Goal: Information Seeking & Learning: Learn about a topic

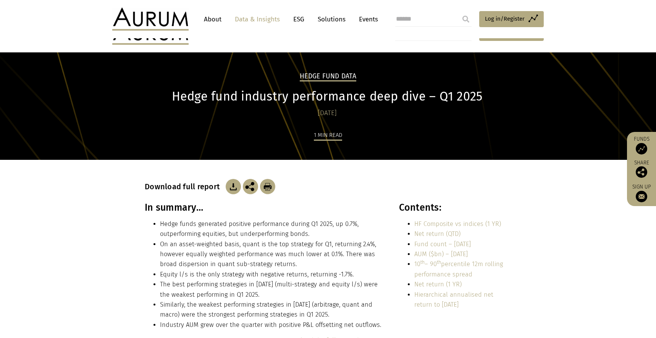
scroll to position [150, 0]
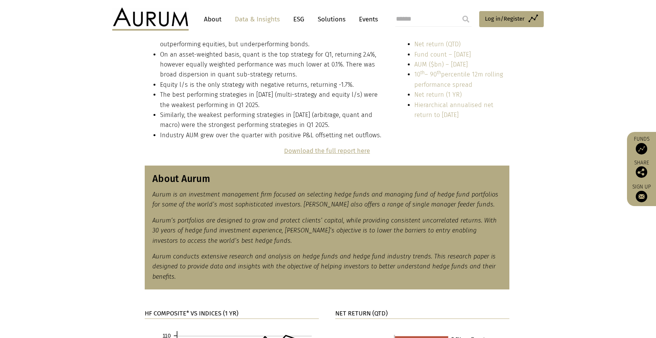
scroll to position [242, 0]
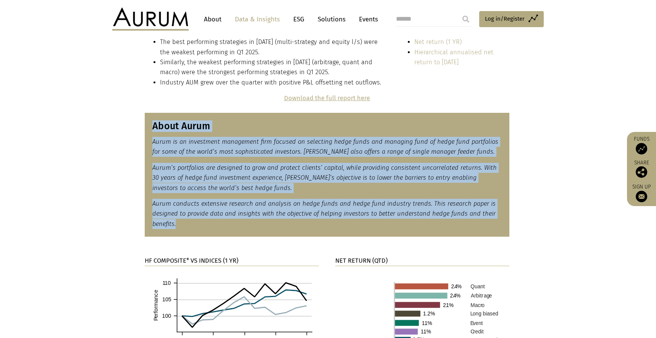
drag, startPoint x: 185, startPoint y: 227, endPoint x: 152, endPoint y: 128, distance: 104.1
click at [152, 128] on div "About Aurum Aurum is an investment management firm focused on selecting hedge f…" at bounding box center [327, 175] width 365 height 124
click at [152, 127] on h3 "About Aurum" at bounding box center [327, 125] width 350 height 11
drag, startPoint x: 153, startPoint y: 128, endPoint x: 181, endPoint y: 223, distance: 98.4
click at [181, 223] on div "About Aurum Aurum is an investment management firm focused on selecting hedge f…" at bounding box center [327, 175] width 365 height 124
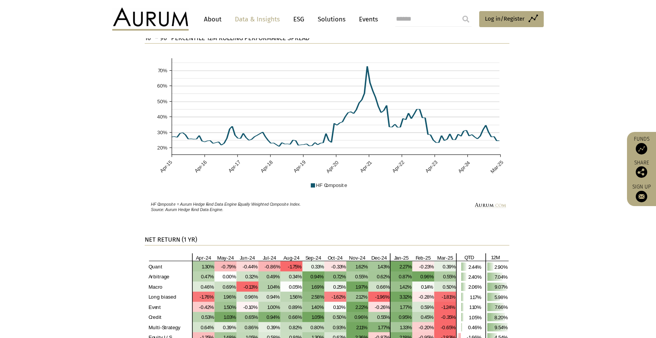
scroll to position [849, 0]
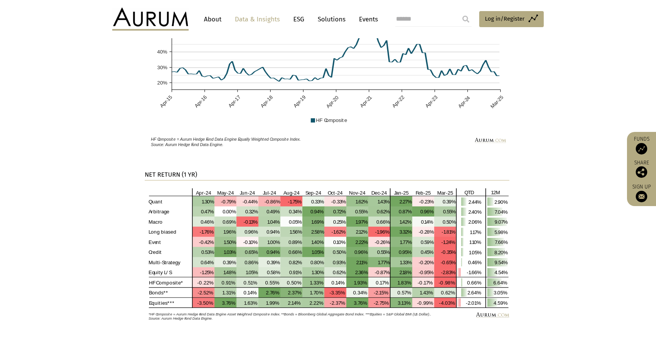
click at [173, 173] on strong "NET RETURN (1 YR)" at bounding box center [171, 174] width 52 height 7
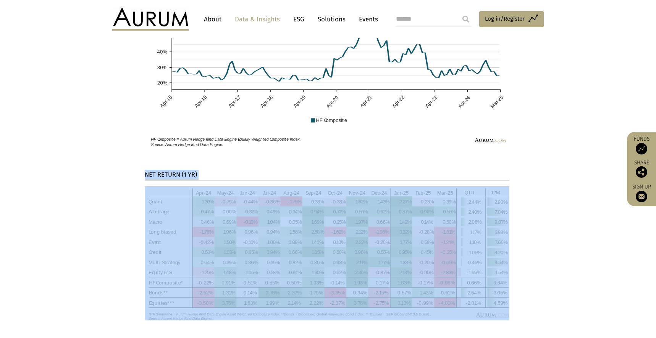
click at [173, 173] on strong "NET RETURN (1 YR)" at bounding box center [171, 174] width 52 height 7
copy div "NET RETURN (1 YR)"
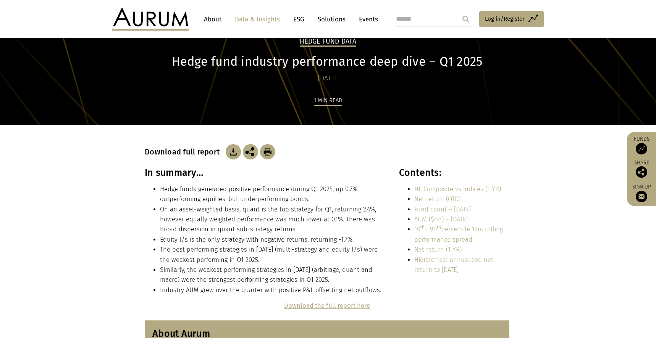
scroll to position [52, 0]
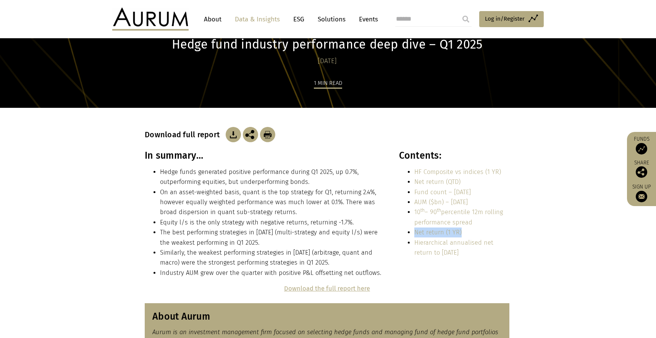
drag, startPoint x: 460, startPoint y: 233, endPoint x: 411, endPoint y: 231, distance: 48.6
click at [411, 231] on ul "HF Composite vs indices (1 YR) Net return (QTD) Fund count – Mar 25 AUM ($bn) –…" at bounding box center [454, 212] width 110 height 91
copy link "Net return (1 YR)"
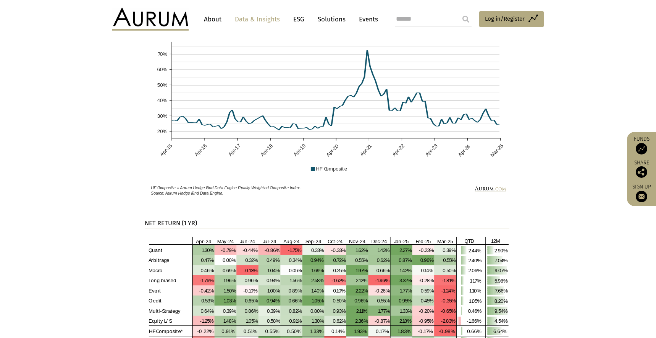
scroll to position [866, 0]
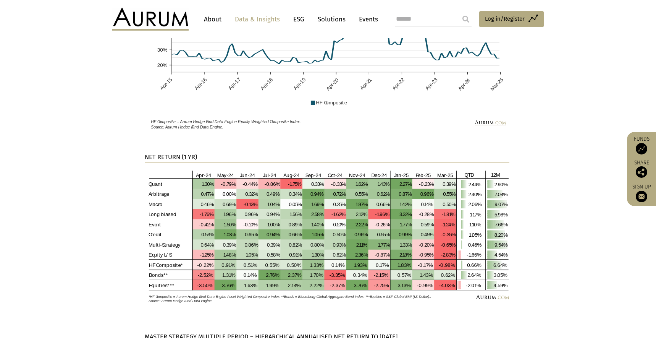
click at [166, 156] on strong "NET RETURN (1 YR)" at bounding box center [171, 156] width 52 height 7
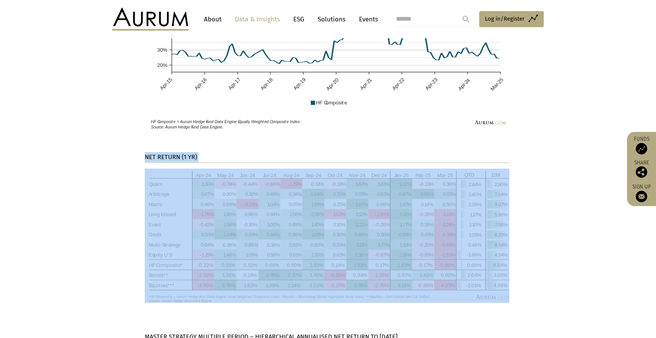
click at [166, 156] on strong "NET RETURN (1 YR)" at bounding box center [171, 156] width 52 height 7
copy div "NET RETURN (1 YR)"
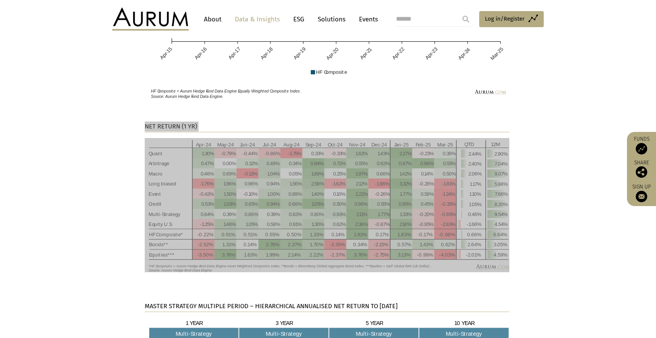
scroll to position [1002, 0]
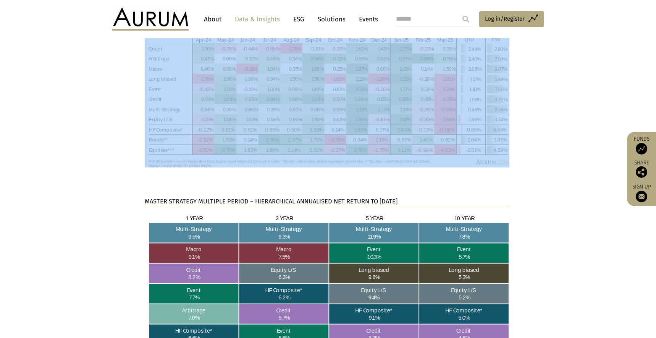
click at [210, 198] on strong "MASTER STRATEGY MULTIPLE PERIOD – HIERARCHICAL ANNUALISED NET RETURN TO MARCH 2…" at bounding box center [271, 200] width 253 height 7
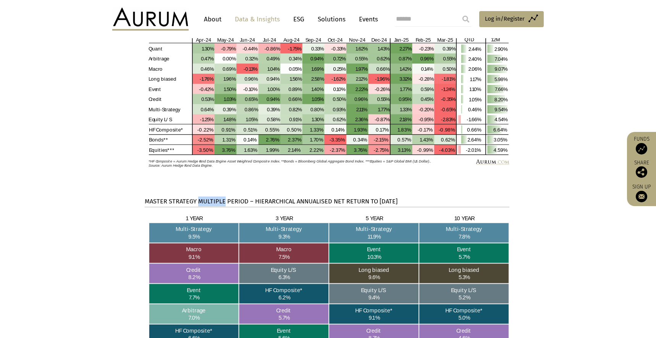
click at [210, 198] on strong "MASTER STRATEGY MULTIPLE PERIOD – HIERARCHICAL ANNUALISED NET RETURN TO MARCH 2…" at bounding box center [271, 200] width 253 height 7
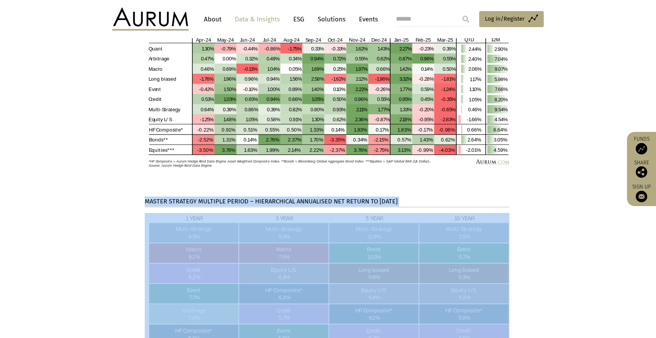
click at [210, 198] on html "CONTACT About Data & Insights ESG Solutions Events Access Funds Log in/Register…" at bounding box center [328, 109] width 656 height 2222
copy div "MASTER STRATEGY MULTIPLE PERIOD – HIERARCHICAL ANNUALISED NET RETURN TO MARCH 2…"
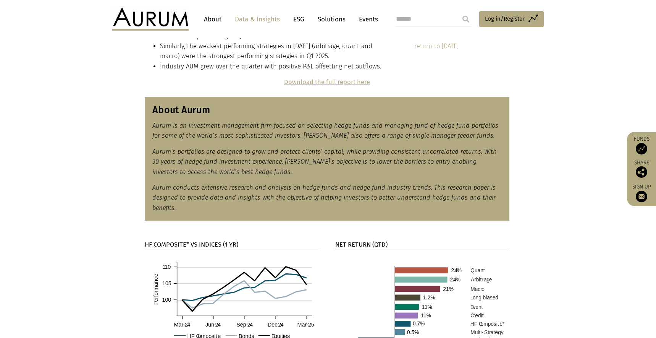
scroll to position [108, 0]
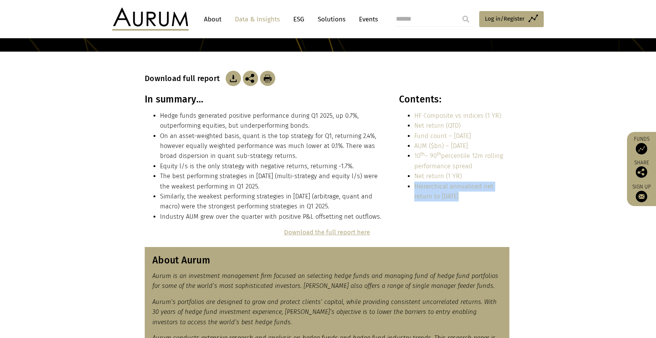
drag, startPoint x: 464, startPoint y: 197, endPoint x: 415, endPoint y: 188, distance: 49.7
click at [415, 188] on li "Hierarchical annualised net return to Mar 25" at bounding box center [461, 191] width 95 height 20
copy link "Hierarchical annualised net return to Mar 25"
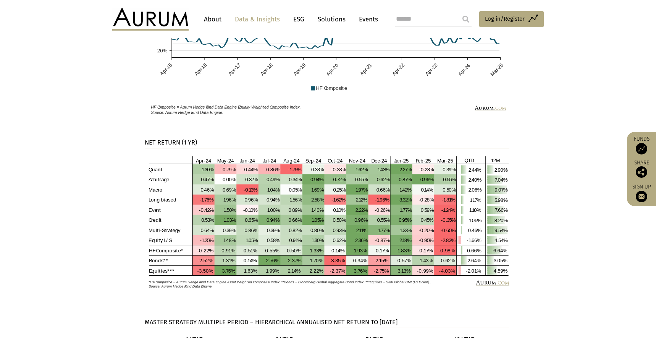
scroll to position [1028, 0]
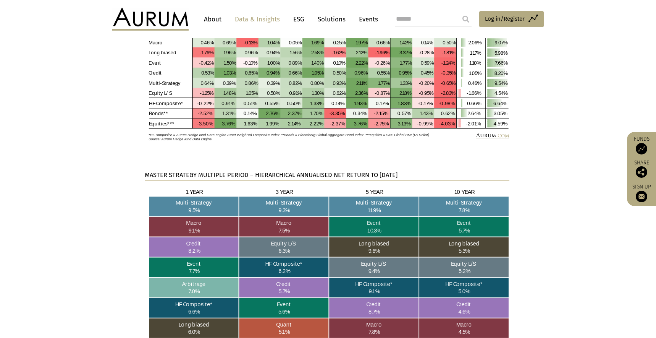
click at [210, 173] on strong "MASTER STRATEGY MULTIPLE PERIOD – HIERARCHICAL ANNUALISED NET RETURN TO MARCH 2…" at bounding box center [271, 174] width 253 height 7
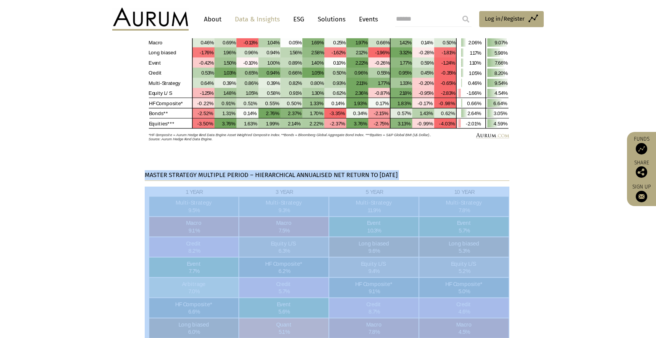
click at [210, 173] on html "CONTACT About Data & Insights ESG Solutions Events Access Funds Log in/Register…" at bounding box center [328, 83] width 656 height 2222
copy div "MASTER STRATEGY MULTIPLE PERIOD – HIERARCHICAL ANNUALISED NET RETURN TO MARCH 2…"
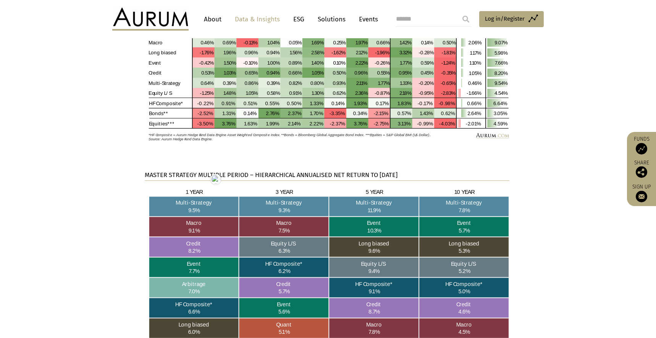
click at [86, 191] on section "MASTER STRATEGY MULTIPLE PERIOD – HIERARCHICAL ANNUALISED NET RETURN TO MARCH 2…" at bounding box center [328, 290] width 656 height 240
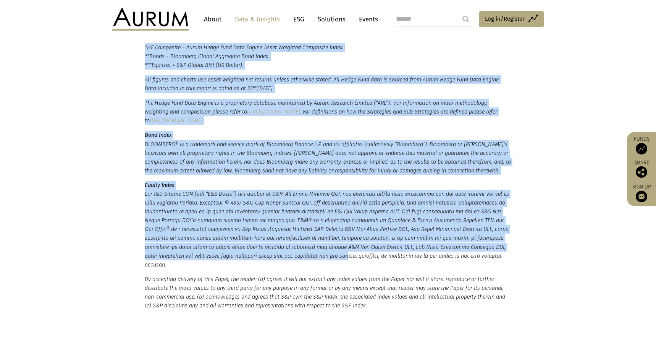
scroll to position [1403, 0]
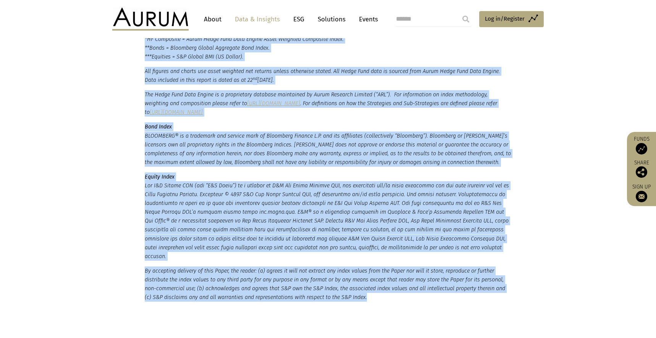
drag, startPoint x: 145, startPoint y: 231, endPoint x: 378, endPoint y: 292, distance: 240.8
click at [378, 292] on small "*HF Composite = Aurum Hedge Fund Data Engine Asset Weighted Composite Index. **…" at bounding box center [328, 168] width 367 height 267
copy small "*HF Composite = Aurum Hedge Fund Data Engine Asset Weighted Composite Index. **…"
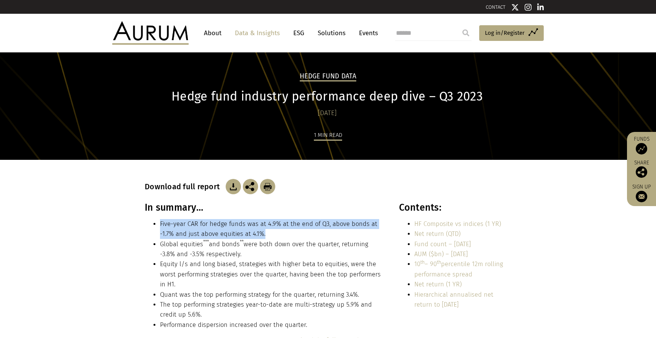
drag, startPoint x: 267, startPoint y: 233, endPoint x: 160, endPoint y: 222, distance: 107.9
click at [160, 222] on li "Five-year CAR for hedge funds was at 4.9% at the end of Q3, above bonds at -1.7…" at bounding box center [271, 229] width 222 height 20
copy li "Five-year CAR for hedge funds was at 4.9% at the end of Q3, above bonds at -1.7…"
drag, startPoint x: 242, startPoint y: 250, endPoint x: 159, endPoint y: 241, distance: 83.0
click at [159, 241] on ul "Five-year CAR for hedge funds was at 4.9% at the end of Q3, above bonds at -1.7…" at bounding box center [264, 274] width 238 height 111
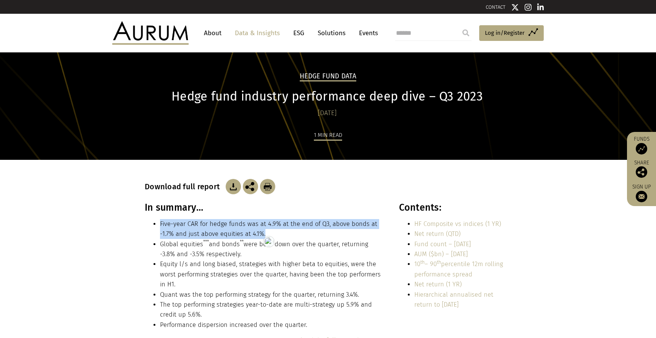
copy li "Global equities *** and bonds ** were both down over the quarter, returning -3.…"
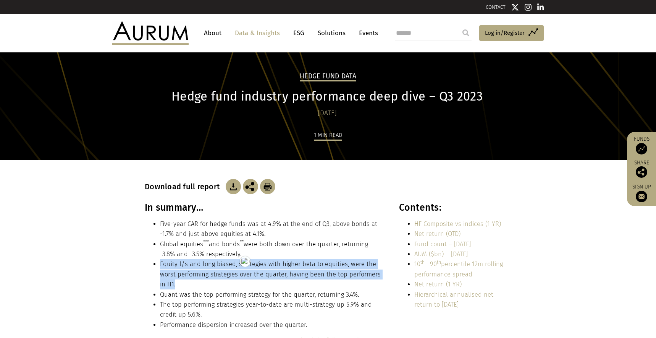
drag, startPoint x: 185, startPoint y: 283, endPoint x: 149, endPoint y: 265, distance: 39.5
click at [149, 265] on ul "Five-year CAR for hedge funds was at 4.9% at the end of Q3, above bonds at -1.7…" at bounding box center [264, 274] width 238 height 111
copy li "Equity l/s and long biased, strategies with higher beta to equities, were the w…"
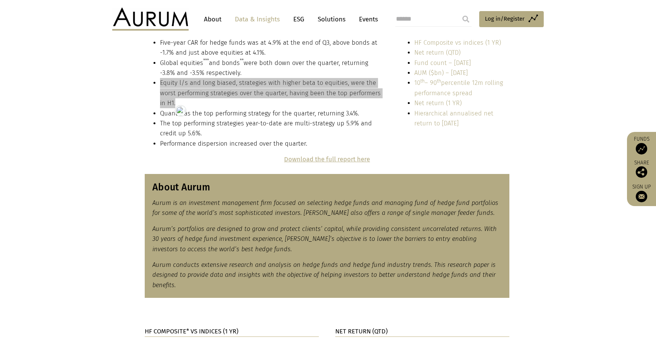
scroll to position [128, 0]
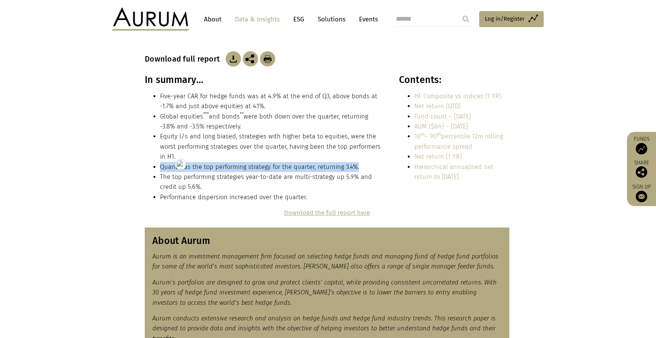
drag, startPoint x: 359, startPoint y: 168, endPoint x: 157, endPoint y: 165, distance: 201.3
click at [157, 165] on ul "Five-year CAR for hedge funds was at 4.9% at the end of Q3, above bonds at -1.7…" at bounding box center [264, 146] width 238 height 111
copy li "Quant was the top performing strategy for the quarter, returning 3.4%."
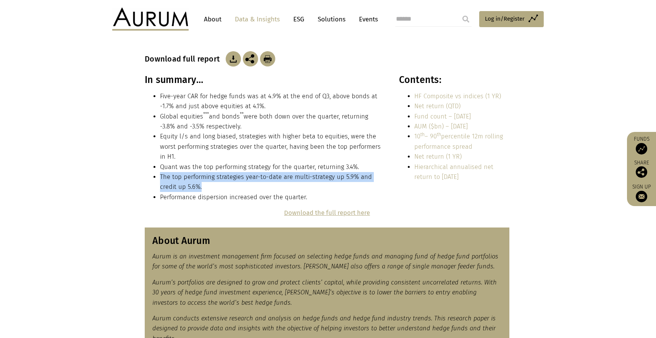
drag, startPoint x: 211, startPoint y: 186, endPoint x: 157, endPoint y: 176, distance: 54.5
click at [157, 176] on ul "Five-year CAR for hedge funds was at 4.9% at the end of Q3, above bonds at -1.7…" at bounding box center [264, 146] width 238 height 111
copy li "The top performing strategies year-to-date are multi-strategy up 5.9% and credi…"
click at [267, 196] on li "Performance dispersion increased over the quarter." at bounding box center [271, 197] width 222 height 10
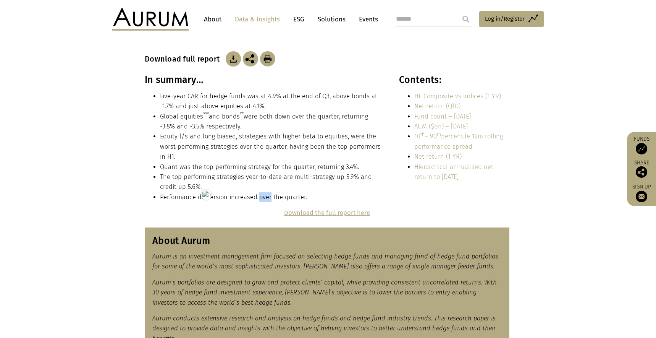
click at [267, 196] on li "Performance dispersion increased over the quarter." at bounding box center [271, 197] width 222 height 10
copy div "Performance dispersion increased over the quarter."
drag, startPoint x: 385, startPoint y: 213, endPoint x: 280, endPoint y: 209, distance: 105.1
click at [280, 209] on p "Download the full report here" at bounding box center [327, 213] width 365 height 10
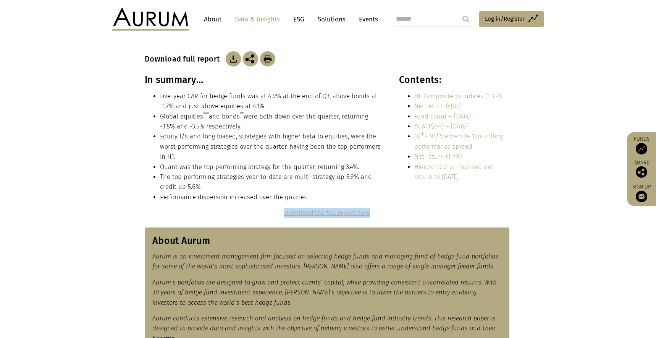
copy strong "Download the full report here"
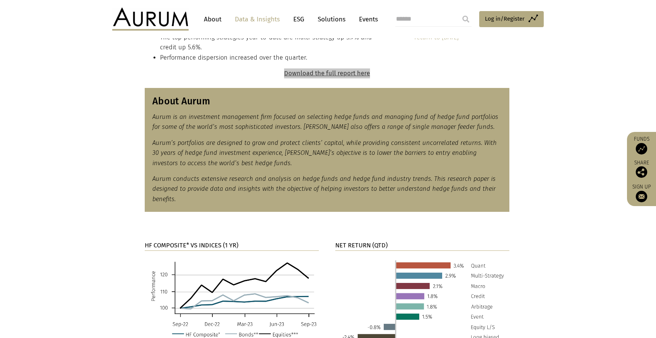
scroll to position [280, 0]
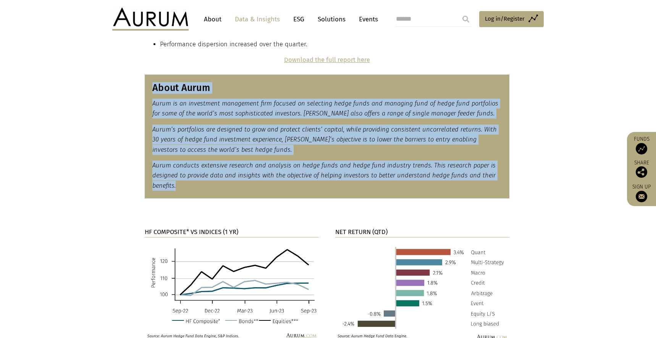
drag, startPoint x: 184, startPoint y: 186, endPoint x: 142, endPoint y: 99, distance: 96.7
click at [142, 99] on div "About Aurum Aurum is an investment management firm focused on selecting hedge f…" at bounding box center [328, 136] width 382 height 124
copy div "About Aurum Aurum is an investment management firm focused on selecting hedge f…"
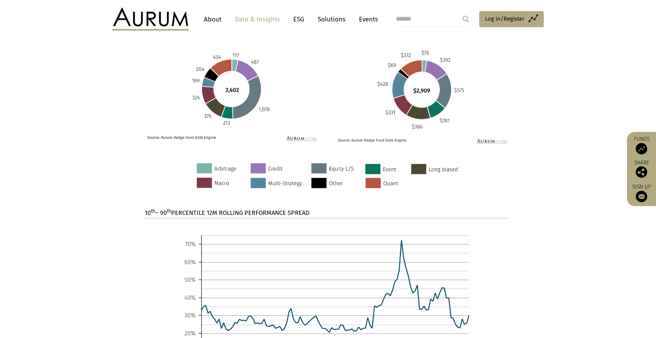
scroll to position [565, 0]
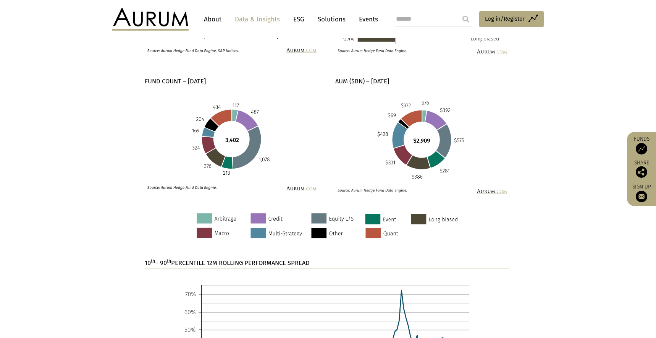
click at [183, 81] on strong "FUND COUNT – SEPTEMBER 23" at bounding box center [175, 81] width 61 height 7
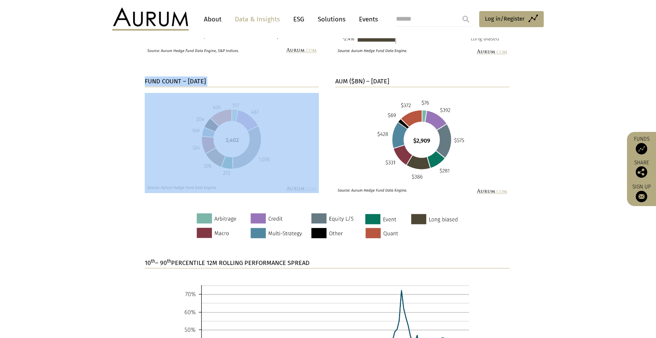
click at [183, 81] on strong "FUND COUNT – SEPTEMBER 23" at bounding box center [175, 81] width 61 height 7
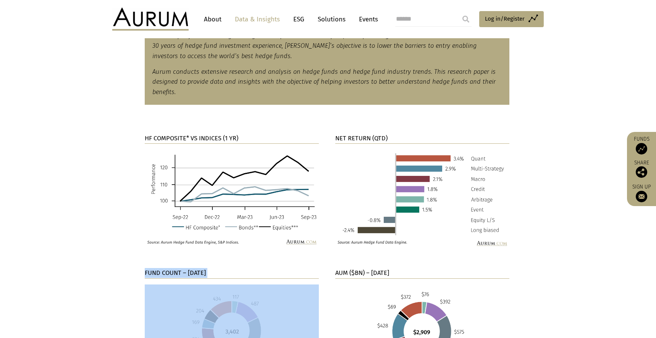
scroll to position [335, 0]
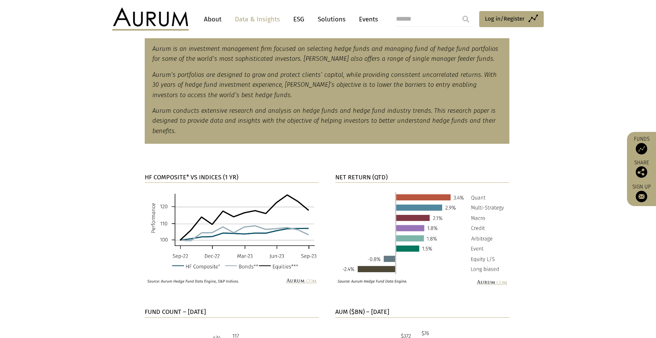
click at [209, 175] on strong "HF COMPOSITE* VS INDICES (1 YR)" at bounding box center [192, 176] width 94 height 7
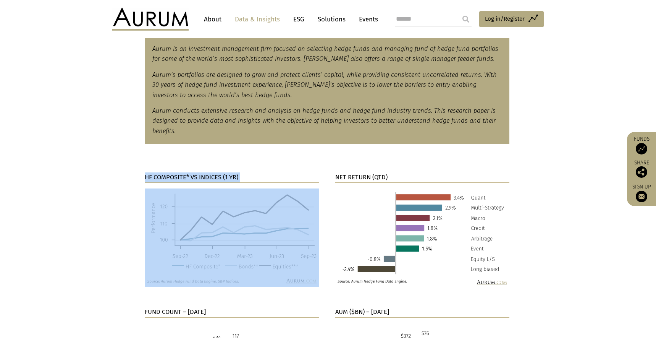
click at [209, 175] on strong "HF COMPOSITE* VS INDICES (1 YR)" at bounding box center [192, 176] width 94 height 7
copy div "HF COMPOSITE* VS INDICES (1 YR)"
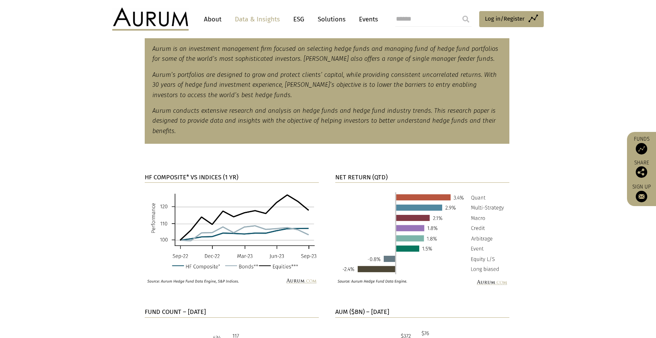
click at [121, 197] on section "HF COMPOSITE* VS INDICES (1 YR) NET RETURN (QTD)" at bounding box center [328, 220] width 656 height 134
click at [366, 178] on strong "NET RETURN (QTD)" at bounding box center [361, 176] width 52 height 7
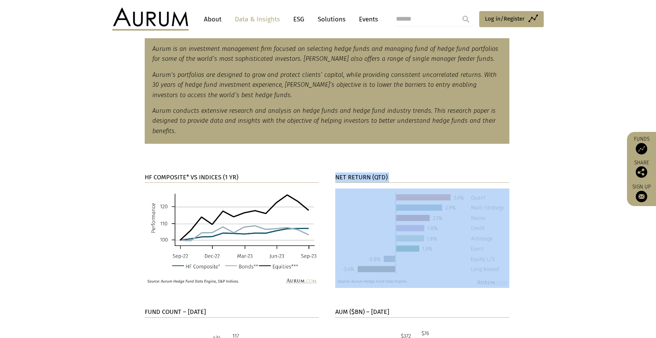
click at [366, 178] on strong "NET RETURN (QTD)" at bounding box center [361, 176] width 52 height 7
copy div "NET RETURN (QTD)"
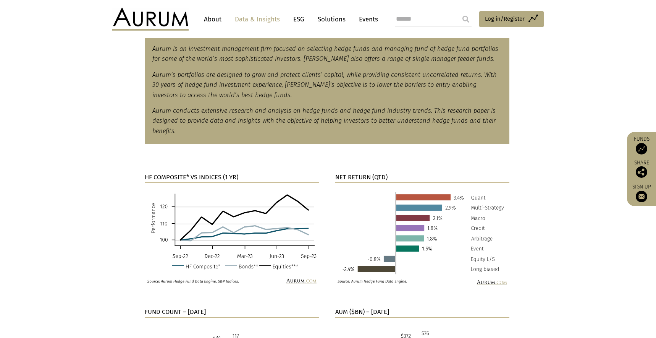
click at [557, 246] on section "HF COMPOSITE* VS INDICES (1 YR) NET RETURN (QTD)" at bounding box center [328, 220] width 656 height 134
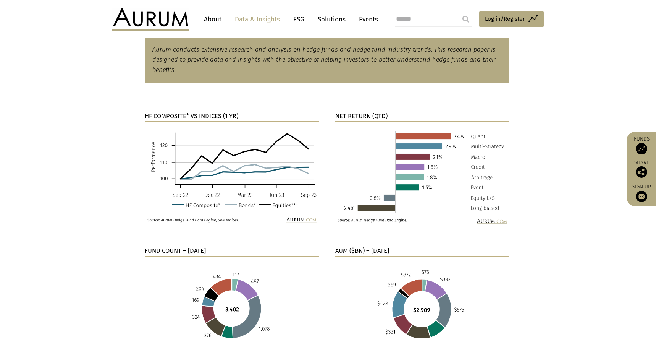
scroll to position [406, 0]
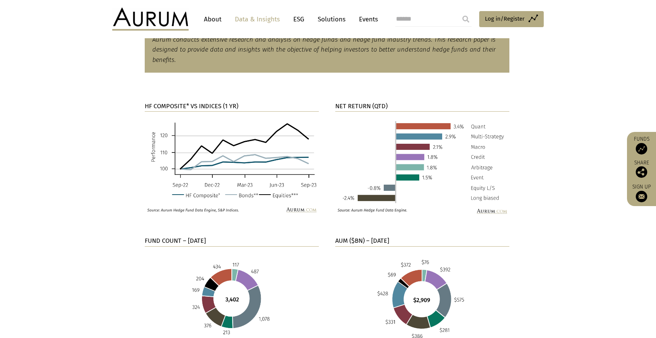
click at [193, 241] on strong "FUND COUNT – SEPTEMBER 23" at bounding box center [175, 240] width 61 height 7
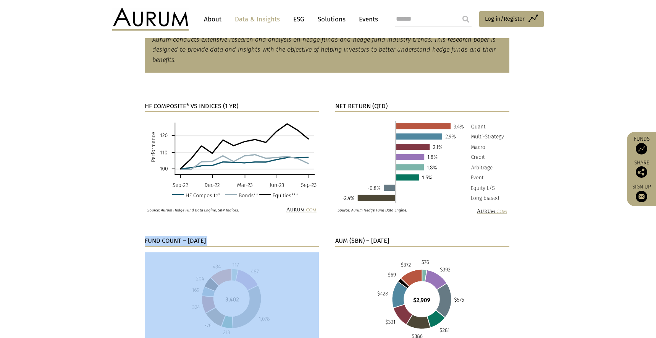
click at [193, 241] on strong "FUND COUNT – SEPTEMBER 23" at bounding box center [175, 240] width 61 height 7
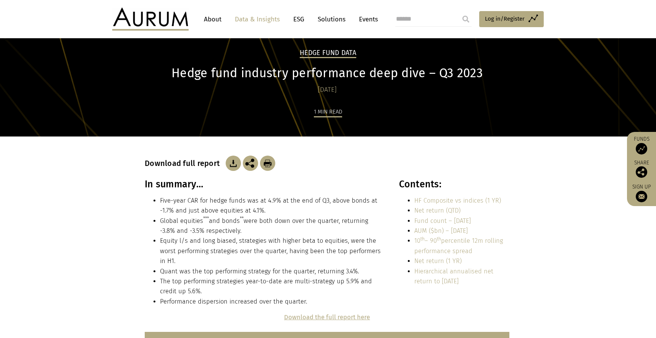
scroll to position [23, 0]
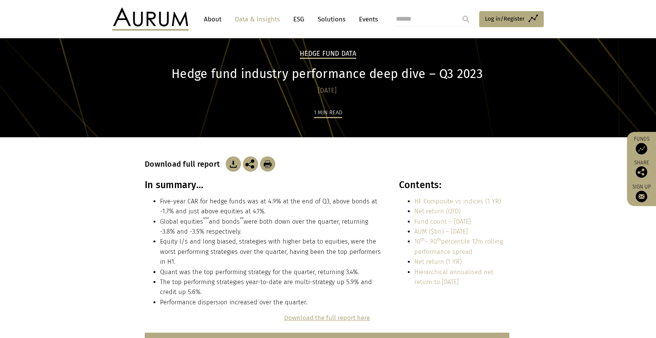
click at [510, 206] on div "In summary… Five-year CAR for hedge funds was at 4.9% at the end of Q3, above b…" at bounding box center [328, 246] width 382 height 134
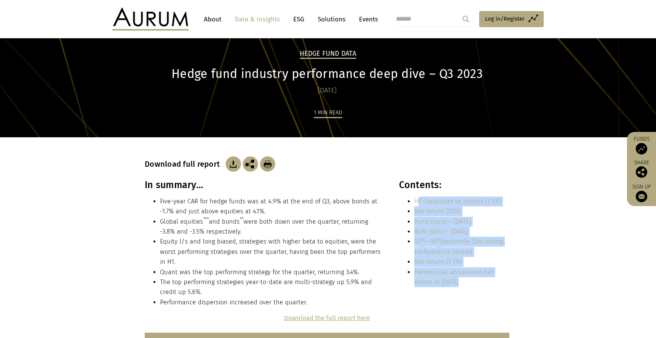
drag, startPoint x: 513, startPoint y: 201, endPoint x: 418, endPoint y: 202, distance: 94.7
click at [418, 202] on div "In summary… Five-year CAR for hedge funds was at 4.9% at the end of Q3, above b…" at bounding box center [328, 246] width 382 height 134
click at [503, 201] on li "HF Composite vs indices (1 YR)" at bounding box center [461, 201] width 95 height 10
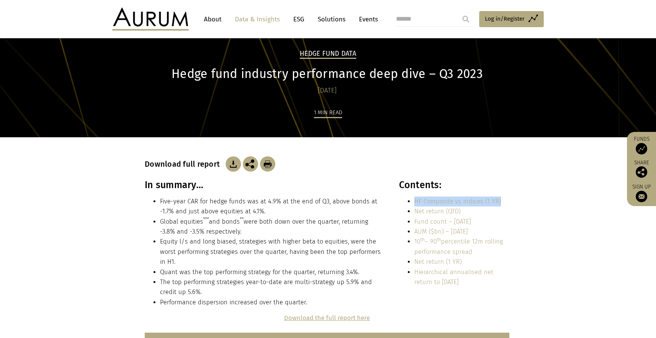
drag, startPoint x: 500, startPoint y: 201, endPoint x: 415, endPoint y: 200, distance: 85.6
click at [415, 200] on li "HF Composite vs indices (1 YR)" at bounding box center [461, 201] width 95 height 10
drag, startPoint x: 466, startPoint y: 212, endPoint x: 414, endPoint y: 209, distance: 52.4
click at [414, 209] on li "Net return (QTD)" at bounding box center [461, 211] width 95 height 10
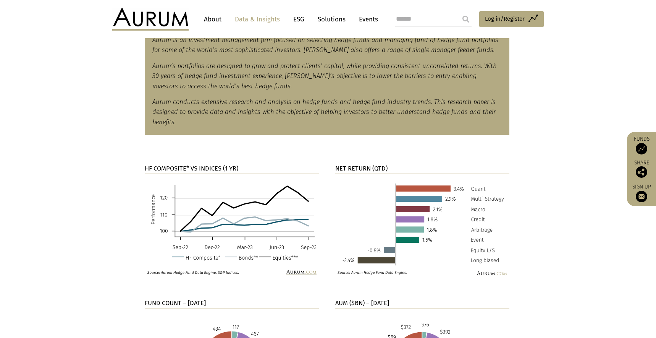
scroll to position [482, 0]
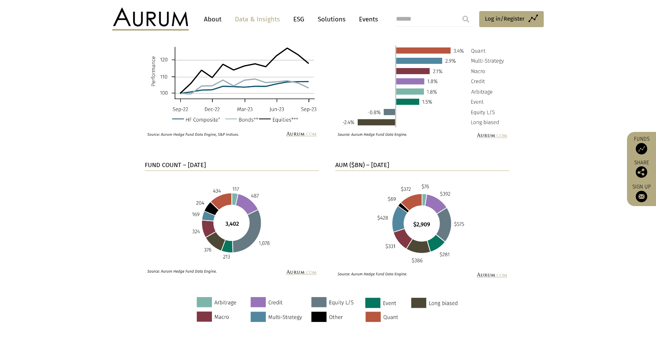
click at [177, 166] on strong "FUND COUNT – SEPTEMBER 23" at bounding box center [175, 164] width 61 height 7
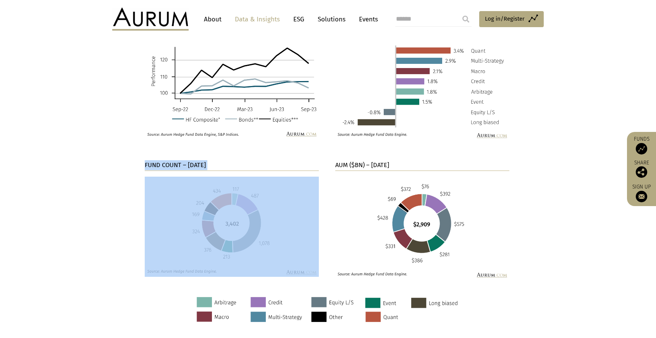
click at [177, 166] on strong "FUND COUNT – SEPTEMBER 23" at bounding box center [175, 164] width 61 height 7
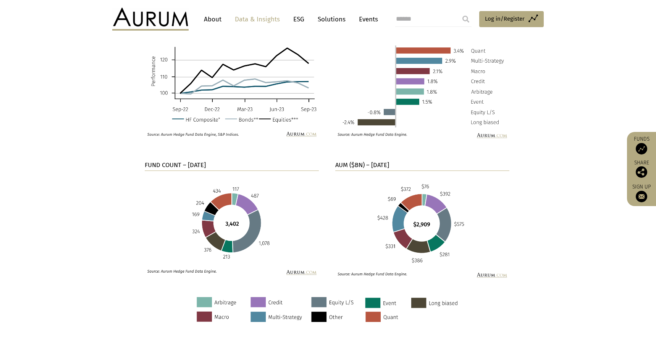
click at [105, 215] on section "FUND COUNT – SEPTEMBER 23 AUM ($BN) – SEPTEMBER 23" at bounding box center [328, 218] width 656 height 155
click at [374, 166] on strong "AUM ($BN) – SEPTEMBER 23" at bounding box center [362, 164] width 54 height 7
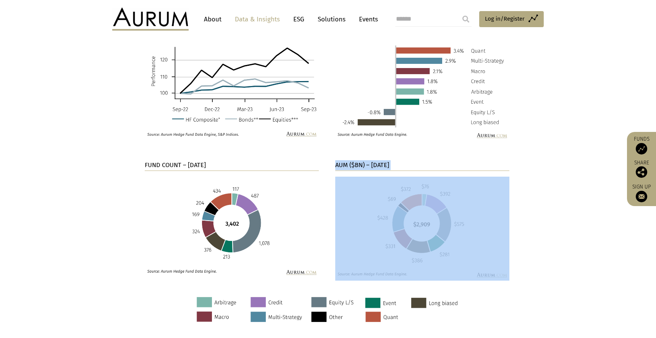
click at [374, 166] on strong "AUM ($BN) – SEPTEMBER 23" at bounding box center [362, 164] width 54 height 7
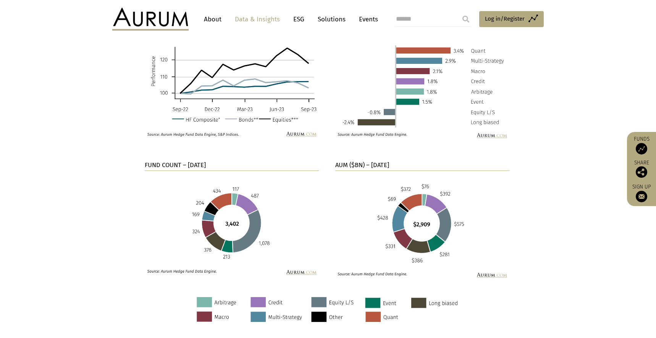
click at [542, 255] on section "FUND COUNT – SEPTEMBER 23 AUM ($BN) – SEPTEMBER 23" at bounding box center [328, 218] width 656 height 155
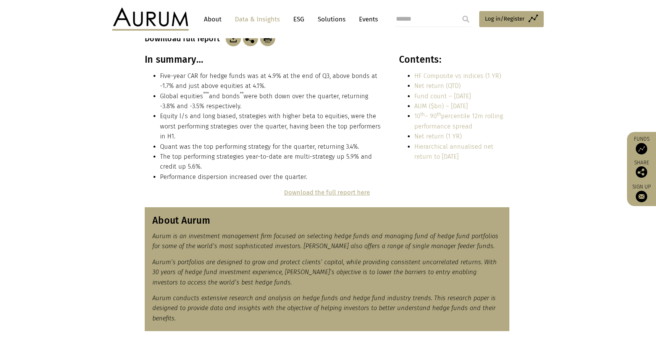
scroll to position [115, 0]
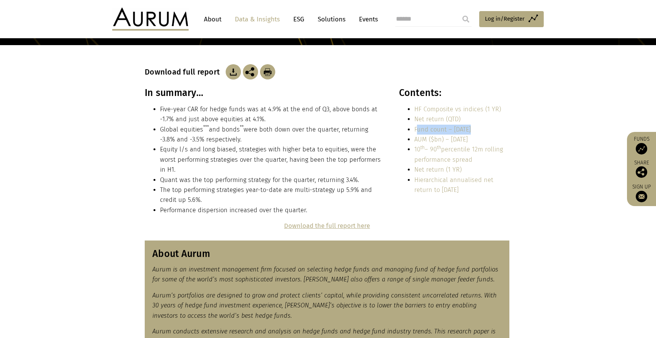
drag, startPoint x: 476, startPoint y: 127, endPoint x: 416, endPoint y: 128, distance: 59.6
click at [416, 128] on li "Fund count – Sep 23" at bounding box center [461, 130] width 95 height 10
drag, startPoint x: 483, startPoint y: 141, endPoint x: 415, endPoint y: 137, distance: 68.5
click at [415, 137] on li "AUM ($bn) – Sep 23" at bounding box center [461, 139] width 95 height 10
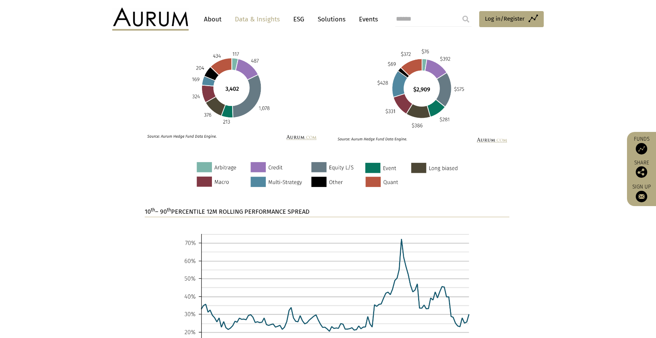
scroll to position [617, 0]
click at [191, 212] on strong "10 th – 90 th PERCENTILE 12M ROLLING PERFORMANCE SPREAD" at bounding box center [227, 210] width 165 height 7
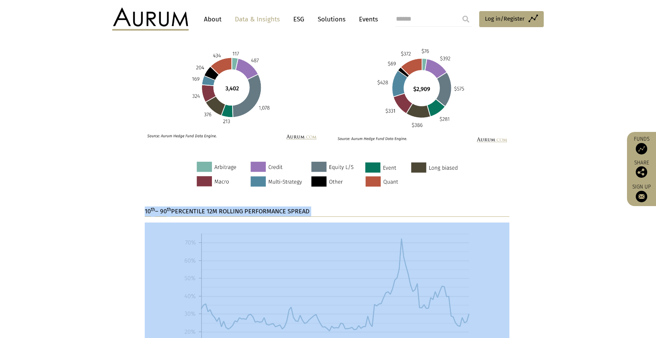
click at [191, 212] on strong "10 th – 90 th PERCENTILE 12M ROLLING PERFORMANCE SPREAD" at bounding box center [227, 210] width 165 height 7
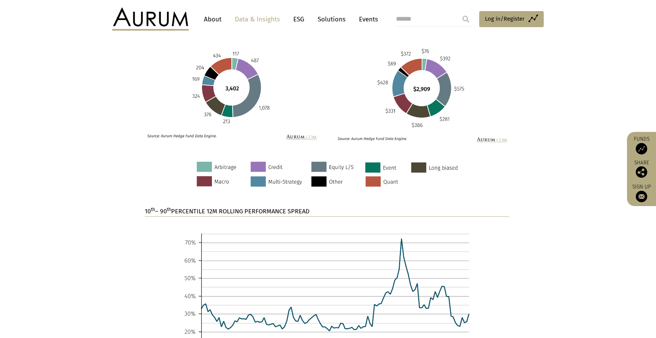
click at [97, 240] on section "10 th – 90 th PERCENTILE 12M ROLLING PERFORMANCE SPREAD" at bounding box center [328, 314] width 656 height 217
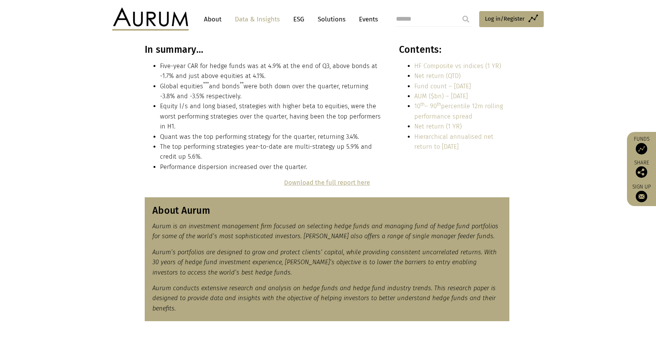
scroll to position [156, 0]
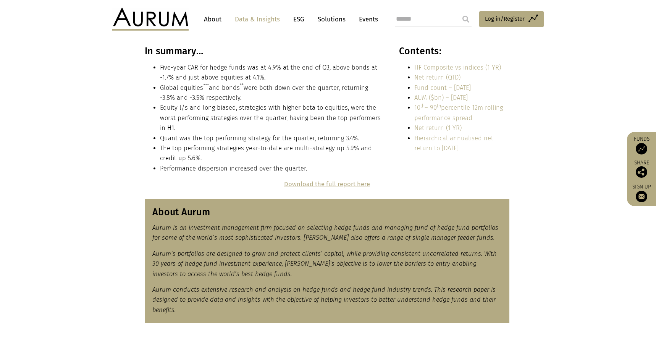
drag, startPoint x: 474, startPoint y: 117, endPoint x: 414, endPoint y: 109, distance: 60.8
click at [414, 109] on li "10 th – 90 th percentile 12m rolling performance spread" at bounding box center [461, 113] width 95 height 20
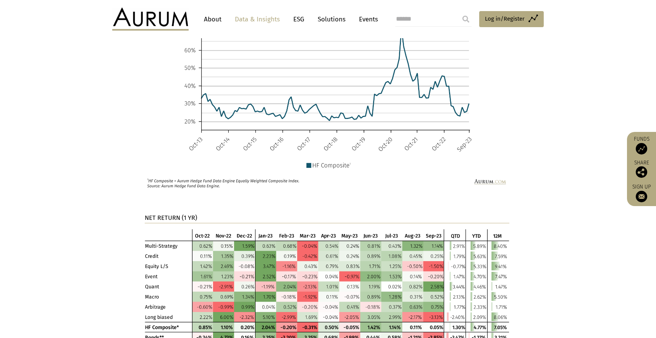
scroll to position [827, 0]
click at [172, 215] on strong "NET RETURN (1 YR)" at bounding box center [171, 217] width 52 height 7
click at [172, 214] on strong "NET RETURN (1 YR)" at bounding box center [171, 217] width 52 height 7
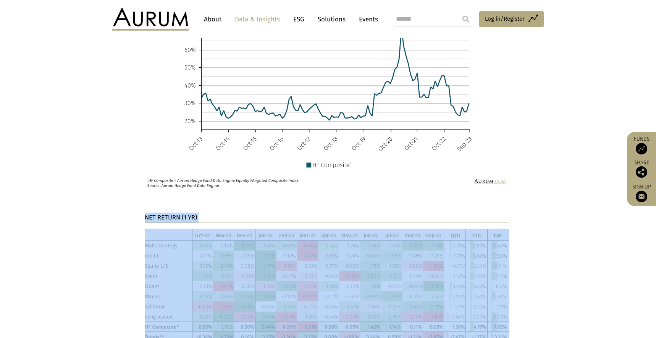
click at [172, 214] on strong "NET RETURN (1 YR)" at bounding box center [171, 217] width 52 height 7
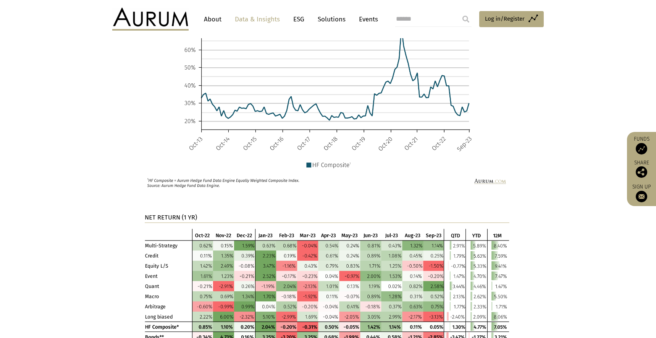
click at [126, 221] on section "NET RETURN (1 YR)" at bounding box center [328, 298] width 656 height 173
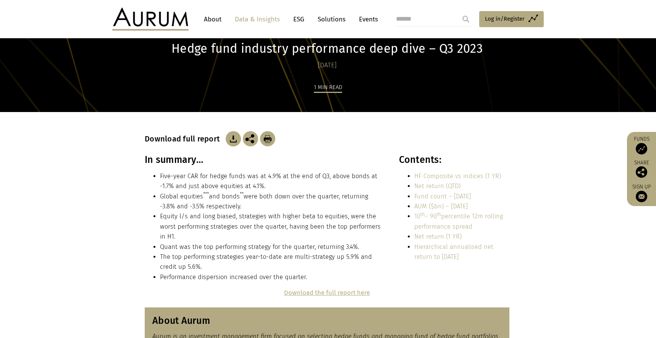
scroll to position [60, 0]
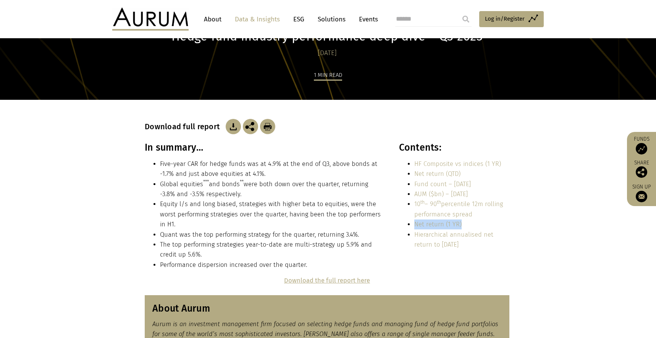
drag, startPoint x: 467, startPoint y: 224, endPoint x: 413, endPoint y: 224, distance: 54.6
click at [413, 224] on ul "HF Composite vs indices (1 YR) Net return (QTD) Fund count – Sep 23 AUM ($bn) –…" at bounding box center [454, 204] width 110 height 91
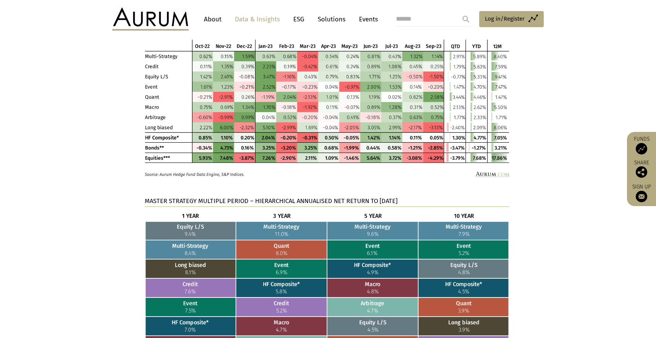
scroll to position [1041, 0]
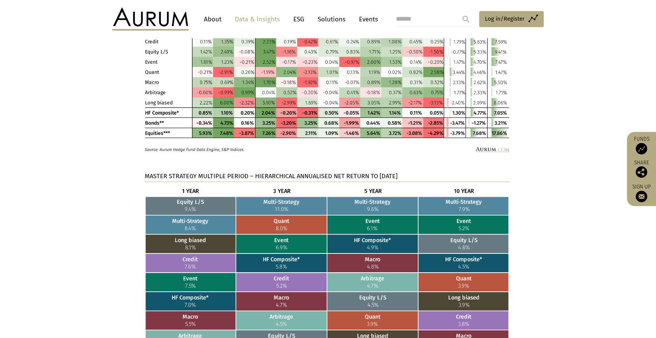
click at [206, 175] on strong "MASTER STRATEGY MULTIPLE PERIOD – HIERARCHICAL ANNUALISED NET RETURN TO SEPTEMB…" at bounding box center [271, 175] width 253 height 7
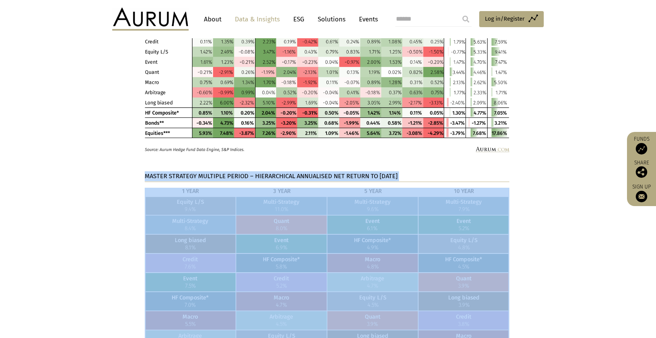
click at [206, 175] on html "CONTACT About Data & Insights ESG Solutions Events Access Funds Log in/Register…" at bounding box center [328, 44] width 656 height 2170
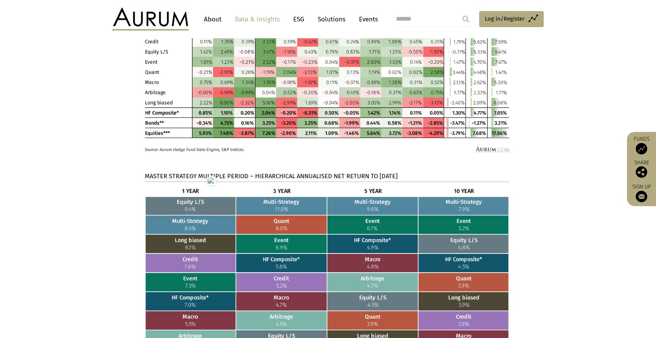
click at [79, 213] on section "MASTER STRATEGY MULTIPLE PERIOD – HIERARCHICAL ANNUALISED NET RETURN TO SEPTEMB…" at bounding box center [328, 285] width 656 height 228
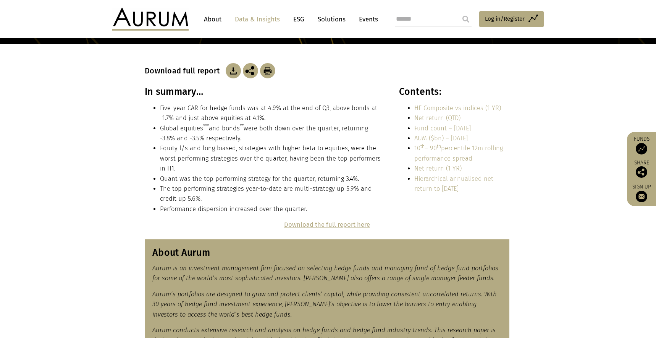
scroll to position [100, 0]
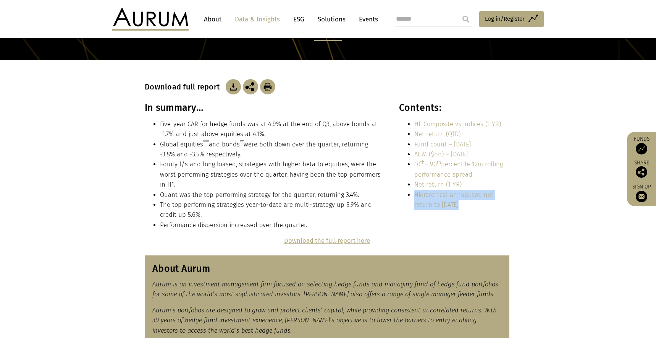
drag, startPoint x: 472, startPoint y: 206, endPoint x: 414, endPoint y: 196, distance: 58.7
click at [414, 196] on li "Hierarchical annualised net return to Sep 23" at bounding box center [461, 200] width 95 height 20
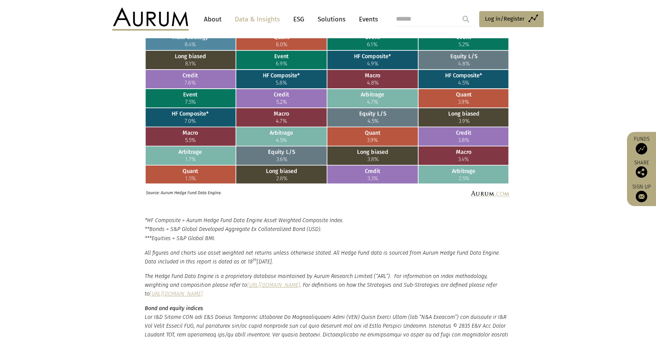
scroll to position [1299, 0]
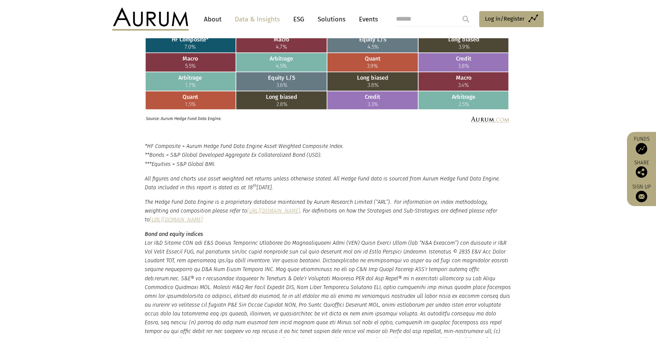
click at [146, 146] on p "*HF Composite = Aurum Hedge Fund Data Engine Asset Weighted Composite Index. **…" at bounding box center [328, 155] width 367 height 26
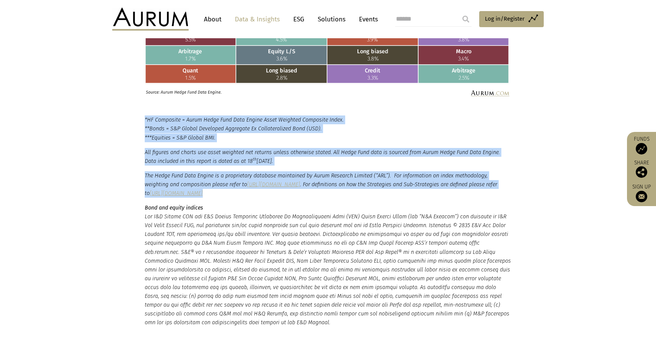
scroll to position [1437, 0]
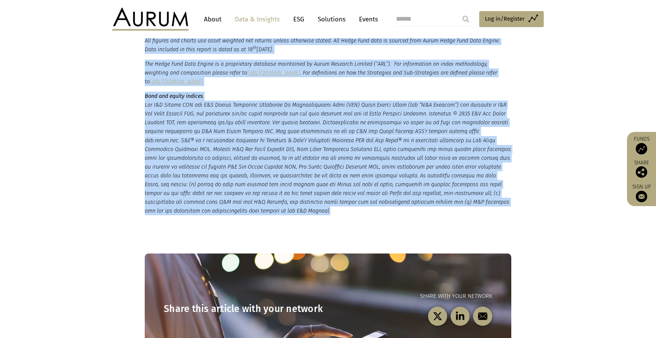
drag, startPoint x: 144, startPoint y: 146, endPoint x: 256, endPoint y: 210, distance: 128.7
click at [256, 210] on small "*HF Composite = Aurum Hedge Fund Data Engine Asset Weighted Composite Index. **…" at bounding box center [328, 109] width 367 height 211
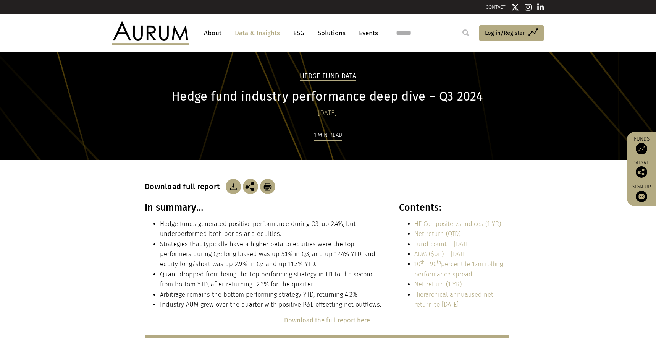
click at [176, 211] on h3 "In summary…" at bounding box center [264, 207] width 238 height 11
copy div "In summary…"
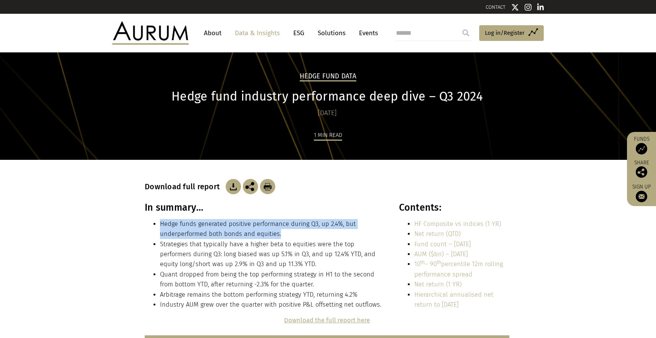
drag, startPoint x: 288, startPoint y: 234, endPoint x: 160, endPoint y: 225, distance: 128.6
click at [160, 225] on li "Hedge funds generated positive performance during Q3, up 2.4%, but underperform…" at bounding box center [271, 229] width 222 height 20
copy li "Hedge funds generated positive performance during Q3, up 2.4%, but underperform…"
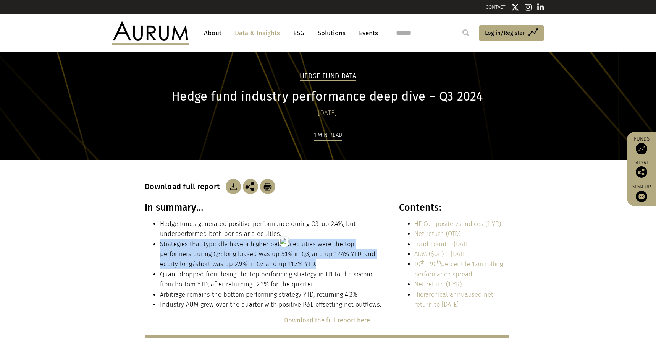
drag, startPoint x: 301, startPoint y: 262, endPoint x: 159, endPoint y: 244, distance: 143.2
click at [159, 244] on ul "Hedge funds generated positive performance during Q3, up 2.4%, but underperform…" at bounding box center [264, 264] width 238 height 91
copy li "Strategies that typically have a higher beta to equities were the top performer…"
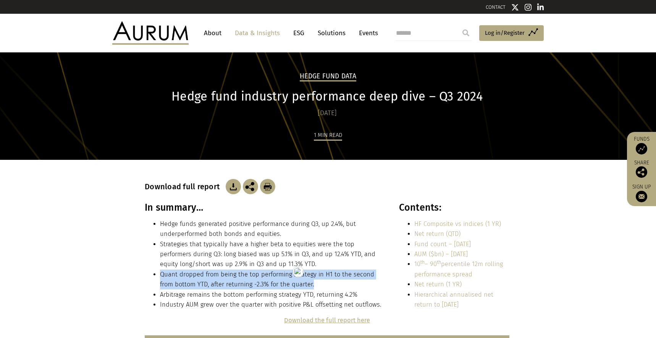
drag, startPoint x: 318, startPoint y: 285, endPoint x: 151, endPoint y: 275, distance: 167.2
click at [151, 275] on ul "Hedge funds generated positive performance during Q3, up 2.4%, but underperform…" at bounding box center [264, 264] width 238 height 91
copy li "Quant dropped from being the top performing strategy in H1 to the second from b…"
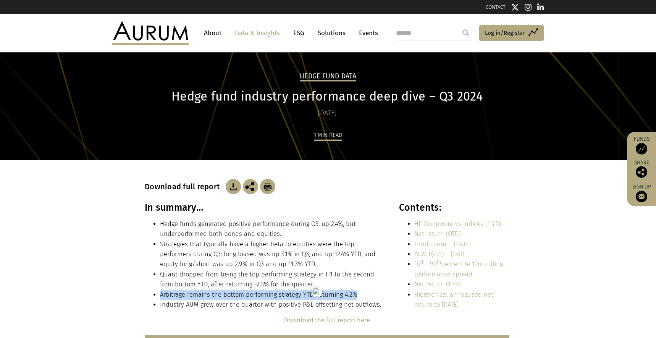
drag, startPoint x: 364, startPoint y: 295, endPoint x: 160, endPoint y: 293, distance: 203.6
click at [160, 293] on li "Arbitrage remains the bottom performing strategy YTD, returning 4.2%" at bounding box center [271, 295] width 222 height 10
copy li "Arbitrage remains the bottom performing strategy YTD, returning 4.2%"
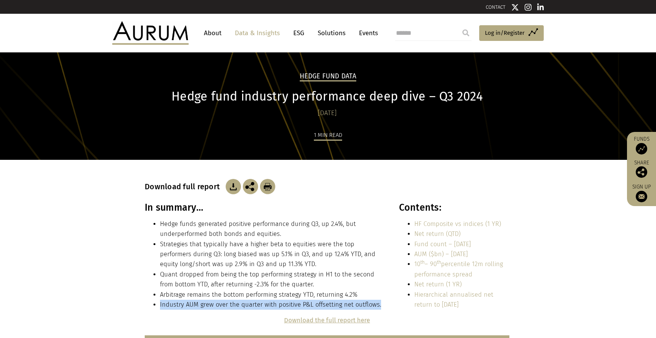
drag, startPoint x: 379, startPoint y: 306, endPoint x: 156, endPoint y: 303, distance: 222.7
click at [160, 303] on li "Industry AUM grew over the quarter with positive P&L offsetting net outflows." at bounding box center [271, 304] width 222 height 10
copy li "Industry AUM grew over the quarter with positive P&L offsetting net outflows."
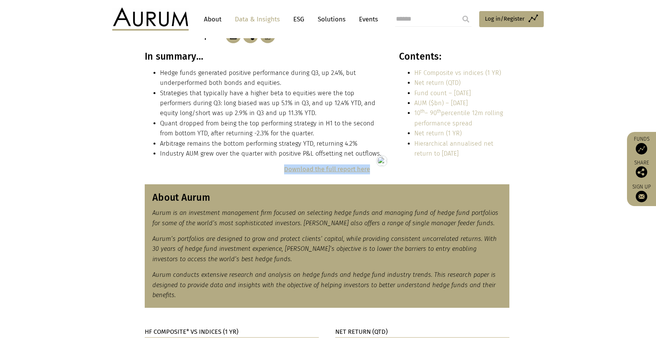
drag, startPoint x: 366, startPoint y: 170, endPoint x: 285, endPoint y: 172, distance: 81.4
click at [285, 172] on p "Download the full report here" at bounding box center [327, 169] width 365 height 10
copy strong "Download the full report here"
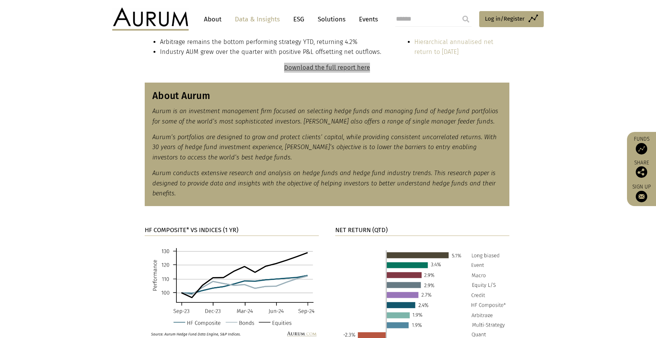
scroll to position [250, 0]
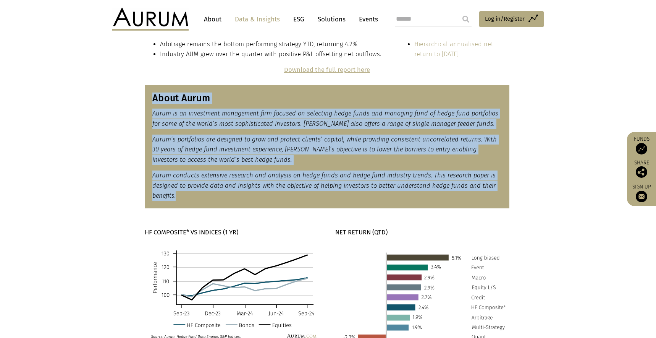
drag, startPoint x: 185, startPoint y: 199, endPoint x: 151, endPoint y: 100, distance: 104.1
click at [151, 100] on div "About Aurum Aurum is an investment management firm focused on selecting hedge f…" at bounding box center [327, 147] width 365 height 124
copy div "About Aurum Aurum is an investment management firm focused on selecting hedge f…"
click at [167, 229] on strong "HF COMPOSITE* VS INDICES (1 YR)" at bounding box center [192, 231] width 94 height 7
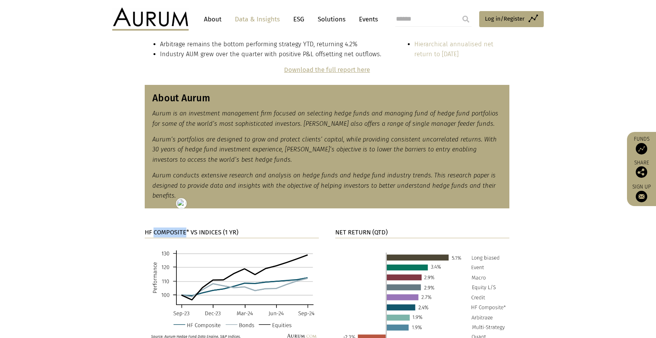
click at [167, 229] on strong "HF COMPOSITE* VS INDICES (1 YR)" at bounding box center [192, 231] width 94 height 7
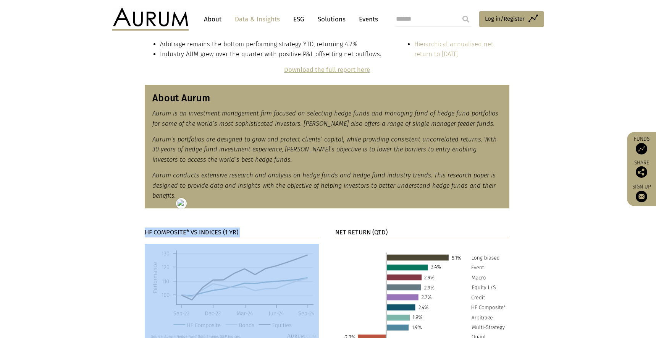
click at [167, 229] on strong "HF COMPOSITE* VS INDICES (1 YR)" at bounding box center [192, 231] width 94 height 7
copy div "HF COMPOSITE* VS INDICES (1 YR)"
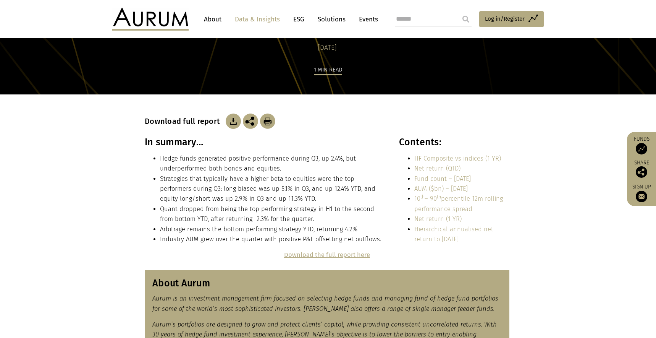
scroll to position [66, 0]
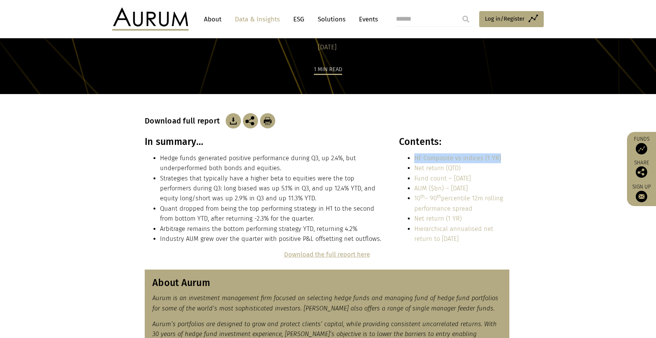
drag, startPoint x: 509, startPoint y: 157, endPoint x: 414, endPoint y: 157, distance: 94.7
click at [414, 157] on div "In summary… Hedge funds generated positive performance during Q3, up 2.4%, but …" at bounding box center [328, 193] width 382 height 114
copy link "HF Composite vs indices (1 YR)"
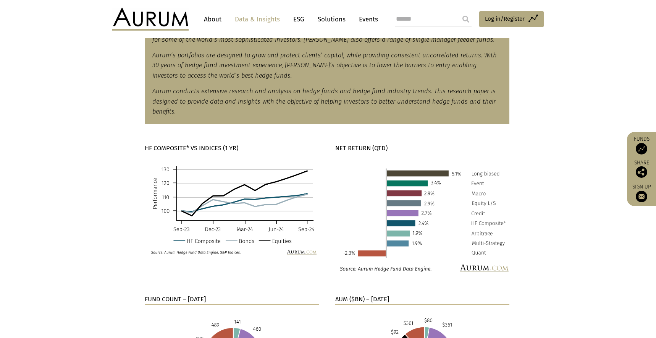
scroll to position [336, 0]
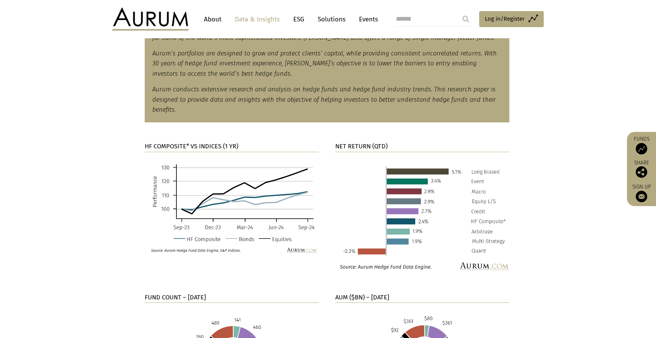
click at [196, 140] on section "HF COMPOSITE* VS INDICES (1 YR) NET RETURN (QTD)" at bounding box center [328, 202] width 656 height 141
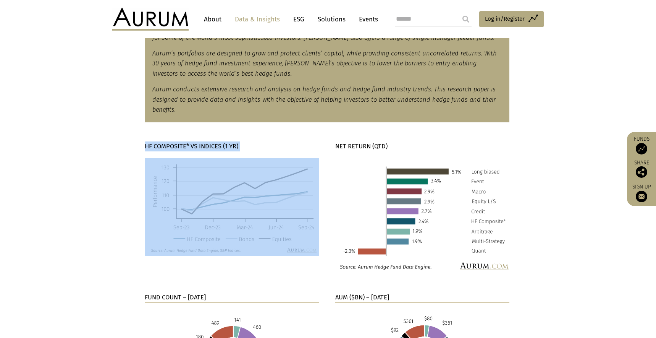
click at [196, 140] on section "HF COMPOSITE* VS INDICES (1 YR) NET RETURN (QTD)" at bounding box center [328, 202] width 656 height 141
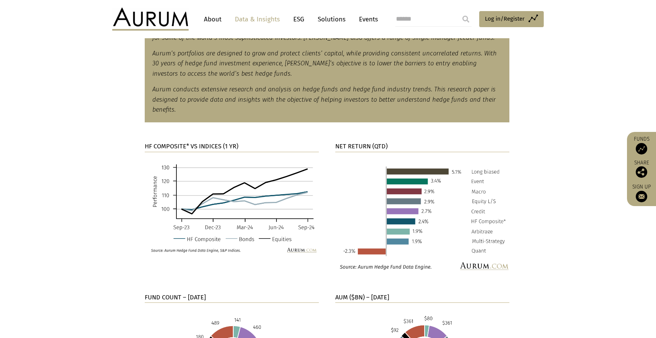
click at [97, 183] on section "HF COMPOSITE* VS INDICES (1 YR) NET RETURN (QTD)" at bounding box center [328, 202] width 656 height 141
click at [351, 142] on p "NET RETURN (QTD)" at bounding box center [422, 146] width 174 height 10
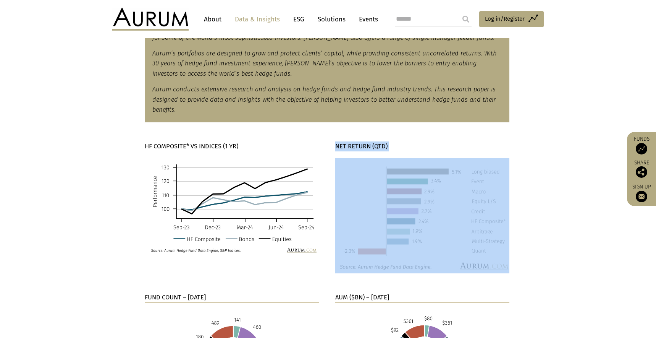
click at [351, 142] on p "NET RETURN (QTD)" at bounding box center [422, 146] width 174 height 10
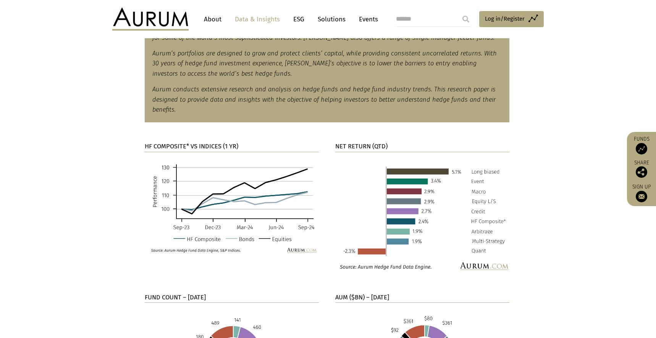
click at [547, 241] on section "HF COMPOSITE* VS INDICES (1 YR) NET RETURN (QTD)" at bounding box center [328, 202] width 656 height 141
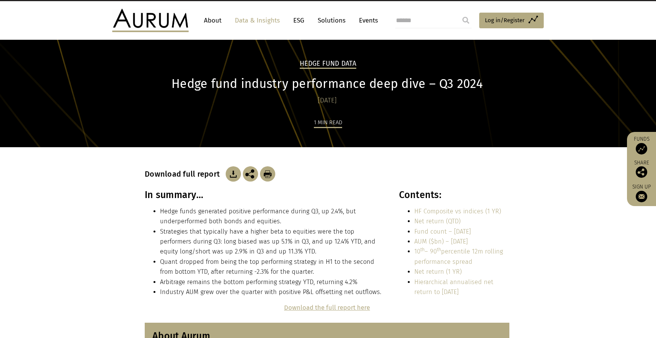
scroll to position [14, 0]
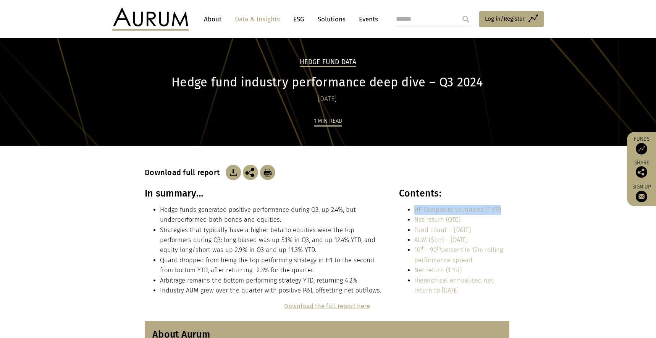
drag, startPoint x: 504, startPoint y: 208, endPoint x: 416, endPoint y: 211, distance: 88.3
click at [416, 211] on li "HF Composite vs indices (1 YR)" at bounding box center [461, 210] width 95 height 10
drag, startPoint x: 461, startPoint y: 221, endPoint x: 413, endPoint y: 219, distance: 47.8
click at [413, 219] on ul "HF Composite vs indices (1 YR) Net return (QTD) Fund count – Sep 24 AUM ($bn) –…" at bounding box center [454, 250] width 110 height 91
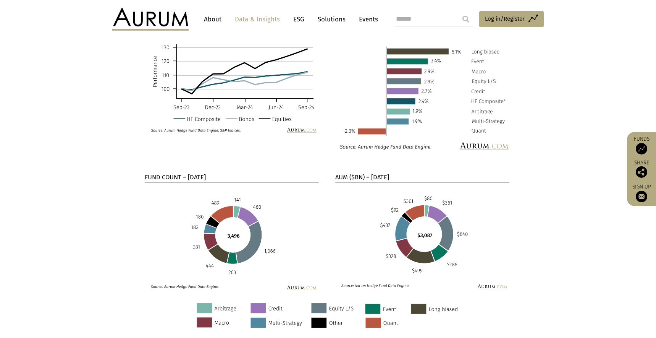
scroll to position [458, 0]
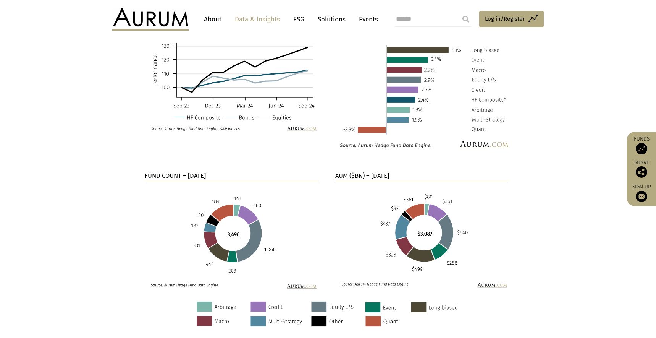
click at [171, 177] on strong "FUND COUNT – SEPTEMBER 24" at bounding box center [175, 175] width 61 height 7
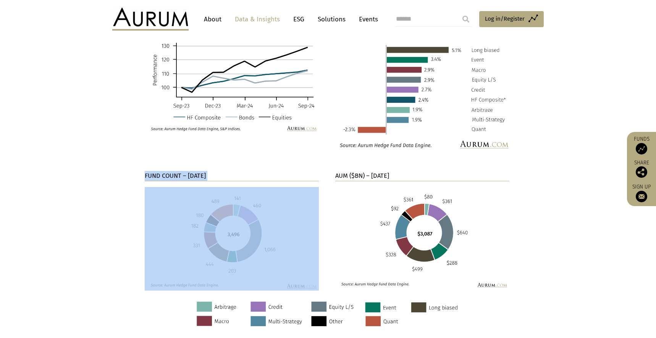
click at [171, 177] on strong "FUND COUNT – SEPTEMBER 24" at bounding box center [175, 175] width 61 height 7
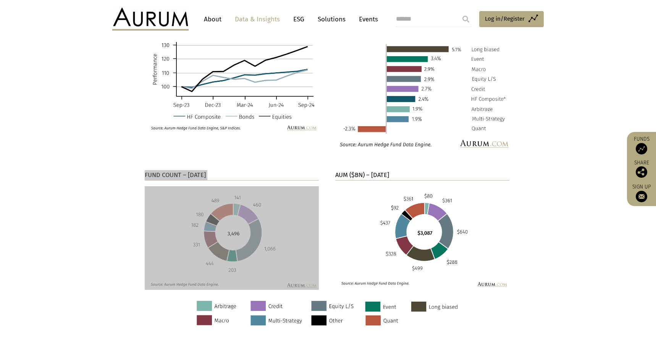
scroll to position [459, 0]
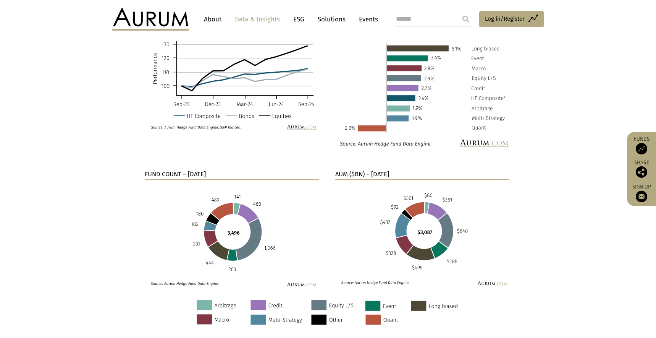
click at [384, 176] on strong "AUM ($BN) – SEPTEMBER 24" at bounding box center [362, 173] width 54 height 7
click at [381, 173] on strong "AUM ($BN) – SEPTEMBER 24" at bounding box center [362, 173] width 54 height 7
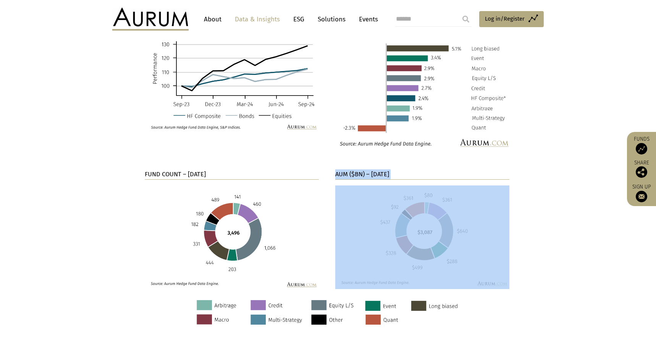
click at [381, 173] on strong "AUM ($BN) – SEPTEMBER 24" at bounding box center [362, 173] width 54 height 7
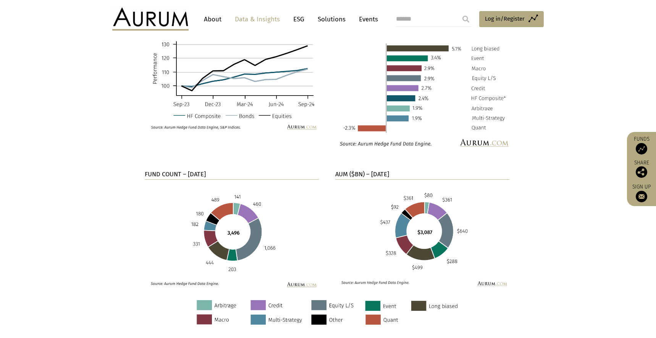
click at [517, 252] on div "FUND COUNT – SEPTEMBER 24 AUM ($BN) – SEPTEMBER 24" at bounding box center [328, 234] width 382 height 130
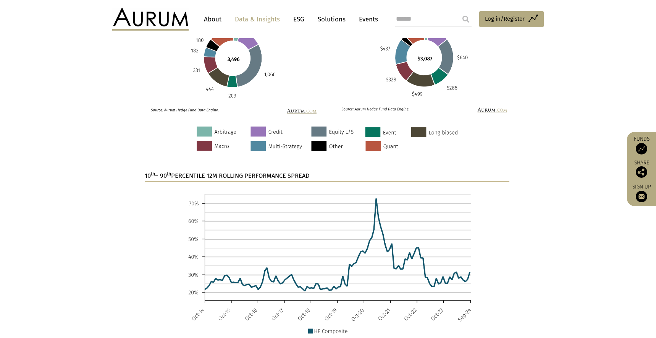
scroll to position [638, 0]
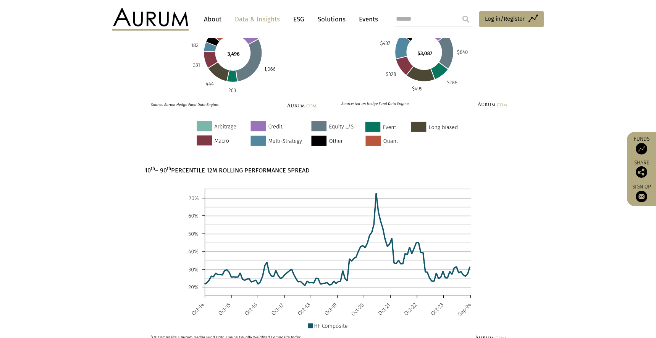
click at [289, 126] on img at bounding box center [327, 133] width 365 height 26
click at [122, 117] on section "FUND COUNT – SEPTEMBER 24 AUM ($BN) – SEPTEMBER 24" at bounding box center [328, 45] width 656 height 149
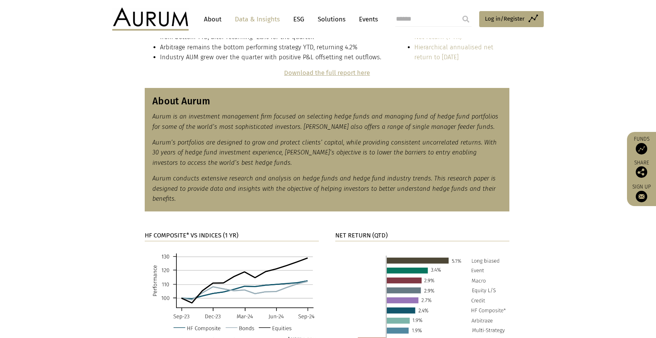
scroll to position [0, 0]
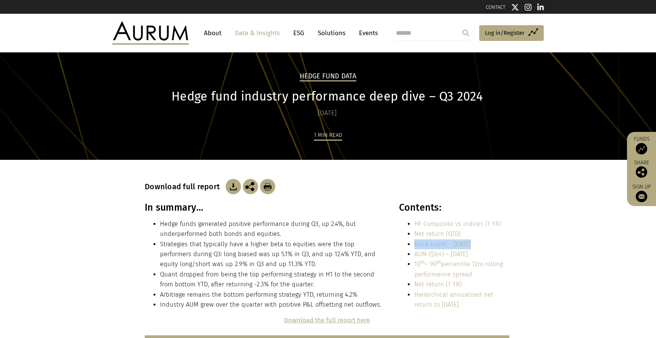
drag, startPoint x: 479, startPoint y: 243, endPoint x: 415, endPoint y: 243, distance: 64.6
click at [415, 243] on li "Fund count – Sep 24" at bounding box center [461, 244] width 95 height 10
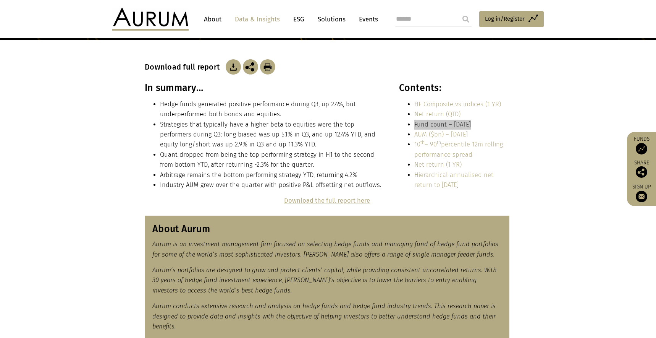
scroll to position [105, 0]
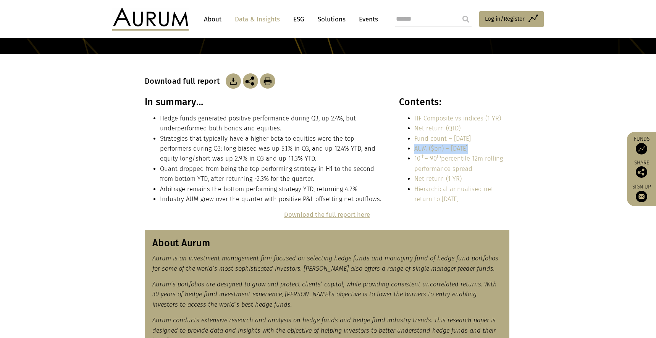
drag, startPoint x: 478, startPoint y: 148, endPoint x: 415, endPoint y: 146, distance: 63.1
click at [415, 146] on li "AUM ($bn) – Sep 24" at bounding box center [461, 149] width 95 height 10
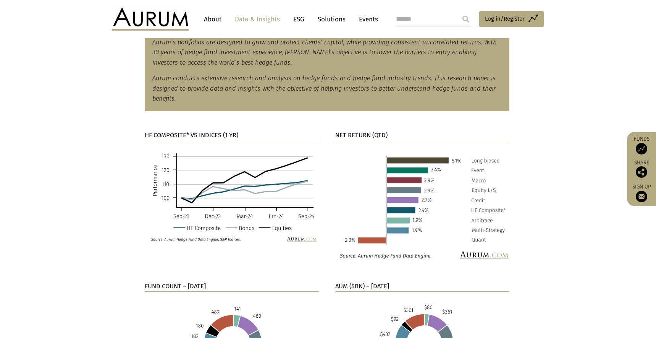
scroll to position [609, 0]
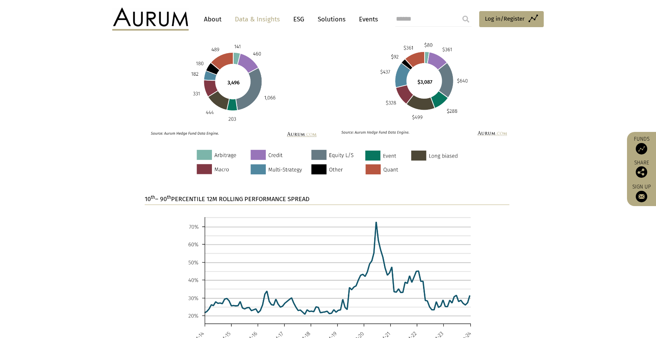
click at [211, 199] on strong "10 th – 90 th PERCENTILE 12M ROLLING PERFORMANCE SPREAD" at bounding box center [227, 198] width 165 height 7
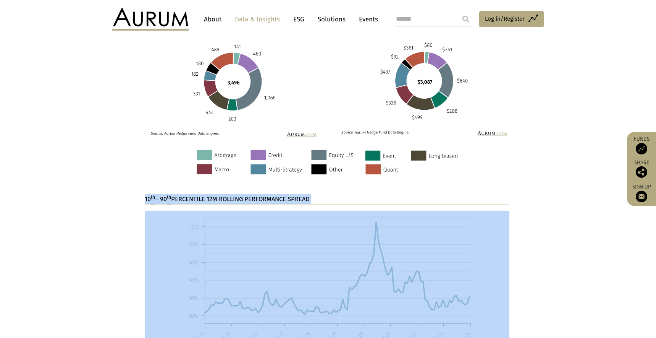
click at [211, 199] on strong "10 th – 90 th PERCENTILE 12M ROLLING PERFORMANCE SPREAD" at bounding box center [227, 198] width 165 height 7
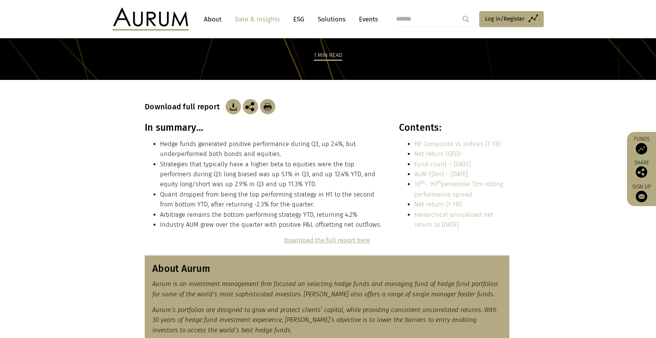
scroll to position [76, 0]
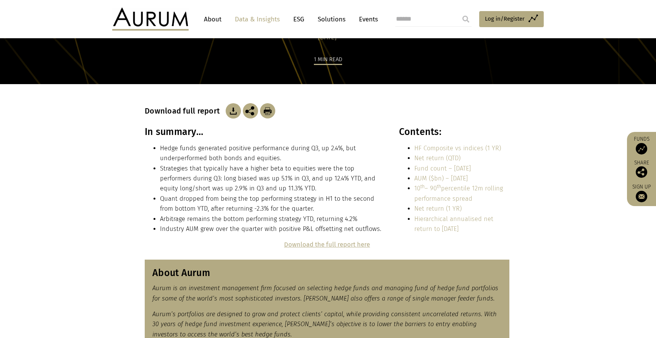
drag, startPoint x: 481, startPoint y: 198, endPoint x: 414, endPoint y: 189, distance: 66.7
click at [414, 189] on li "10 th – 90 th percentile 12m rolling performance spread" at bounding box center [461, 193] width 95 height 20
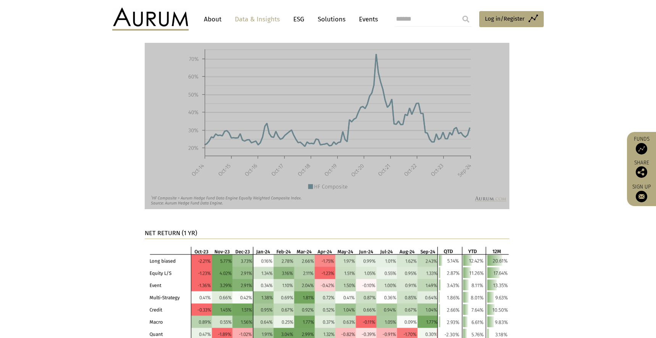
scroll to position [775, 0]
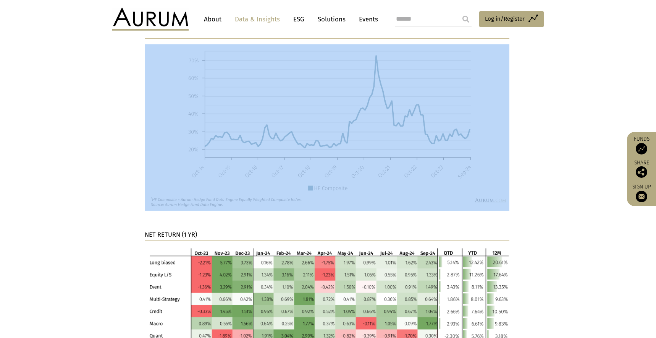
click at [183, 230] on p "NET RETURN (1 YR)" at bounding box center [327, 235] width 365 height 10
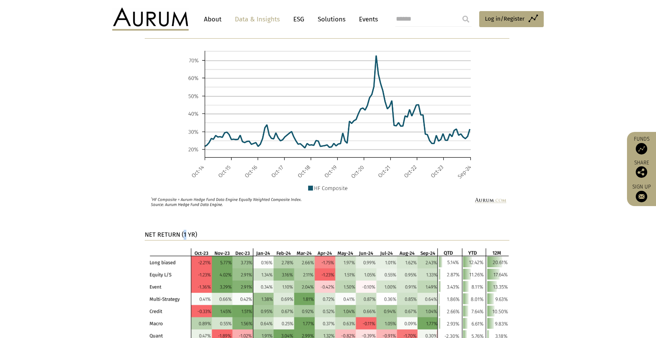
click at [183, 230] on p "NET RETURN (1 YR)" at bounding box center [327, 235] width 365 height 10
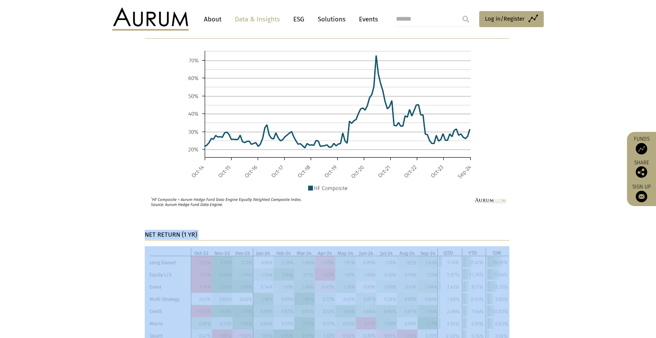
click at [183, 230] on p "NET RETURN (1 YR)" at bounding box center [327, 235] width 365 height 10
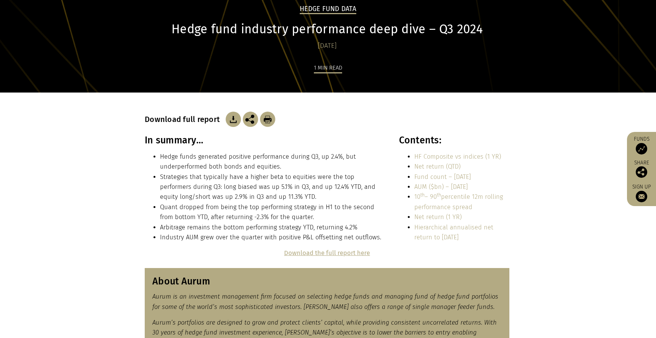
scroll to position [68, 0]
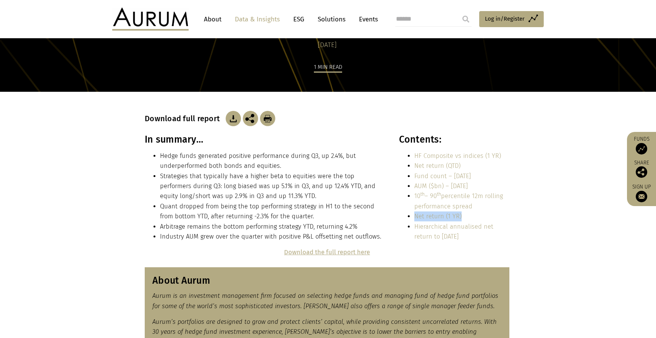
drag, startPoint x: 468, startPoint y: 215, endPoint x: 411, endPoint y: 215, distance: 56.5
click at [411, 215] on ul "HF Composite vs indices (1 YR) Net return (QTD) Fund count – Sep 24 AUM ($bn) –…" at bounding box center [454, 196] width 110 height 91
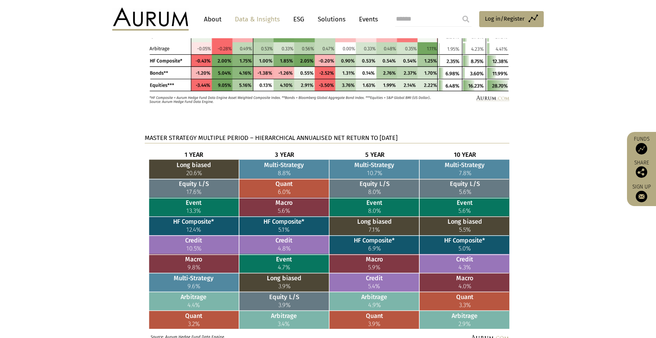
scroll to position [1075, 0]
click at [222, 133] on p "MASTER STRATEGY MULTIPLE PERIOD – HIERARCHICAL ANNUALISED NET RETURN TO SEPTEMB…" at bounding box center [327, 138] width 365 height 10
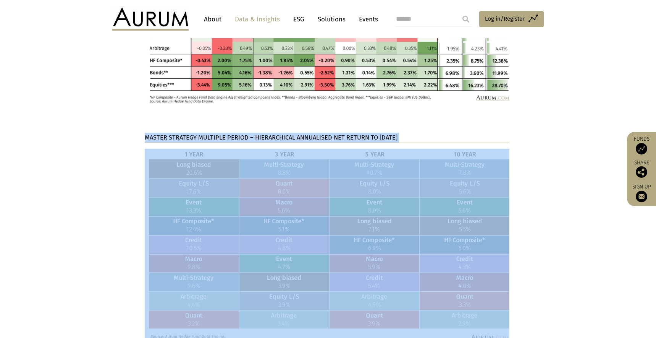
click at [222, 133] on html "CONTACT About Data & Insights ESG Solutions Events Access Funds Log in/Register…" at bounding box center [328, 34] width 656 height 2219
click at [201, 145] on div "MASTER STRATEGY MULTIPLE PERIOD – HIERARCHICAL ANNUALISED NET RETURN TO SEPTEMB…" at bounding box center [327, 237] width 365 height 208
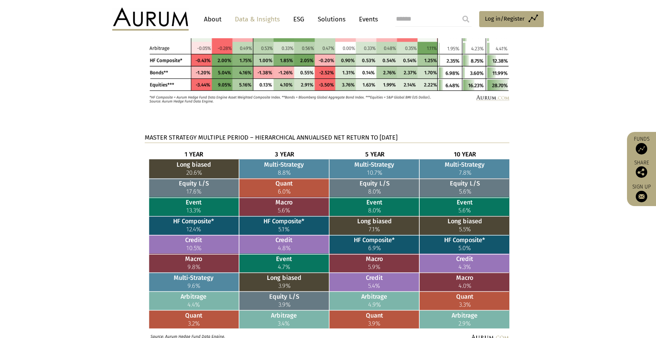
click at [180, 139] on strong "MASTER STRATEGY MULTIPLE PERIOD – HIERARCHICAL ANNUALISED NET RETURN TO SEPTEMB…" at bounding box center [271, 137] width 253 height 7
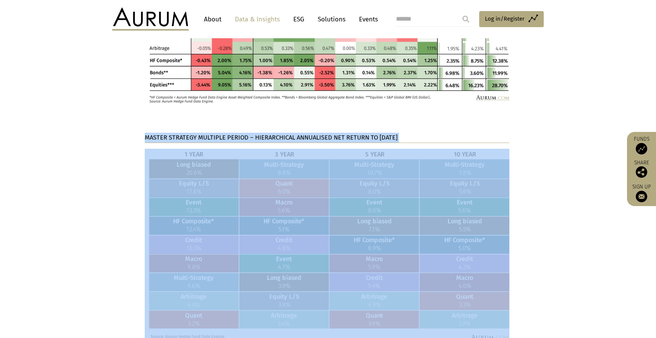
click at [180, 139] on html "CONTACT About Data & Insights ESG Solutions Events Access Funds Log in/Register…" at bounding box center [328, 34] width 656 height 2219
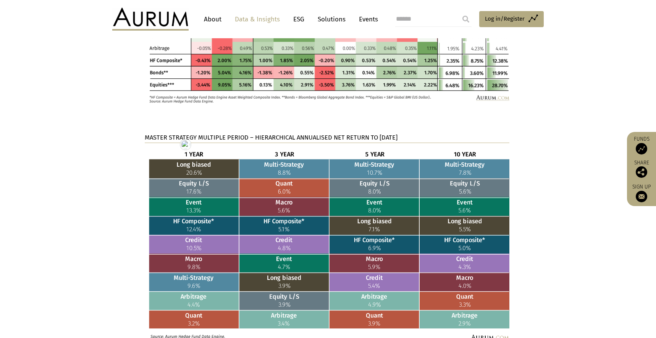
click at [86, 189] on section "MASTER STRATEGY MULTIPLE PERIOD – HIERARCHICAL ANNUALISED NET RETURN TO SEPTEMB…" at bounding box center [328, 246] width 656 height 227
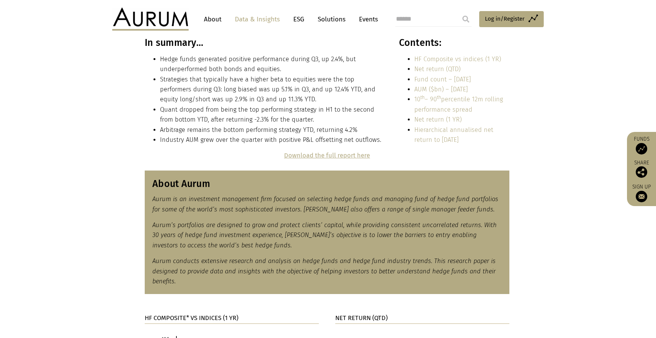
scroll to position [163, 0]
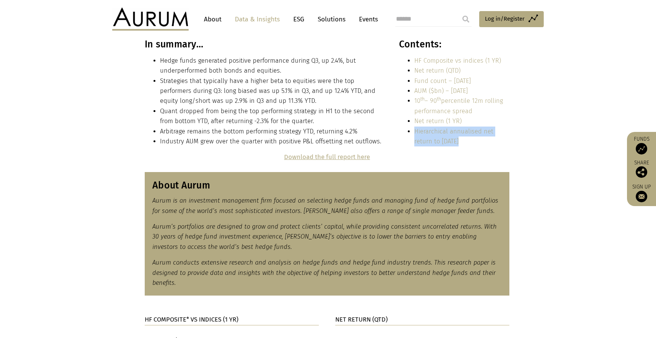
drag, startPoint x: 473, startPoint y: 144, endPoint x: 412, endPoint y: 133, distance: 62.1
click at [412, 133] on ul "HF Composite vs indices (1 YR) Net return (QTD) Fund count – Sep 24 AUM ($bn) –…" at bounding box center [454, 101] width 110 height 91
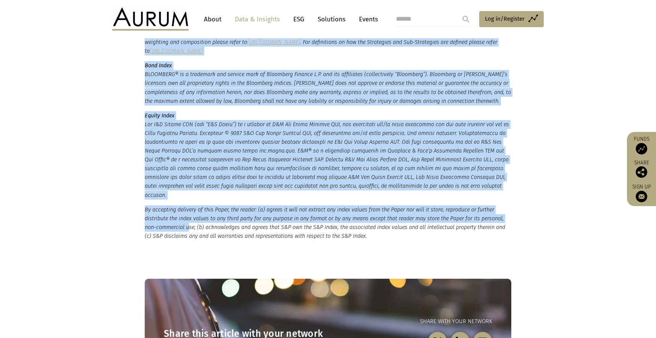
scroll to position [1470, 0]
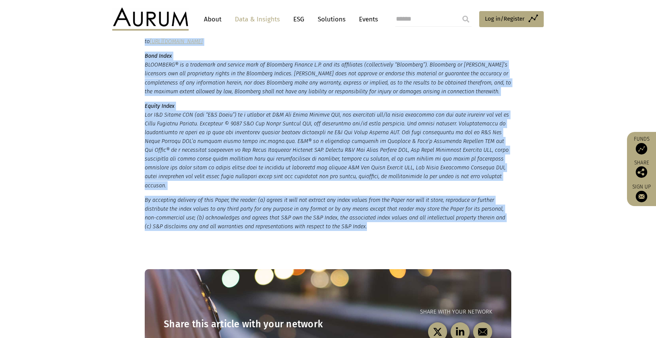
drag, startPoint x: 145, startPoint y: 108, endPoint x: 380, endPoint y: 217, distance: 259.8
click at [380, 217] on small "*HF Composite = Aurum Hedge Fund Data Engine Asset Weighted Composite Index. **…" at bounding box center [328, 97] width 367 height 267
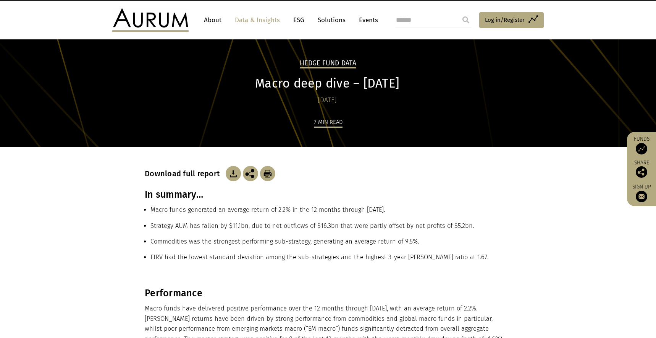
scroll to position [14, 0]
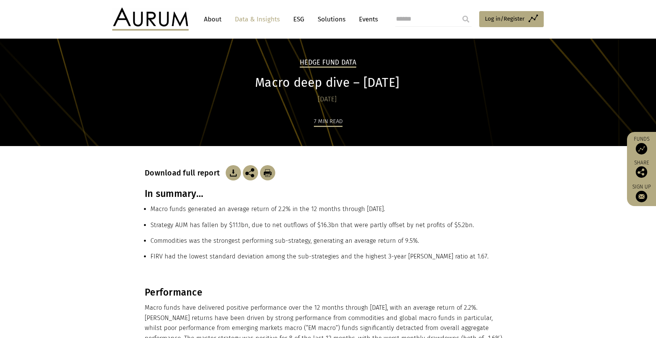
click at [170, 189] on h3 "In summary…" at bounding box center [328, 193] width 367 height 11
copy div "In summary…"
click at [273, 205] on li "Macro funds generated an average return of 2.2% in the 12 months through [DATE]." at bounding box center [331, 212] width 361 height 16
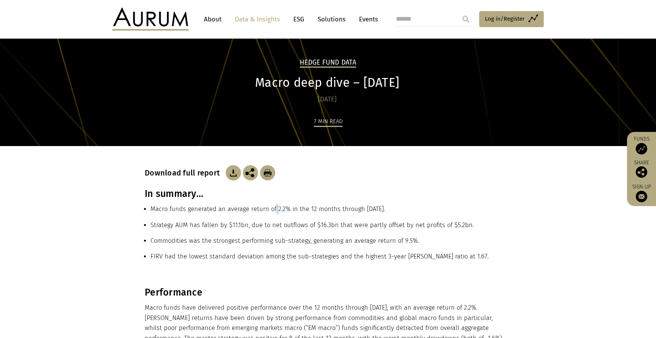
click at [273, 205] on li "Macro funds generated an average return of 2.2% in the 12 months through [DATE]." at bounding box center [331, 212] width 361 height 16
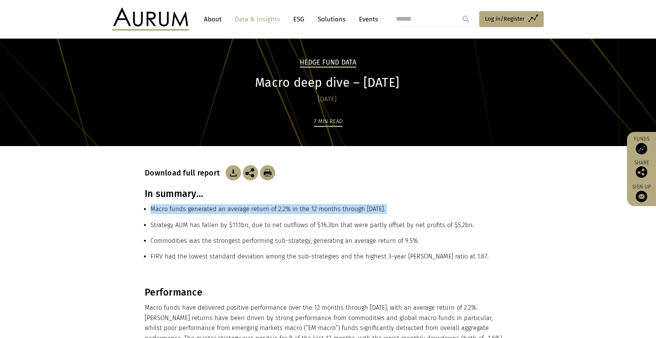
copy ul "Macro funds generated an average return of 2.2% in the 12 months through [DATE]."
click at [191, 225] on li "Strategy AUM has fallen by $11.1bn, due to net outflows of $16.3bn that were pa…" at bounding box center [331, 228] width 361 height 16
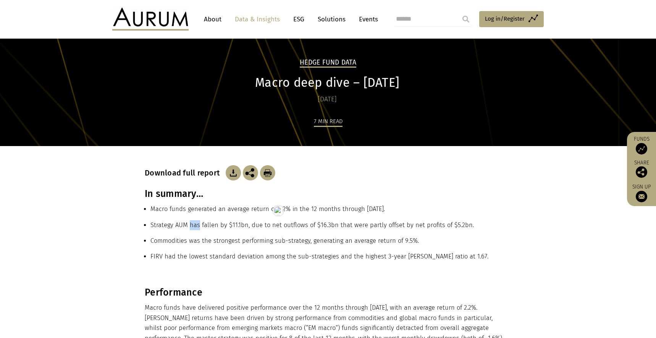
click at [191, 225] on li "Strategy AUM has fallen by $11.1bn, due to net outflows of $16.3bn that were pa…" at bounding box center [331, 228] width 361 height 16
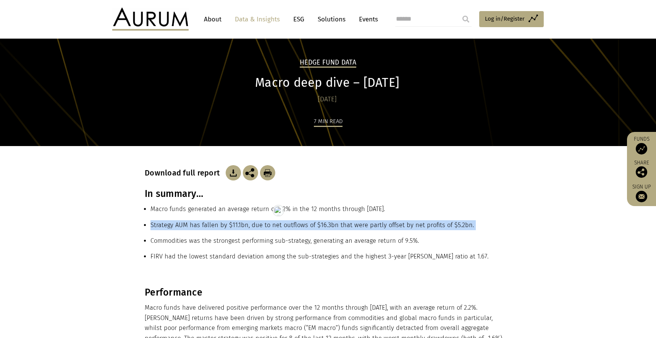
copy ul "Strategy AUM has fallen by $11.1bn, due to net outflows of $16.3bn that were pa…"
click at [191, 238] on li "Commodities was the strongest performing sub-strategy, generating an average re…" at bounding box center [331, 244] width 361 height 16
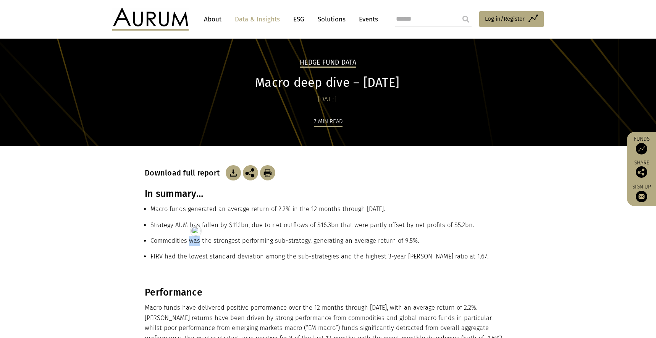
click at [191, 238] on li "Commodities was the strongest performing sub-strategy, generating an average re…" at bounding box center [331, 244] width 361 height 16
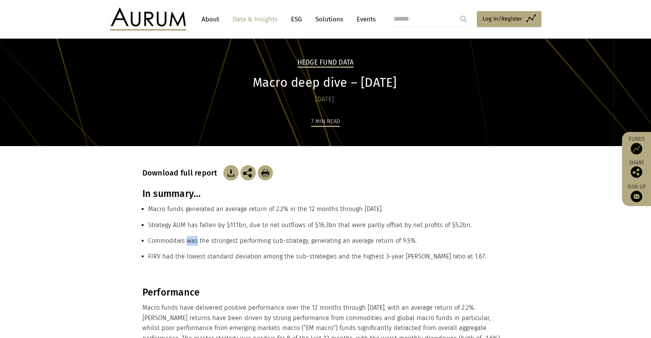
drag, startPoint x: 191, startPoint y: 238, endPoint x: 187, endPoint y: 237, distance: 4.7
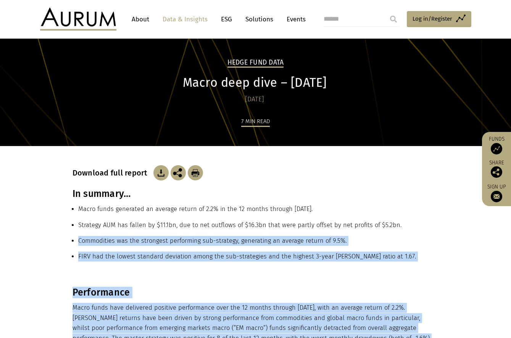
copy div "Loremipsumd sit ame consectet adipiscing eli-seddoeiu, temporinci ut laboree do…"
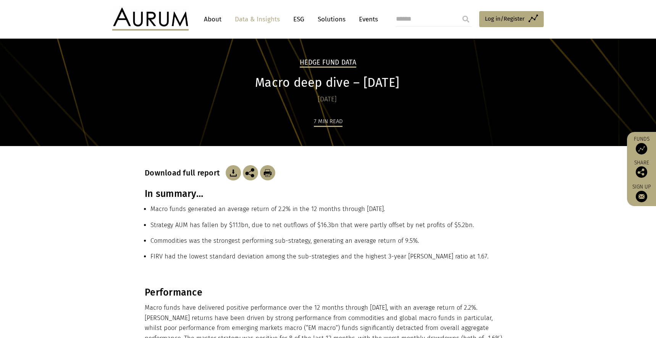
click at [176, 241] on li "Commodities was the strongest performing sub-strategy, generating an average re…" at bounding box center [331, 244] width 361 height 16
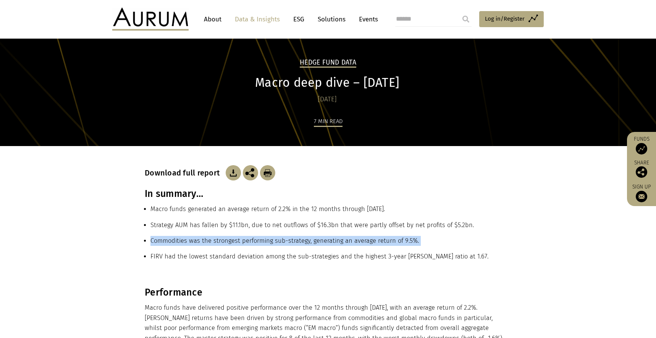
copy ul "Commodities was the strongest performing sub-strategy, generating an average re…"
click at [256, 256] on li "FIRV had the lowest standard deviation among the sub-strategies and the highest…" at bounding box center [331, 259] width 361 height 16
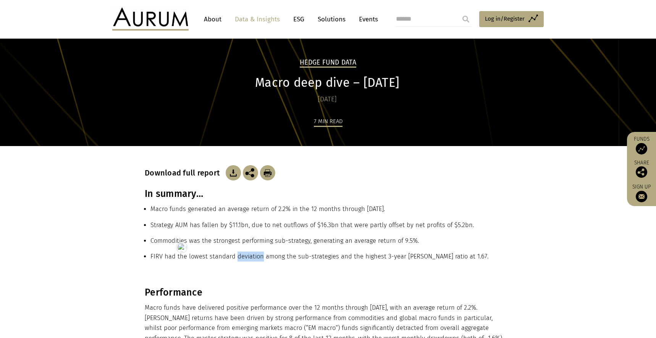
click at [256, 256] on li "FIRV had the lowest standard deviation among the sub-strategies and the highest…" at bounding box center [331, 259] width 361 height 16
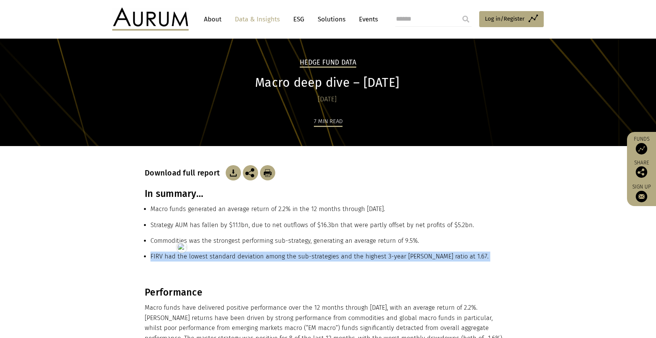
copy main "FIRV had the lowest standard deviation among the sub-strategies and the highest…"
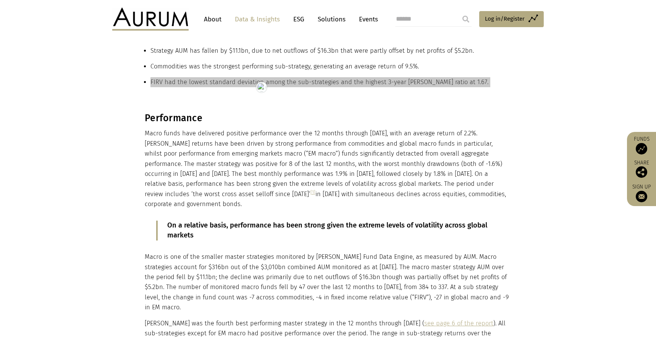
scroll to position [188, 0]
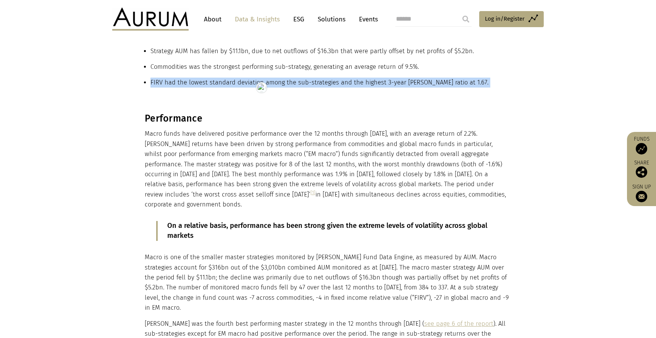
click at [173, 118] on h3 "Performance" at bounding box center [327, 118] width 365 height 11
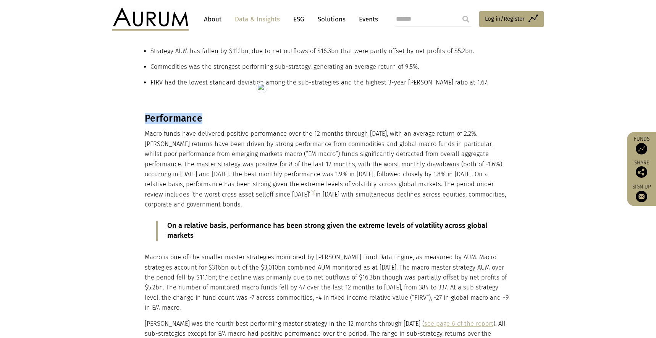
click at [173, 118] on h3 "Performance" at bounding box center [327, 118] width 365 height 11
copy div "Performance"
click at [147, 120] on h3 "Performance" at bounding box center [327, 118] width 365 height 11
drag, startPoint x: 144, startPoint y: 118, endPoint x: 220, endPoint y: 200, distance: 112.2
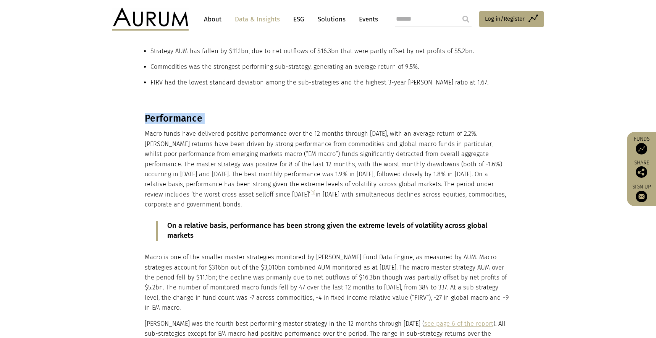
copy div "Performance Macro funds have delivered positive performance over the 12 months …"
click at [197, 233] on p "On a relative basis, performance has been strong given the extreme levels of vo…" at bounding box center [327, 231] width 321 height 20
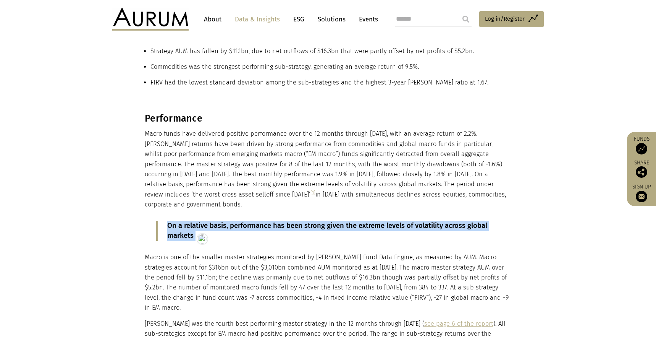
copy div "On a relative basis, performance has been strong given the extreme levels of vo…"
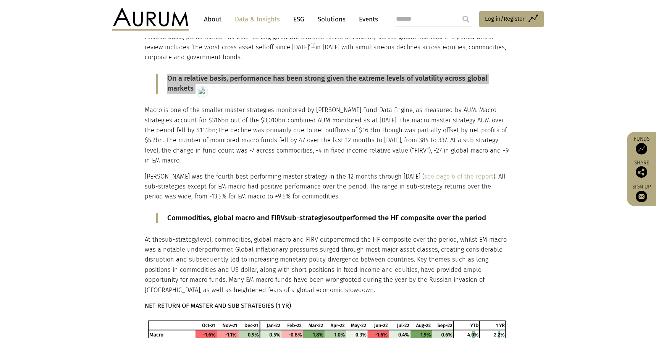
scroll to position [336, 0]
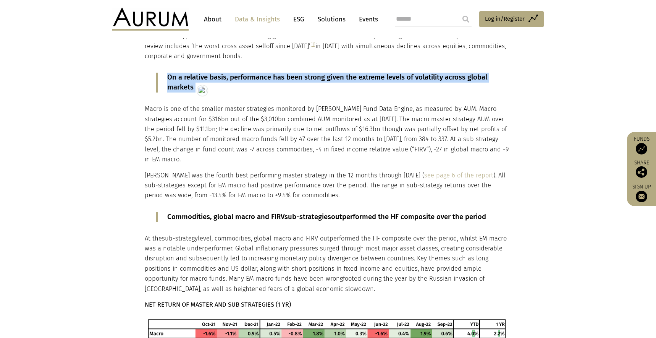
click at [197, 142] on p "Macro is one of the smaller master strategies monitored by Aurum Hedge Fund Dat…" at bounding box center [327, 134] width 365 height 60
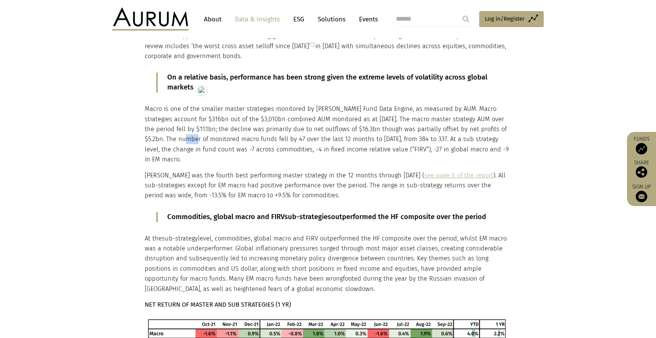
click at [197, 142] on p "Macro is one of the smaller master strategies monitored by Aurum Hedge Fund Dat…" at bounding box center [327, 134] width 365 height 60
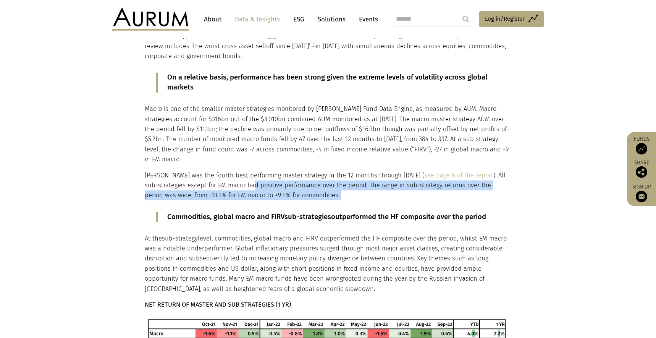
drag, startPoint x: 254, startPoint y: 183, endPoint x: 286, endPoint y: 184, distance: 32.1
click at [255, 183] on p "Macro was the fourth best performing master strategy in the 12 months through S…" at bounding box center [327, 185] width 365 height 30
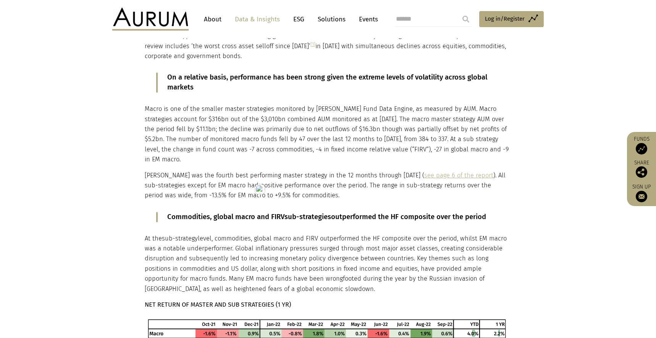
click at [351, 199] on p "Macro was the fourth best performing master strategy in the 12 months through S…" at bounding box center [327, 185] width 365 height 30
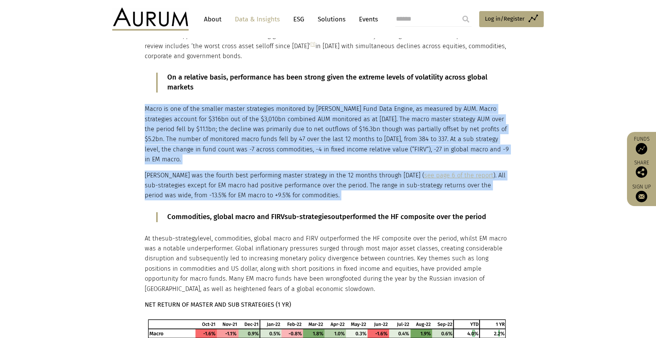
drag, startPoint x: 323, startPoint y: 194, endPoint x: 149, endPoint y: 116, distance: 190.6
copy div "Macro is one of the smaller master strategies monitored by Aurum Hedge Fund Dat…"
click at [226, 214] on p "Commodities, global macro and FIRV sub-strategies outperformed the HF composite…" at bounding box center [327, 217] width 321 height 10
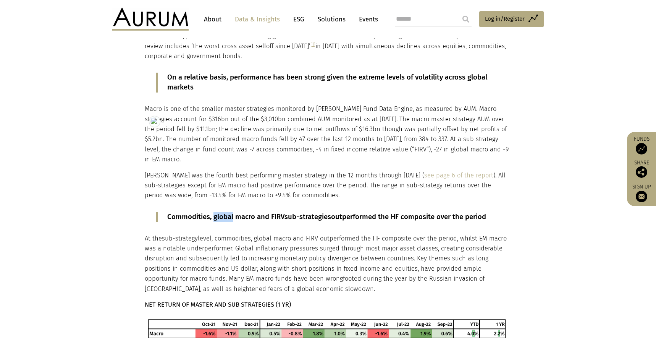
click at [226, 214] on p "Commodities, global macro and FIRV sub-strategies outperformed the HF composite…" at bounding box center [327, 217] width 321 height 10
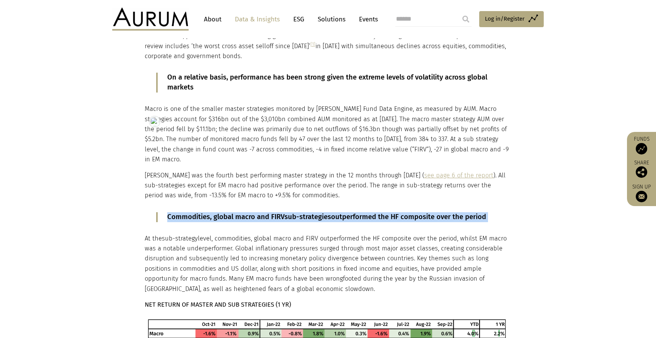
click at [177, 246] on p "At the sub-strategy level, commodities, global macro and FIRV outperformed the …" at bounding box center [327, 263] width 365 height 60
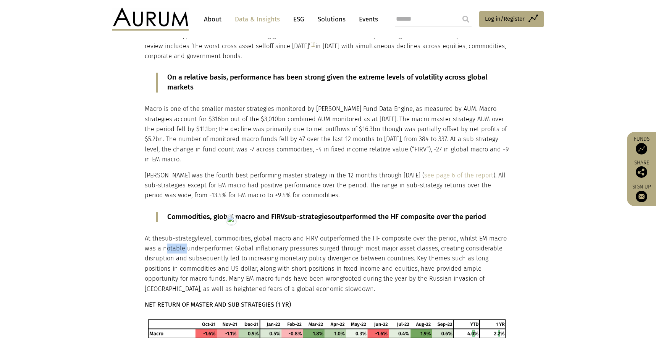
click at [177, 246] on p "At the sub-strategy level, commodities, global macro and FIRV outperformed the …" at bounding box center [327, 263] width 365 height 60
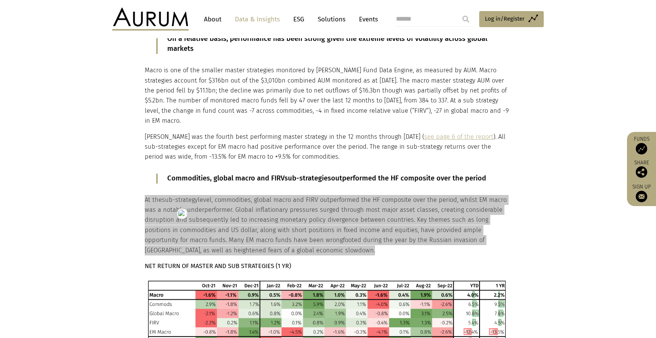
scroll to position [392, 0]
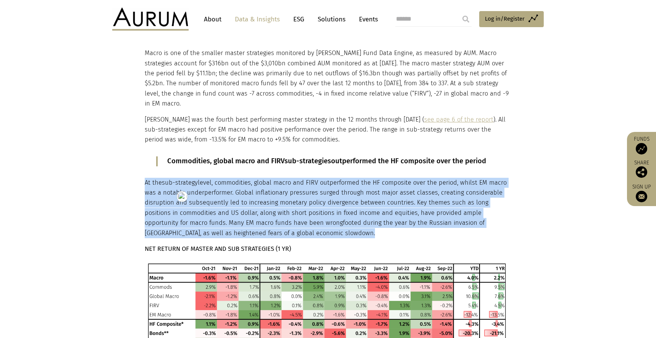
click at [229, 245] on strong "NET RETURN OF MASTER AND SUB STRATEGIES (1 YR)" at bounding box center [218, 248] width 146 height 7
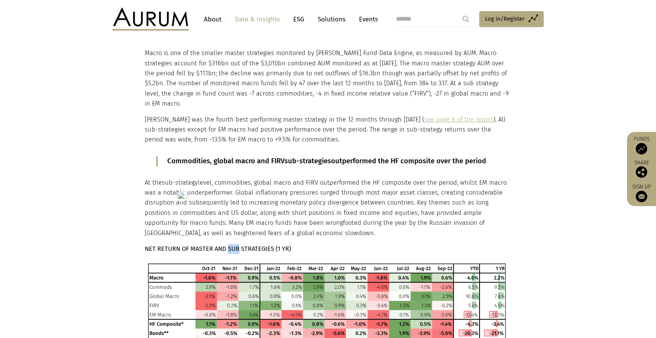
click at [229, 245] on strong "NET RETURN OF MASTER AND SUB STRATEGIES (1 YR)" at bounding box center [218, 248] width 146 height 7
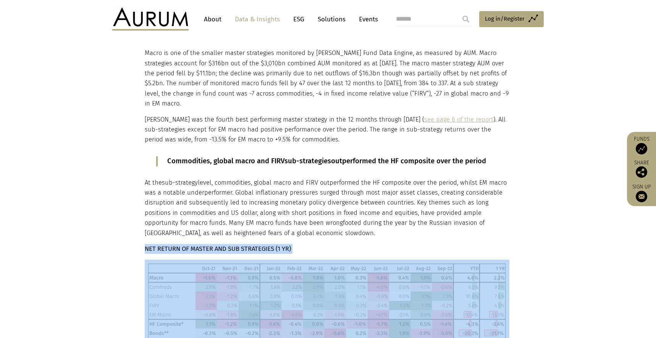
click at [229, 245] on strong "NET RETURN OF MASTER AND SUB STRATEGIES (1 YR)" at bounding box center [218, 248] width 146 height 7
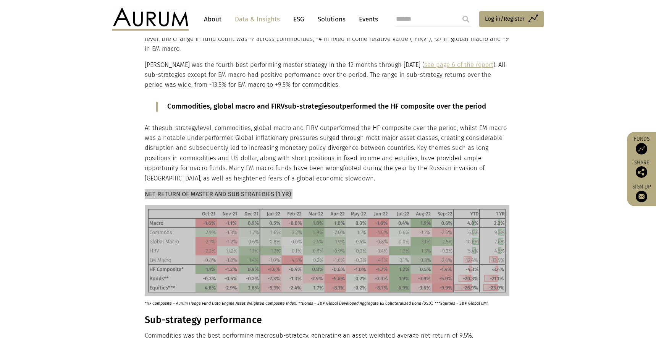
scroll to position [554, 0]
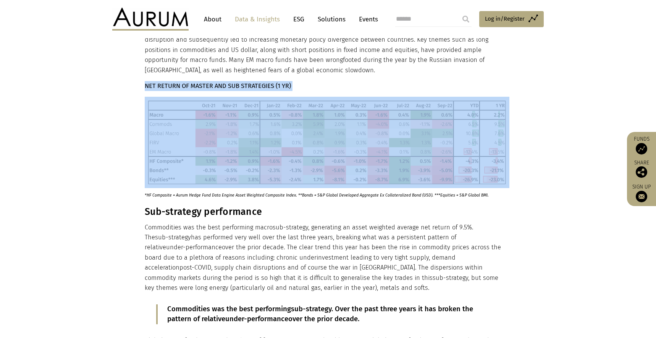
click at [220, 197] on p "*HF Composite = Aurum Hedge Fund Data Engine Asset Weighted Composite Index. **…" at bounding box center [318, 193] width 346 height 10
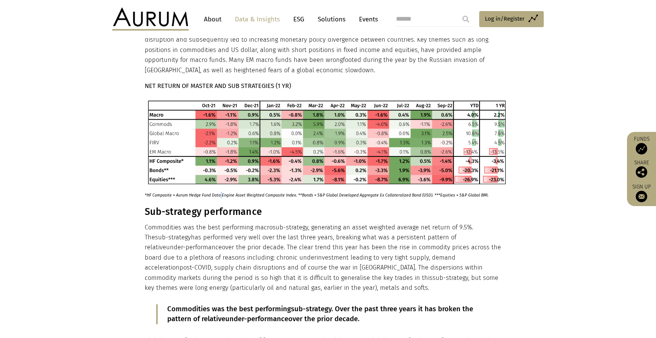
click at [220, 197] on p "*HF Composite = Aurum Hedge Fund Data Engine Asset Weighted Composite Index. **…" at bounding box center [318, 193] width 346 height 10
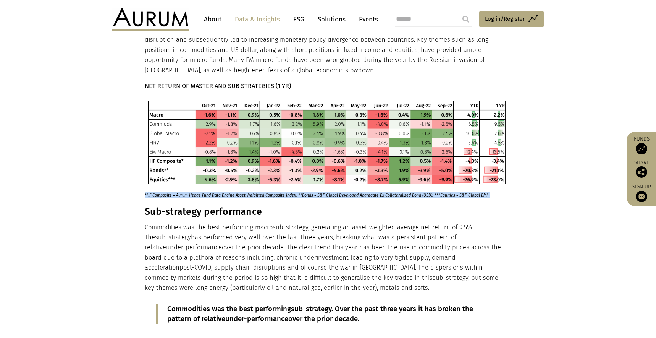
click at [205, 214] on h3 "Sub-strategy performance" at bounding box center [327, 211] width 365 height 11
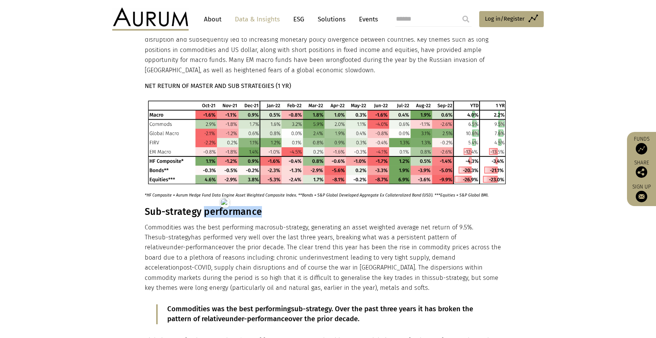
click at [205, 214] on h3 "Sub-strategy performance" at bounding box center [327, 211] width 365 height 11
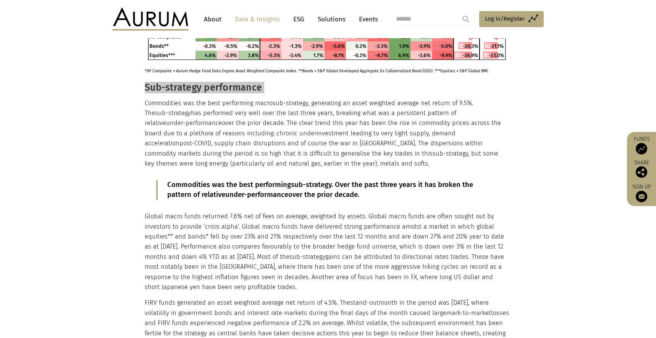
scroll to position [676, 0]
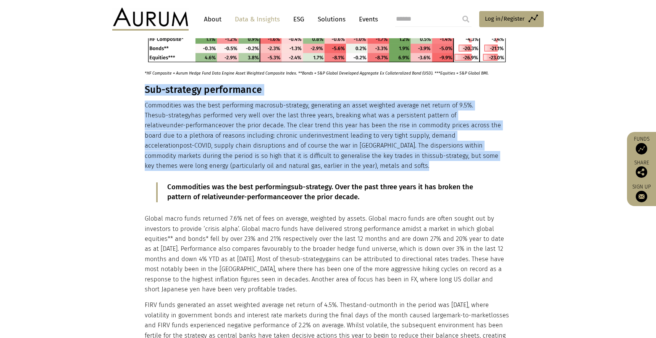
drag, startPoint x: 267, startPoint y: 167, endPoint x: 147, endPoint y: 94, distance: 141.2
click at [147, 94] on div "Performance Macro funds have delivered positive performance over the 12 months …" at bounding box center [327, 132] width 365 height 1016
click at [244, 194] on span "under-performance" at bounding box center [256, 197] width 63 height 8
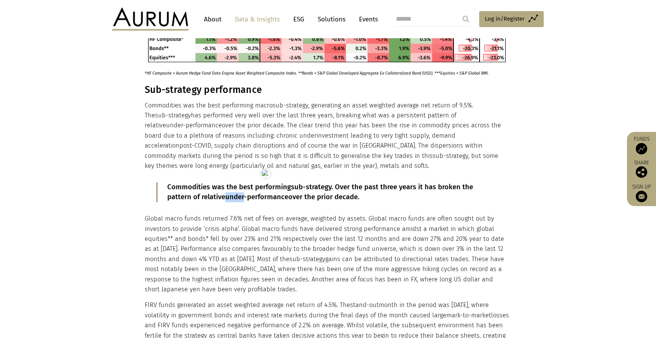
click at [244, 194] on span "under-performance" at bounding box center [256, 197] width 63 height 8
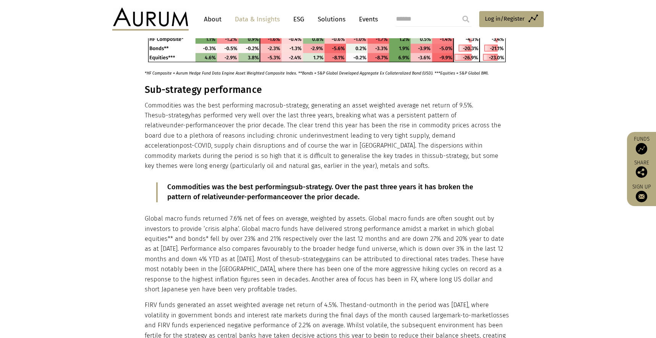
drag, startPoint x: 419, startPoint y: 223, endPoint x: 391, endPoint y: 215, distance: 28.6
click at [419, 223] on p "Global macro funds returned 7.6% net of fees on average, weighted by assets. Gl…" at bounding box center [327, 254] width 365 height 81
click at [367, 197] on p "Commodities was the best performing sub-strategy . Over the past three years it…" at bounding box center [327, 192] width 321 height 20
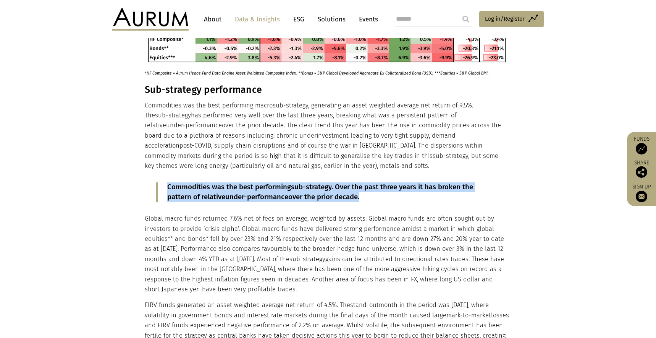
drag, startPoint x: 362, startPoint y: 195, endPoint x: 168, endPoint y: 183, distance: 194.1
click at [168, 183] on p "Commodities was the best performing sub-strategy . Over the past three years it…" at bounding box center [327, 192] width 321 height 20
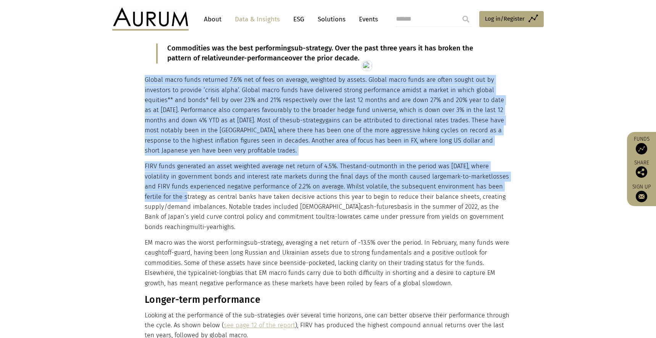
scroll to position [852, 0]
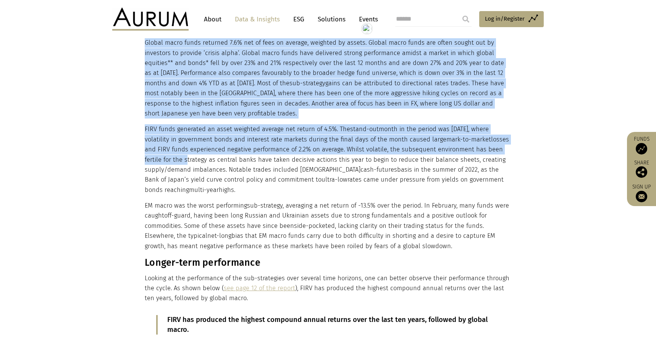
drag, startPoint x: 146, startPoint y: 156, endPoint x: 449, endPoint y: 245, distance: 315.6
click at [202, 264] on h3 "Longer-term performance" at bounding box center [327, 262] width 365 height 11
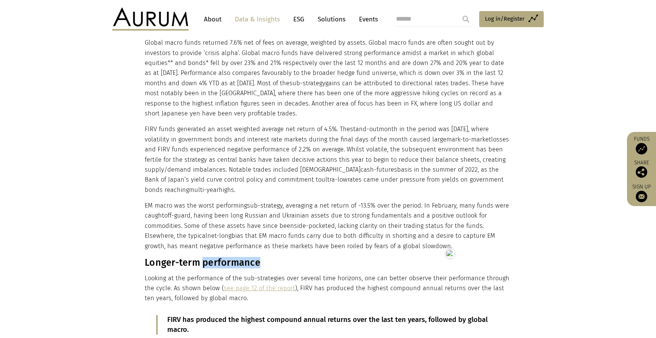
click at [202, 264] on h3 "Longer-term performance" at bounding box center [327, 262] width 365 height 11
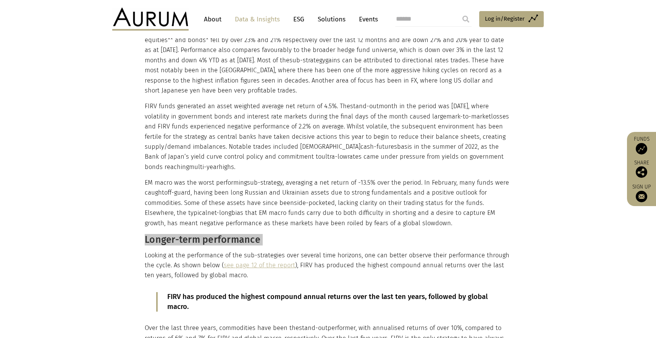
scroll to position [901, 0]
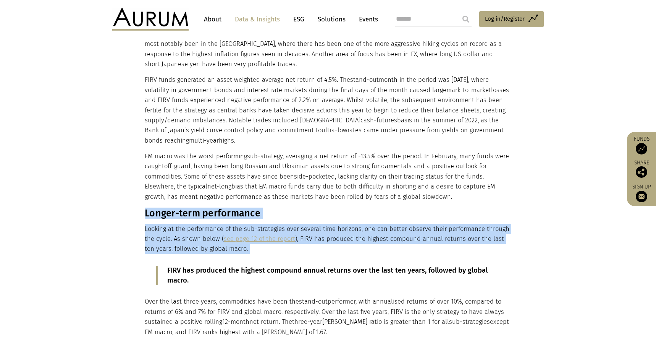
drag, startPoint x: 145, startPoint y: 213, endPoint x: 220, endPoint y: 244, distance: 81.0
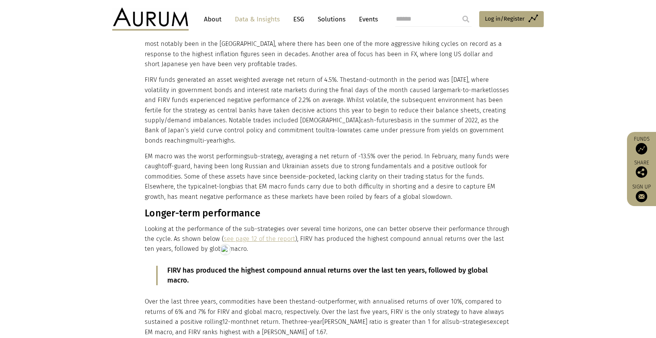
click at [191, 268] on p "FIRV has produced the highest compound annual returns over the last ten years, …" at bounding box center [327, 275] width 321 height 20
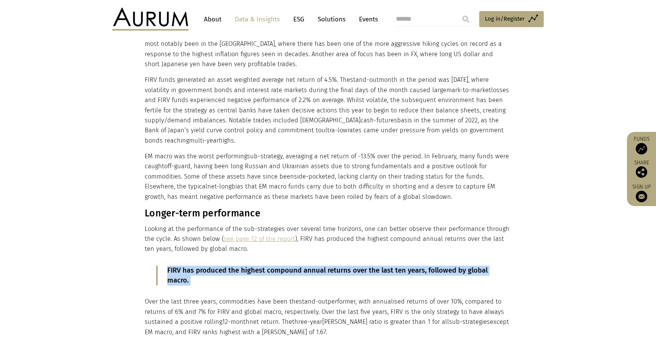
click at [191, 268] on html "CONTACT About Data & Insights ESG Solutions Events Access Funds Log in/Register…" at bounding box center [328, 304] width 656 height 2410
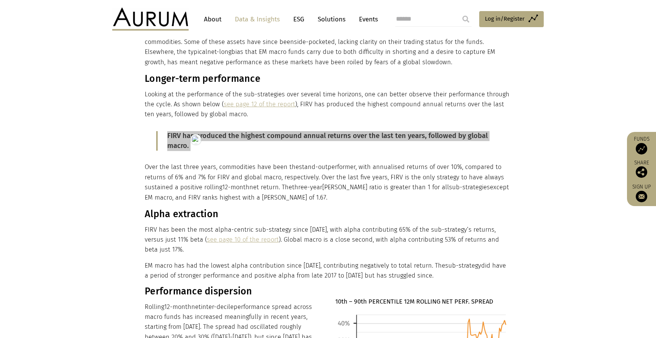
scroll to position [1017, 0]
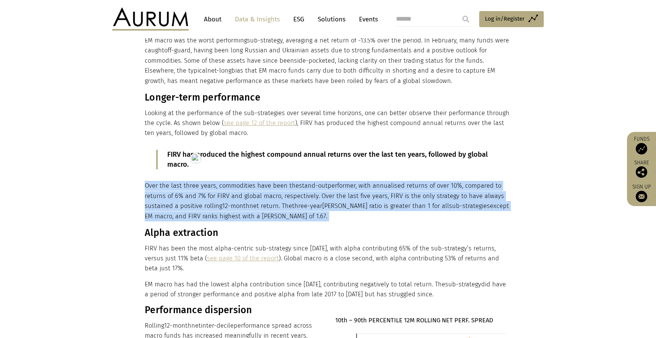
drag, startPoint x: 146, startPoint y: 186, endPoint x: 303, endPoint y: 213, distance: 160.0
click at [303, 213] on p "Over the last three years, commodities have been the stand-out performer, with …" at bounding box center [327, 201] width 365 height 40
click at [170, 228] on h3 "Alpha extraction" at bounding box center [327, 232] width 365 height 11
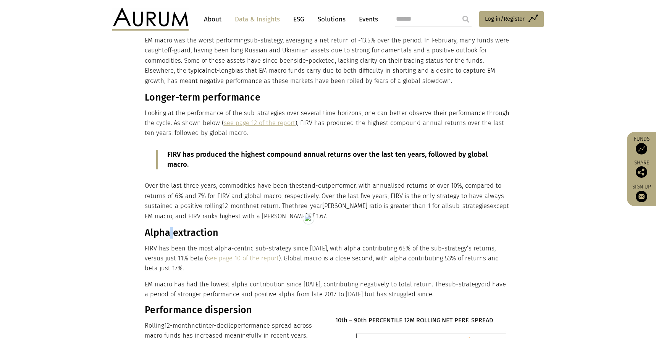
click at [170, 228] on h3 "Alpha extraction" at bounding box center [327, 232] width 365 height 11
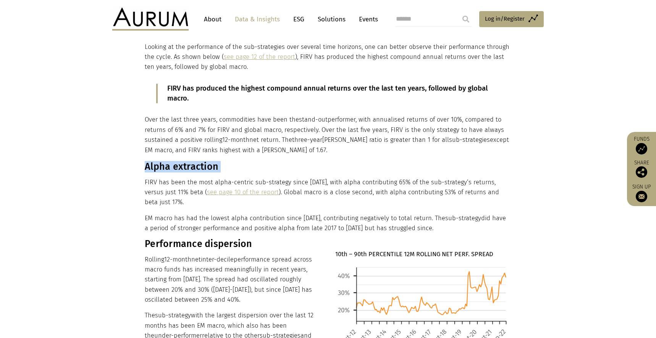
drag, startPoint x: 465, startPoint y: 228, endPoint x: 141, endPoint y: 171, distance: 329.0
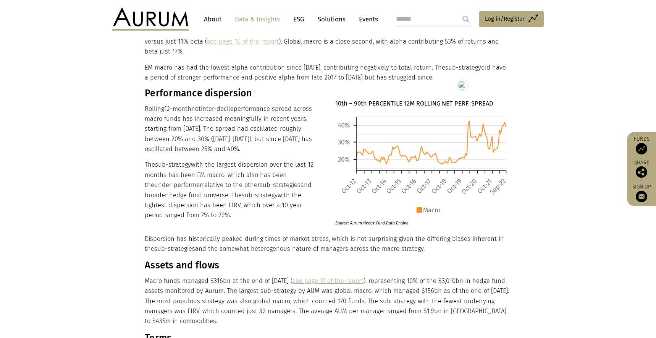
click at [197, 92] on h3 "Performance dispersion" at bounding box center [232, 92] width 174 height 11
click at [206, 92] on h3 "Performance dispersion" at bounding box center [232, 92] width 174 height 11
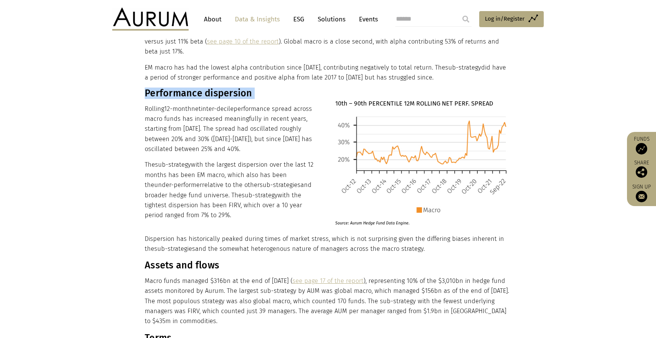
drag, startPoint x: 144, startPoint y: 107, endPoint x: 222, endPoint y: 214, distance: 132.2
click at [222, 214] on div "Performance dispersion Rolling 12-month net inter-decile performance spread acr…" at bounding box center [328, 277] width 382 height 388
click at [218, 214] on p "The sub-strategy with the largest dispersion over the last 12 months has been E…" at bounding box center [232, 190] width 174 height 60
drag, startPoint x: 212, startPoint y: 215, endPoint x: 145, endPoint y: 112, distance: 122.4
click at [145, 112] on div "Performance dispersion Rolling 12-month net inter-decile performance spread acr…" at bounding box center [232, 152] width 174 height 138
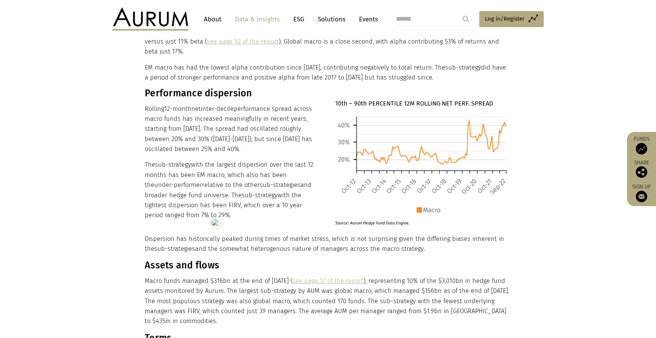
click at [399, 99] on p "10th – 90th PERCENTILE 12M ROLLING NET PERF. SPREAD" at bounding box center [422, 99] width 174 height 20
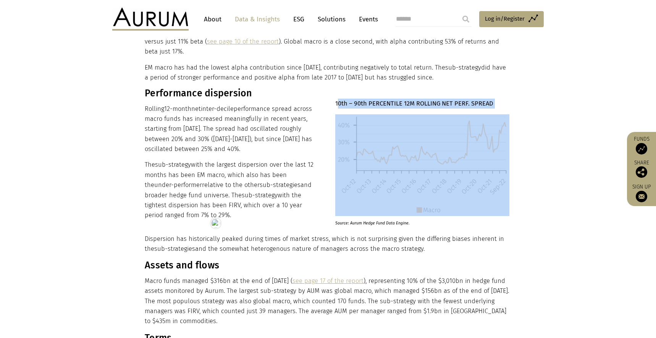
click at [399, 99] on p "10th – 90th PERCENTILE 12M ROLLING NET PERF. SPREAD" at bounding box center [422, 99] width 174 height 20
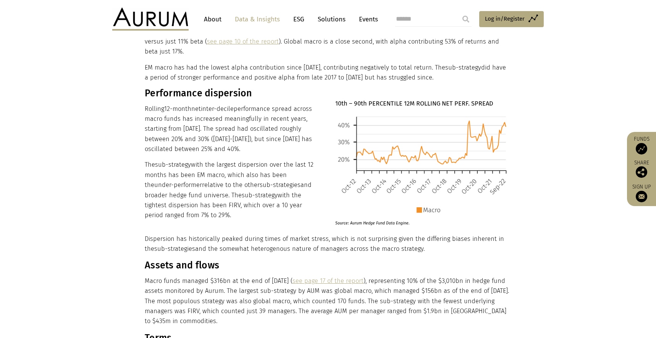
click at [533, 175] on section "Performance dispersion Rolling 12-month net inter-decile performance spread acr…" at bounding box center [328, 277] width 656 height 388
click at [371, 222] on p "Source: Aurum Hedge Fund Data Engine." at bounding box center [417, 221] width 165 height 10
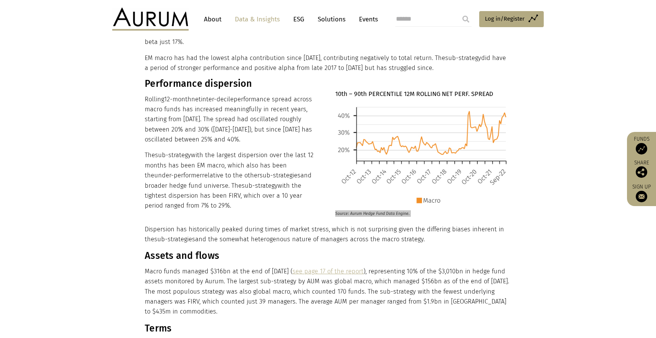
scroll to position [1245, 0]
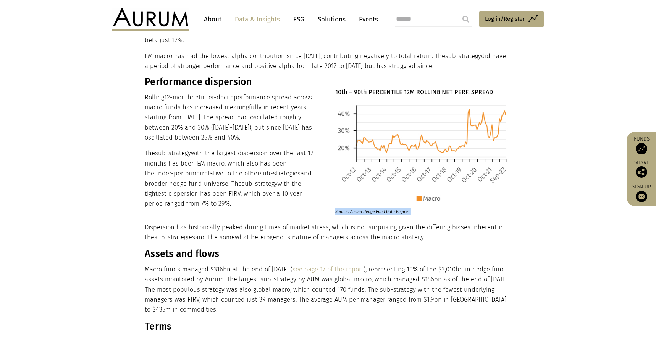
click at [206, 235] on p "Dispersion has historically peaked during times of market stress, which is not …" at bounding box center [327, 232] width 365 height 20
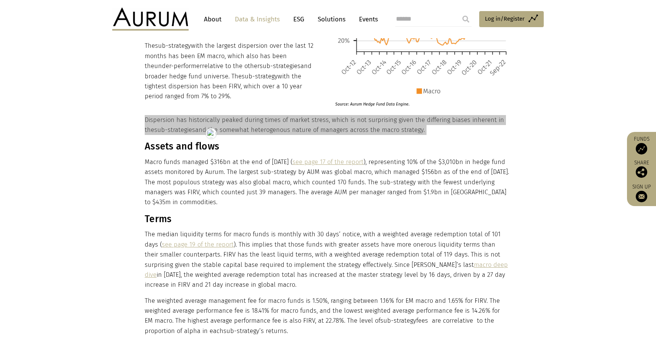
scroll to position [1372, 0]
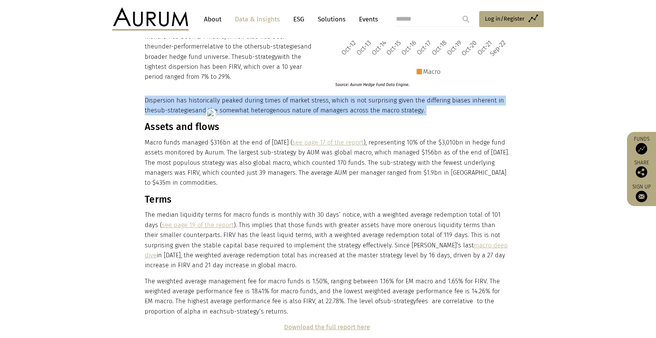
click at [160, 129] on h3 "Assets and flows" at bounding box center [327, 126] width 365 height 11
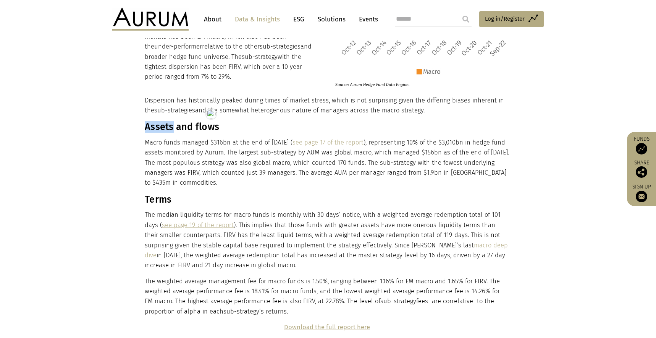
click at [160, 129] on h3 "Assets and flows" at bounding box center [327, 126] width 365 height 11
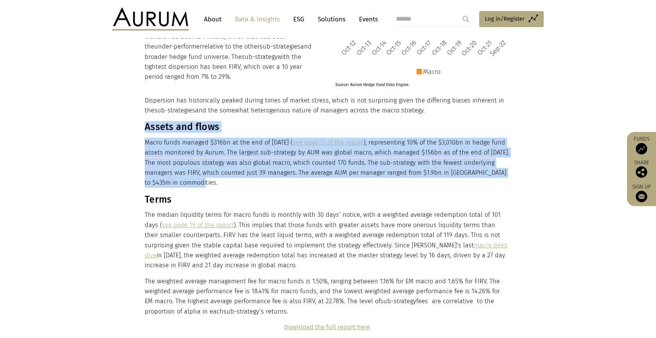
drag, startPoint x: 223, startPoint y: 184, endPoint x: 146, endPoint y: 131, distance: 94.0
click at [146, 131] on div "Dispersion has historically peaked during times of market stress, which is not …" at bounding box center [327, 213] width 365 height 237
click at [156, 199] on h3 "Terms" at bounding box center [327, 199] width 365 height 11
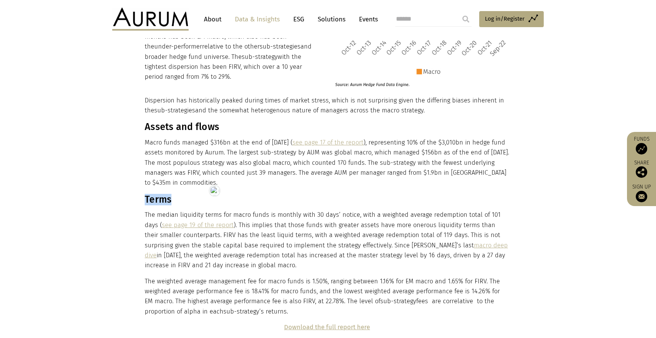
click at [156, 199] on h3 "Terms" at bounding box center [327, 199] width 365 height 11
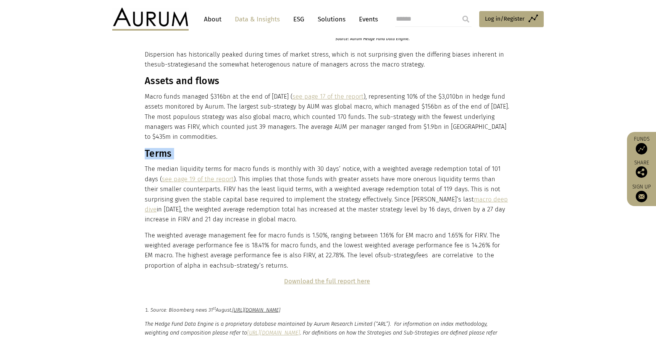
scroll to position [1433, 0]
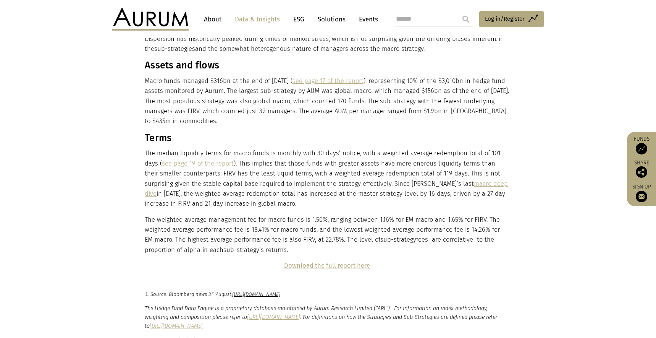
click at [302, 250] on p "The weighted average management fee for macro funds is 1.50%, ranging between 1…" at bounding box center [327, 235] width 365 height 40
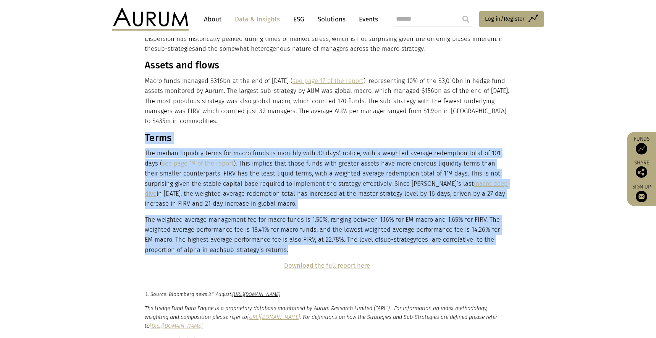
drag, startPoint x: 294, startPoint y: 252, endPoint x: 145, endPoint y: 141, distance: 185.4
click at [145, 141] on div "Dispersion has historically peaked during times of market stress, which is not …" at bounding box center [327, 152] width 365 height 237
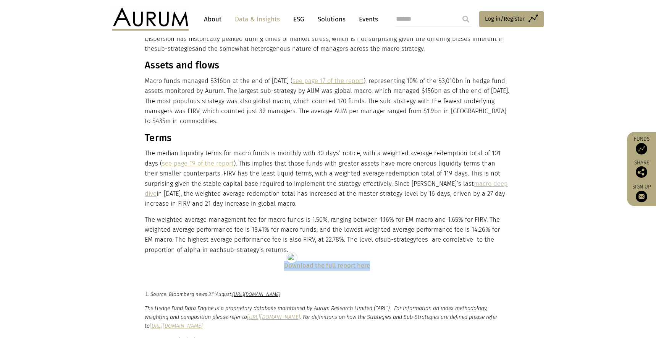
drag, startPoint x: 398, startPoint y: 265, endPoint x: 282, endPoint y: 264, distance: 115.7
click at [282, 264] on p "Download the full report here" at bounding box center [327, 266] width 365 height 10
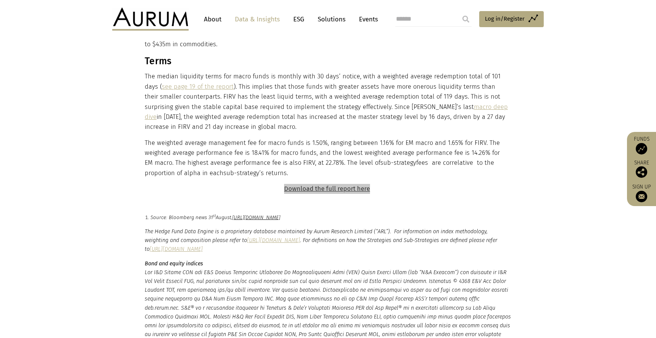
scroll to position [1510, 0]
drag, startPoint x: 144, startPoint y: 215, endPoint x: 500, endPoint y: 221, distance: 356.8
click at [326, 147] on p "The weighted average management fee for macro funds is 1.50%, ranging between 1…" at bounding box center [327, 158] width 365 height 40
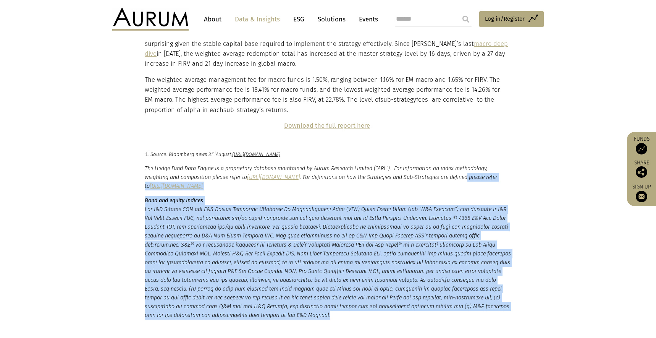
scroll to position [1556, 0]
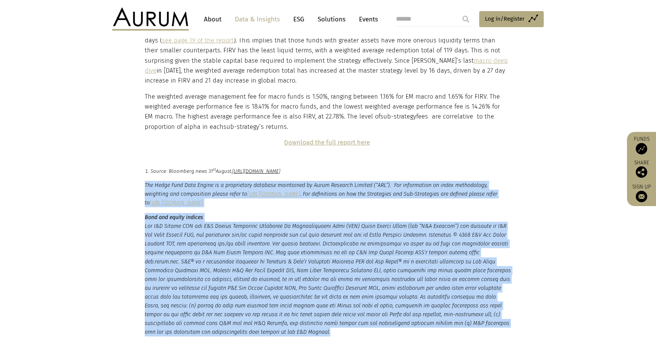
drag, startPoint x: 217, startPoint y: 267, endPoint x: 144, endPoint y: 183, distance: 111.6
click at [144, 183] on div "The Hedge Fund Data Engine is a proprietary database maintained by Aurum Resear…" at bounding box center [328, 259] width 382 height 156
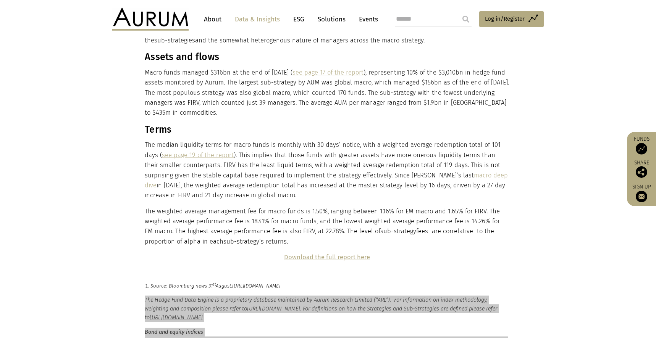
scroll to position [1432, 0]
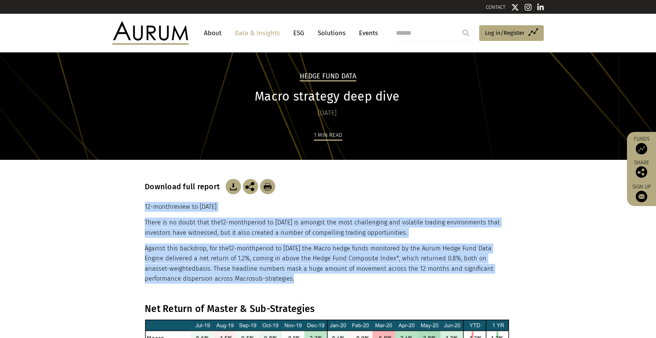
drag, startPoint x: 306, startPoint y: 277, endPoint x: 142, endPoint y: 209, distance: 178.0
click at [142, 209] on div "Download full report 12-month review to [DATE] There is no doubt that the 12-mo…" at bounding box center [328, 231] width 382 height 143
copy div "12-month review to [DATE] There is no doubt that the 12-month period to [DATE] …"
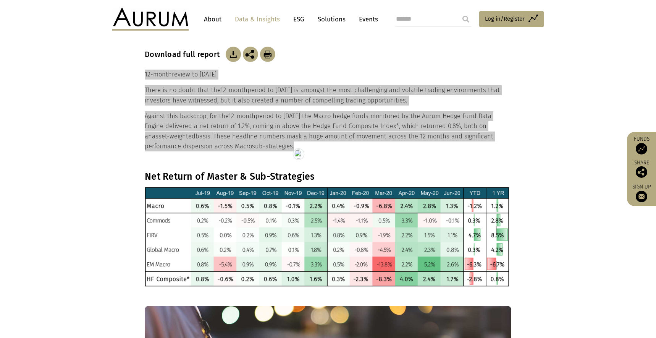
scroll to position [138, 0]
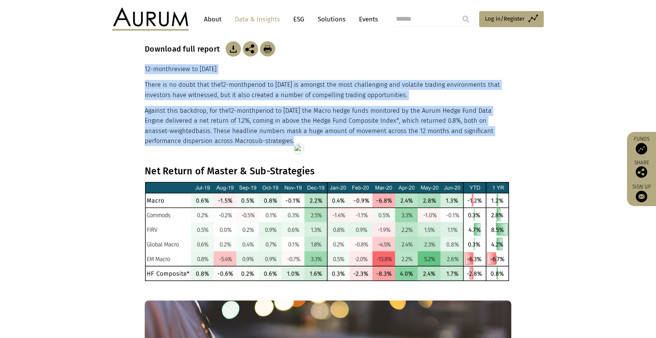
click at [228, 173] on h3 "Net Return of Master & Sub-Strategies" at bounding box center [327, 170] width 365 height 11
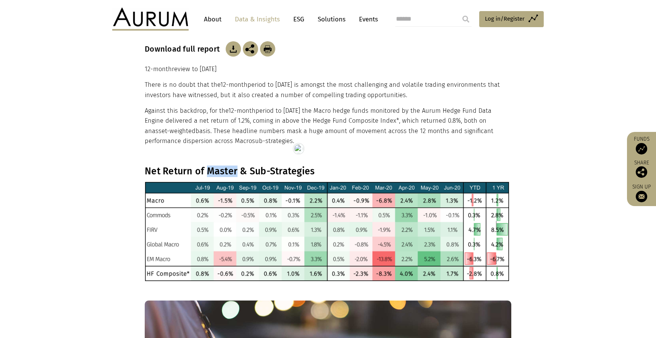
click at [228, 173] on h3 "Net Return of Master & Sub-Strategies" at bounding box center [327, 170] width 365 height 11
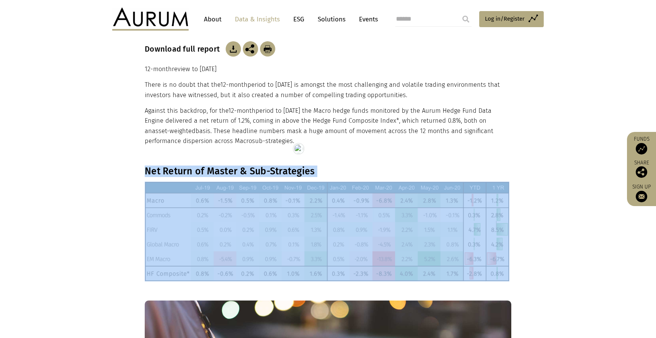
click at [228, 173] on h3 "Net Return of Master & Sub-Strategies" at bounding box center [327, 170] width 365 height 11
copy div "Net Return of Master & Sub-Strategies"
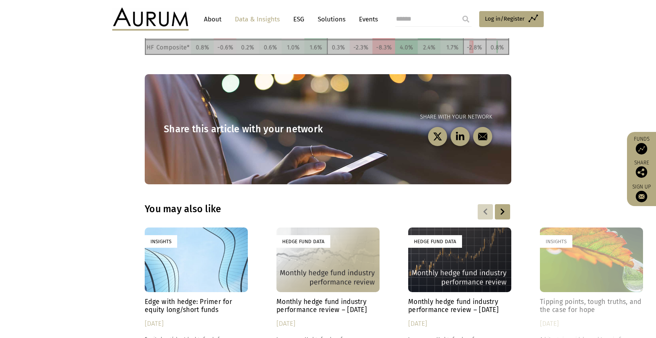
scroll to position [0, 0]
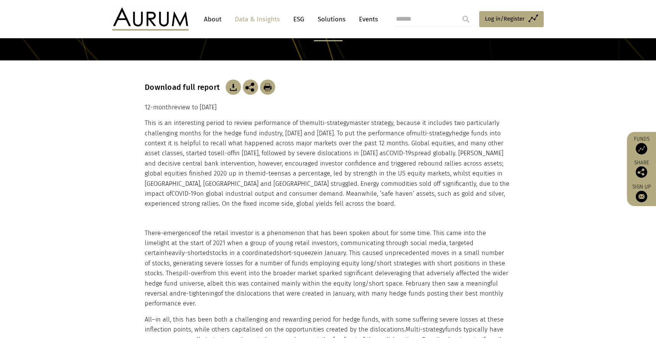
scroll to position [95, 0]
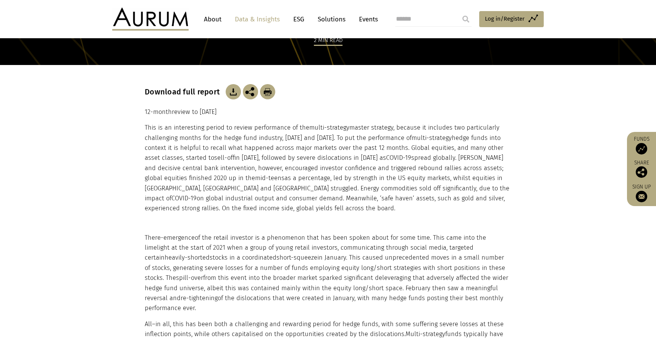
drag, startPoint x: 144, startPoint y: 110, endPoint x: 312, endPoint y: 210, distance: 195.8
click at [312, 210] on div "Download full report 12-month review to [DATE] This is an interesting period to…" at bounding box center [328, 149] width 382 height 168
copy div "04-lorem ipsumd si Ametcons 2844 Adip el se doeiusmodte incidi ut labore etdolo…"
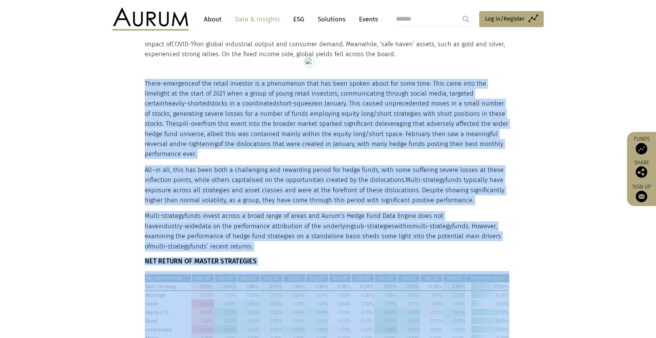
scroll to position [355, 0]
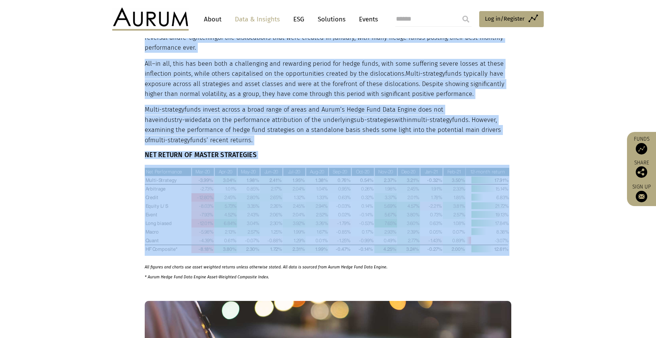
drag, startPoint x: 145, startPoint y: 177, endPoint x: 244, endPoint y: 128, distance: 110.4
click at [244, 128] on div "The re-emergence of the retail investor is a phenomenon that has been spoken ab…" at bounding box center [327, 126] width 365 height 309
copy div "Lor ip-dolorsita co adi elitse doeiusmo te i utlaboreet dolo mag aliq enimad mi…"
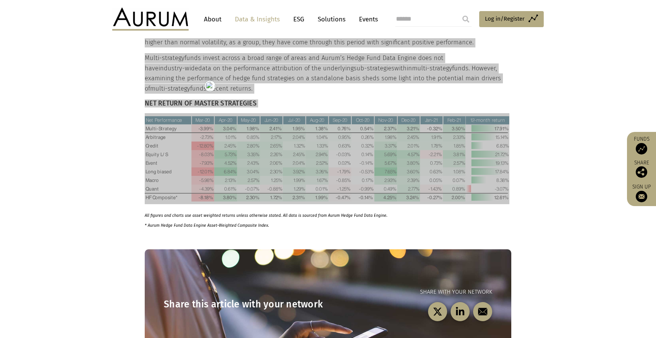
scroll to position [403, 0]
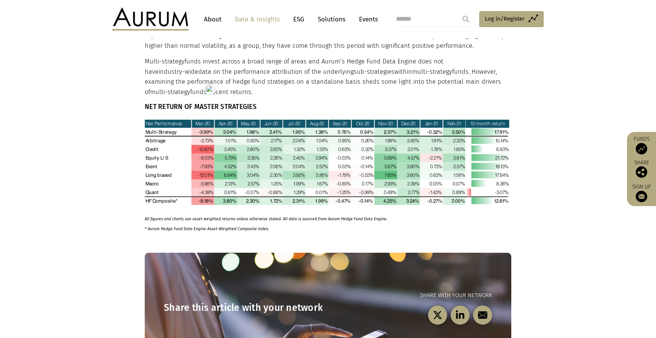
click at [188, 103] on h6 "NET RETURN OF MASTER STRATEGIES" at bounding box center [327, 107] width 365 height 8
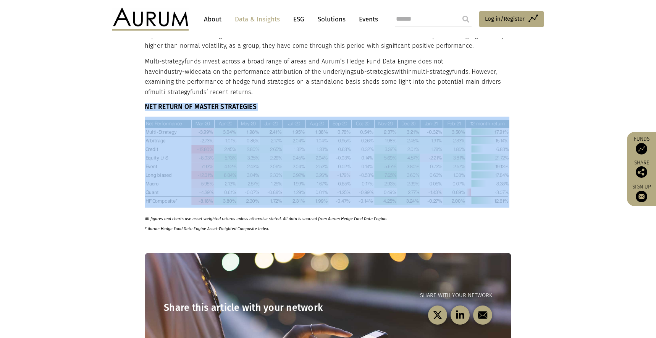
click at [188, 103] on h6 "NET RETURN OF MASTER STRATEGIES" at bounding box center [327, 107] width 365 height 8
copy div "NET RETURN OF MASTER STRATEGIES"
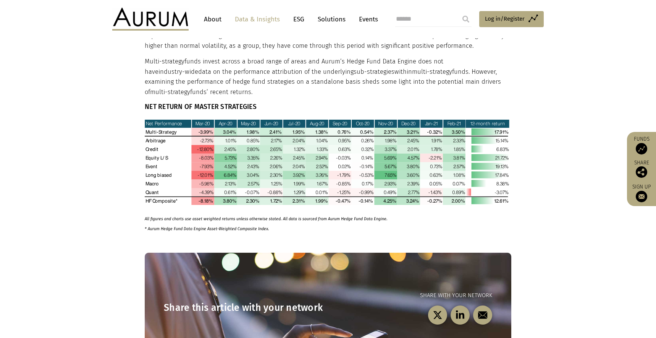
click at [122, 164] on section "The re-emergence of the retail investor is a phenomenon that has been spoken ab…" at bounding box center [328, 78] width 656 height 309
click at [179, 216] on strong "All figures and charts use asset weighted returns unless otherwise stated. All …" at bounding box center [266, 218] width 243 height 5
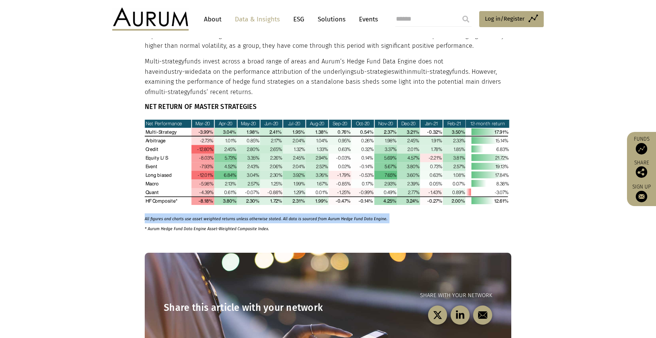
click at [179, 207] on html "CONTACT About Data & Insights ESG Solutions Events Access Funds Log in/Register…" at bounding box center [328, 164] width 656 height 1135
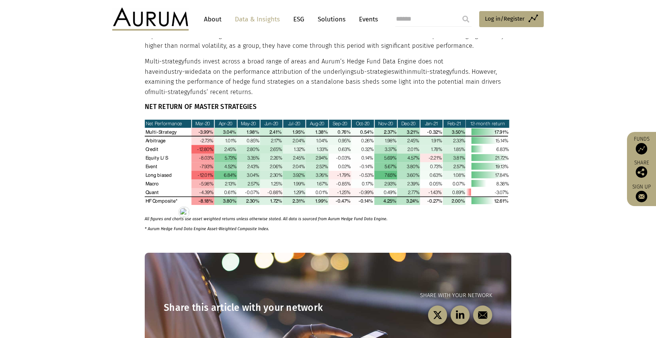
click at [253, 214] on p "All figures and charts use asset weighted returns unless otherwise stated. All …" at bounding box center [327, 223] width 365 height 20
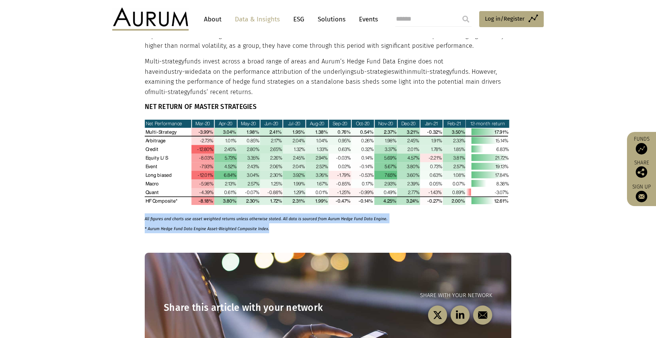
drag, startPoint x: 269, startPoint y: 218, endPoint x: 145, endPoint y: 207, distance: 124.3
click at [145, 213] on p "All figures and charts use asset weighted returns unless otherwise stated. All …" at bounding box center [327, 223] width 365 height 20
copy p "All figures and charts use asset weighted returns unless otherwise stated. All …"
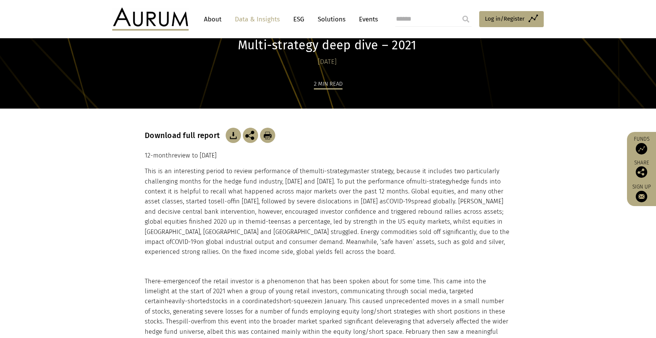
scroll to position [0, 0]
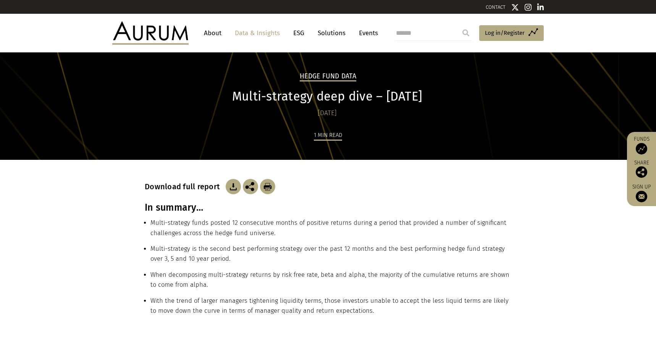
click at [157, 207] on h3 "In summary…" at bounding box center [328, 207] width 367 height 11
copy div "In summary…"
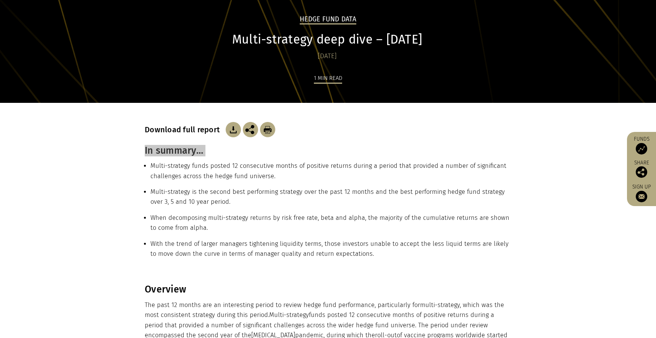
scroll to position [62, 0]
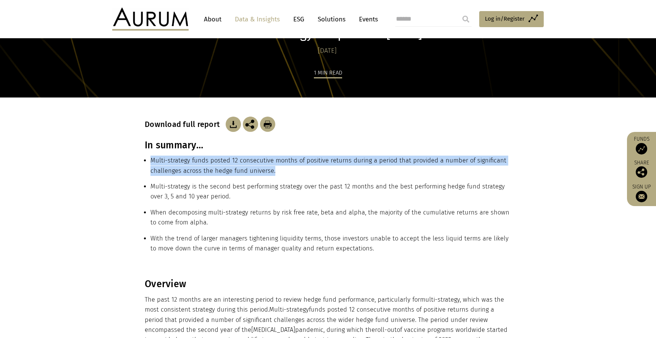
drag, startPoint x: 282, startPoint y: 172, endPoint x: 149, endPoint y: 161, distance: 133.7
click at [149, 161] on ul "Multi-strategy funds posted 12 consecutive months of positive returns during a …" at bounding box center [328, 207] width 367 height 104
copy li "Multi-strategy funds posted 12 consecutive months of positive returns during a …"
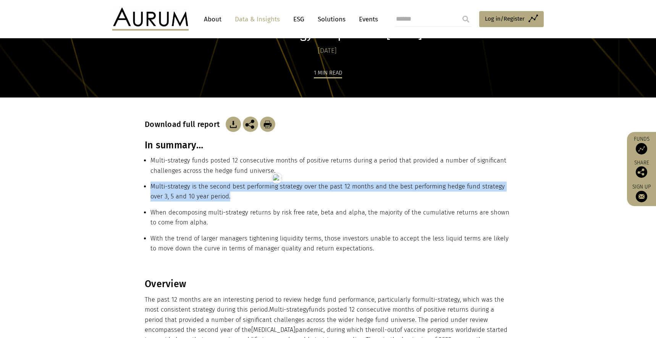
drag, startPoint x: 221, startPoint y: 197, endPoint x: 151, endPoint y: 187, distance: 70.7
click at [151, 187] on li "Multi-strategy is the second best performing strategy over the past 12 months a…" at bounding box center [331, 194] width 361 height 26
copy li "Multi-strategy is the second best performing strategy over the past 12 months a…"
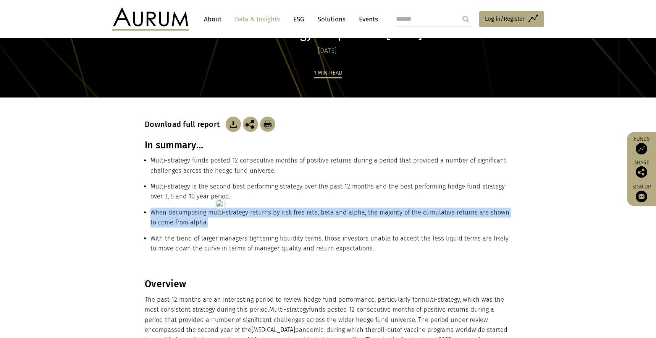
drag, startPoint x: 209, startPoint y: 222, endPoint x: 149, endPoint y: 213, distance: 59.9
click at [149, 213] on ul "Multi-strategy funds posted 12 consecutive months of positive returns during a …" at bounding box center [328, 207] width 367 height 104
copy li "When decomposing multi-strategy returns by risk free rate, beta and alpha, the …"
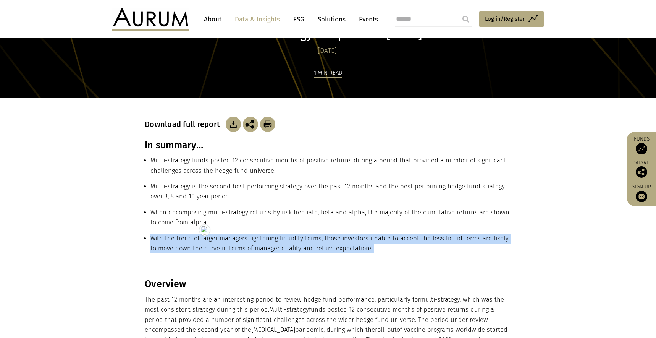
drag, startPoint x: 418, startPoint y: 247, endPoint x: 151, endPoint y: 236, distance: 267.2
click at [151, 236] on li "With the trend of larger managers tightening liquidity terms, those investors u…" at bounding box center [331, 246] width 361 height 26
copy li "With the trend of larger managers tightening liquidity terms, those investors u…"
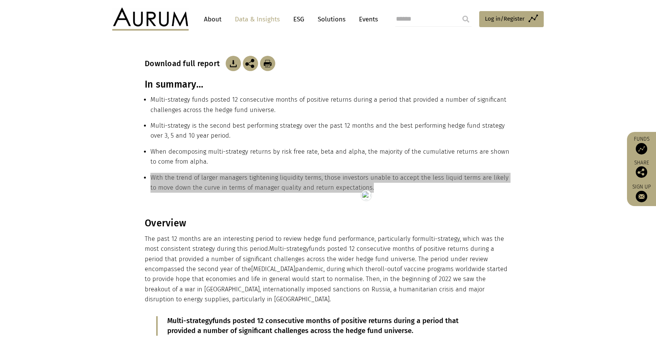
scroll to position [126, 0]
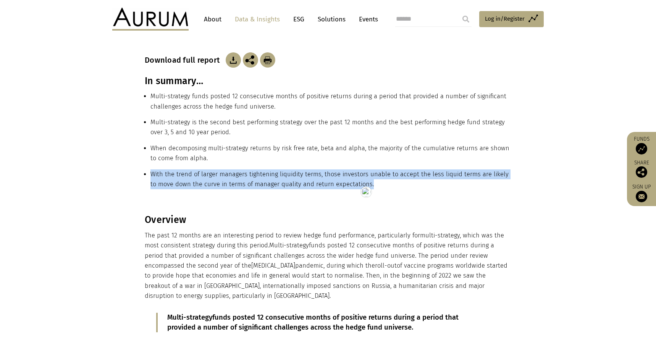
click at [167, 220] on h3 "Overview" at bounding box center [327, 219] width 365 height 11
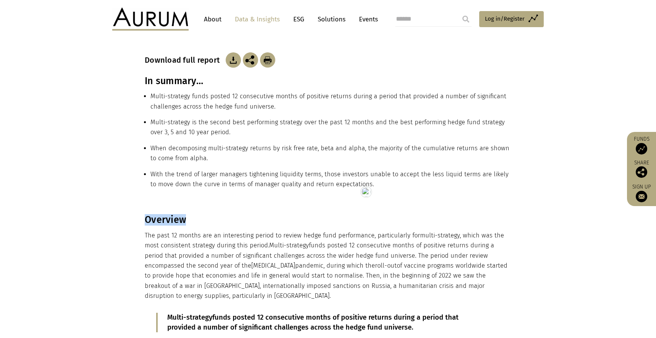
click at [167, 220] on h3 "Overview" at bounding box center [327, 219] width 365 height 11
copy div "Overview"
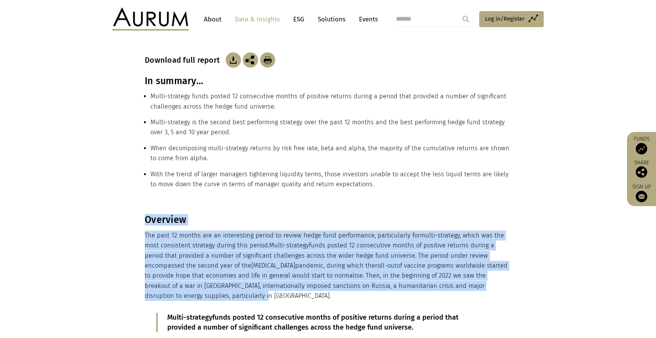
drag, startPoint x: 144, startPoint y: 235, endPoint x: 215, endPoint y: 292, distance: 90.7
copy div "Overview The past 12 months are an interesting period to review hedge fund perf…"
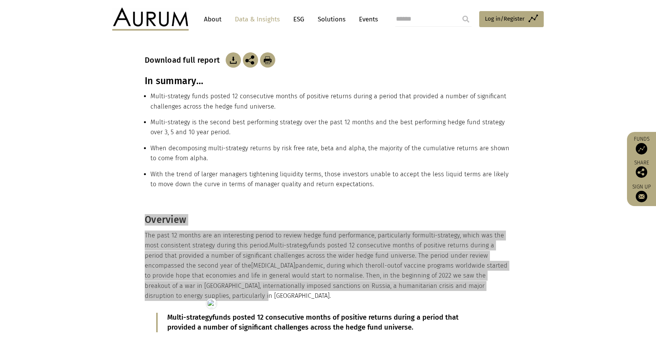
scroll to position [282, 0]
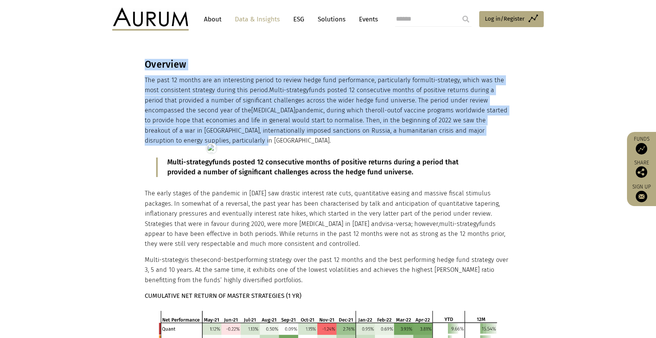
click at [221, 173] on p "Multi-strategy funds posted 12 consecutive months of positive returns during a …" at bounding box center [327, 167] width 321 height 20
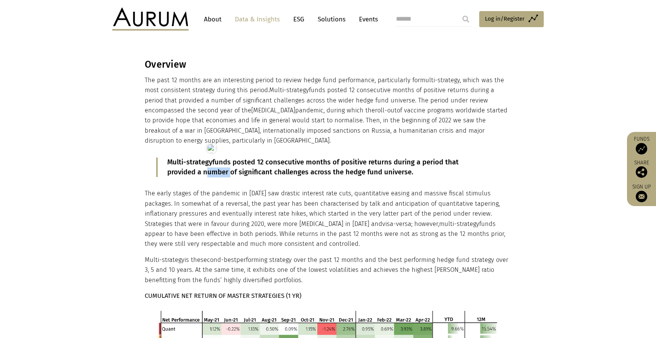
click at [221, 173] on p "Multi-strategy funds posted 12 consecutive months of positive returns during a …" at bounding box center [327, 167] width 321 height 20
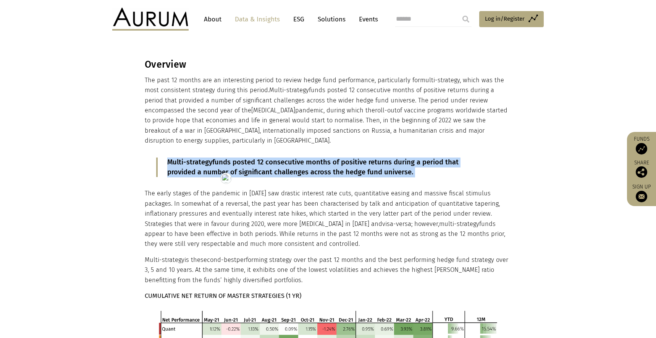
copy div "Multi-strategy funds posted 12 consecutive months of positive returns during a …"
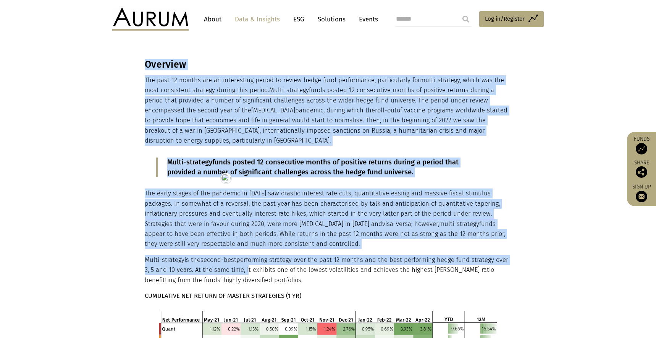
drag, startPoint x: 140, startPoint y: 191, endPoint x: 257, endPoint y: 270, distance: 141.3
click at [248, 269] on div "Overview The past 12 months are an interesting period to review hedge fund perf…" at bounding box center [328, 272] width 382 height 427
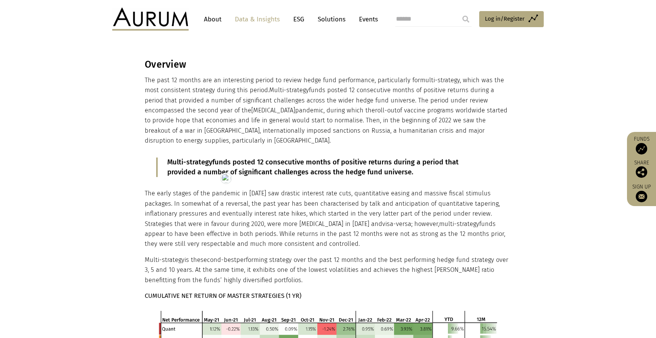
click at [264, 277] on p "Multi-strategy is the second-best performing strategy over the past 12 months a…" at bounding box center [327, 270] width 365 height 30
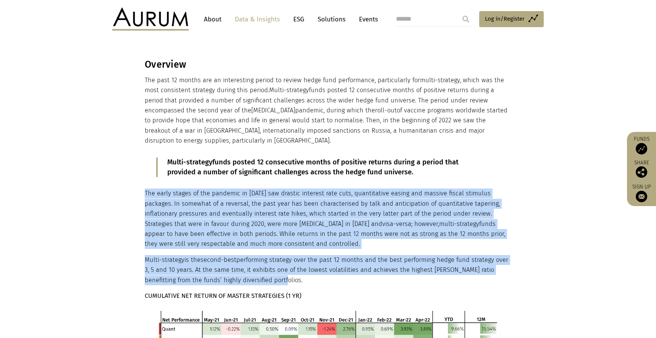
drag, startPoint x: 261, startPoint y: 280, endPoint x: 145, endPoint y: 197, distance: 142.9
click at [145, 197] on div "Overview The past 12 months are an interesting period to review hedge fund perf…" at bounding box center [327, 272] width 365 height 427
copy div "The early stages of the pandemic in 2020 saw drastic interest rate cuts, quanti…"
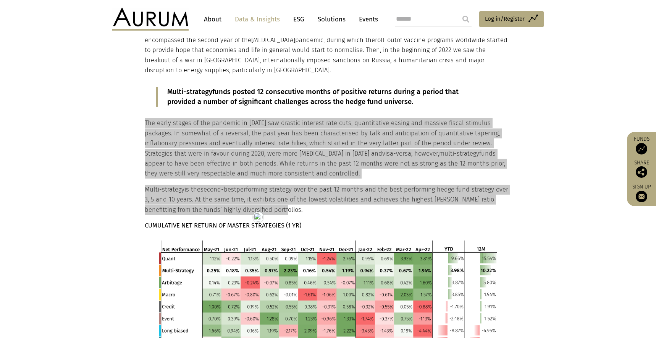
scroll to position [352, 0]
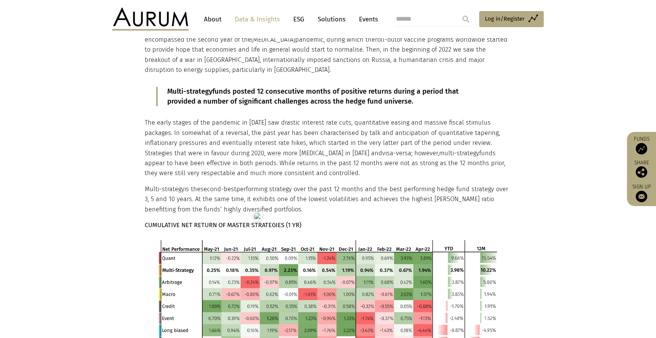
click at [193, 226] on strong "CUMULATIVE NET RETURN OF MASTER STRATEGIES (1 YR)" at bounding box center [223, 224] width 157 height 7
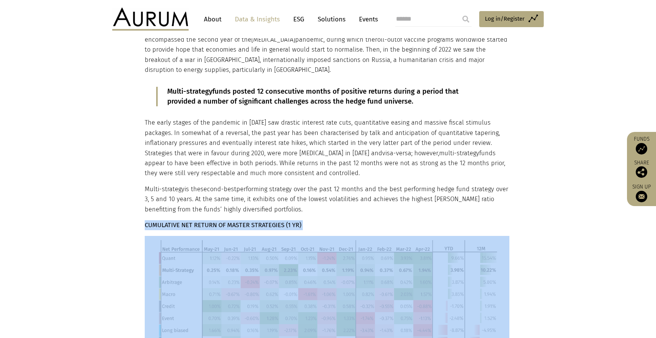
click at [193, 226] on strong "CUMULATIVE NET RETURN OF MASTER STRATEGIES (1 YR)" at bounding box center [223, 224] width 157 height 7
copy div "CUMULATIVE NET RETURN OF MASTER STRATEGIES (1 YR)"
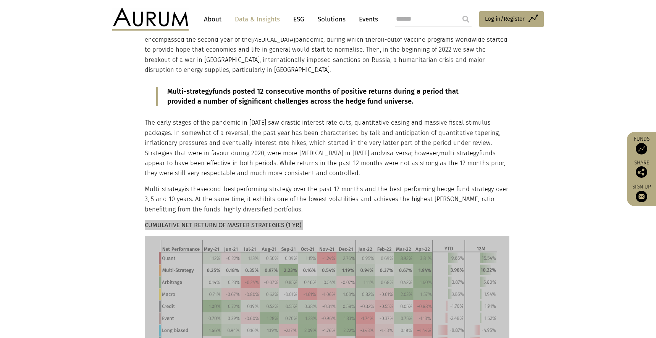
scroll to position [502, 0]
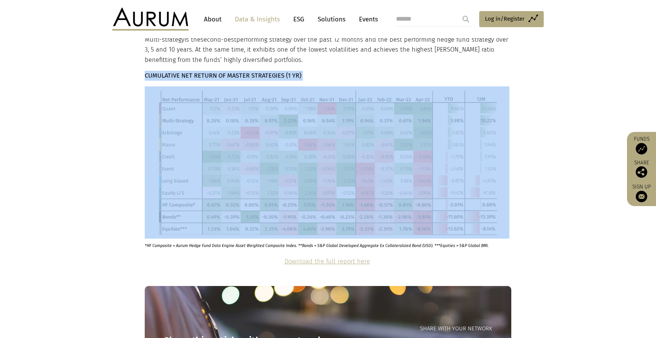
click at [206, 246] on p "*HF Composite = Aurum Hedge Fund Data Engine Asset Weighted Composite Index. **…" at bounding box center [318, 243] width 346 height 10
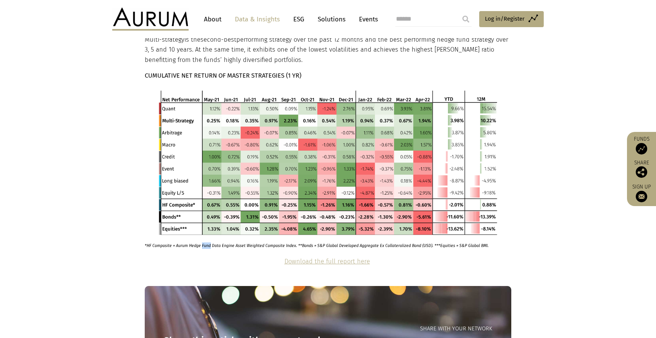
click at [206, 246] on p "*HF Composite = Aurum Hedge Fund Data Engine Asset Weighted Composite Index. **…" at bounding box center [318, 243] width 346 height 10
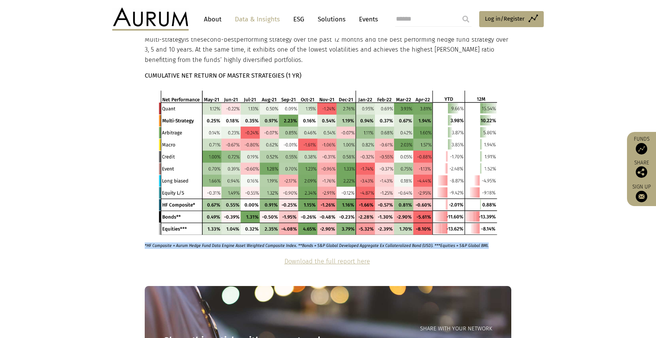
click at [206, 245] on html "CONTACT About Data & Insights ESG Solutions Events Access Funds Log in/Register…" at bounding box center [328, 131] width 656 height 1267
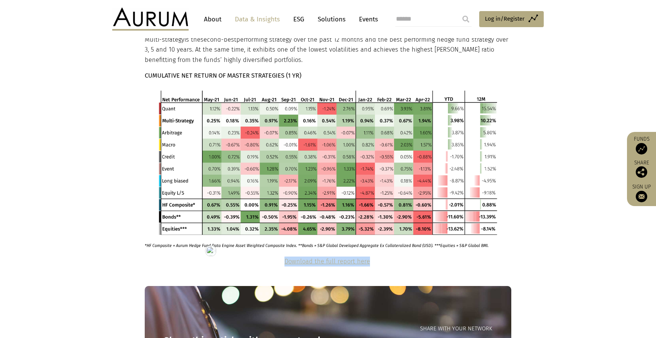
drag, startPoint x: 372, startPoint y: 263, endPoint x: 285, endPoint y: 261, distance: 87.1
click at [285, 261] on p "Download the full report here" at bounding box center [327, 261] width 365 height 10
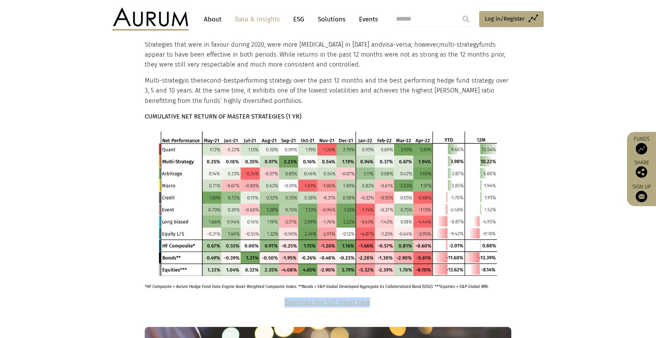
scroll to position [580, 0]
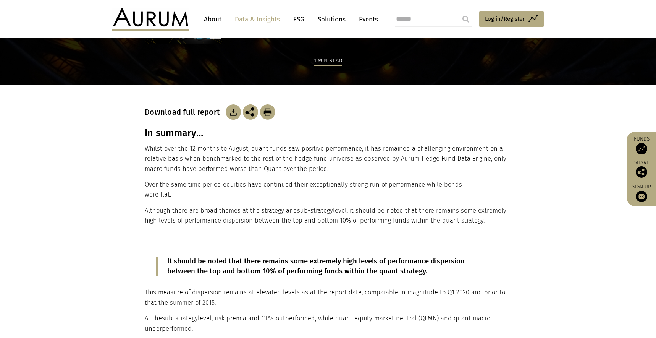
scroll to position [90, 0]
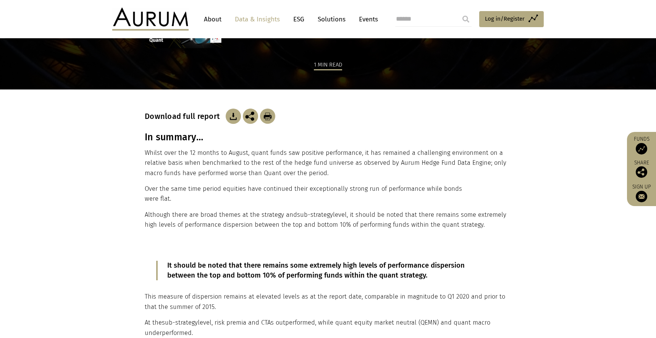
click at [172, 134] on h3 "In summary…" at bounding box center [328, 136] width 367 height 11
copy div "In summary…"
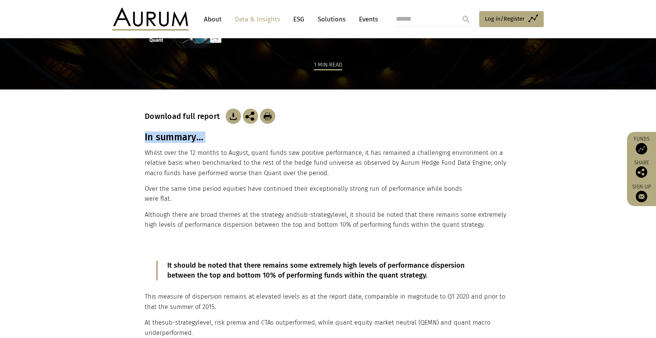
drag, startPoint x: 501, startPoint y: 225, endPoint x: 142, endPoint y: 150, distance: 366.3
click at [142, 150] on div "Download full report In summary… Whilst over the 12 months to August, quant fun…" at bounding box center [328, 168] width 382 height 159
copy div "Whilst over the 12 months to August, quant funds saw positive performance, it h…"
click at [228, 271] on p "It should be noted that there remains some extremely high levels of performance…" at bounding box center [327, 271] width 321 height 20
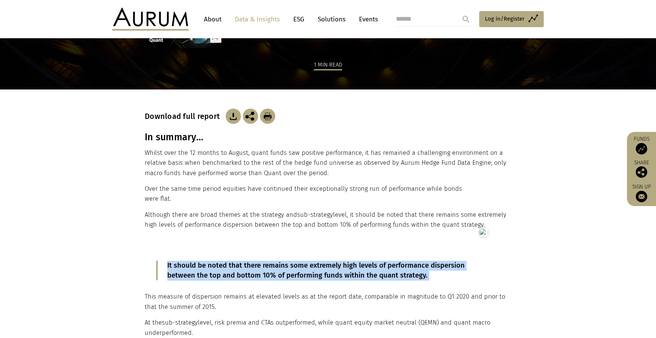
copy div "It should be noted that there remains some extremely high levels of performance…"
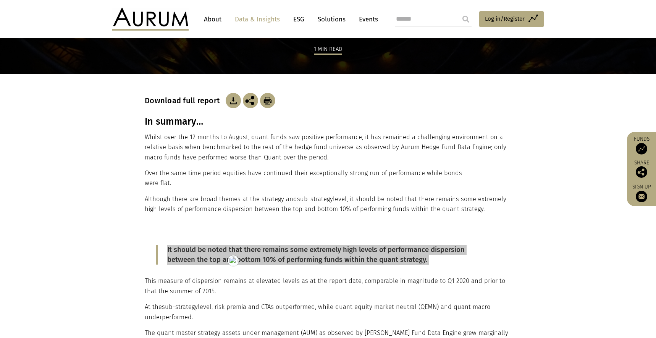
scroll to position [248, 0]
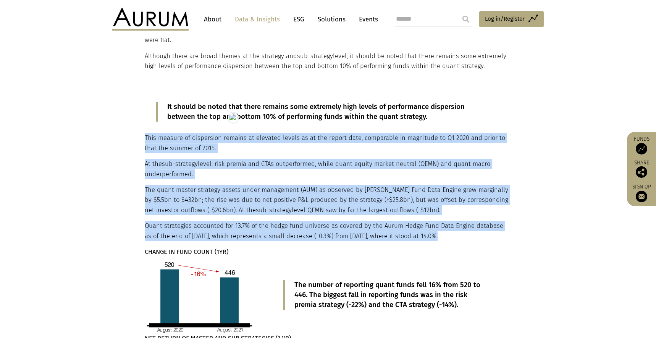
drag, startPoint x: 145, startPoint y: 137, endPoint x: 427, endPoint y: 229, distance: 296.4
click at [427, 229] on div "It should be noted that there remains some extremely high levels of performance…" at bounding box center [327, 174] width 365 height 167
copy div "This measure of dispersion remains at elevated levels as at the report date, co…"
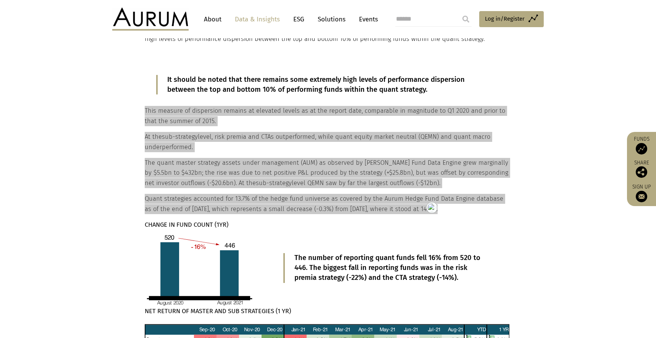
scroll to position [346, 0]
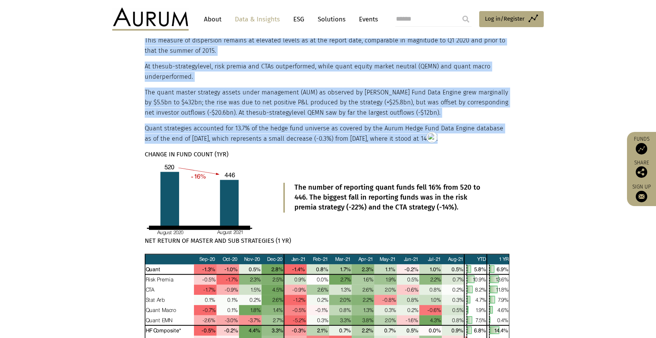
click at [192, 154] on strong "CHANGE IN FUND COUNT (1YR)" at bounding box center [187, 154] width 84 height 7
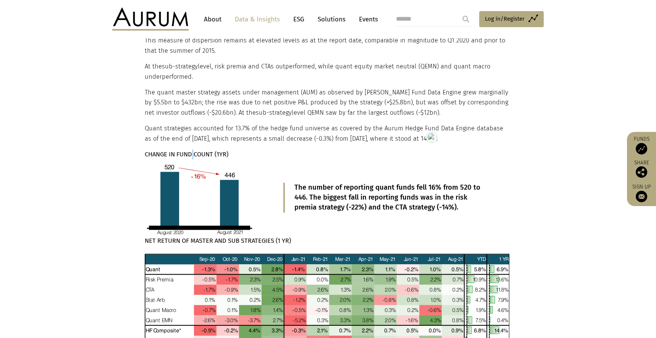
click at [192, 154] on strong "CHANGE IN FUND COUNT (1YR)" at bounding box center [187, 154] width 84 height 7
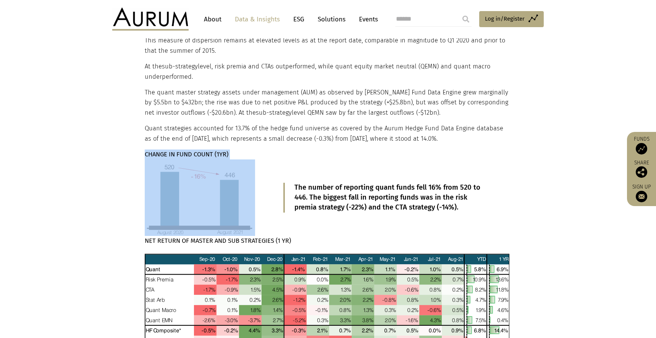
click at [192, 154] on strong "CHANGE IN FUND COUNT (1YR)" at bounding box center [187, 154] width 84 height 7
copy main "CHANGE IN FUND COUNT (1YR)"
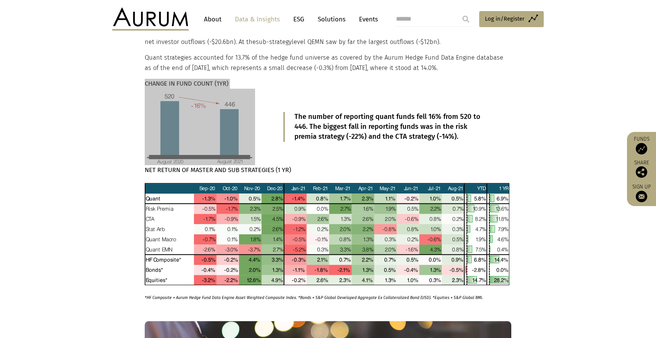
scroll to position [400, 0]
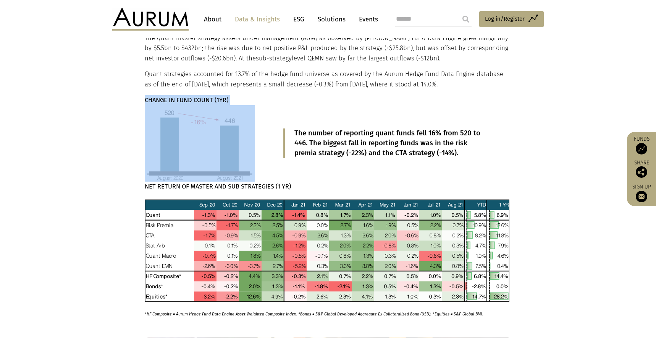
click at [342, 135] on p "The number of reporting quant funds fell 16% from 520 to 446. The biggest fall …" at bounding box center [392, 143] width 194 height 30
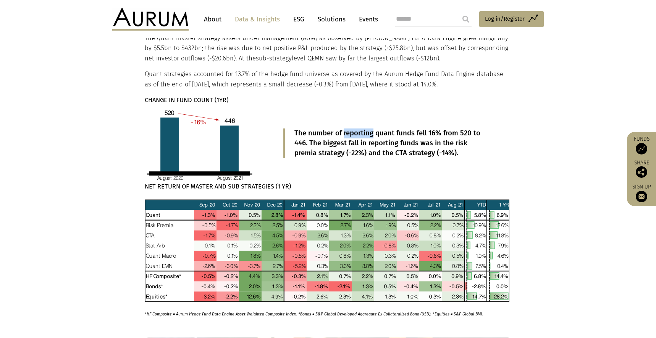
click at [342, 135] on p "The number of reporting quant funds fell 16% from 520 to 446. The biggest fall …" at bounding box center [392, 143] width 194 height 30
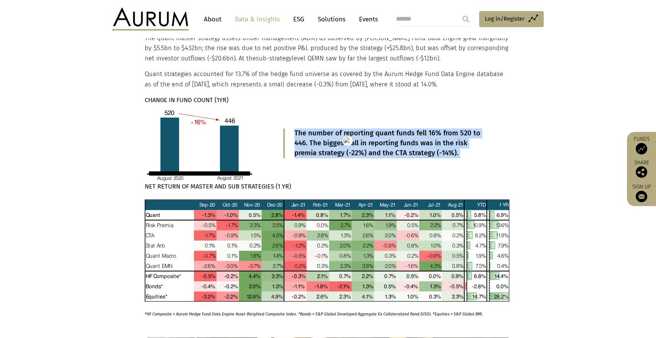
click at [342, 135] on html "CONTACT About Data & Insights ESG Solutions Events Access Funds Log in/Register…" at bounding box center [328, 208] width 656 height 1217
copy main "The number of reporting quant funds fell 16% from 520 to 446. The biggest fall …"
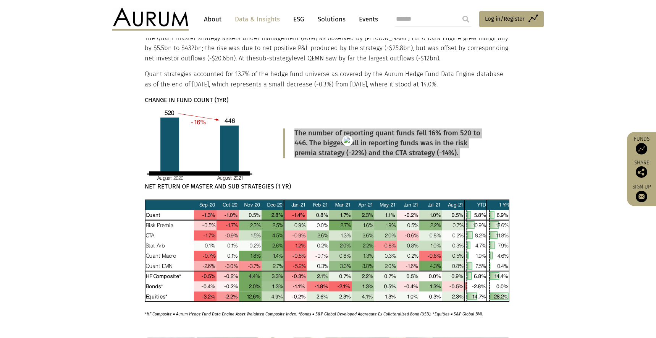
scroll to position [469, 0]
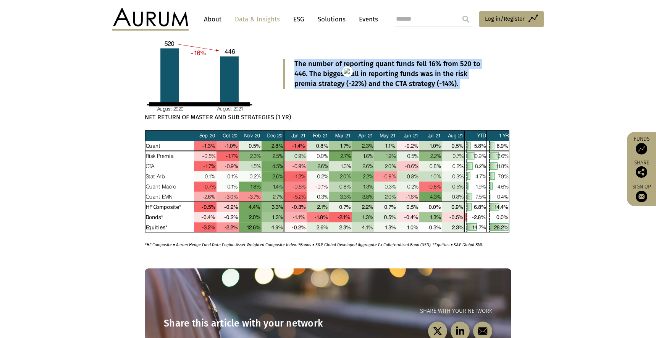
click at [217, 117] on strong "NET RETURN OF MASTER AND SUB STRATEGIES (1 YR)" at bounding box center [218, 116] width 146 height 7
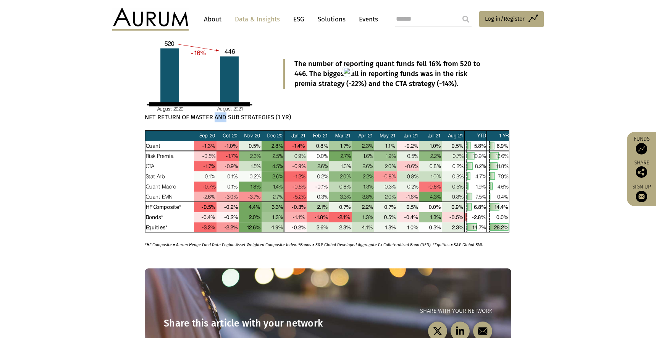
click at [217, 117] on strong "NET RETURN OF MASTER AND SUB STRATEGIES (1 YR)" at bounding box center [218, 116] width 146 height 7
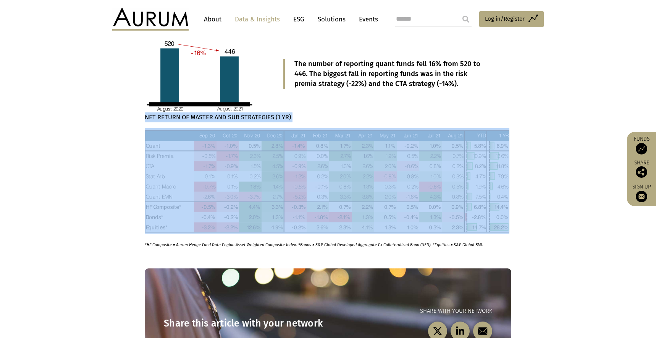
click at [217, 117] on strong "NET RETURN OF MASTER AND SUB STRATEGIES (1 YR)" at bounding box center [218, 116] width 146 height 7
copy div "NET RETURN OF MASTER AND SUB STRATEGIES (1 YR)"
click at [202, 244] on em "*HF Composite = Aurum Hedge Fund Data Engine Asset Weighted Composite Index. *B…" at bounding box center [314, 244] width 338 height 5
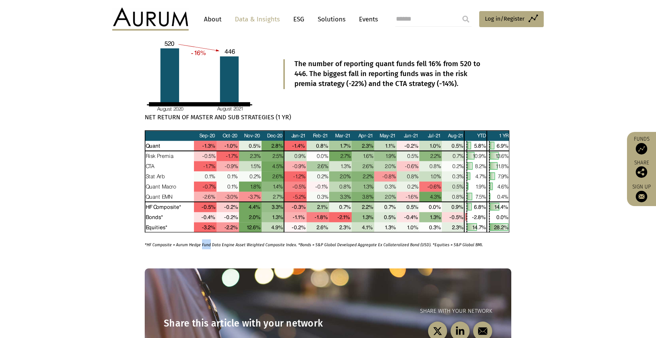
click at [202, 244] on em "*HF Composite = Aurum Hedge Fund Data Engine Asset Weighted Composite Index. *B…" at bounding box center [314, 244] width 338 height 5
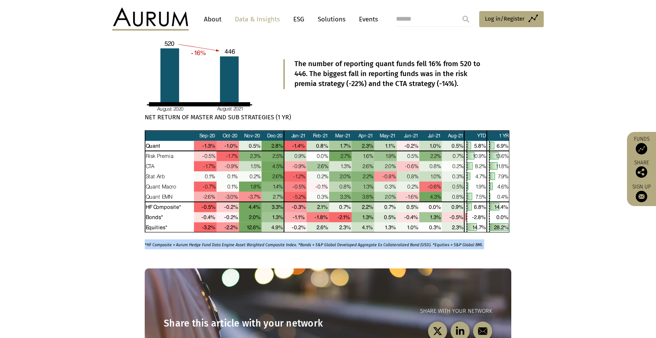
click at [202, 244] on html "CONTACT About Data & Insights ESG Solutions Events Access Funds Log in/Register…" at bounding box center [328, 139] width 656 height 1217
copy main "*HF Composite = Aurum Hedge Fund Data Engine Asset Weighted Composite Index. *B…"
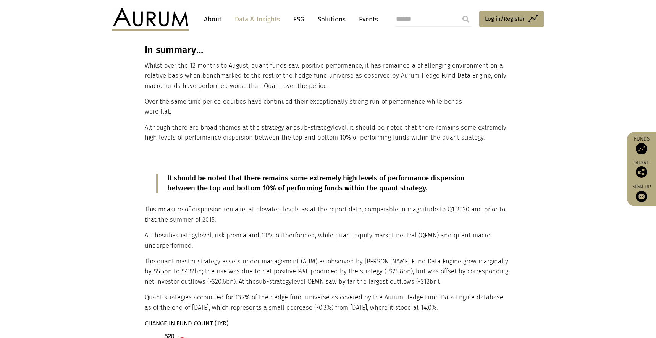
scroll to position [0, 0]
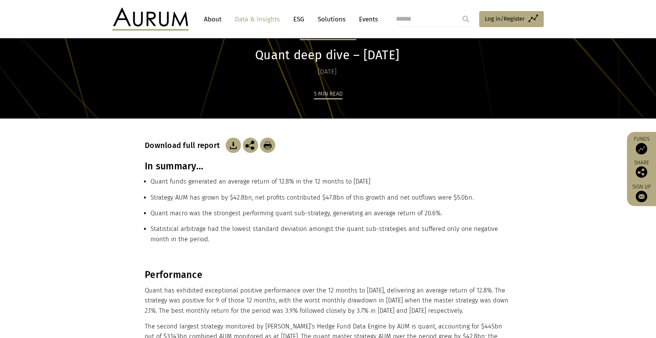
scroll to position [41, 0]
click at [181, 167] on h3 "In summary…" at bounding box center [328, 165] width 367 height 11
click at [181, 166] on h3 "In summary…" at bounding box center [328, 165] width 367 height 11
copy div "In summary…"
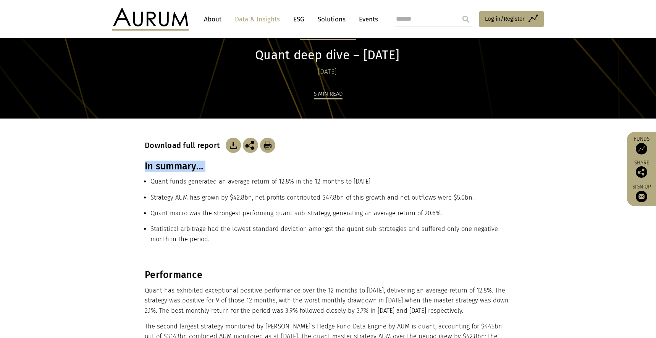
click at [243, 179] on li "Quant funds generated an average return of 12.8% in the 12 months to August 2022" at bounding box center [331, 184] width 361 height 16
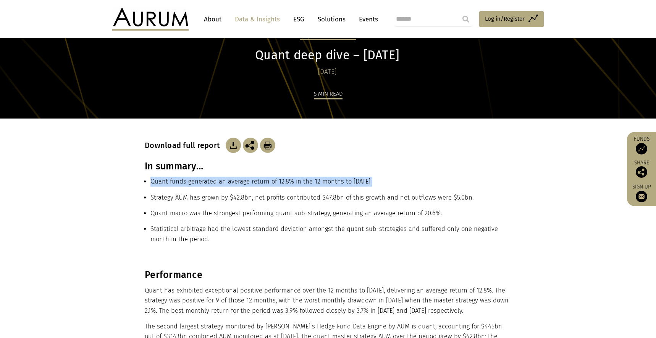
copy ul "Quant funds generated an average return of 12.8% in the 12 months to August 2022"
click at [207, 195] on li "Strategy AUM has grown by $42.8bn, net profits contributed $47.8bn of this grow…" at bounding box center [331, 201] width 361 height 16
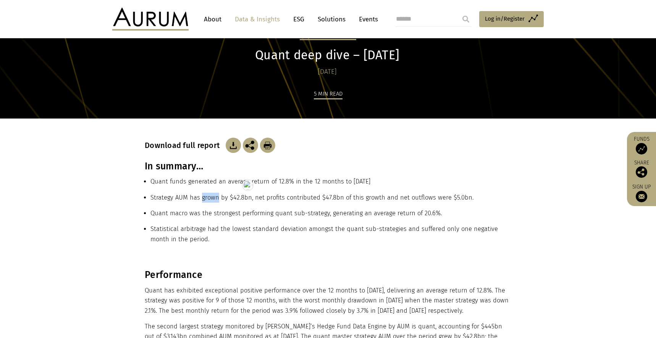
click at [207, 195] on li "Strategy AUM has grown by $42.8bn, net profits contributed $47.8bn of this grow…" at bounding box center [331, 201] width 361 height 16
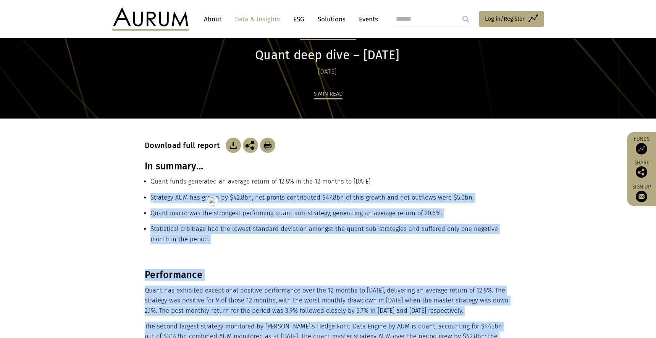
copy div "Strategy AUM has grown by $42.8bn, net profits contributed $47.8bn of this grow…"
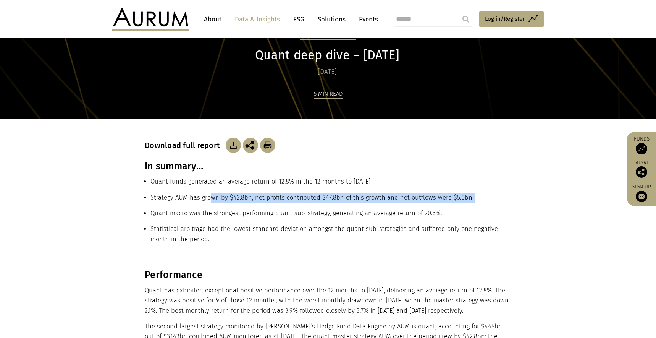
click at [210, 194] on li "Strategy AUM has grown by $42.8bn, net profits contributed $47.8bn of this grow…" at bounding box center [331, 201] width 361 height 16
click at [477, 207] on li "Strategy AUM has grown by $42.8bn, net profits contributed $47.8bn of this grow…" at bounding box center [331, 201] width 361 height 16
drag, startPoint x: 468, startPoint y: 198, endPoint x: 151, endPoint y: 196, distance: 317.1
click at [151, 196] on li "Strategy AUM has grown by $42.8bn, net profits contributed $47.8bn of this grow…" at bounding box center [331, 201] width 361 height 16
copy li "Strategy AUM has grown by $42.8bn, net profits contributed $47.8bn of this grow…"
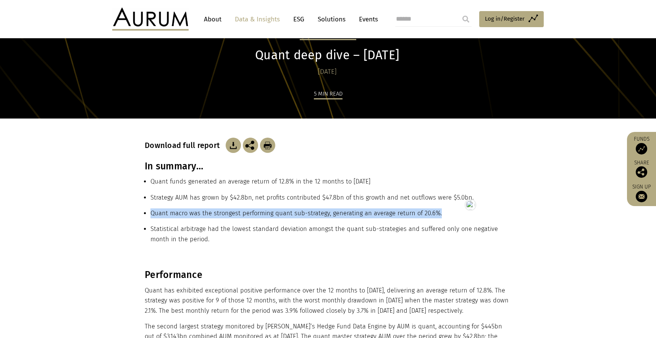
drag, startPoint x: 440, startPoint y: 215, endPoint x: 149, endPoint y: 210, distance: 290.7
click at [149, 210] on ul "Quant funds generated an average return of 12.8% in the 12 months to August 202…" at bounding box center [328, 212] width 367 height 73
copy li "Quant macro was the strongest performing quant sub-strategy, generating an aver…"
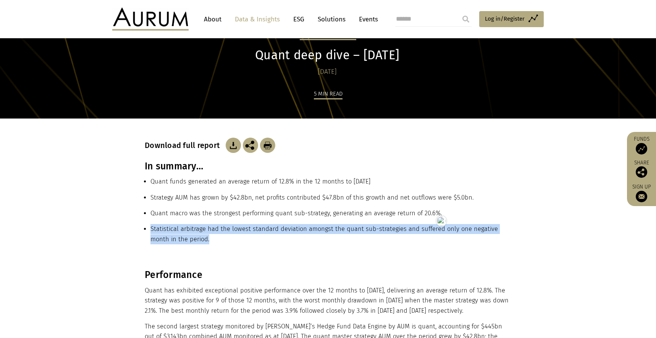
drag, startPoint x: 193, startPoint y: 236, endPoint x: 149, endPoint y: 228, distance: 44.4
click at [149, 228] on ul "Quant funds generated an average return of 12.8% in the 12 months to August 202…" at bounding box center [328, 212] width 367 height 73
copy li "Statistical arbitrage had the lowest standard deviation amongst the quant sub-s…"
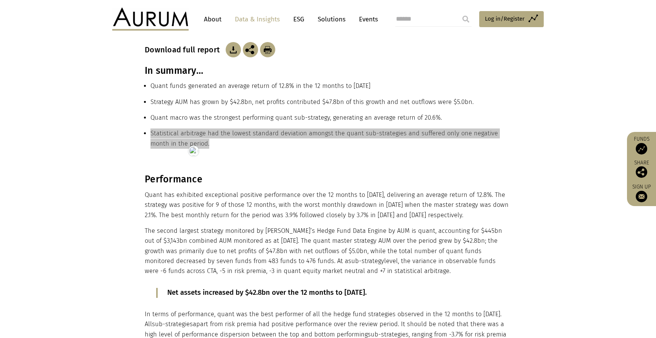
scroll to position [134, 0]
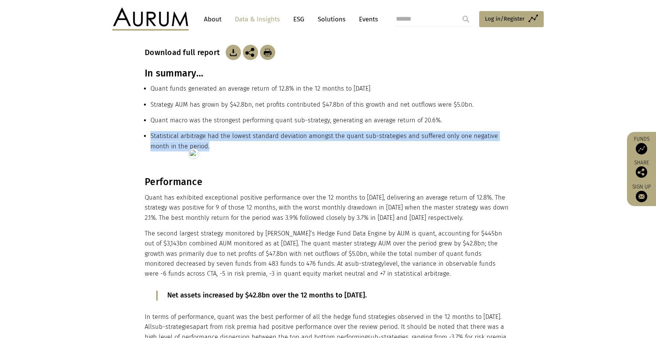
click at [169, 187] on h3 "Performance" at bounding box center [327, 181] width 365 height 11
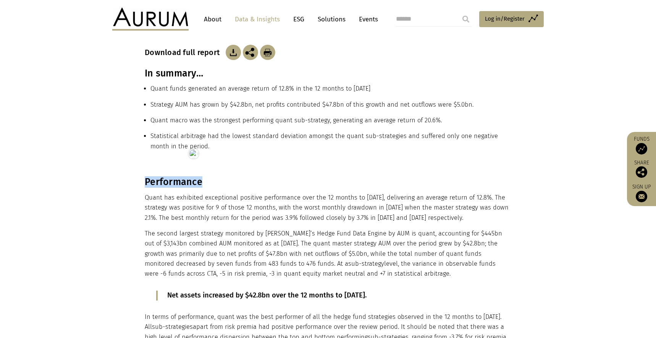
click at [169, 187] on h3 "Performance" at bounding box center [327, 181] width 365 height 11
click at [163, 180] on h3 "Performance" at bounding box center [327, 181] width 365 height 11
copy h3 "Performance"
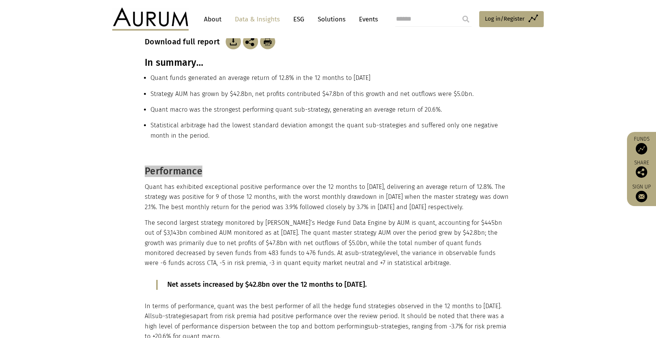
scroll to position [147, 0]
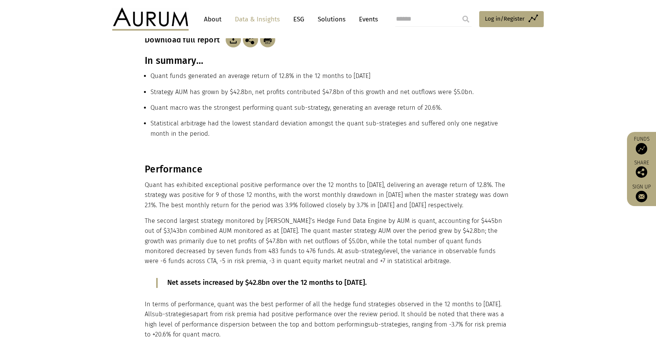
drag, startPoint x: 145, startPoint y: 169, endPoint x: 409, endPoint y: 259, distance: 279.4
copy div "Performance Quant has exhibited exceptional positive performance over the 12 mo…"
click at [191, 278] on p "Net assets increased by $42.8bn over the 12 months to August 2022." at bounding box center [327, 283] width 321 height 10
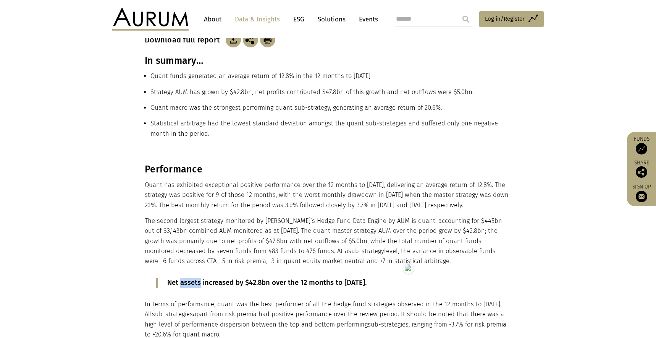
click at [191, 278] on p "Net assets increased by $42.8bn over the 12 months to August 2022." at bounding box center [327, 283] width 321 height 10
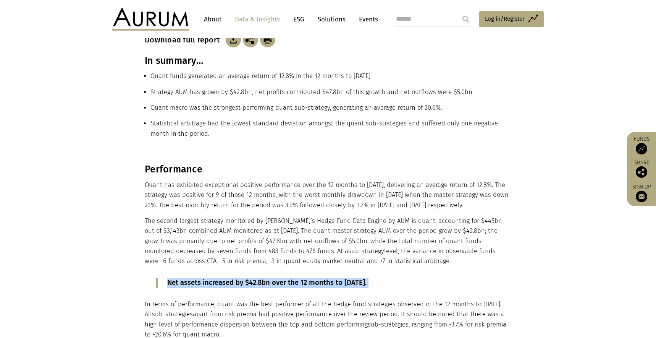
copy div "Net assets increased by $42.8bn over the 12 months to August 2022."
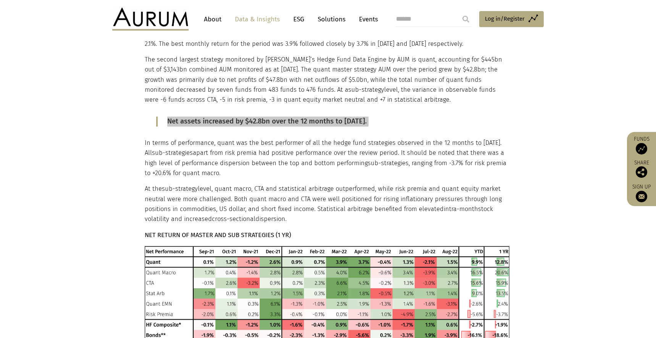
scroll to position [317, 0]
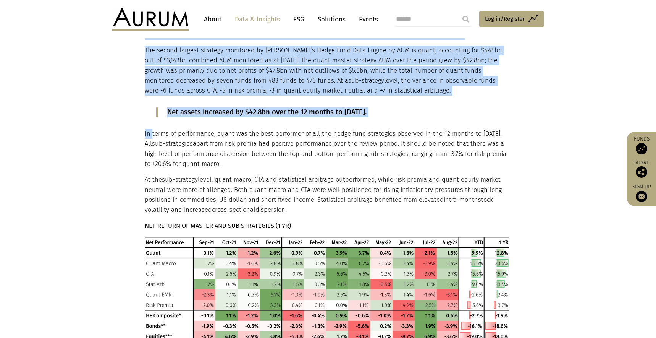
drag, startPoint x: 144, startPoint y: 133, endPoint x: 153, endPoint y: 138, distance: 10.4
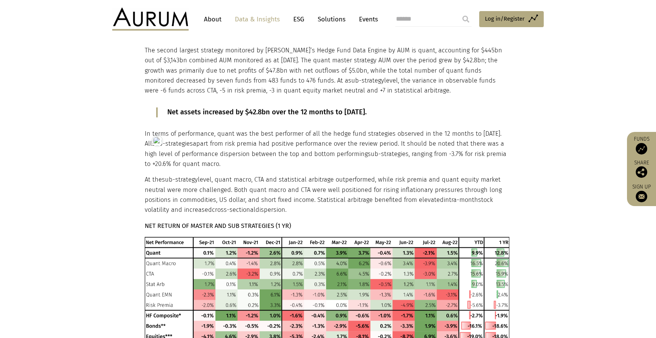
click at [149, 135] on p "In terms of performance, quant was the best performer of all the hedge fund str…" at bounding box center [327, 149] width 365 height 40
drag, startPoint x: 145, startPoint y: 134, endPoint x: 296, endPoint y: 210, distance: 168.4
copy div "In terms of performance, quant was the best performer of all the hedge fund str…"
click at [199, 222] on strong "NET RETURN OF MASTER AND SUB STRATEGIES (1 YR)" at bounding box center [218, 225] width 146 height 7
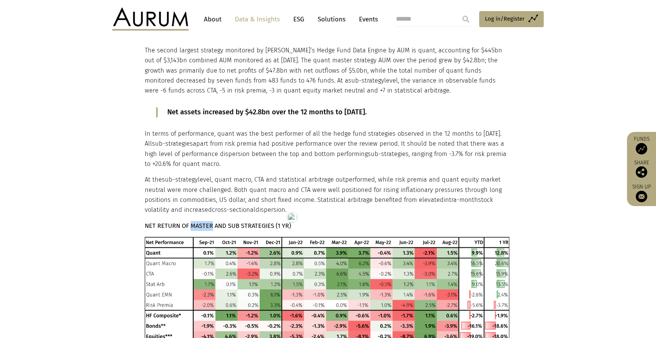
click at [199, 222] on strong "NET RETURN OF MASTER AND SUB STRATEGIES (1 YR)" at bounding box center [218, 225] width 146 height 7
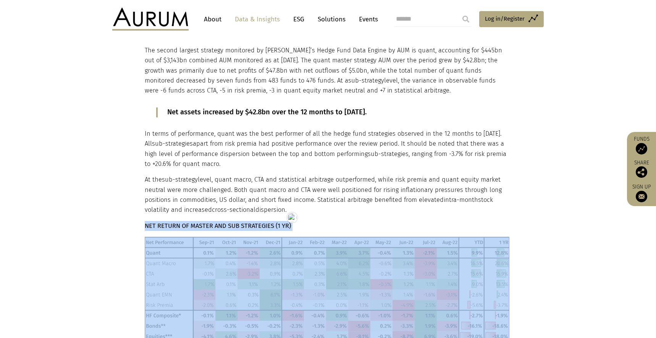
click at [199, 222] on strong "NET RETURN OF MASTER AND SUB STRATEGIES (1 YR)" at bounding box center [218, 225] width 146 height 7
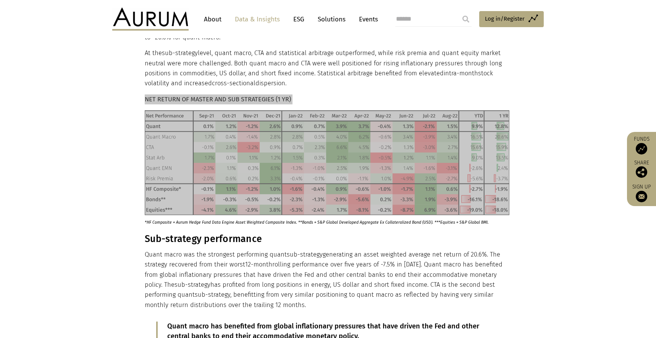
scroll to position [444, 0]
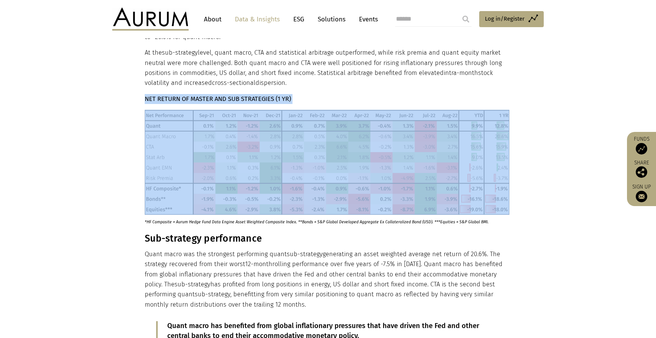
click at [234, 222] on p "*HF Composite = Aurum Hedge Fund Data Engine Asset Weighted Composite Index. **…" at bounding box center [318, 220] width 346 height 10
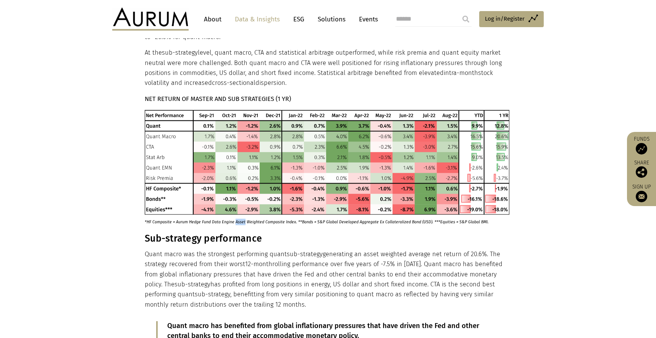
click at [234, 222] on p "*HF Composite = Aurum Hedge Fund Data Engine Asset Weighted Composite Index. **…" at bounding box center [318, 220] width 346 height 10
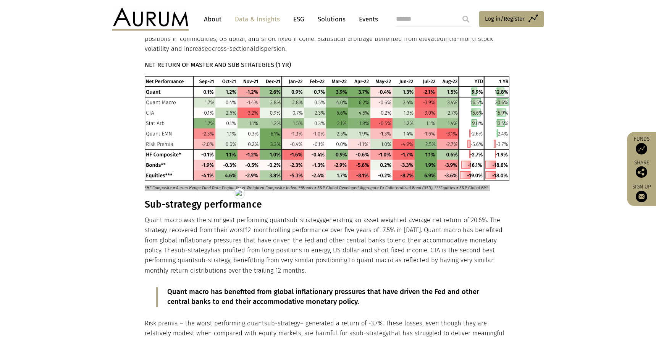
scroll to position [498, 0]
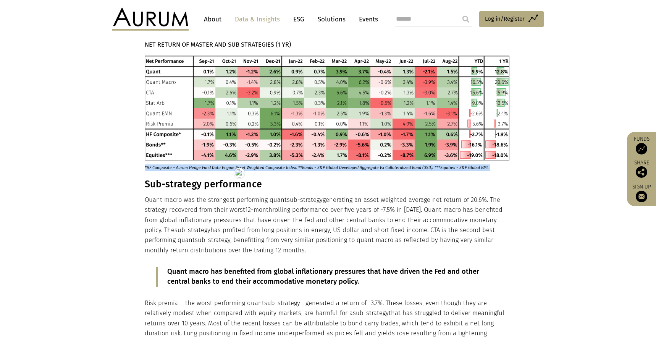
click at [185, 189] on h3 "Sub-strategy performance" at bounding box center [327, 183] width 365 height 11
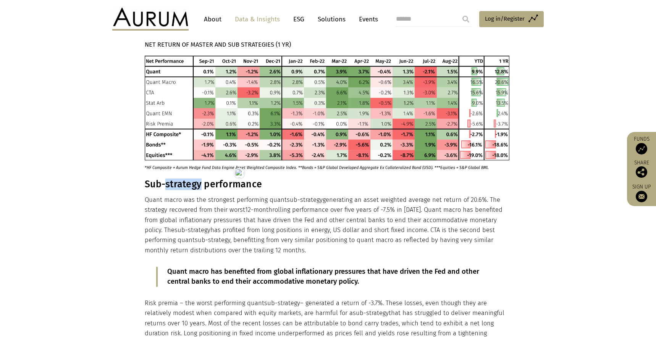
click at [185, 189] on h3 "Sub-strategy performance" at bounding box center [327, 183] width 365 height 11
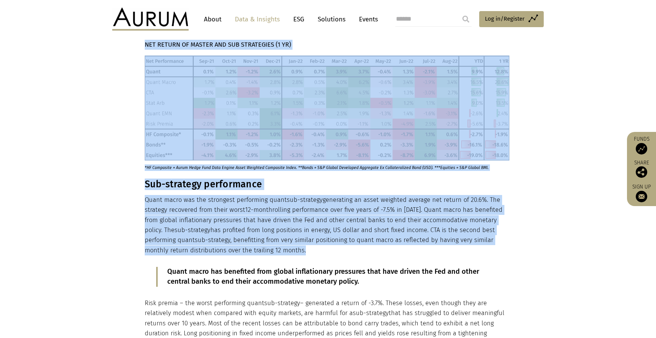
drag, startPoint x: 145, startPoint y: 200, endPoint x: 264, endPoint y: 248, distance: 128.2
click at [264, 247] on div "Performance Quant has exhibited exceptional positive performance over the 12 mo…" at bounding box center [328, 210] width 382 height 796
click at [0, 0] on img at bounding box center [0, 0] width 0 height 0
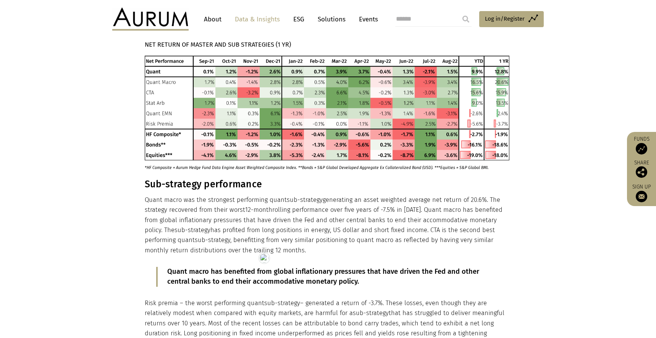
click at [246, 245] on p "Quant macro was the strongest performing quant sub-strategy generating an asset…" at bounding box center [327, 225] width 365 height 60
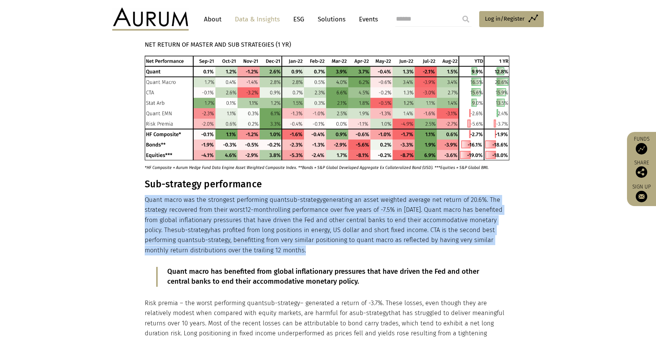
drag, startPoint x: 264, startPoint y: 249, endPoint x: 146, endPoint y: 201, distance: 127.1
click at [146, 201] on p "Quant macro was the strongest performing quant sub-strategy generating an asset…" at bounding box center [327, 225] width 365 height 60
click at [262, 248] on p "Quant macro was the strongest performing quant sub-strategy generating an asset…" at bounding box center [327, 225] width 365 height 60
drag, startPoint x: 260, startPoint y: 250, endPoint x: 55, endPoint y: 197, distance: 211.7
click at [146, 187] on div "Performance Quant has exhibited exceptional positive performance over the 12 mo…" at bounding box center [327, 210] width 365 height 796
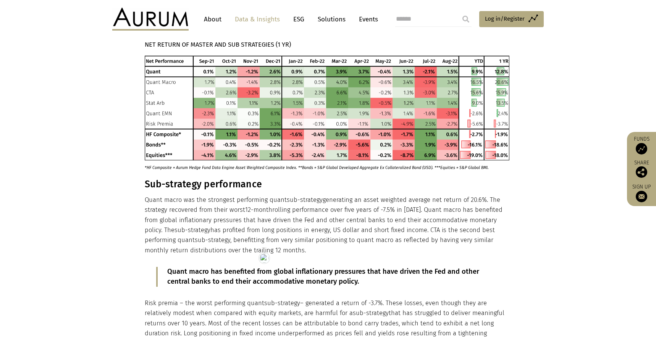
click at [195, 277] on p "Quant macro has benefited from global inflationary pressures that have driven t…" at bounding box center [327, 277] width 321 height 20
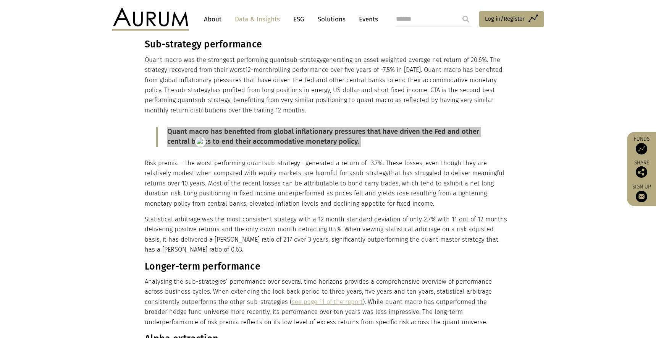
scroll to position [639, 0]
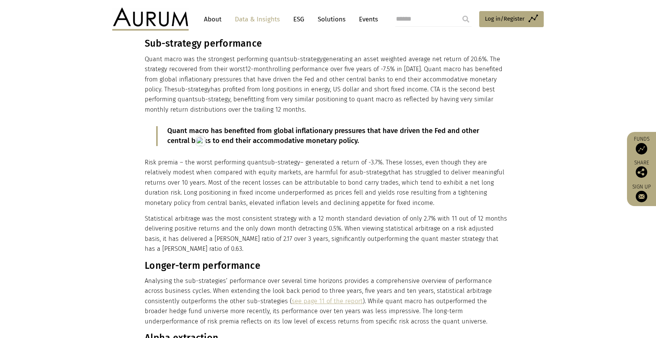
drag, startPoint x: 144, startPoint y: 161, endPoint x: 199, endPoint y: 228, distance: 86.1
click at [220, 218] on div "Performance Quant has exhibited exceptional positive performance over the 12 mo…" at bounding box center [327, 69] width 365 height 796
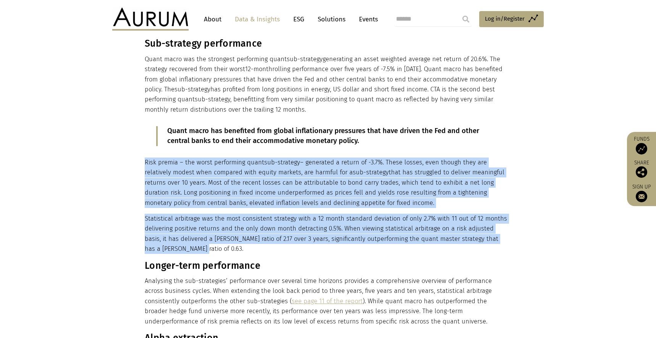
drag, startPoint x: 172, startPoint y: 248, endPoint x: 146, endPoint y: 165, distance: 86.3
click at [146, 165] on div "Performance Quant has exhibited exceptional positive performance over the 12 mo…" at bounding box center [327, 69] width 365 height 796
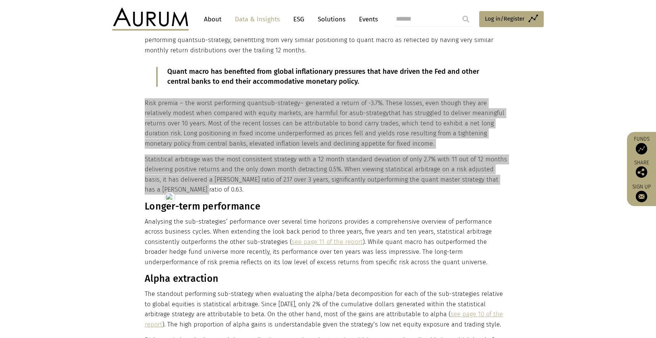
scroll to position [702, 0]
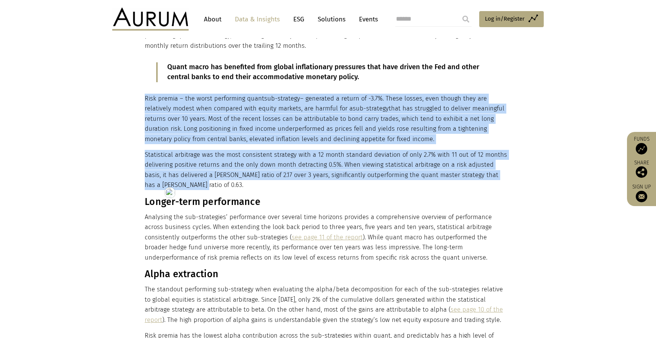
click at [209, 205] on h3 "Longer-term performance" at bounding box center [327, 201] width 365 height 11
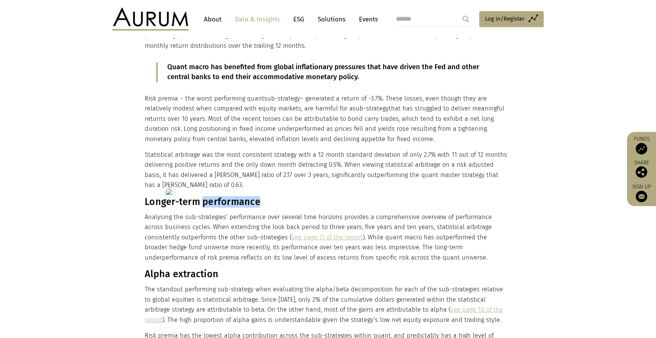
click at [209, 204] on h3 "Longer-term performance" at bounding box center [327, 201] width 365 height 11
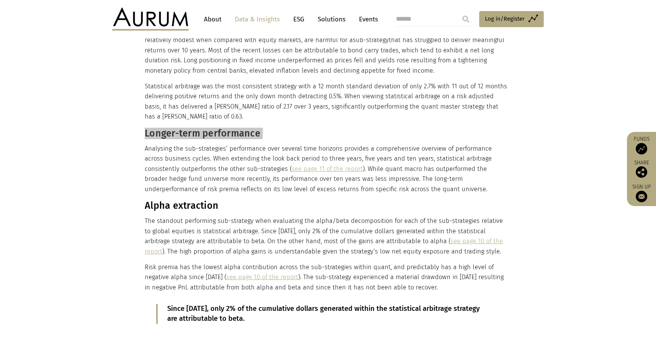
scroll to position [772, 0]
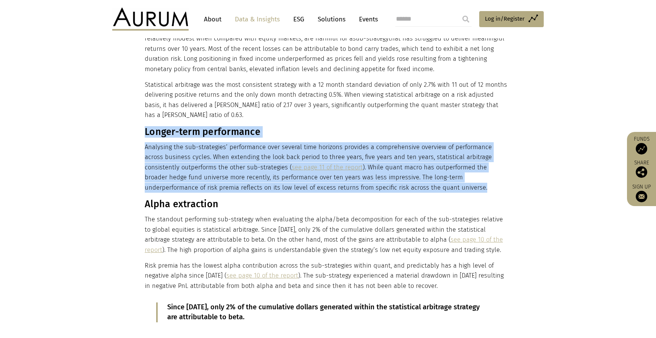
drag, startPoint x: 394, startPoint y: 189, endPoint x: 146, endPoint y: 133, distance: 254.5
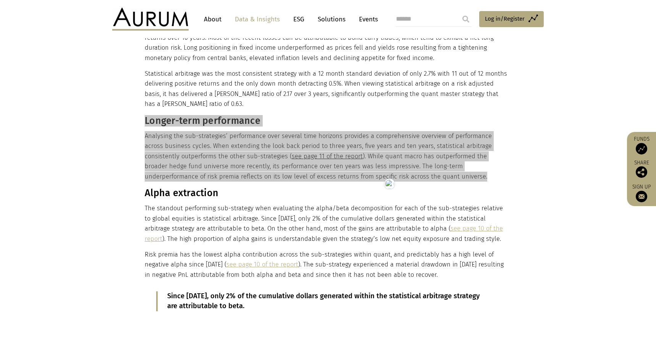
scroll to position [786, 0]
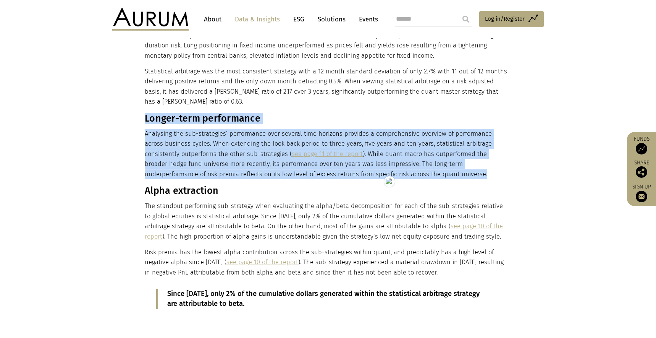
click at [191, 191] on h3 "Alpha extraction" at bounding box center [327, 190] width 365 height 11
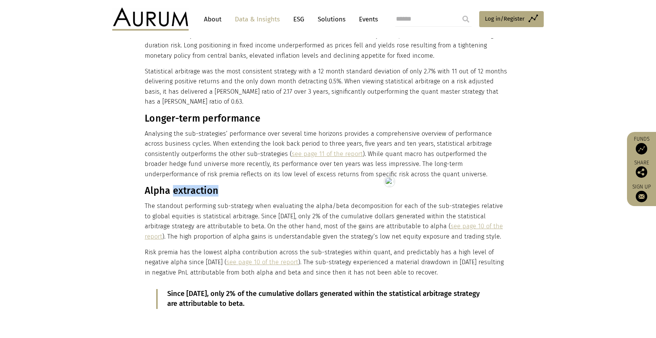
click at [191, 191] on h3 "Alpha extraction" at bounding box center [327, 190] width 365 height 11
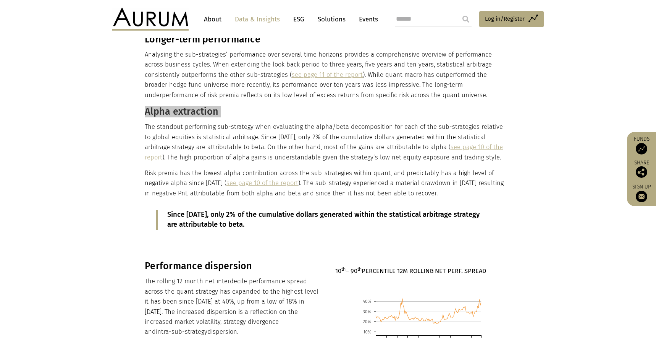
scroll to position [892, 0]
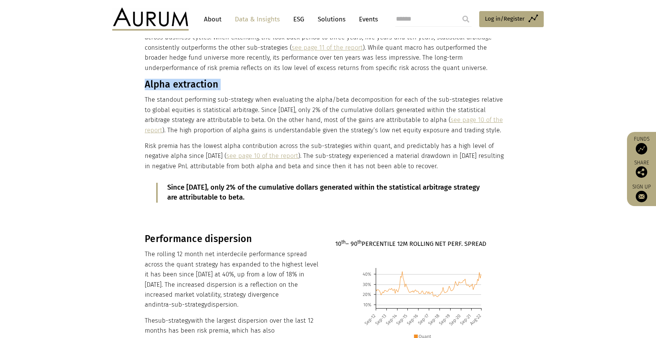
drag, startPoint x: 465, startPoint y: 167, endPoint x: 145, endPoint y: 87, distance: 329.6
click at [225, 187] on p "Since January 2013, only 2% of the cumulative dollars generated within the stat…" at bounding box center [327, 193] width 321 height 20
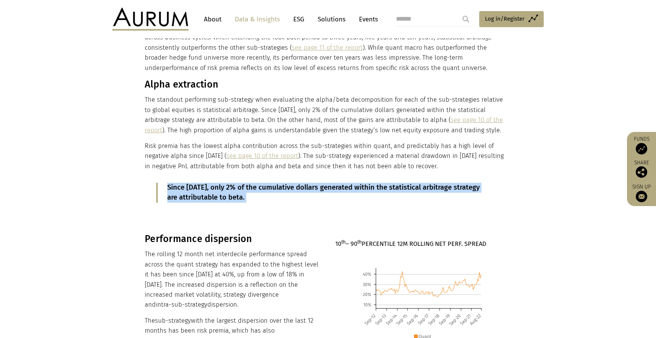
click at [225, 187] on html "CONTACT About Data & Insights ESG Solutions Events Access Funds Log in/Register…" at bounding box center [328, 214] width 656 height 2212
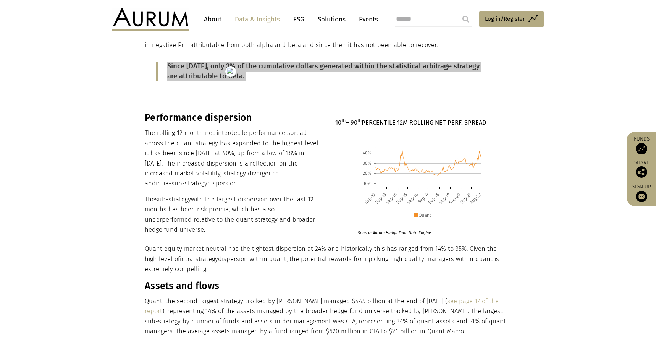
scroll to position [1015, 0]
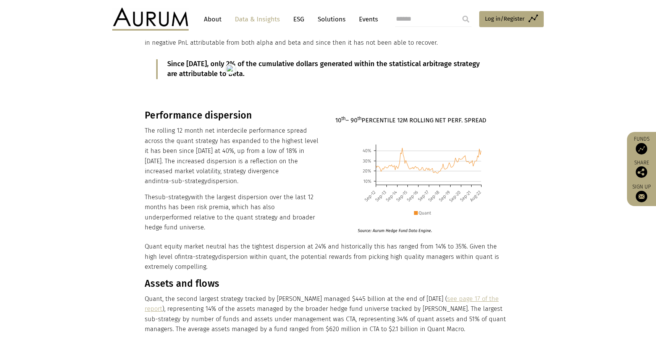
click at [185, 120] on h3 "Performance dispersion" at bounding box center [232, 115] width 174 height 11
drag, startPoint x: 220, startPoint y: 226, endPoint x: 147, endPoint y: 119, distance: 129.5
click at [147, 119] on div "Performance dispersion The rolling 12 month net interdecile performance spread …" at bounding box center [232, 171] width 174 height 123
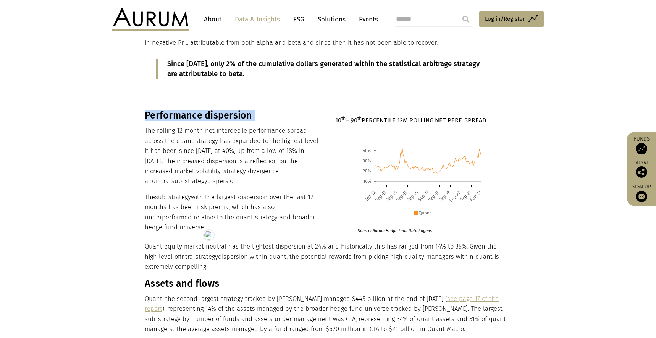
click at [392, 122] on strong "10 th – 90 th PERCENTILE 12M ROLLING NET PERF. SPREAD" at bounding box center [410, 120] width 151 height 7
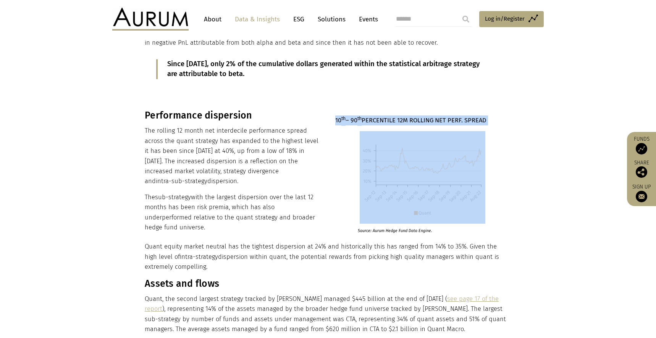
click at [392, 122] on strong "10 th – 90 th PERCENTILE 12M ROLLING NET PERF. SPREAD" at bounding box center [410, 120] width 151 height 7
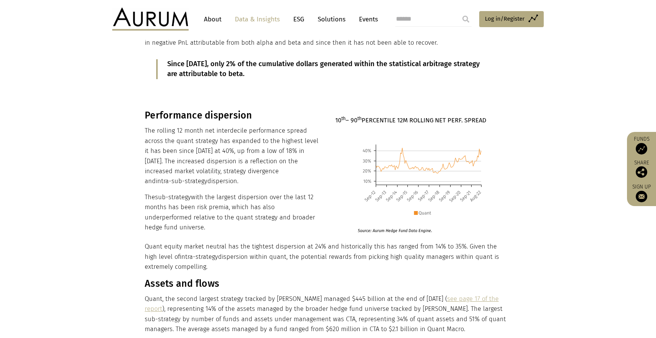
click at [551, 190] on section "Performance dispersion The rolling 12 month net interdecile performance spread …" at bounding box center [328, 298] width 656 height 414
click at [374, 233] on p "Source: Aurum Hedge Fund Data Engine." at bounding box center [419, 228] width 123 height 10
drag, startPoint x: 145, startPoint y: 244, endPoint x: 216, endPoint y: 264, distance: 74.0
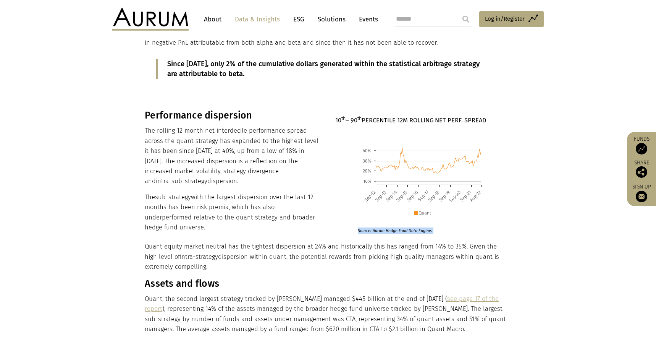
click at [216, 264] on p "Quant equity market neutral has the tightest dispersion at 24% and historically…" at bounding box center [327, 256] width 365 height 30
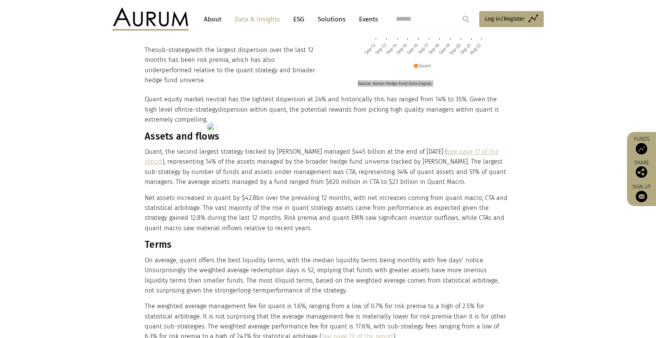
scroll to position [1164, 0]
click at [168, 138] on h3 "Assets and flows" at bounding box center [327, 134] width 365 height 11
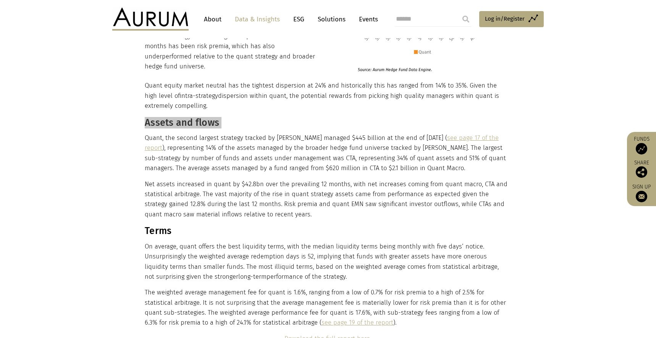
scroll to position [1178, 0]
click at [303, 214] on p "Net assets increased in quant by $42.8bn over the prevailing 12 months, with ne…" at bounding box center [327, 198] width 365 height 40
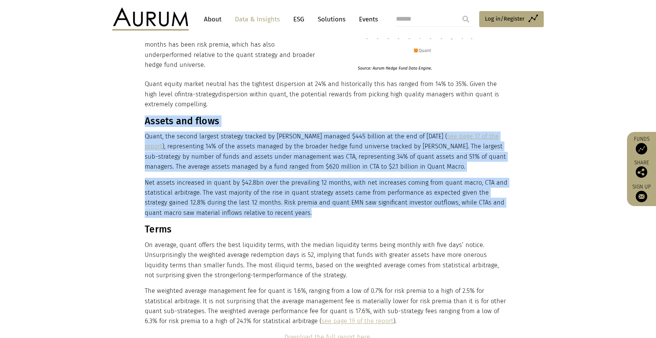
drag, startPoint x: 292, startPoint y: 214, endPoint x: 145, endPoint y: 125, distance: 171.6
click at [145, 125] on div "Quant equity market neutral has the tightest dispersion at 24% and historically…" at bounding box center [327, 210] width 365 height 263
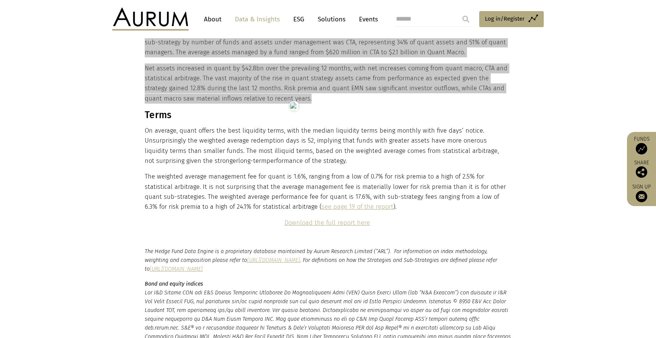
scroll to position [1304, 0]
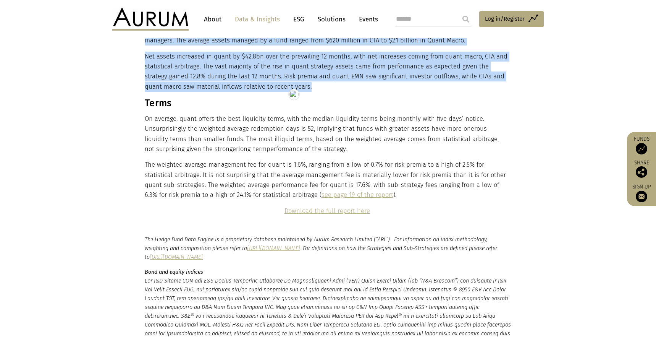
click at [157, 109] on div "Quant equity market neutral has the tightest dispersion at 24% and historically…" at bounding box center [327, 84] width 365 height 263
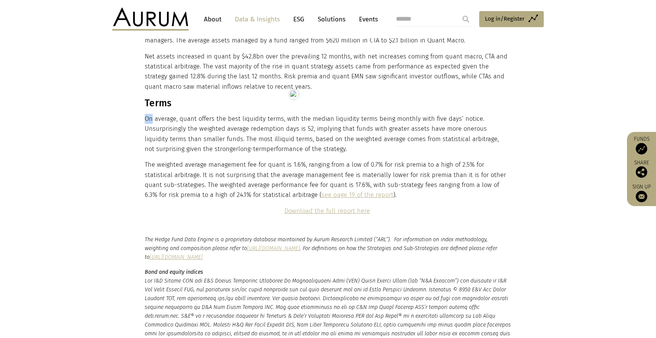
click at [157, 109] on div "Quant equity market neutral has the tightest dispersion at 24% and historically…" at bounding box center [327, 84] width 365 height 263
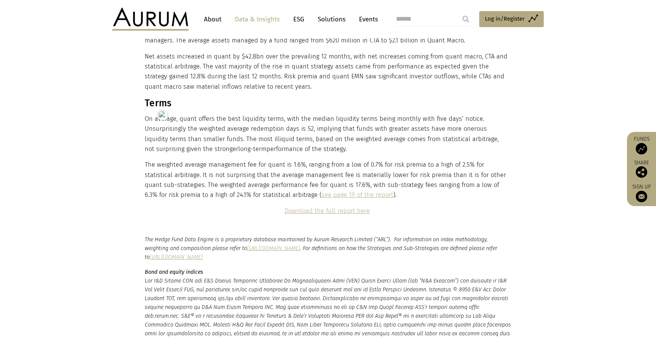
click at [151, 102] on h3 "Terms" at bounding box center [327, 102] width 365 height 11
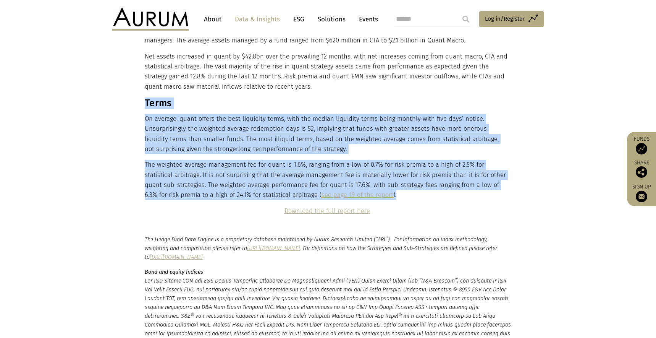
drag, startPoint x: 367, startPoint y: 196, endPoint x: 147, endPoint y: 107, distance: 238.1
click at [147, 107] on div "Quant equity market neutral has the tightest dispersion at 24% and historically…" at bounding box center [327, 84] width 365 height 263
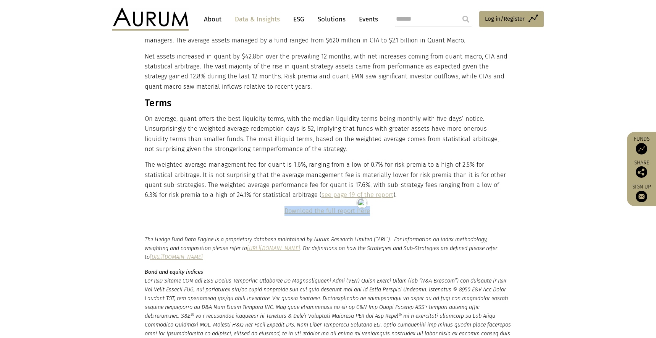
drag, startPoint x: 374, startPoint y: 212, endPoint x: 286, endPoint y: 209, distance: 87.9
click at [286, 209] on p "Download the full report here" at bounding box center [327, 211] width 365 height 10
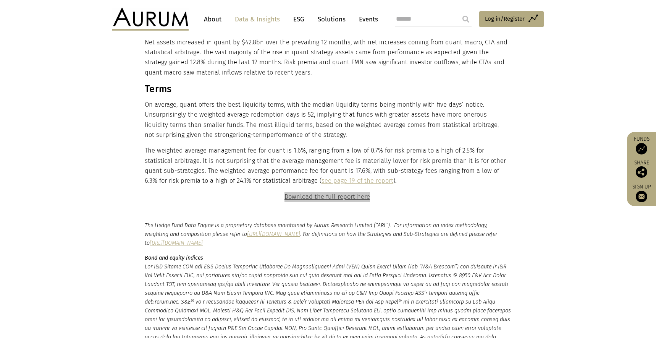
scroll to position [1319, 0]
drag, startPoint x: 146, startPoint y: 223, endPoint x: 153, endPoint y: 228, distance: 7.9
click at [153, 228] on p "The Hedge Fund Data Engine is a proprietary database maintained by Aurum Resear…" at bounding box center [328, 233] width 367 height 26
click at [146, 223] on p "The Hedge Fund Data Engine is a proprietary database maintained by Aurum Resear…" at bounding box center [328, 233] width 367 height 26
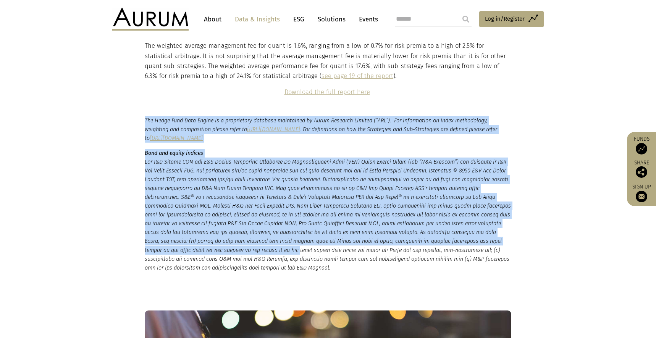
scroll to position [1509, 0]
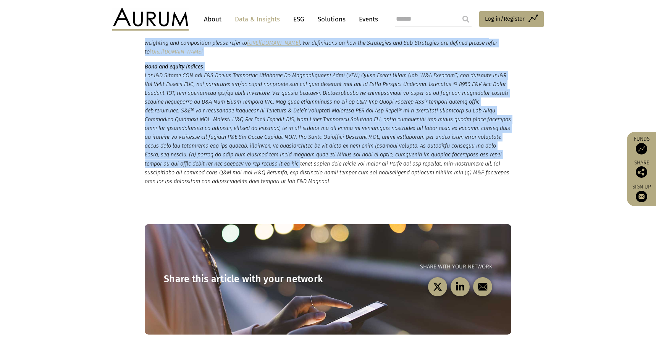
drag, startPoint x: 145, startPoint y: 222, endPoint x: 214, endPoint y: 180, distance: 81.3
click at [214, 180] on small "The Hedge Fund Data Engine is a proprietary database maintained by Aurum Resear…" at bounding box center [328, 108] width 367 height 156
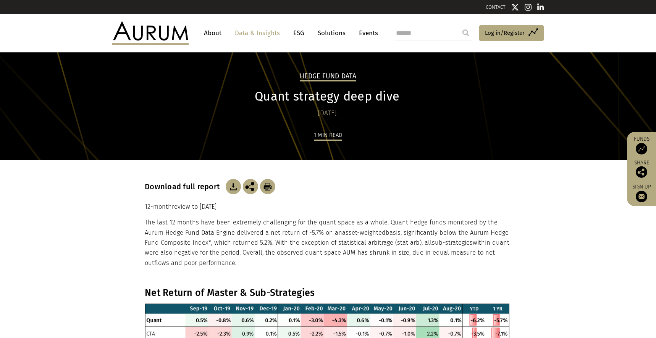
drag, startPoint x: 200, startPoint y: 263, endPoint x: 140, endPoint y: 209, distance: 80.9
click at [140, 209] on div "Download full report 12-month review to [DATE] The last 12 months have been ext…" at bounding box center [328, 223] width 382 height 127
copy div "12-month review to [DATE] The last 12 months have been extremely challenging fo…"
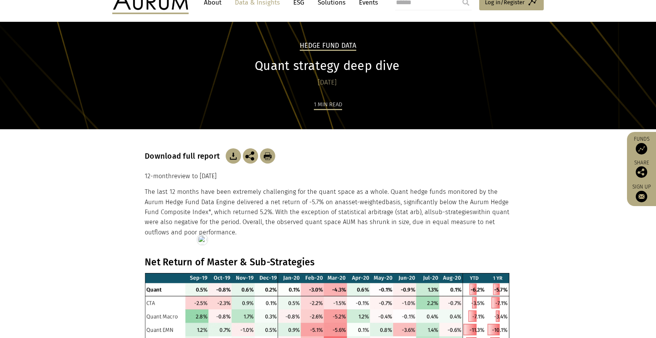
scroll to position [143, 0]
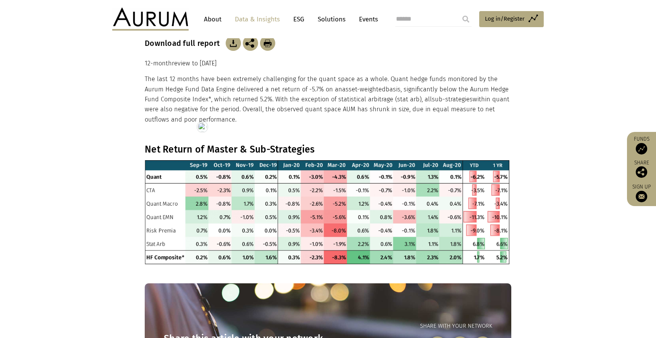
click at [195, 150] on h3 "Net Return of Master & Sub-Strategies" at bounding box center [327, 149] width 365 height 11
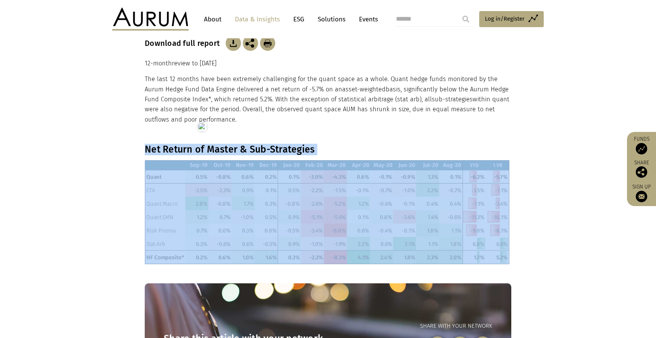
click at [195, 150] on h3 "Net Return of Master & Sub-Strategies" at bounding box center [327, 149] width 365 height 11
copy div "Net Return of Master & Sub-Strategies"
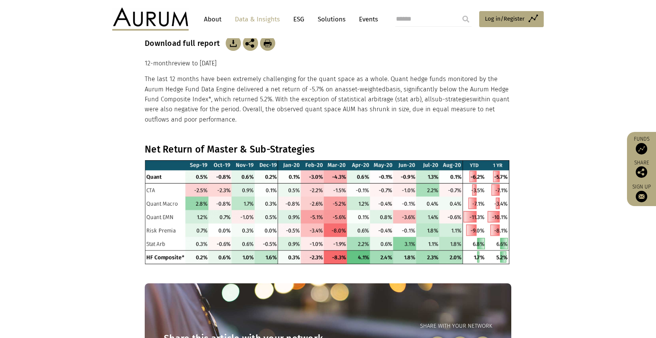
click at [115, 199] on section "Net Return of Master & Sub-Strategies" at bounding box center [328, 204] width 656 height 120
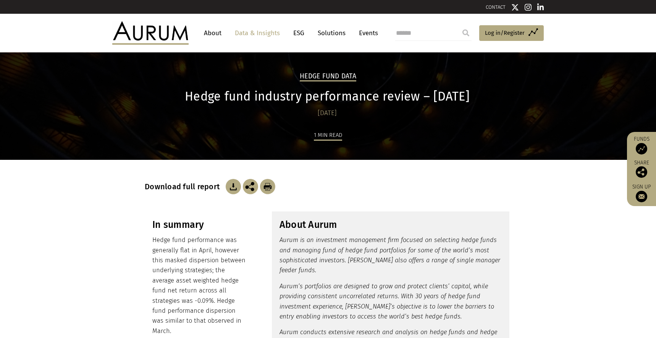
click at [176, 228] on h3 "In summary" at bounding box center [199, 224] width 95 height 11
copy div "In summary"
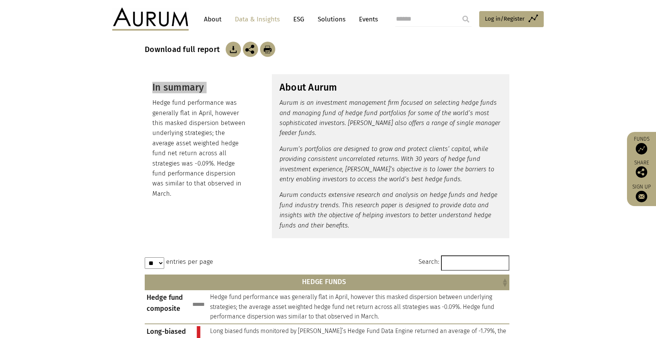
scroll to position [119, 0]
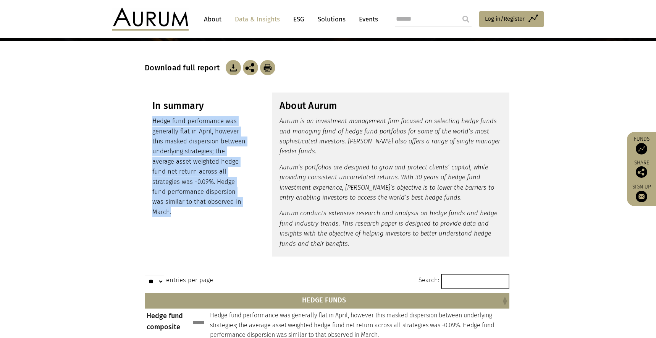
drag, startPoint x: 200, startPoint y: 186, endPoint x: 149, endPoint y: 124, distance: 80.7
click at [149, 124] on div "In summary Hedge fund performance was generally flat in April, however this mas…" at bounding box center [200, 158] width 110 height 132
copy p "Hedge fund performance was generally flat in April, however this masked dispers…"
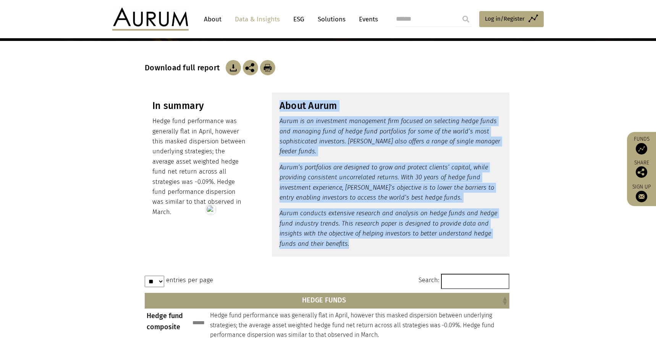
drag, startPoint x: 352, startPoint y: 243, endPoint x: 277, endPoint y: 104, distance: 158.1
click at [277, 104] on div "About Aurum Aurum is an investment management firm focused on selecting hedge f…" at bounding box center [391, 174] width 238 height 164
copy div "About Aurum Aurum is an investment management firm focused on selecting hedge f…"
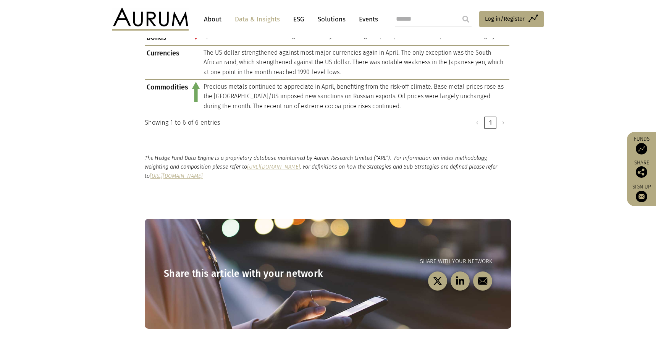
scroll to position [755, 0]
click at [428, 180] on p "The Hedge Fund Data Engine is a proprietary database maintained by Aurum Resear…" at bounding box center [328, 166] width 367 height 26
drag, startPoint x: 393, startPoint y: 191, endPoint x: 128, endPoint y: 168, distance: 266.1
click at [128, 168] on section "The Hedge Fund Data Engine is a proprietary database maintained by Aurum Resear…" at bounding box center [328, 166] width 656 height 65
copy p "The Hedge Fund Data Engine is a proprietary database maintained by Aurum Resear…"
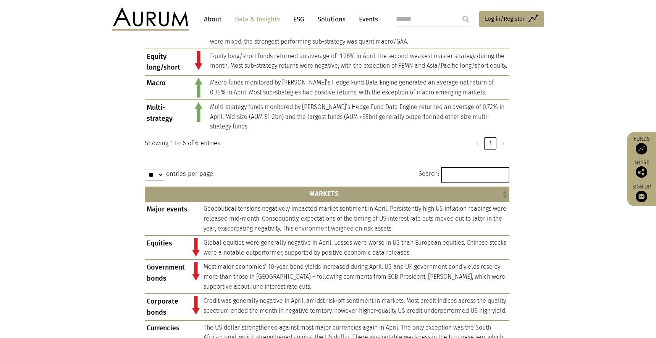
scroll to position [452, 0]
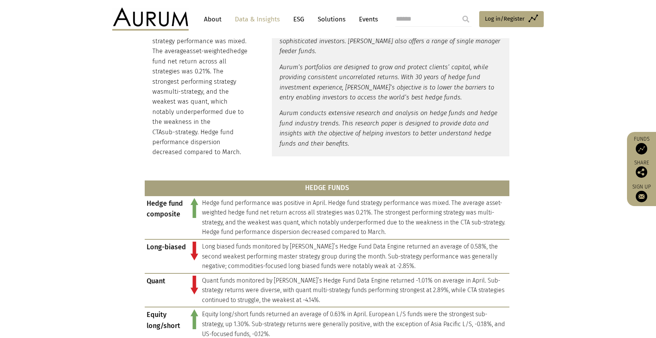
scroll to position [215, 0]
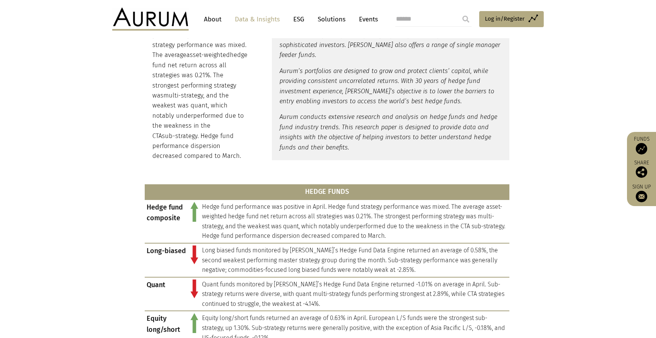
click at [244, 147] on p "Hedge fund performance was positive in April. Hedge fund strategy performance w…" at bounding box center [199, 90] width 95 height 141
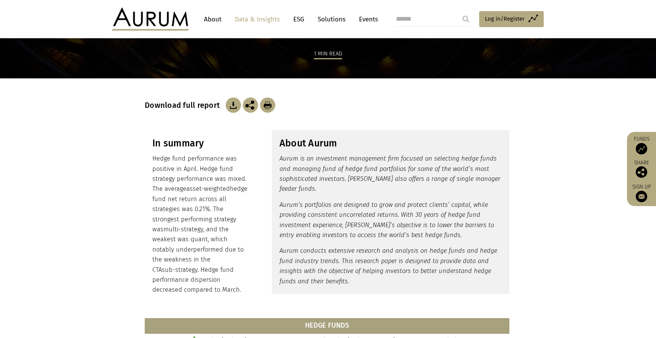
scroll to position [121, 0]
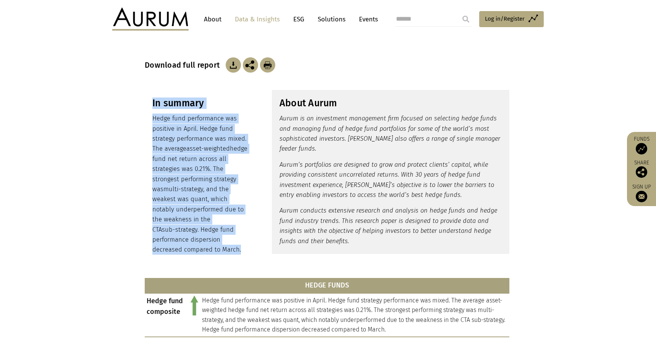
drag, startPoint x: 242, startPoint y: 252, endPoint x: 153, endPoint y: 105, distance: 172.2
click at [153, 105] on div "In summary Hedge fund performance was positive in April. Hedge fund strategy pe…" at bounding box center [200, 176] width 110 height 173
copy div "In summary Hedge fund performance was positive in April. Hedge fund strategy pe…"
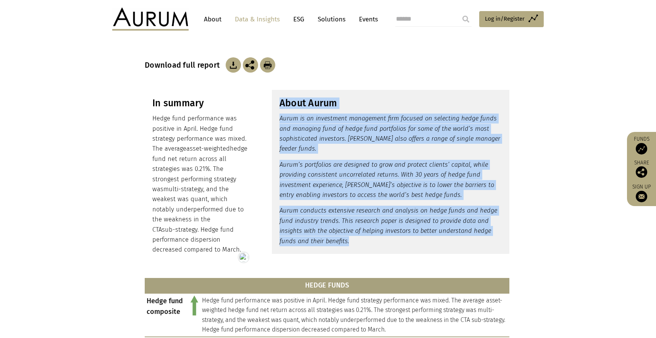
drag, startPoint x: 352, startPoint y: 234, endPoint x: 278, endPoint y: 105, distance: 149.1
click at [278, 105] on div "About Aurum Aurum is an investment management firm focused on selecting hedge f…" at bounding box center [391, 172] width 238 height 164
copy div "About Aurum Aurum is an investment management firm focused on selecting hedge f…"
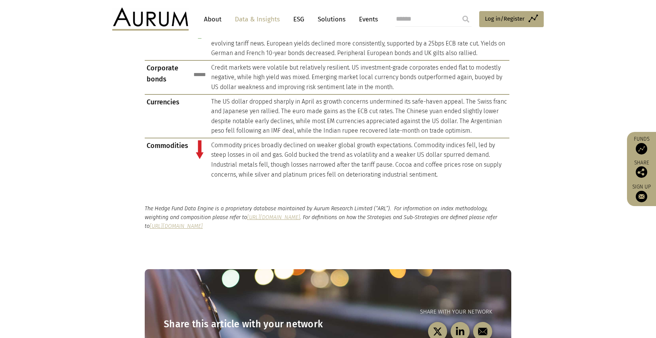
scroll to position [846, 0]
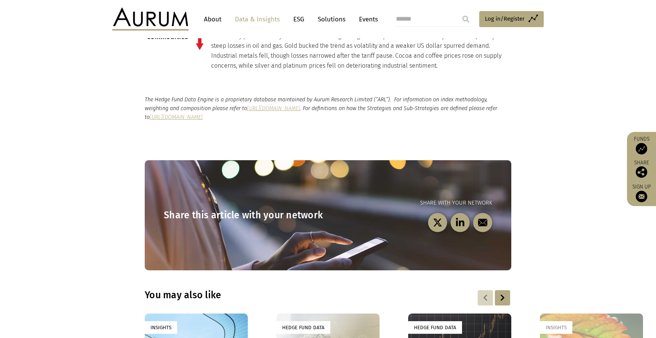
drag, startPoint x: 410, startPoint y: 115, endPoint x: 141, endPoint y: 96, distance: 270.0
click at [141, 96] on div "The Hedge Fund Data Engine is a proprietary database maintained by Aurum Resear…" at bounding box center [328, 108] width 382 height 26
copy p "The Hedge Fund Data Engine is a proprietary database maintained by Aurum Resear…"
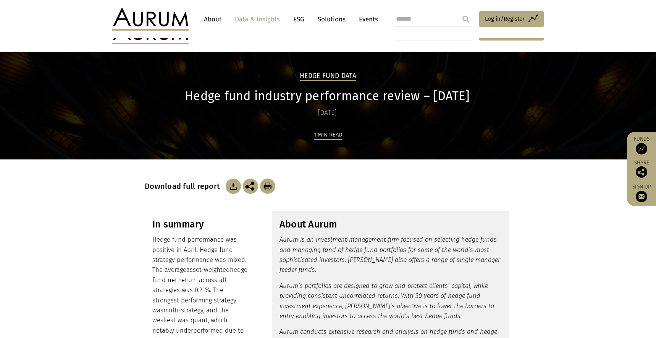
scroll to position [0, 0]
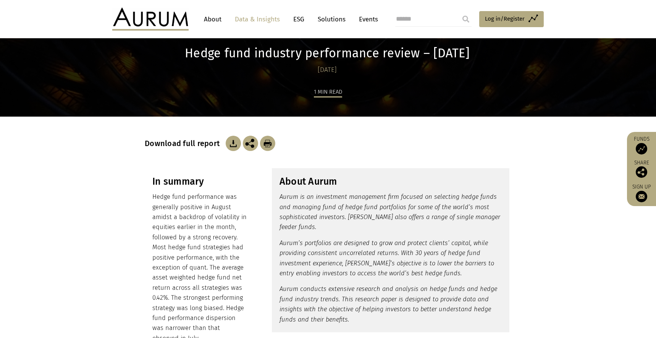
scroll to position [149, 0]
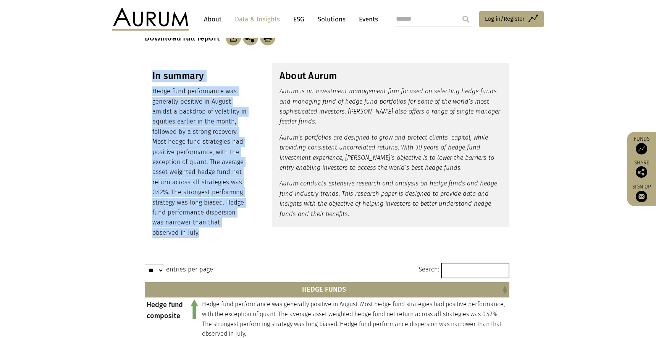
drag, startPoint x: 192, startPoint y: 233, endPoint x: 149, endPoint y: 75, distance: 164.2
click at [149, 75] on div "In summary Hedge fund performance was generally positive in August amidst a bac…" at bounding box center [200, 154] width 110 height 183
copy div "In summary Hedge fund performance was generally positive in August amidst a bac…"
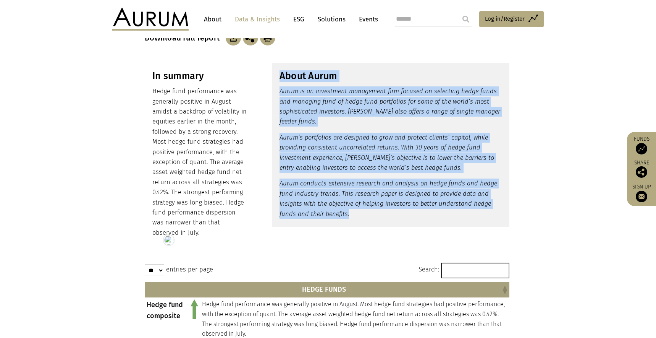
drag, startPoint x: 353, startPoint y: 217, endPoint x: 279, endPoint y: 79, distance: 156.6
click at [279, 79] on div "About Aurum Aurum is an investment management firm focused on selecting hedge f…" at bounding box center [391, 145] width 238 height 164
copy div "About Aurum Aurum is an investment management firm focused on selecting hedge f…"
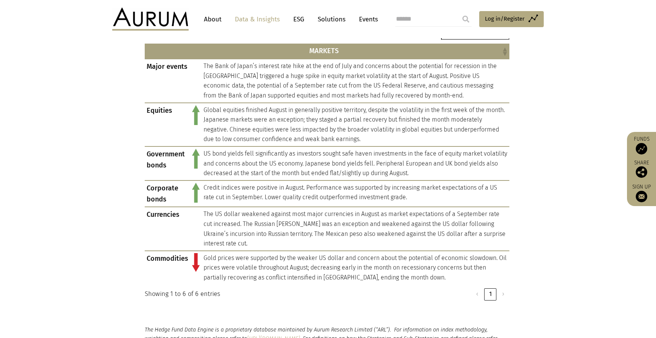
scroll to position [760, 0]
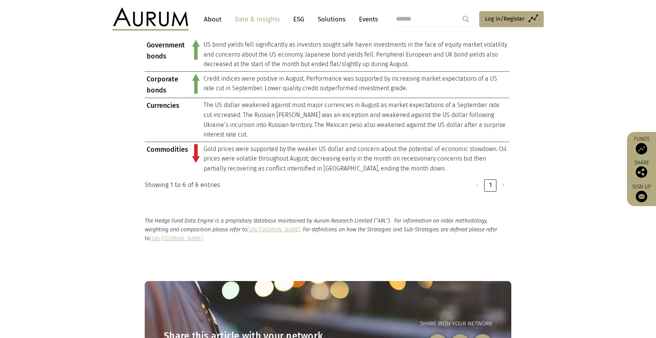
click at [426, 246] on section "The Hedge Fund Data Engine is a proprietary database maintained by Aurum Resear…" at bounding box center [328, 229] width 656 height 65
drag, startPoint x: 401, startPoint y: 240, endPoint x: 128, endPoint y: 220, distance: 274.2
click at [142, 222] on div "The Hedge Fund Data Engine is a proprietary database maintained by Aurum Resear…" at bounding box center [328, 229] width 382 height 26
copy p "The Hedge Fund Data Engine is a proprietary database maintained by Aurum Resear…"
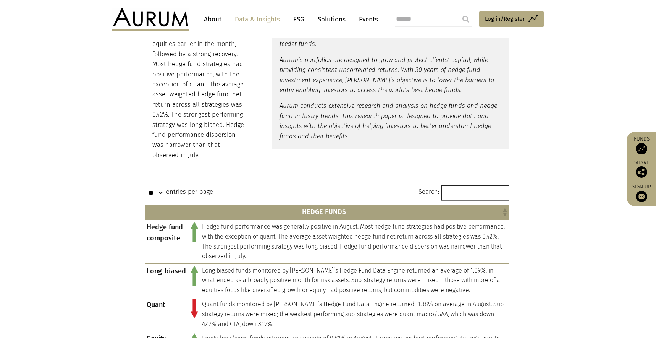
scroll to position [0, 0]
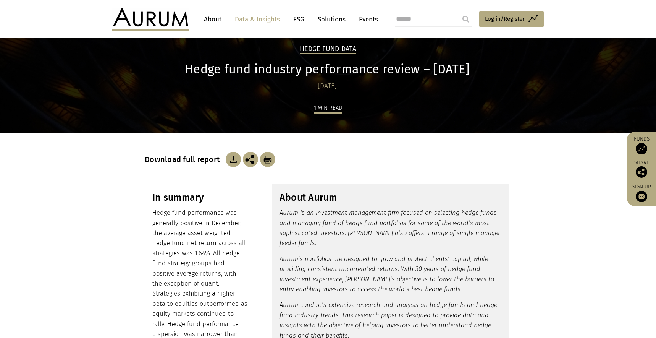
scroll to position [142, 0]
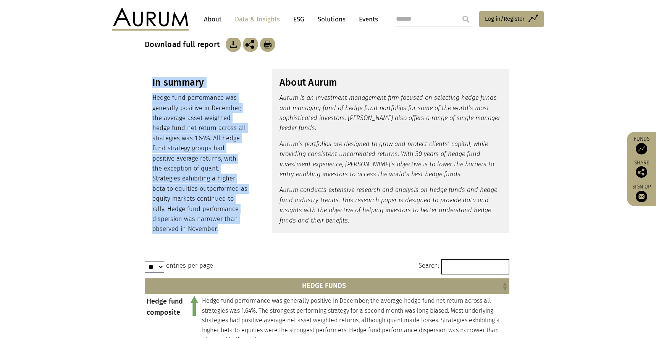
drag, startPoint x: 204, startPoint y: 229, endPoint x: 150, endPoint y: 83, distance: 155.8
click at [150, 83] on div "In summary Hedge fund performance was generally positive in December; the avera…" at bounding box center [200, 155] width 110 height 173
copy div "In summary Hedge fund performance was generally positive in December; the avera…"
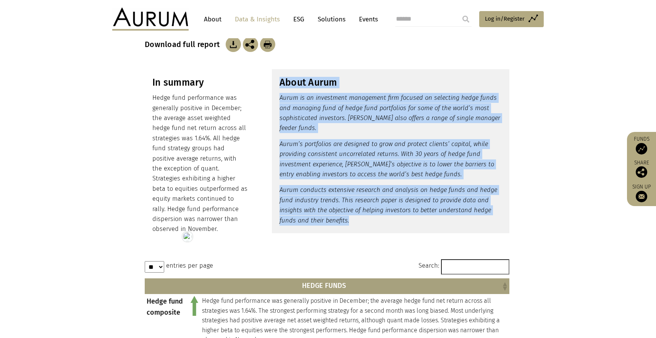
drag, startPoint x: 364, startPoint y: 224, endPoint x: 280, endPoint y: 83, distance: 163.9
click at [280, 83] on div "About Aurum Aurum is an investment management firm focused on selecting hedge f…" at bounding box center [391, 151] width 238 height 164
copy div "About Aurum Aurum is an investment management firm focused on selecting hedge f…"
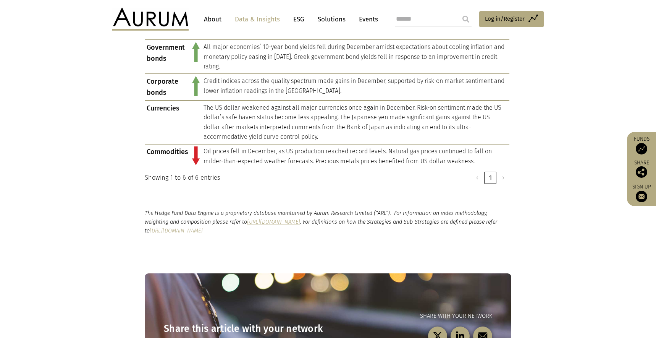
scroll to position [786, 0]
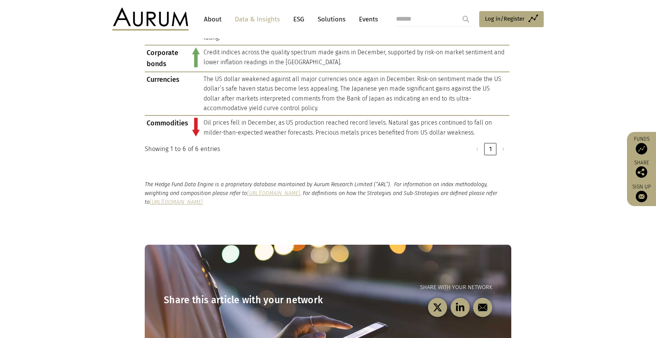
click at [384, 204] on p "The Hedge Fund Data Engine is a proprietary database maintained by Aurum Resear…" at bounding box center [328, 193] width 367 height 26
drag, startPoint x: 387, startPoint y: 201, endPoint x: 144, endPoint y: 180, distance: 244.2
click at [144, 180] on div "The Hedge Fund Data Engine is a proprietary database maintained by Aurum Resear…" at bounding box center [328, 193] width 382 height 26
copy p "The Hedge Fund Data Engine is a proprietary database maintained by Aurum Resear…"
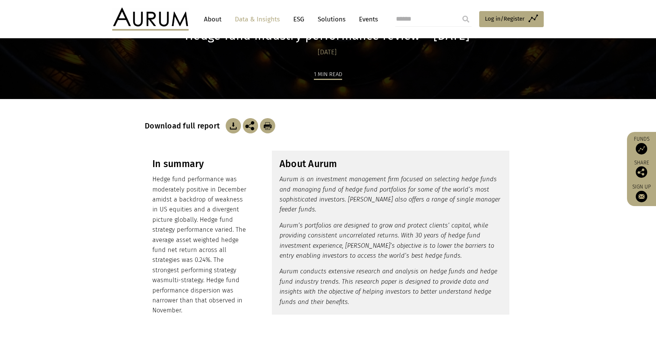
scroll to position [147, 0]
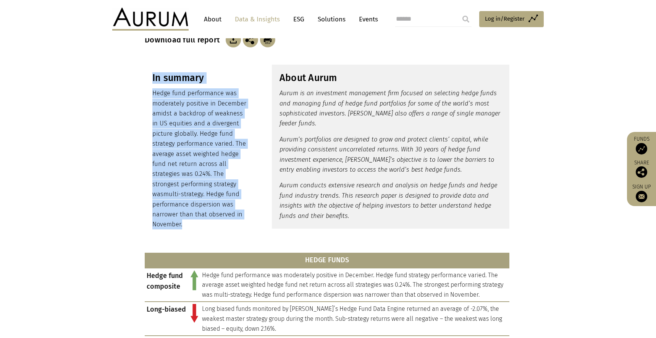
drag, startPoint x: 194, startPoint y: 217, endPoint x: 147, endPoint y: 79, distance: 145.3
click at [147, 79] on div "In summary Hedge fund performance was moderately positive in December amidst a …" at bounding box center [200, 151] width 110 height 173
copy div "In summary Hedge fund performance was moderately positive in December amidst a …"
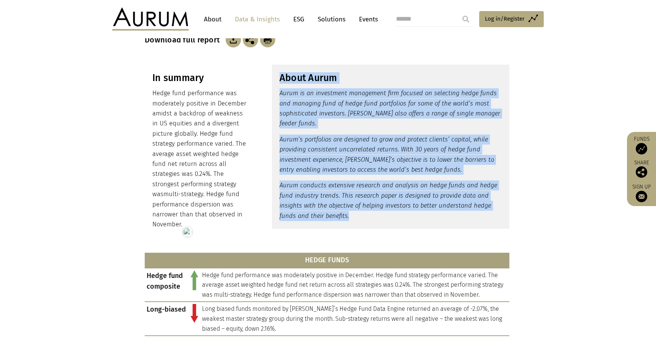
drag, startPoint x: 360, startPoint y: 214, endPoint x: 281, endPoint y: 78, distance: 156.6
click at [281, 78] on div "About Aurum Aurum is an investment management firm focused on selecting hedge f…" at bounding box center [391, 147] width 238 height 164
copy div "About Aurum Aurum is an investment management firm focused on selecting hedge f…"
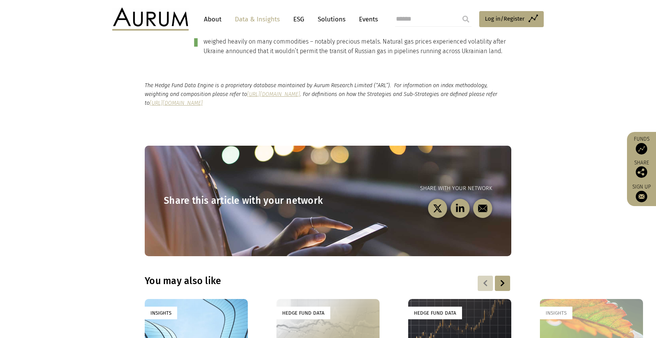
scroll to position [777, 0]
click at [165, 83] on p "The Hedge Fund Data Engine is a proprietary database maintained by Aurum Resear…" at bounding box center [328, 94] width 367 height 26
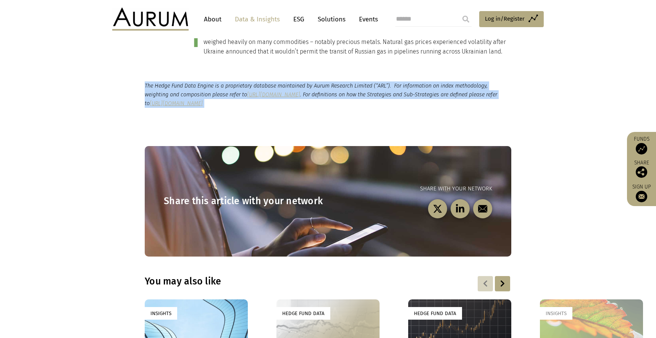
copy main "The Hedge Fund Data Engine is a proprietary database maintained by Aurum Resear…"
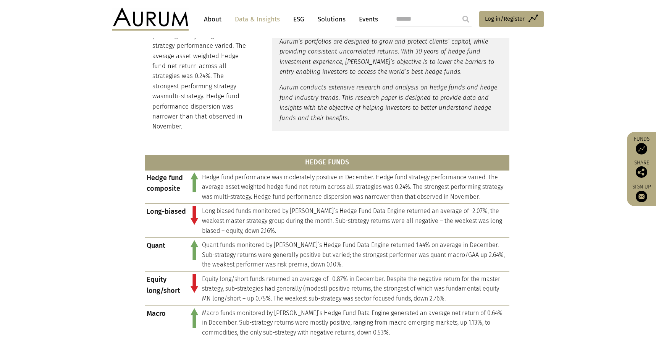
scroll to position [0, 0]
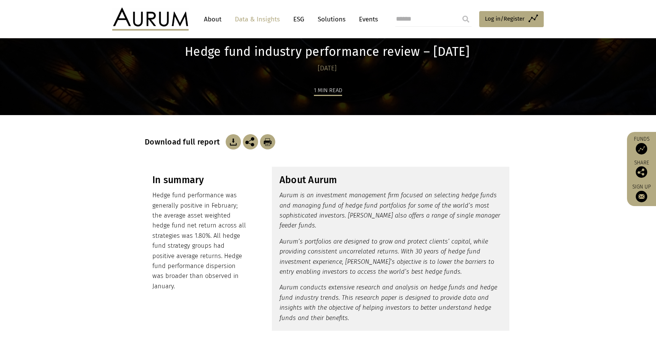
scroll to position [53, 0]
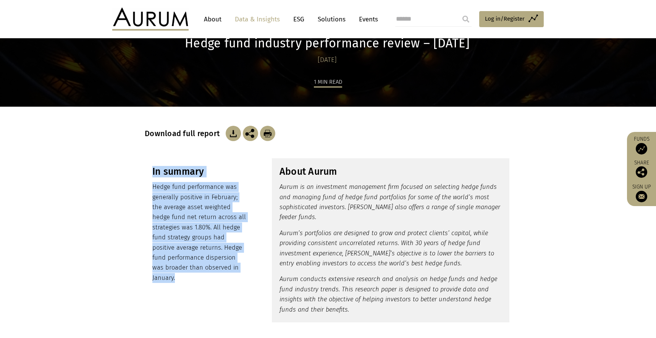
drag, startPoint x: 178, startPoint y: 278, endPoint x: 146, endPoint y: 160, distance: 123.1
click at [146, 160] on div "In summary Hedge fund performance was generally positive in February; the avera…" at bounding box center [200, 224] width 110 height 132
copy div "In summary Hedge fund performance was generally positive in February; the avera…"
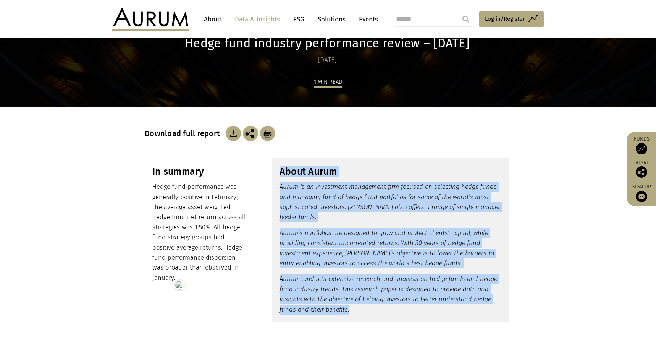
drag, startPoint x: 353, startPoint y: 308, endPoint x: 278, endPoint y: 172, distance: 155.4
click at [278, 172] on div "About Aurum Aurum is an investment management firm focused on selecting hedge f…" at bounding box center [391, 240] width 238 height 164
copy div "About Aurum Aurum is an investment management firm focused on selecting hedge f…"
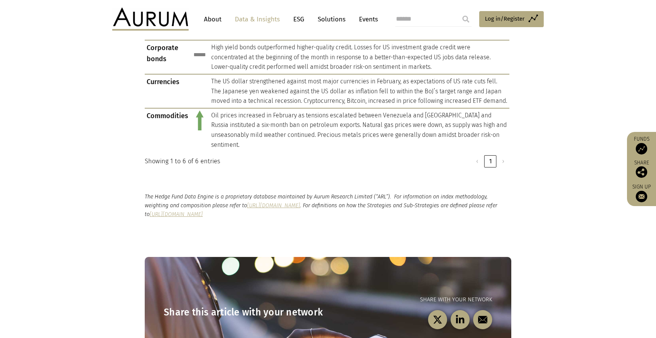
scroll to position [764, 0]
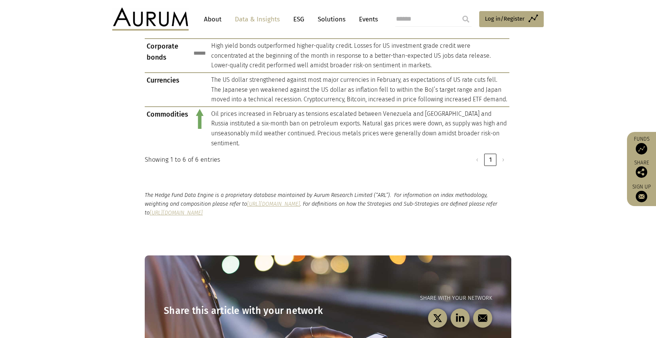
drag, startPoint x: 444, startPoint y: 213, endPoint x: 418, endPoint y: 206, distance: 27.2
click at [444, 212] on section "The Hedge Fund Data Engine is a proprietary database maintained by Aurum Resear…" at bounding box center [328, 204] width 656 height 65
drag, startPoint x: 418, startPoint y: 206, endPoint x: 129, endPoint y: 183, distance: 289.7
click at [129, 183] on section "The Hedge Fund Data Engine is a proprietary database maintained by Aurum Resear…" at bounding box center [328, 204] width 656 height 65
copy p "The Hedge Fund Data Engine is a proprietary database maintained by Aurum Resear…"
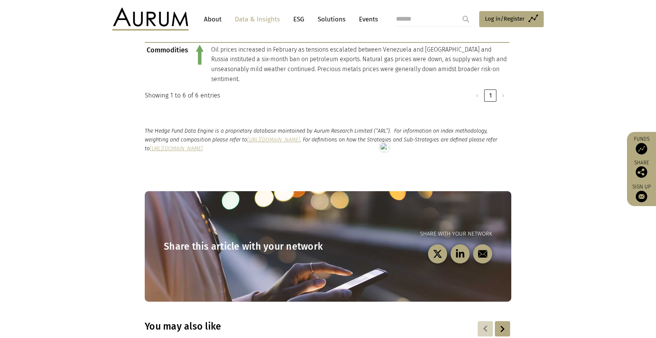
scroll to position [829, 0]
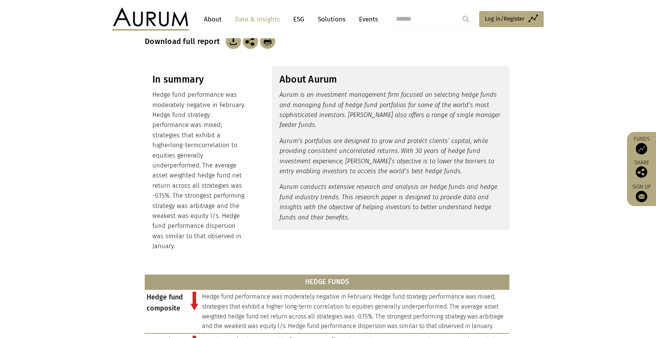
scroll to position [142, 0]
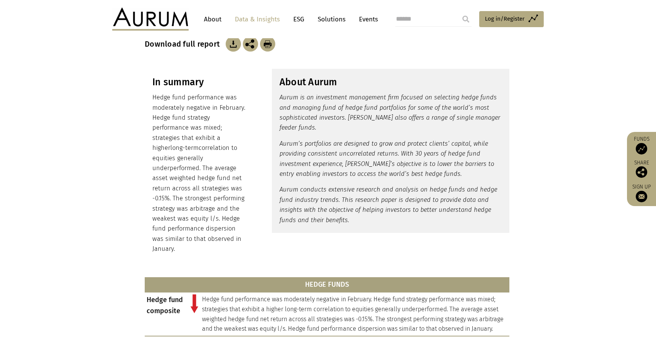
drag, startPoint x: 184, startPoint y: 243, endPoint x: 148, endPoint y: 85, distance: 161.8
click at [148, 85] on div "In summary Hedge fund performance was moderately negative in February. Hedge fu…" at bounding box center [200, 165] width 110 height 193
copy div "In summary Hedge fund performance was moderately negative in February. Hedge fu…"
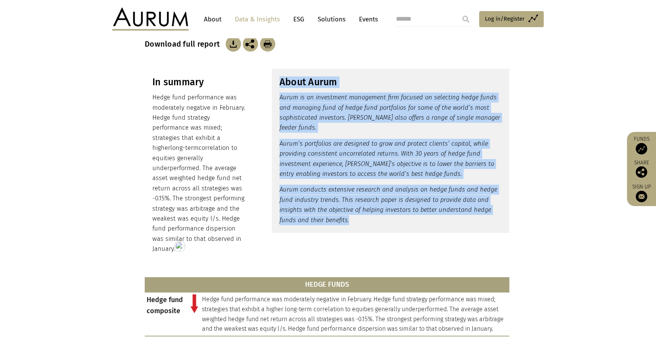
drag, startPoint x: 279, startPoint y: 79, endPoint x: 359, endPoint y: 216, distance: 159.2
click at [359, 216] on div "About Aurum Aurum is an investment management firm focused on selecting hedge f…" at bounding box center [391, 151] width 238 height 164
copy div "About Aurum Aurum is an investment management firm focused on selecting hedge f…"
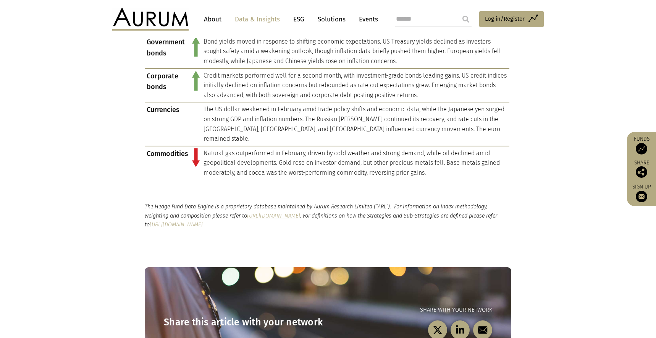
scroll to position [716, 0]
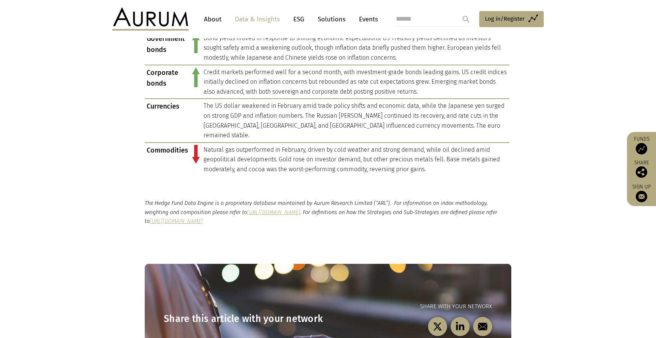
drag, startPoint x: 439, startPoint y: 222, endPoint x: 401, endPoint y: 206, distance: 41.4
click at [438, 221] on section "The Hedge Fund Data Engine is a proprietary database maintained by Aurum Resear…" at bounding box center [328, 212] width 656 height 65
drag, startPoint x: 401, startPoint y: 205, endPoint x: 134, endPoint y: 183, distance: 267.5
click at [134, 183] on section "The Hedge Fund Data Engine is a proprietary database maintained by Aurum Resear…" at bounding box center [328, 212] width 656 height 65
copy p "The Hedge Fund Data Engine is a proprietary database maintained by Aurum Resear…"
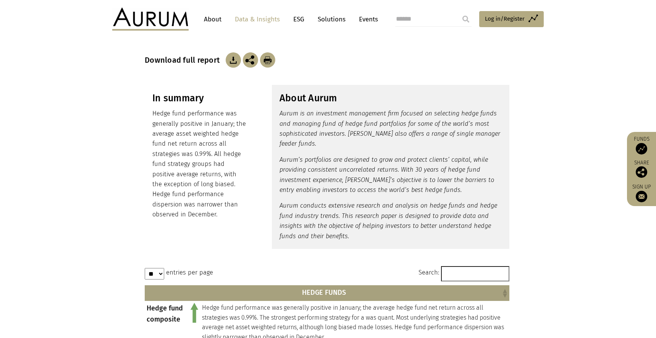
scroll to position [118, 0]
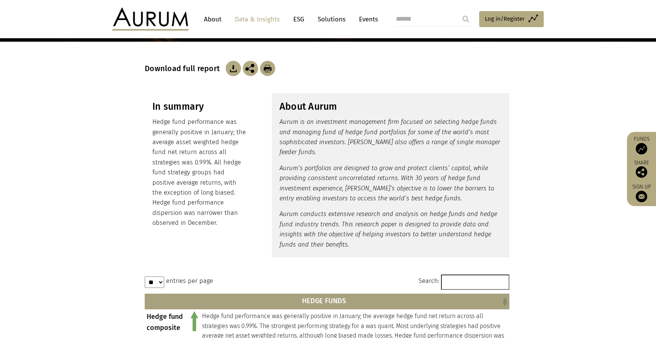
click at [188, 212] on p "Hedge fund performance was generally positive in January; the average asset wei…" at bounding box center [199, 172] width 95 height 111
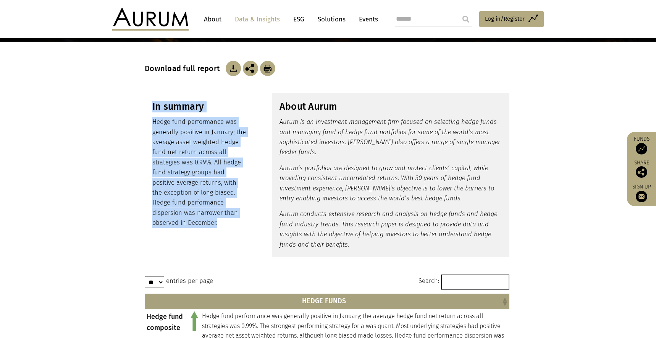
drag, startPoint x: 188, startPoint y: 223, endPoint x: 153, endPoint y: 110, distance: 119.2
click at [153, 110] on div "In summary Hedge fund performance was generally positive in January; the averag…" at bounding box center [200, 164] width 110 height 142
copy div "In summary Hedge fund performance was generally positive in January; the averag…"
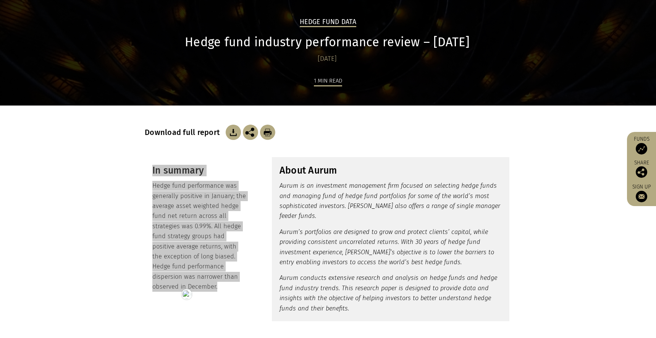
scroll to position [62, 0]
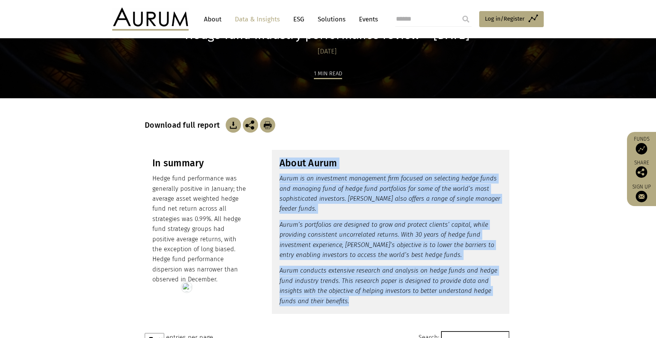
drag, startPoint x: 354, startPoint y: 304, endPoint x: 278, endPoint y: 166, distance: 157.8
click at [278, 166] on div "About Aurum Aurum is an investment management firm focused on selecting hedge f…" at bounding box center [391, 232] width 238 height 164
copy div "About Aurum Aurum is an investment management firm focused on selecting hedge f…"
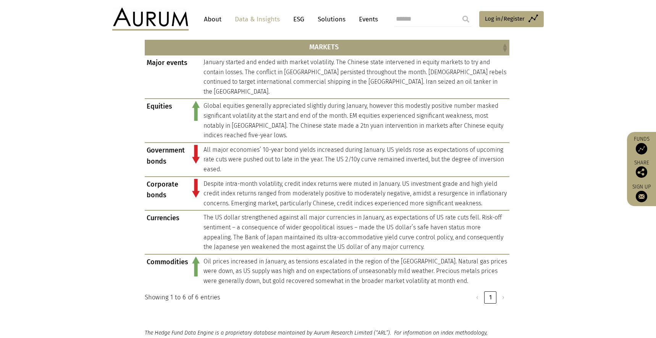
scroll to position [811, 0]
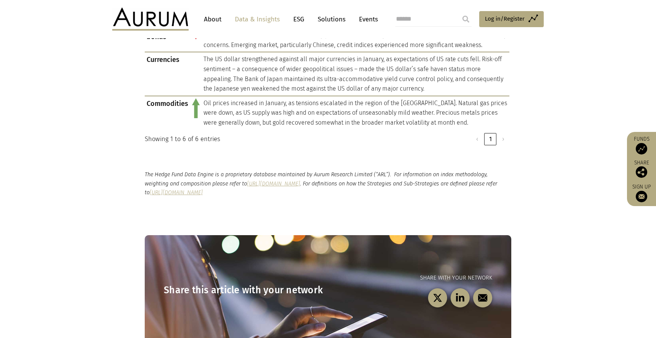
drag, startPoint x: 408, startPoint y: 193, endPoint x: 139, endPoint y: 177, distance: 268.6
click at [139, 177] on div "The Hedge Fund Data Engine is a proprietary database maintained by Aurum Resear…" at bounding box center [328, 183] width 382 height 26
copy p "The Hedge Fund Data Engine is a proprietary database maintained by Aurum Resear…"
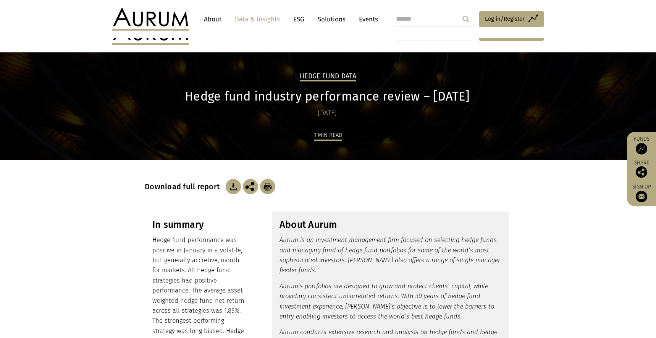
scroll to position [150, 0]
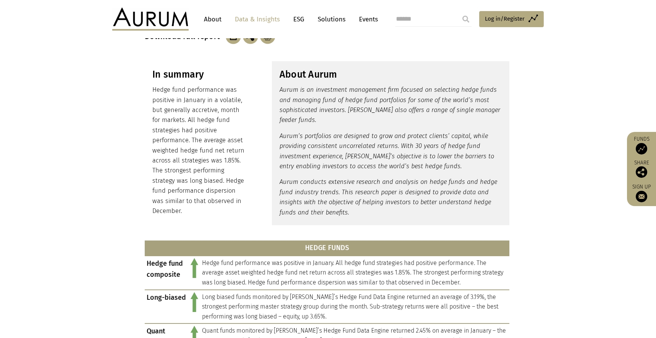
click at [218, 208] on p "Hedge fund performance was positive in January in a volatile, but generally acc…" at bounding box center [199, 150] width 95 height 131
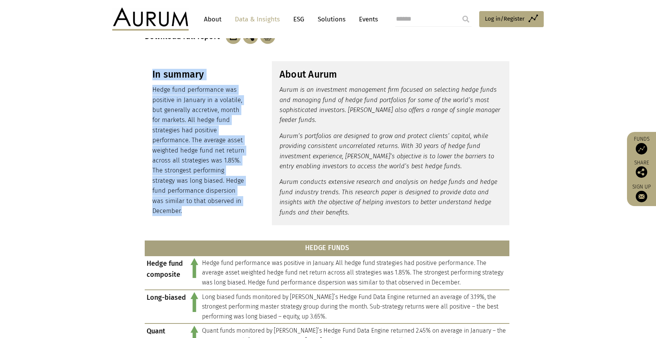
drag, startPoint x: 203, startPoint y: 210, endPoint x: 142, endPoint y: 78, distance: 145.5
click at [142, 78] on div "In summary Hedge fund performance was positive in January in a volatile, but ge…" at bounding box center [328, 143] width 382 height 164
copy div "In summary Hedge fund performance was positive in January in a volatile, but ge…"
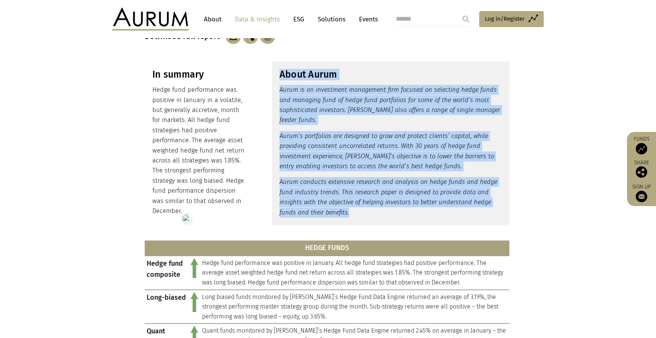
drag, startPoint x: 369, startPoint y: 214, endPoint x: 259, endPoint y: 71, distance: 179.9
click at [259, 71] on div "In summary Hedge fund performance was positive in January in a volatile, but ge…" at bounding box center [328, 143] width 382 height 164
copy div "About Aurum Aurum is an investment management firm focused on selecting hedge f…"
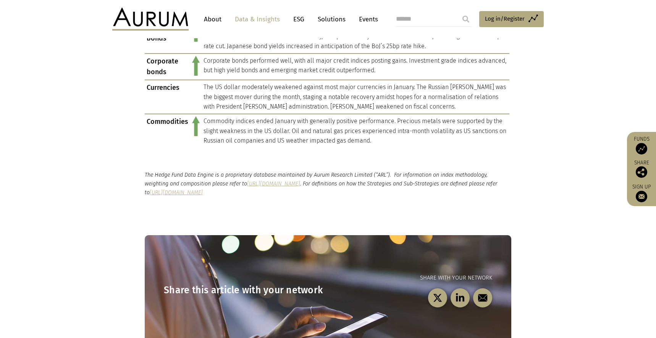
scroll to position [739, 0]
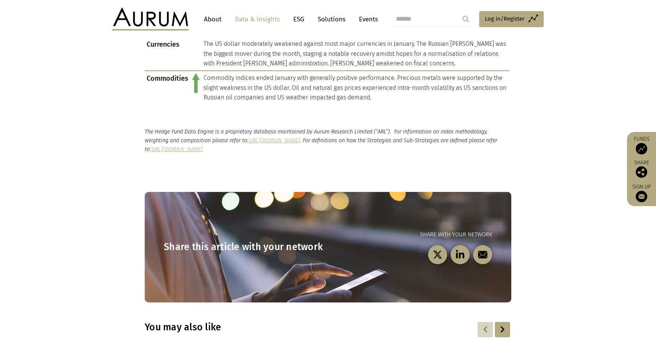
click at [432, 153] on p "The Hedge Fund Data Engine is a proprietary database maintained by Aurum Resear…" at bounding box center [328, 140] width 367 height 26
drag, startPoint x: 424, startPoint y: 150, endPoint x: 151, endPoint y: 126, distance: 273.8
click at [151, 126] on section "The Hedge Fund Data Engine is a proprietary database maintained by Aurum Resear…" at bounding box center [328, 140] width 656 height 65
copy p "The Hedge Fund Data Engine is a proprietary database maintained by Aurum Resear…"
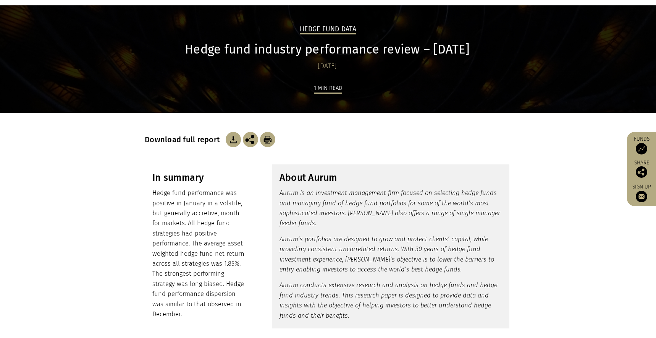
scroll to position [0, 0]
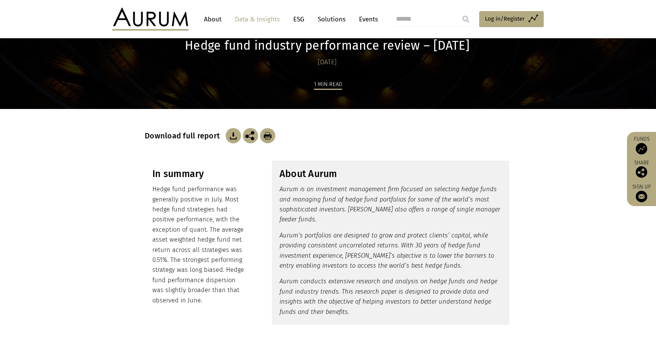
scroll to position [57, 0]
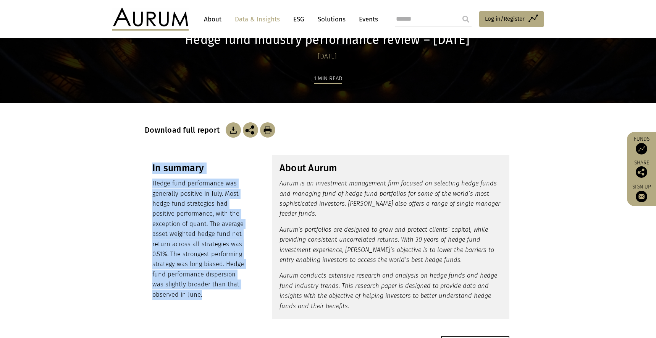
drag, startPoint x: 207, startPoint y: 293, endPoint x: 140, endPoint y: 176, distance: 134.2
click at [140, 176] on div "In summary Hedge fund performance was generally positive in July. Most hedge fu…" at bounding box center [328, 237] width 382 height 164
copy div "In summary Hedge fund performance was generally positive in July. Most hedge fu…"
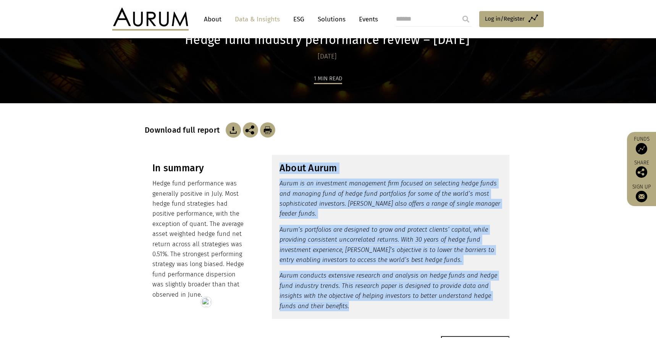
drag, startPoint x: 359, startPoint y: 306, endPoint x: 278, endPoint y: 169, distance: 159.1
click at [278, 169] on div "About Aurum Aurum is an investment management firm focused on selecting hedge f…" at bounding box center [391, 237] width 238 height 164
copy div "About Aurum Aurum is an investment management firm focused on selecting hedge f…"
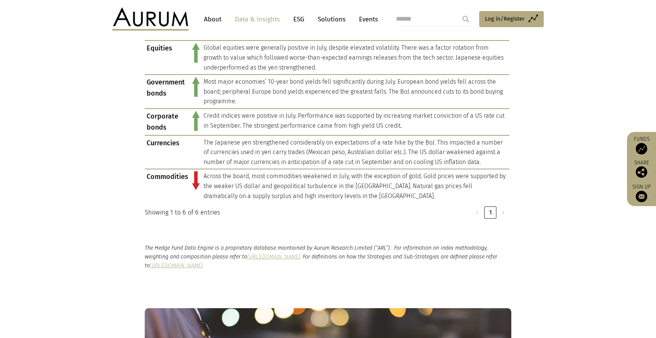
scroll to position [713, 0]
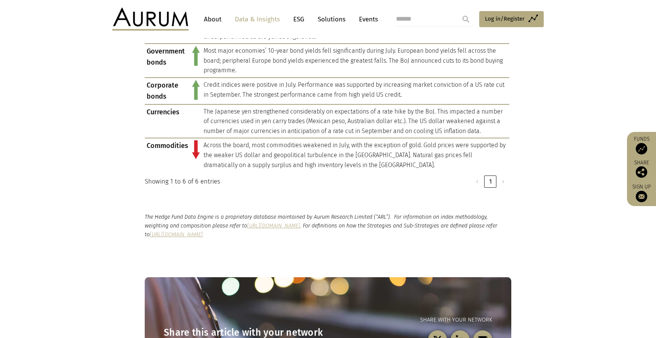
drag, startPoint x: 391, startPoint y: 233, endPoint x: 137, endPoint y: 218, distance: 254.0
click at [137, 218] on div "The Hedge Fund Data Engine is a proprietary database maintained by Aurum Resear…" at bounding box center [328, 225] width 382 height 26
copy p "The Hedge Fund Data Engine is a proprietary database maintained by Aurum Resear…"
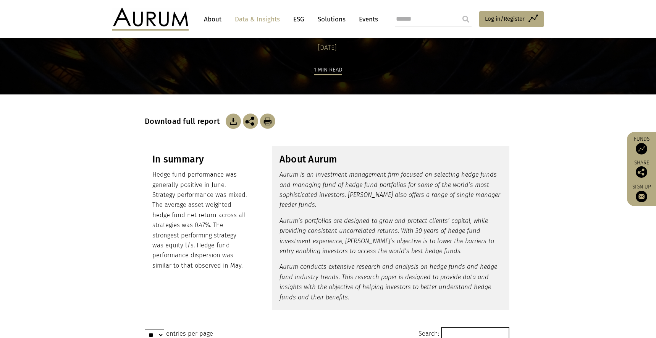
scroll to position [67, 0]
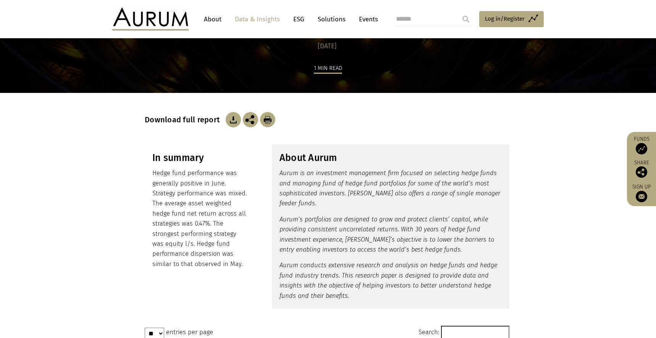
click at [244, 261] on p "Hedge fund performance was generally positive in June. Strategy performance was…" at bounding box center [199, 218] width 95 height 101
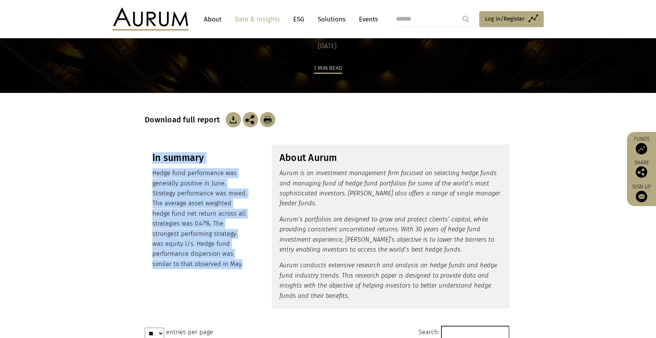
drag, startPoint x: 245, startPoint y: 264, endPoint x: 151, endPoint y: 158, distance: 141.5
click at [151, 158] on div "In summary Hedge fund performance was generally positive in June. Strategy perf…" at bounding box center [200, 210] width 110 height 132
copy div "In summary Hedge fund performance was generally positive in June. Strategy perf…"
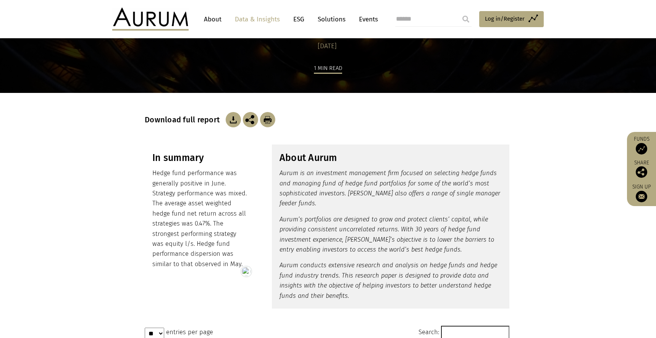
click at [186, 156] on h3 "In summary" at bounding box center [199, 157] width 95 height 11
copy div "In summary"
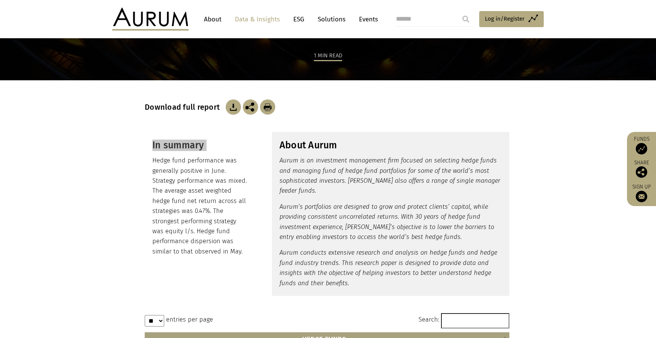
scroll to position [81, 0]
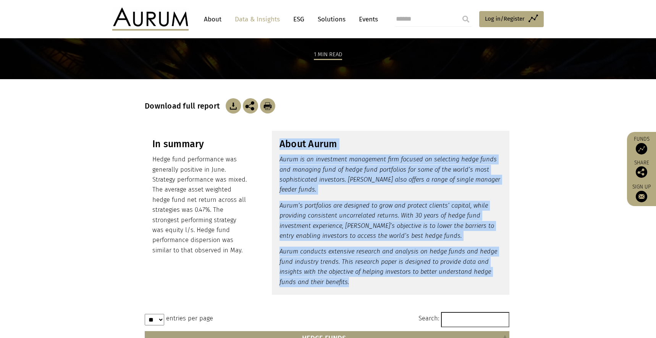
drag, startPoint x: 362, startPoint y: 283, endPoint x: 276, endPoint y: 141, distance: 166.4
click at [276, 141] on div "About Aurum Aurum is an investment management firm focused on selecting hedge f…" at bounding box center [391, 213] width 238 height 164
copy div "About Aurum Aurum is an investment management firm focused on selecting hedge f…"
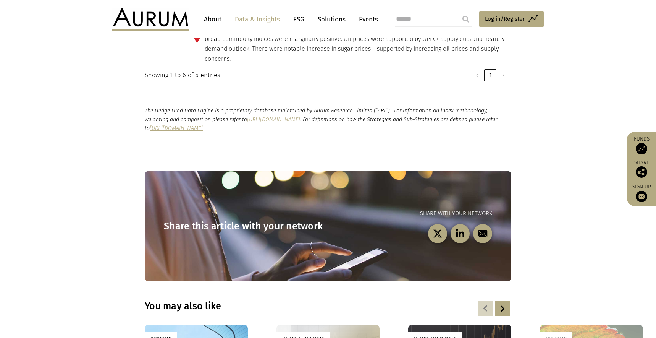
scroll to position [830, 0]
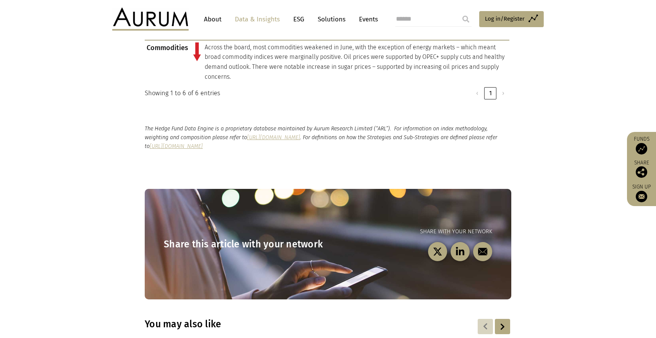
drag, startPoint x: 403, startPoint y: 148, endPoint x: 131, endPoint y: 122, distance: 274.0
click at [131, 122] on section "The Hedge Fund Data Engine is a proprietary database maintained by Aurum Resear…" at bounding box center [328, 137] width 656 height 65
copy p "The Hedge Fund Data Engine is a proprietary database maintained by Aurum Resear…"
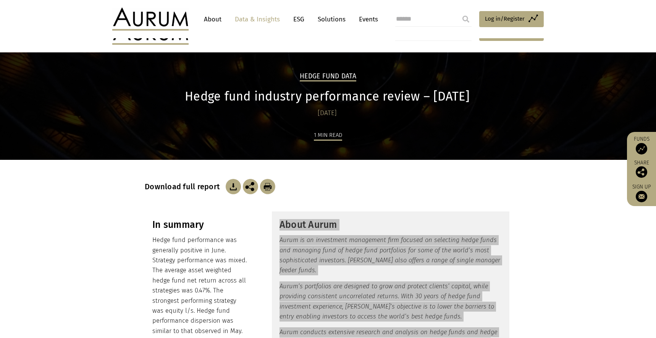
scroll to position [0, 0]
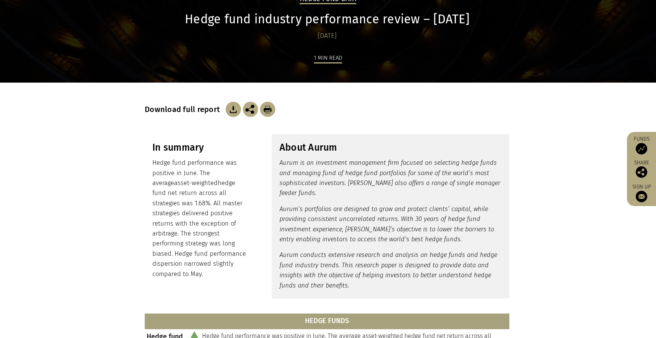
scroll to position [158, 0]
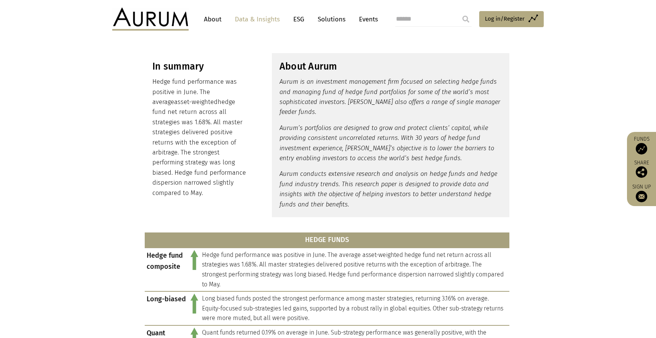
drag, startPoint x: 191, startPoint y: 195, endPoint x: 128, endPoint y: 85, distance: 126.9
click at [128, 85] on section "In summary Hedge fund performance was positive in June. The average asset-weigh…" at bounding box center [328, 135] width 656 height 183
copy div "In summary Hedge fund performance was positive in June. The average asset-weigh…"
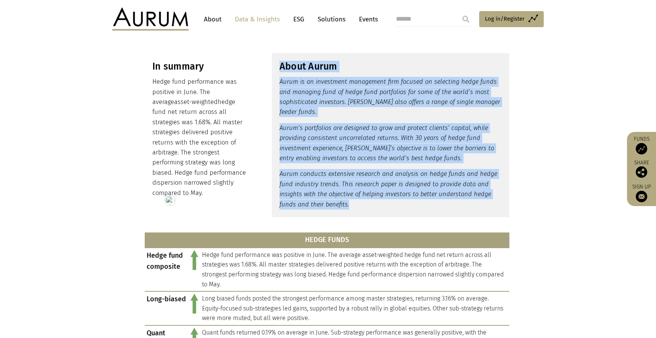
drag, startPoint x: 354, startPoint y: 204, endPoint x: 279, endPoint y: 65, distance: 158.3
click at [279, 65] on div "About Aurum Aurum is an investment management firm focused on selecting hedge f…" at bounding box center [391, 135] width 238 height 164
copy div "About Aurum Aurum is an investment management firm focused on selecting hedge f…"
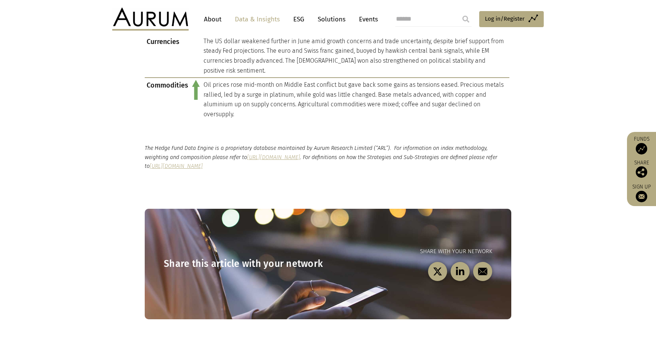
scroll to position [794, 0]
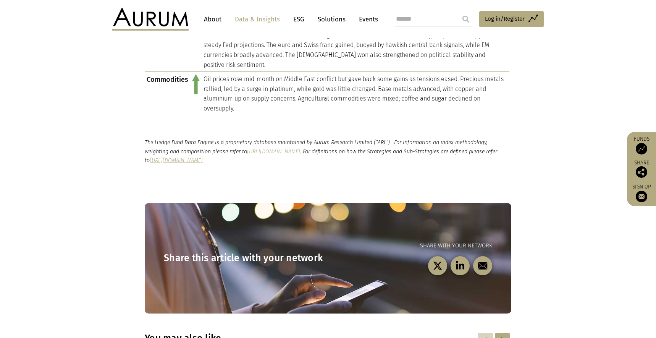
click at [390, 160] on p "The Hedge Fund Data Engine is a proprietary database maintained by Aurum Resear…" at bounding box center [328, 151] width 367 height 26
drag, startPoint x: 388, startPoint y: 161, endPoint x: 140, endPoint y: 140, distance: 248.4
click at [140, 140] on div "The Hedge Fund Data Engine is a proprietary database maintained by Aurum Resear…" at bounding box center [328, 151] width 382 height 26
copy p "The Hedge Fund Data Engine is a proprietary database maintained by Aurum Resear…"
click at [552, 206] on section "Share this article with your network Share with your network" at bounding box center [328, 248] width 656 height 129
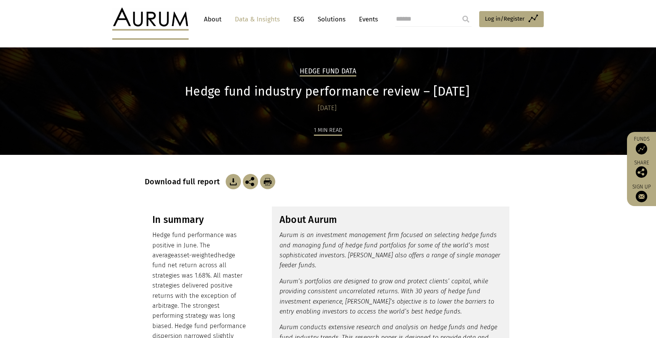
scroll to position [0, 0]
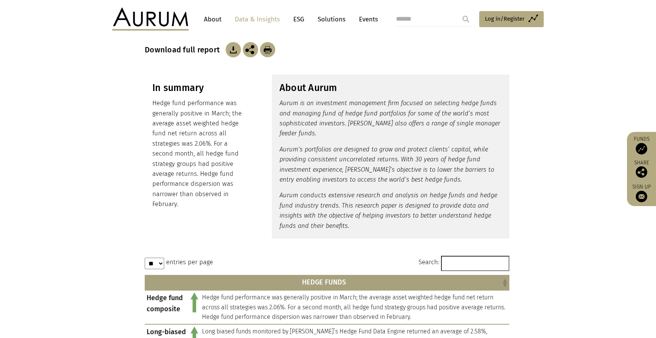
scroll to position [138, 0]
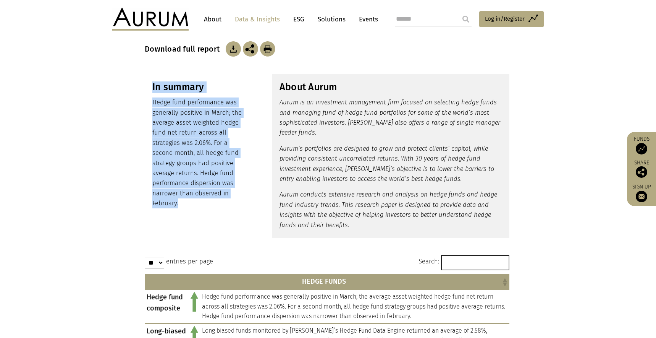
drag, startPoint x: 211, startPoint y: 201, endPoint x: 142, endPoint y: 96, distance: 125.4
click at [142, 96] on div "In summary Hedge fund performance was generally positive in March; the average …" at bounding box center [328, 156] width 382 height 164
copy div "In summary Hedge fund performance was generally positive in March; the average …"
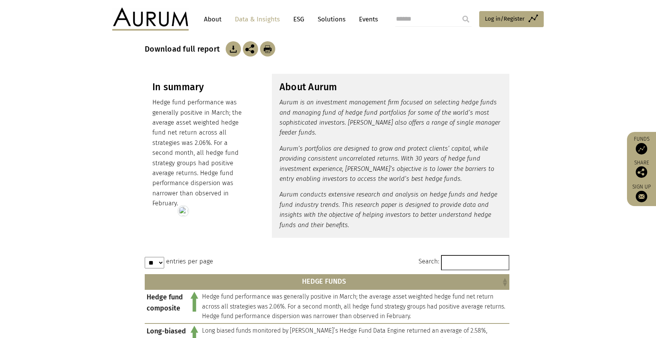
drag, startPoint x: 356, startPoint y: 231, endPoint x: 352, endPoint y: 225, distance: 7.4
click at [356, 230] on div "About Aurum Aurum is an investment management firm focused on selecting hedge f…" at bounding box center [391, 156] width 238 height 164
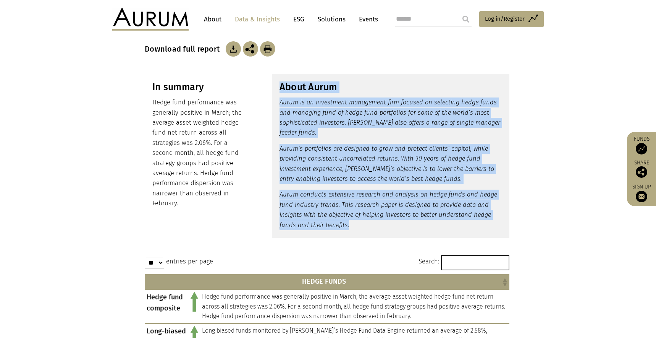
drag, startPoint x: 350, startPoint y: 221, endPoint x: 279, endPoint y: 91, distance: 148.6
click at [279, 91] on div "About Aurum Aurum is an investment management firm focused on selecting hedge f…" at bounding box center [391, 156] width 238 height 164
copy div "About Aurum Aurum is an investment management firm focused on selecting hedge f…"
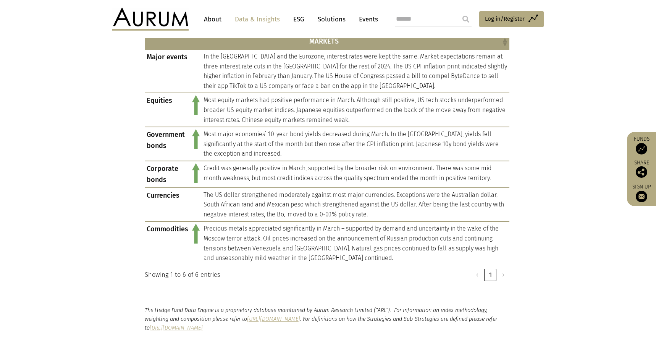
scroll to position [784, 0]
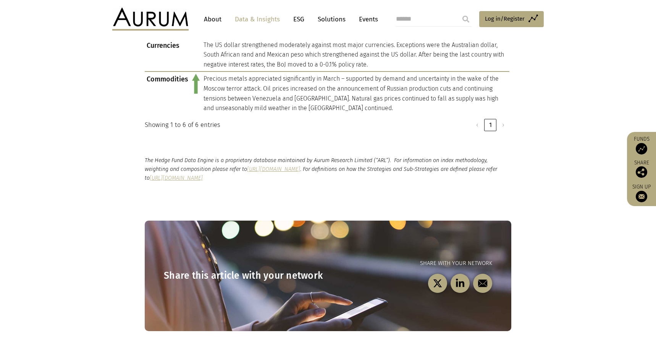
drag, startPoint x: 398, startPoint y: 168, endPoint x: 10, endPoint y: 153, distance: 388.8
click at [137, 156] on div "The Hedge Fund Data Engine is a proprietary database maintained by Aurum Resear…" at bounding box center [328, 169] width 382 height 26
copy p "The Hedge Fund Data Engine is a proprietary database maintained by Aurum Resear…"
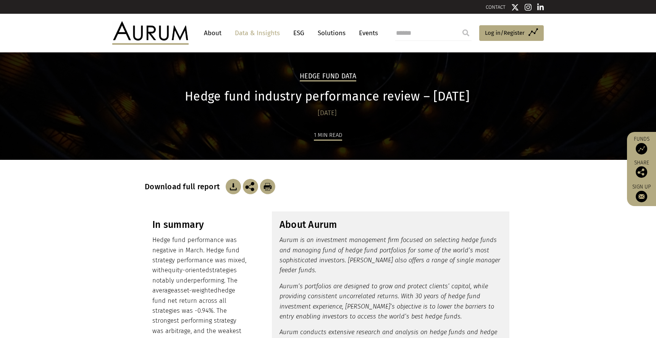
scroll to position [72, 0]
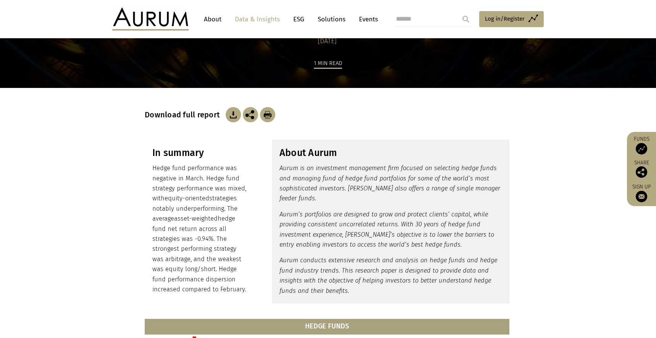
drag, startPoint x: 246, startPoint y: 288, endPoint x: 141, endPoint y: 161, distance: 164.7
click at [141, 161] on div "In summary Hedge fund performance was negative in March. Hedge fund strategy pe…" at bounding box center [328, 221] width 382 height 164
copy div "In summary Hedge fund performance was negative in March. Hedge fund strategy pe…"
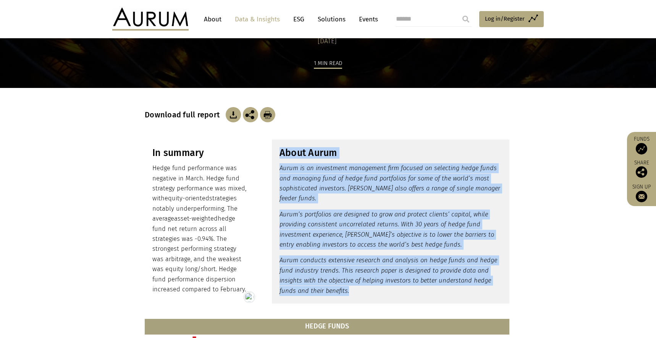
drag, startPoint x: 350, startPoint y: 285, endPoint x: 279, endPoint y: 151, distance: 151.4
click at [279, 151] on div "About Aurum Aurum is an investment management firm focused on selecting hedge f…" at bounding box center [391, 221] width 238 height 164
copy div "About Aurum Aurum is an investment management firm focused on selecting hedge f…"
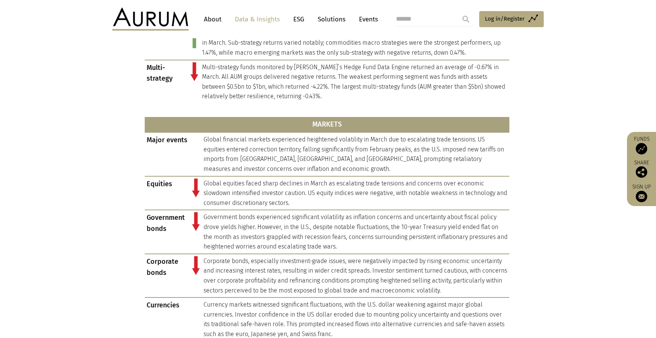
scroll to position [782, 0]
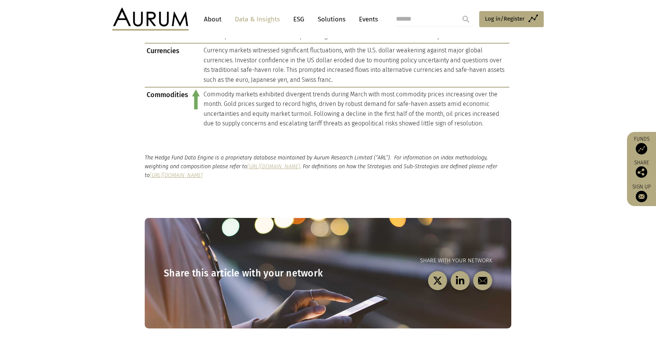
drag, startPoint x: 410, startPoint y: 174, endPoint x: 2, endPoint y: 153, distance: 408.1
click at [132, 160] on section "The Hedge Fund Data Engine is a proprietary database maintained by Aurum Resear…" at bounding box center [328, 166] width 656 height 65
copy p "The Hedge Fund Data Engine is a proprietary database maintained by Aurum Resear…"
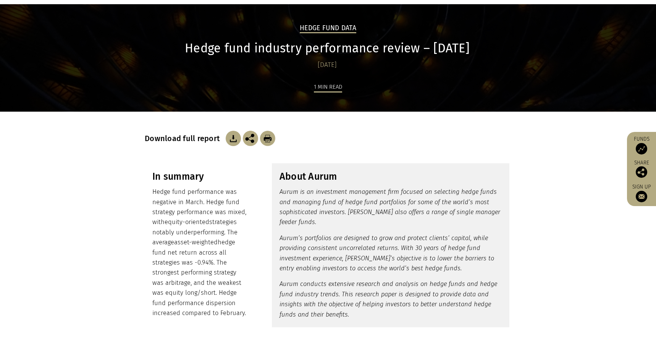
scroll to position [0, 0]
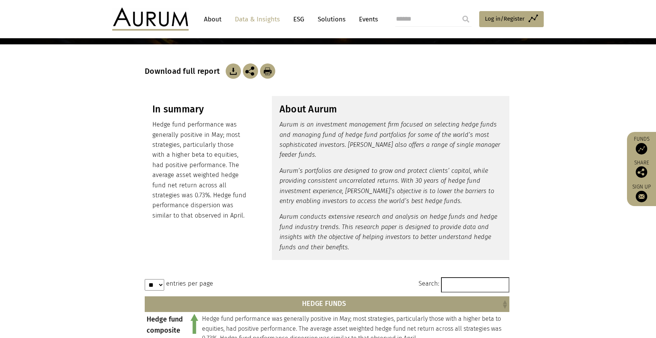
scroll to position [137, 0]
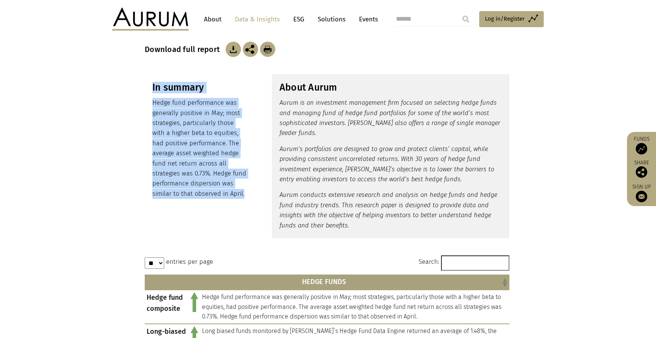
drag, startPoint x: 247, startPoint y: 195, endPoint x: 125, endPoint y: 91, distance: 160.7
click at [125, 91] on section "In summary Hedge fund performance was generally positive in May; most strategie…" at bounding box center [328, 156] width 656 height 183
copy div "In summary Hedge fund performance was generally positive in May; most strategie…"
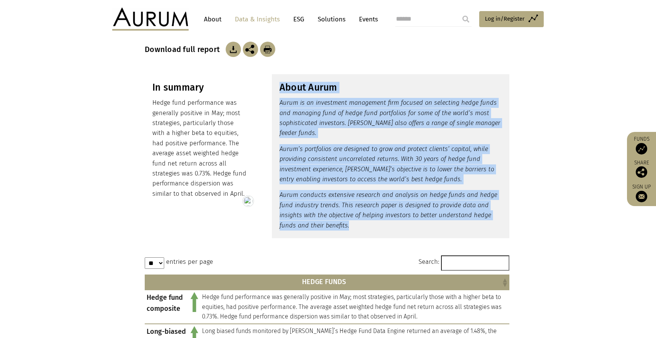
drag, startPoint x: 352, startPoint y: 223, endPoint x: 277, endPoint y: 84, distance: 157.9
click at [277, 84] on div "About Aurum Aurum is an investment management firm focused on selecting hedge f…" at bounding box center [391, 156] width 238 height 164
copy div "About Aurum Aurum is an investment management firm focused on selecting hedge f…"
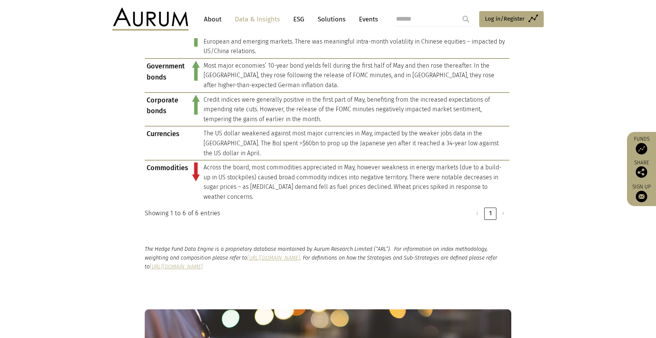
scroll to position [686, 0]
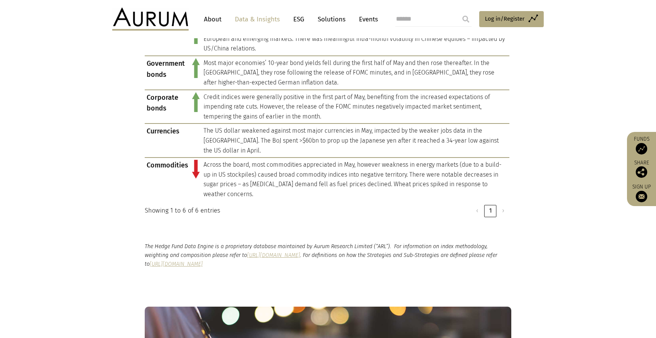
drag, startPoint x: 417, startPoint y: 257, endPoint x: 119, endPoint y: 232, distance: 299.4
click at [119, 232] on section "The Hedge Fund Data Engine is a proprietary database maintained by Aurum Resear…" at bounding box center [328, 255] width 656 height 65
copy p "The Hedge Fund Data Engine is a proprietary database maintained by Aurum Resear…"
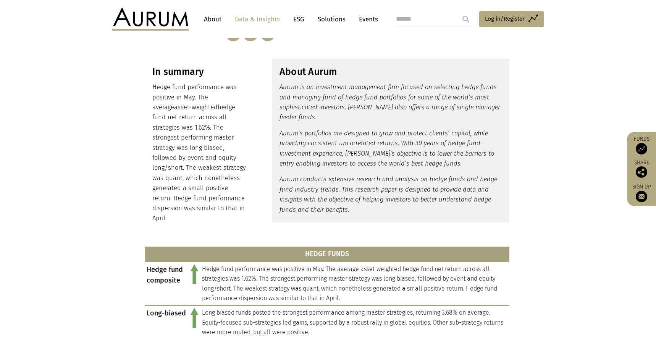
scroll to position [97, 0]
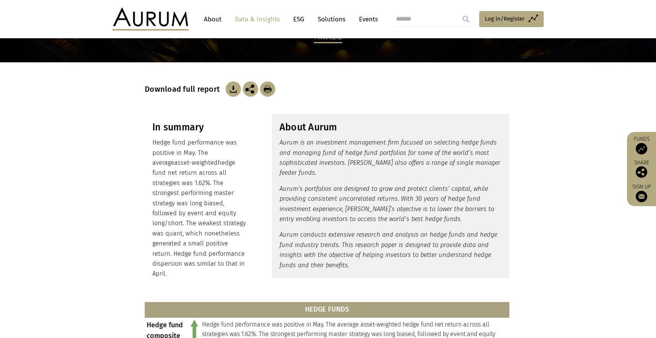
click at [181, 259] on p "Hedge fund performance was positive in May. The average asset-weighted hedge fu…" at bounding box center [199, 208] width 95 height 141
drag, startPoint x: 169, startPoint y: 262, endPoint x: 143, endPoint y: 114, distance: 150.1
click at [146, 114] on div "In summary Hedge fund performance was positive in May. The average asset-weight…" at bounding box center [200, 200] width 110 height 173
copy div "In summary Hedge fund performance was positive in May. The average asset-weight…"
click at [285, 131] on h3 "About Aurum" at bounding box center [391, 126] width 222 height 11
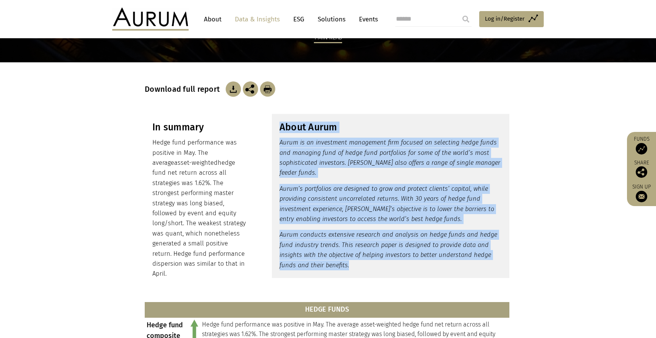
drag, startPoint x: 278, startPoint y: 126, endPoint x: 369, endPoint y: 264, distance: 164.6
click at [369, 264] on div "About Aurum Aurum is an investment management firm focused on selecting hedge f…" at bounding box center [391, 196] width 238 height 164
copy div "About Aurum Aurum is an investment management firm focused on selecting hedge f…"
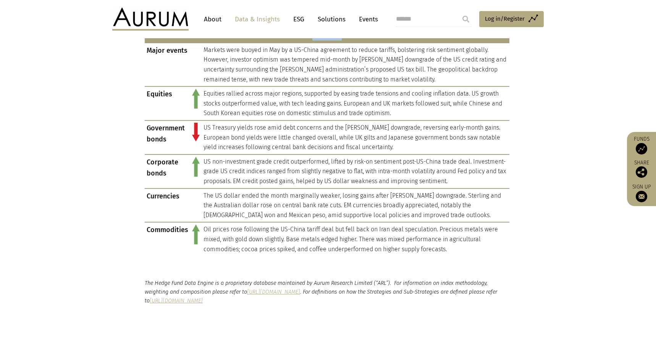
scroll to position [639, 0]
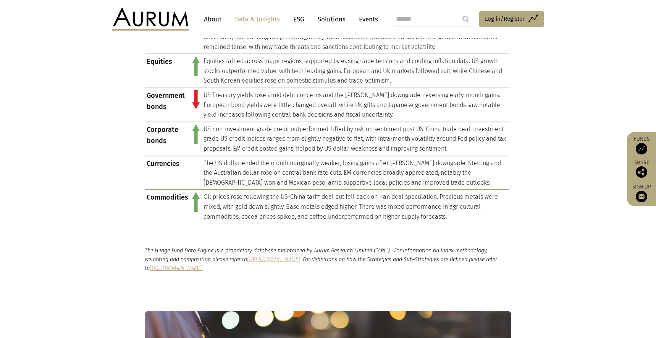
drag, startPoint x: 404, startPoint y: 261, endPoint x: 396, endPoint y: 262, distance: 8.5
click at [404, 261] on p "The Hedge Fund Data Engine is a proprietary database maintained by Aurum Resear…" at bounding box center [328, 259] width 367 height 26
drag, startPoint x: 395, startPoint y: 262, endPoint x: 0, endPoint y: 216, distance: 398.0
click at [135, 246] on section "The Hedge Fund Data Engine is a proprietary database maintained by Aurum Resear…" at bounding box center [328, 259] width 656 height 65
copy p "The Hedge Fund Data Engine is a proprietary database maintained by Aurum Resear…"
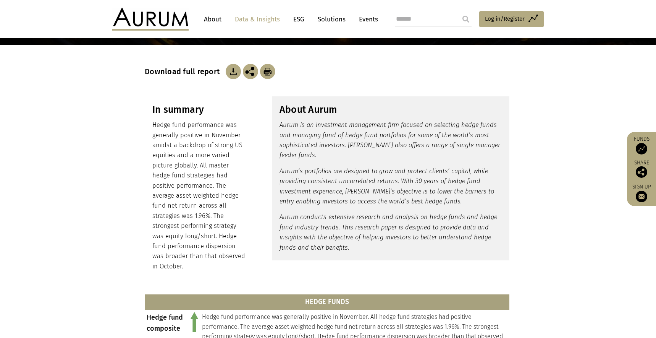
scroll to position [115, 0]
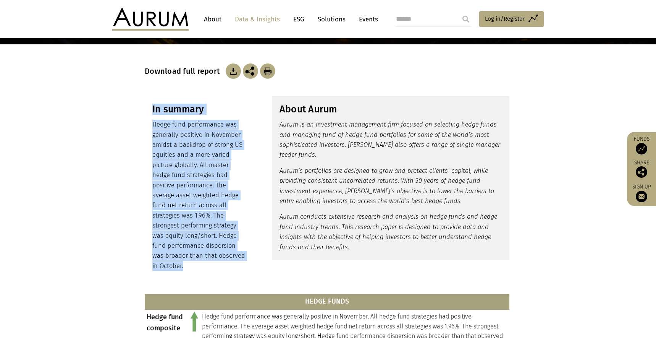
drag, startPoint x: 189, startPoint y: 258, endPoint x: 136, endPoint y: 132, distance: 137.1
click at [136, 132] on section "In summary Hedge fund performance was generally positive in November amidst a b…" at bounding box center [328, 187] width 656 height 202
copy div "In summary Hedge fund performance was generally positive in November amidst a b…"
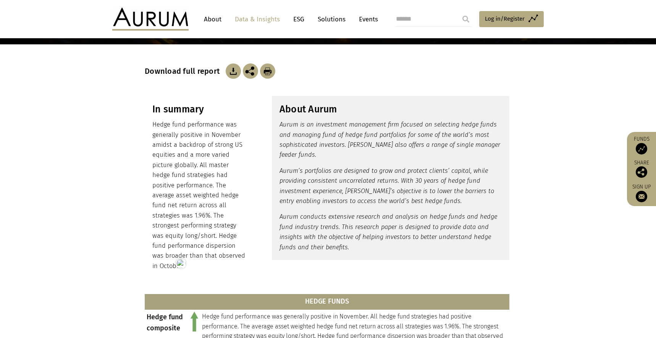
click at [178, 250] on p "Hedge fund performance was generally positive in November amidst a backdrop of …" at bounding box center [199, 195] width 95 height 151
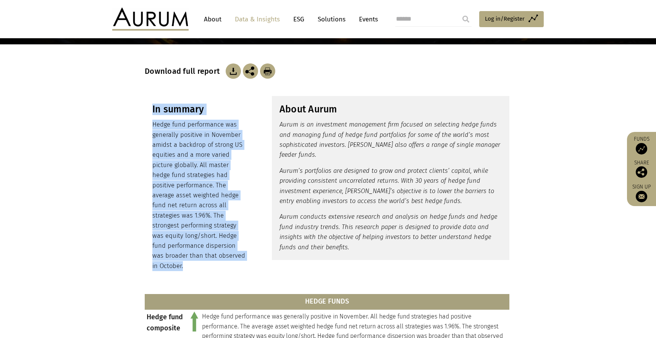
drag, startPoint x: 176, startPoint y: 254, endPoint x: 150, endPoint y: 111, distance: 146.0
click at [150, 111] on div "In summary Hedge fund performance was generally positive in November amidst a b…" at bounding box center [200, 187] width 110 height 183
copy div "In summary Hedge fund performance was generally positive in November amidst a b…"
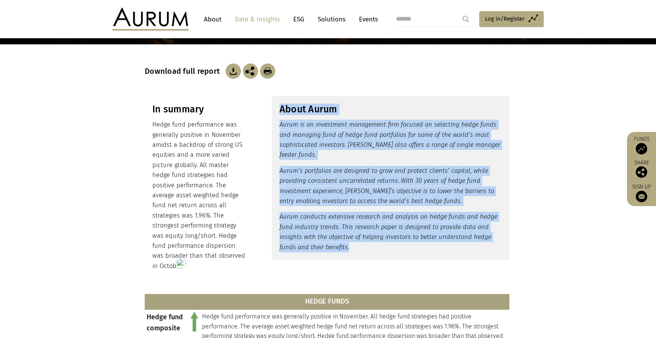
drag, startPoint x: 352, startPoint y: 246, endPoint x: 279, endPoint y: 112, distance: 151.8
click at [279, 112] on div "About Aurum Aurum is an investment management firm focused on selecting hedge f…" at bounding box center [391, 178] width 238 height 164
copy div "About Aurum Aurum is an investment management firm focused on selecting hedge f…"
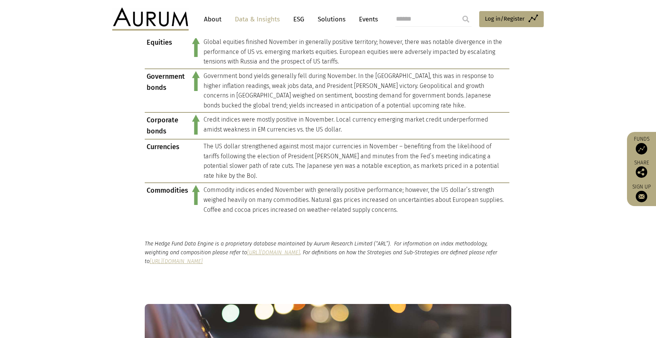
scroll to position [697, 0]
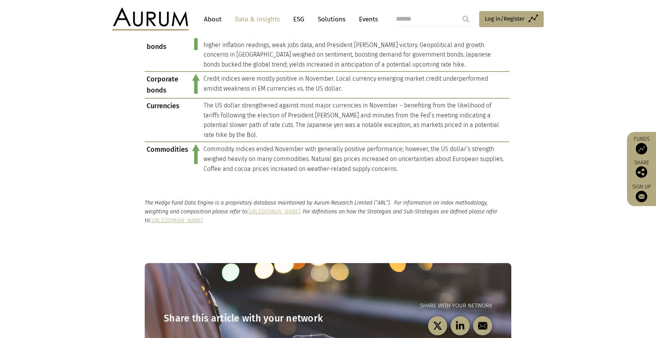
click at [423, 215] on section "The Hedge Fund Data Engine is a proprietary database maintained by Aurum Resear…" at bounding box center [328, 211] width 656 height 65
drag, startPoint x: 402, startPoint y: 211, endPoint x: 0, endPoint y: 174, distance: 403.5
click at [136, 196] on section "The Hedge Fund Data Engine is a proprietary database maintained by Aurum Resear…" at bounding box center [328, 211] width 656 height 65
copy p "The Hedge Fund Data Engine is a proprietary database maintained by Aurum Resear…"
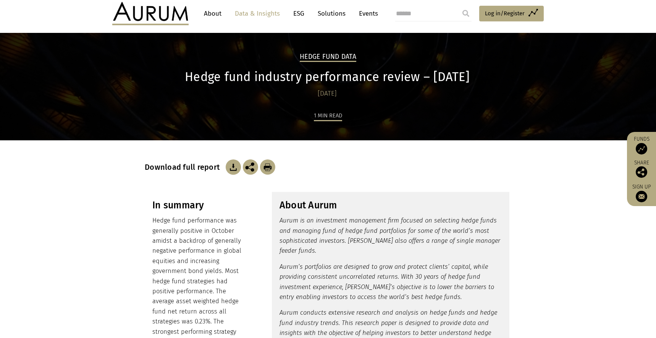
scroll to position [132, 0]
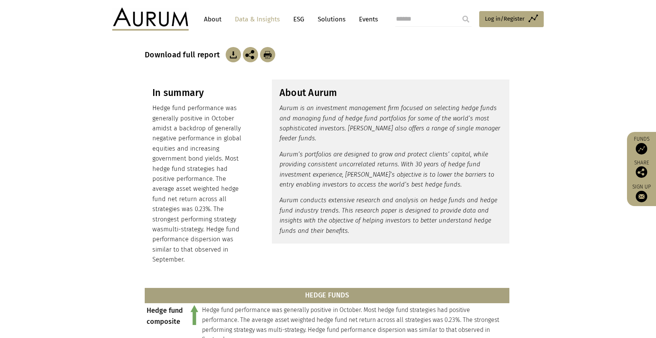
click at [204, 250] on p "Hedge fund performance was generally positive in October amidst a backdrop of g…" at bounding box center [199, 183] width 95 height 161
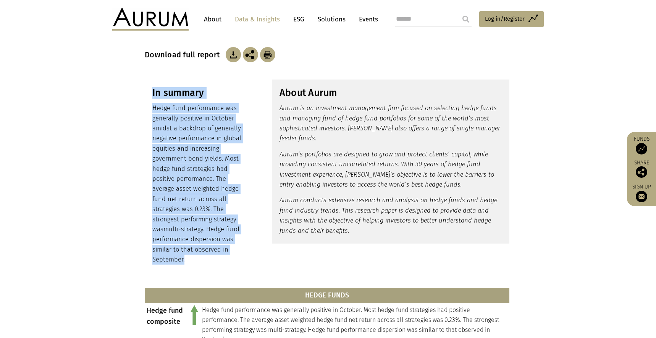
drag, startPoint x: 192, startPoint y: 259, endPoint x: 151, endPoint y: 90, distance: 173.3
click at [151, 90] on div "In summary Hedge fund performance was generally positive in October amidst a ba…" at bounding box center [200, 175] width 110 height 193
copy div "In summary Hedge fund performance was generally positive in October amidst a ba…"
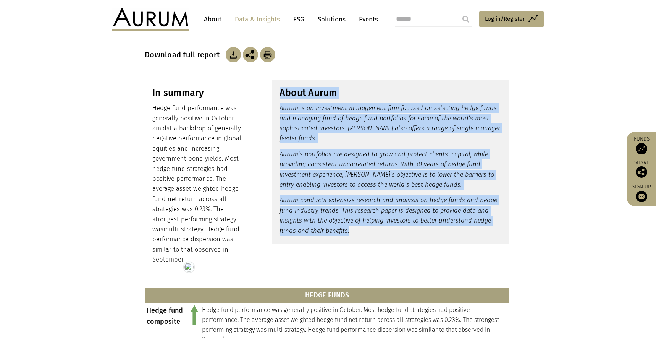
drag, startPoint x: 362, startPoint y: 233, endPoint x: 278, endPoint y: 97, distance: 159.5
click at [278, 97] on div "About Aurum Aurum is an investment management firm focused on selecting hedge f…" at bounding box center [391, 161] width 238 height 164
copy div "About Aurum Aurum is an investment management firm focused on selecting hedge f…"
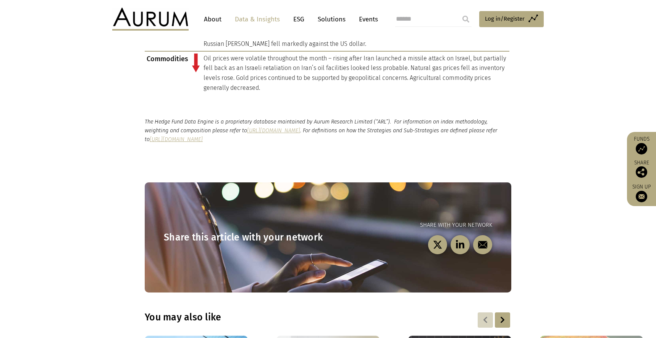
scroll to position [813, 0]
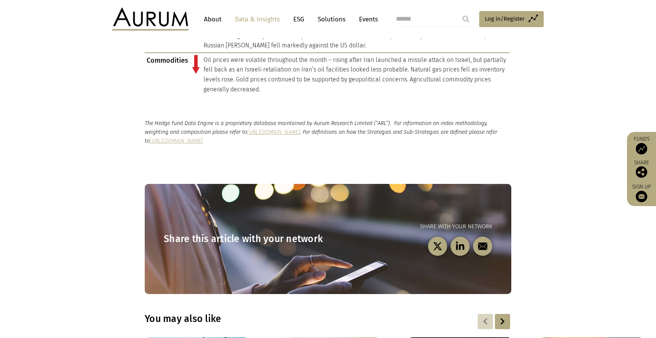
drag, startPoint x: 390, startPoint y: 141, endPoint x: 111, endPoint y: 121, distance: 279.6
click at [111, 121] on section "The Hedge Fund Data Engine is a proprietary database maintained by Aurum Resear…" at bounding box center [328, 132] width 656 height 65
copy p "The Hedge Fund Data Engine is a proprietary database maintained by Aurum Resear…"
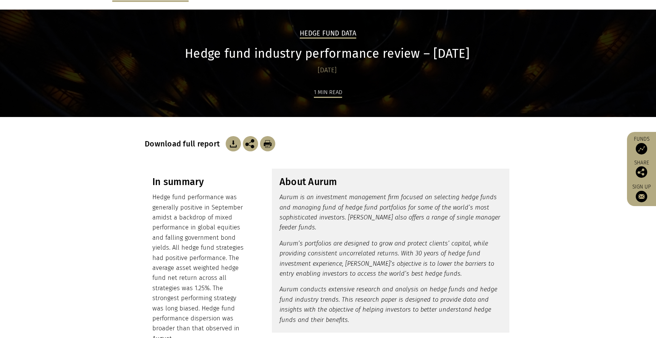
scroll to position [143, 0]
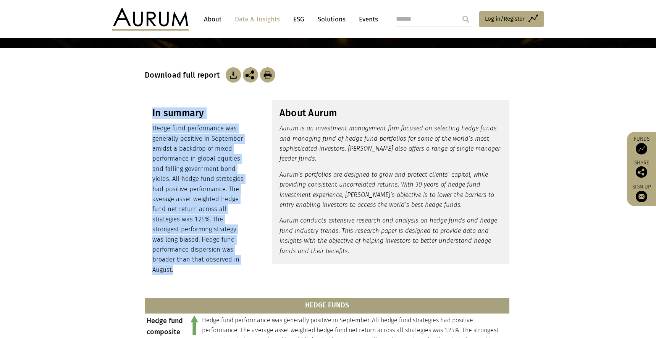
drag, startPoint x: 185, startPoint y: 242, endPoint x: 143, endPoint y: 113, distance: 135.8
click at [143, 113] on div "In summary Hedge fund performance was generally positive in September amidst a …" at bounding box center [328, 191] width 382 height 183
copy div "In summary Hedge fund performance was generally positive in September amidst a …"
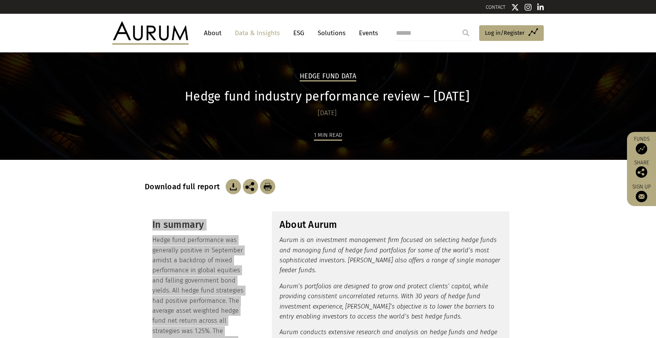
scroll to position [68, 0]
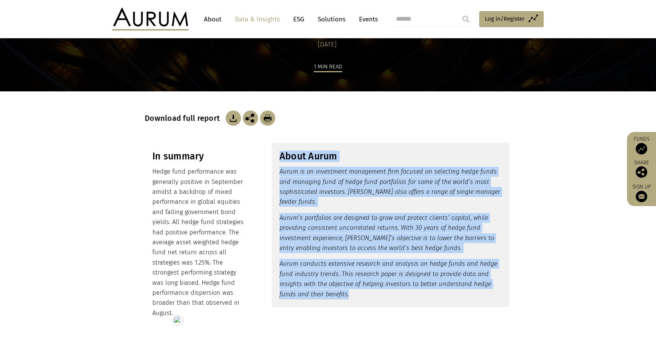
drag, startPoint x: 353, startPoint y: 293, endPoint x: 282, endPoint y: 159, distance: 152.4
click at [282, 159] on div "About Aurum Aurum is an investment management firm focused on selecting hedge f…" at bounding box center [391, 225] width 238 height 164
copy div "About Aurum Aurum is an investment management firm focused on selecting hedge f…"
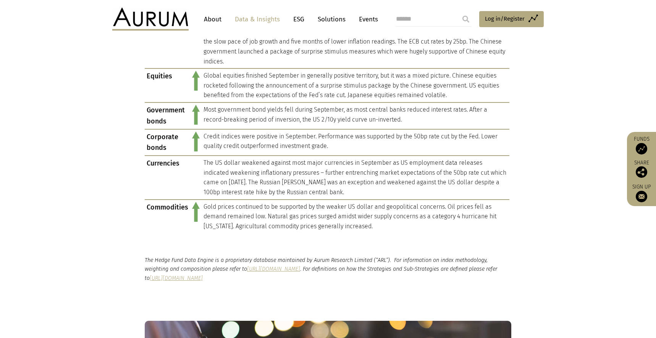
scroll to position [689, 0]
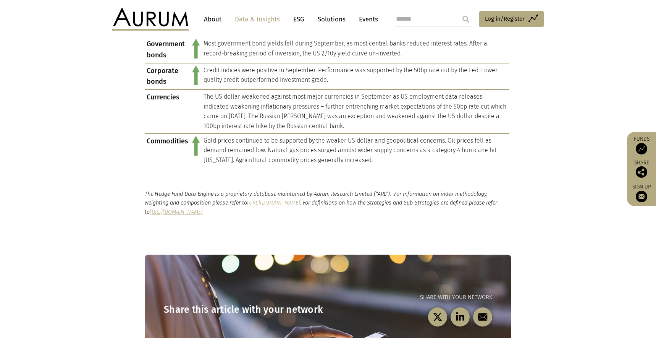
drag, startPoint x: 414, startPoint y: 212, endPoint x: 138, endPoint y: 195, distance: 276.0
click at [138, 195] on div "The Hedge Fund Data Engine is a proprietary database maintained by Aurum Resear…" at bounding box center [328, 202] width 382 height 26
copy p "The Hedge Fund Data Engine is a proprietary database maintained by Aurum Resear…"
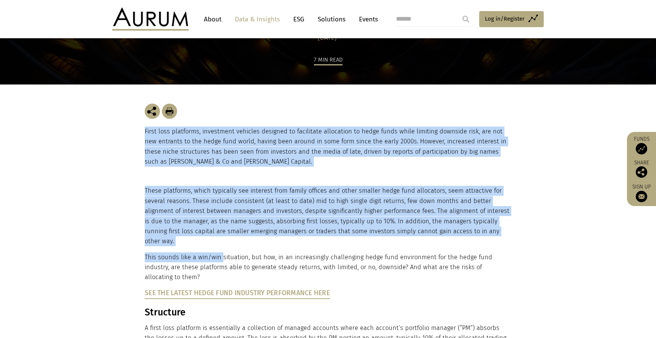
scroll to position [76, 0]
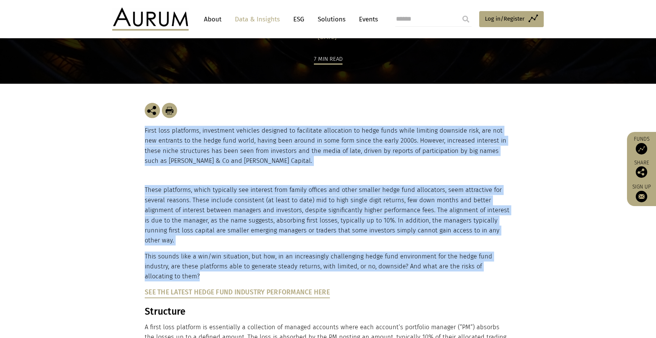
drag, startPoint x: 144, startPoint y: 205, endPoint x: 202, endPoint y: 264, distance: 82.9
copy main "First loss platforms, investment vehicles designed to facilitate allocation to …"
drag, startPoint x: 343, startPoint y: 282, endPoint x: 146, endPoint y: 281, distance: 196.3
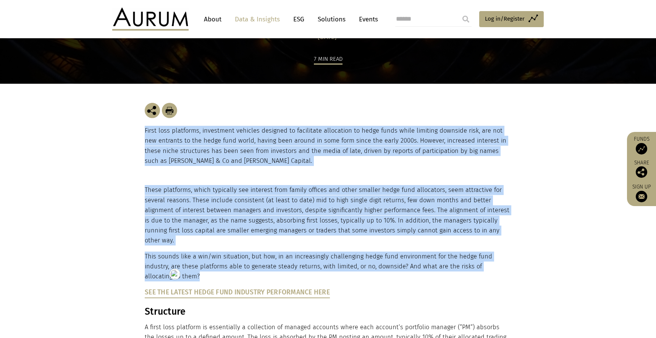
copy link "See the latest Hedge Fund Industry Performance here"
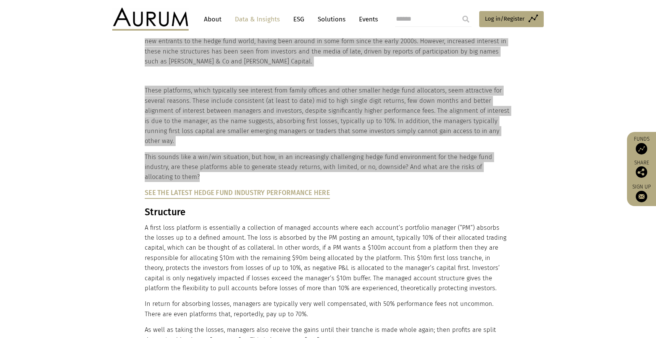
scroll to position [195, 0]
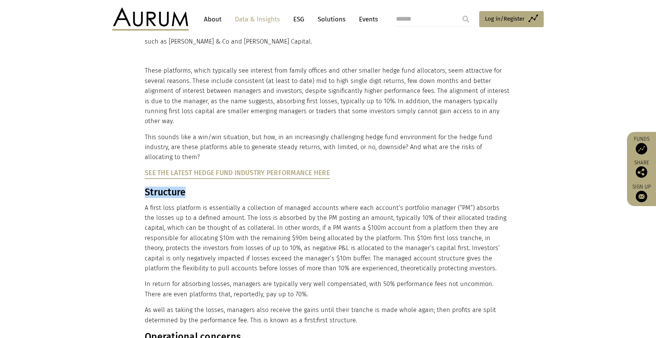
drag, startPoint x: 148, startPoint y: 183, endPoint x: 155, endPoint y: 183, distance: 6.9
click at [193, 186] on h3 "Structure" at bounding box center [327, 191] width 365 height 11
copy h3 "Structure"
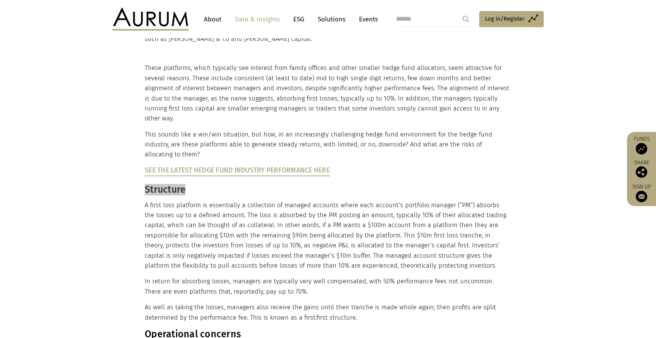
scroll to position [315, 0]
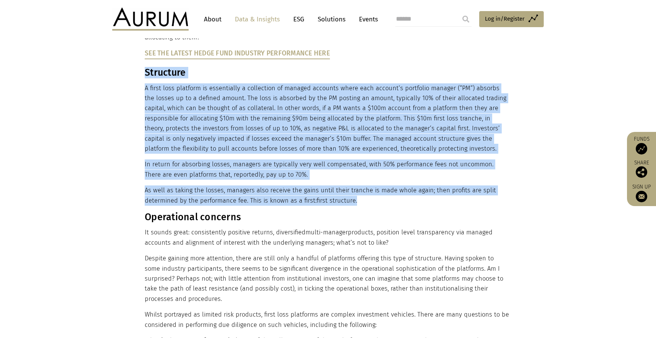
drag, startPoint x: 377, startPoint y: 186, endPoint x: 147, endPoint y: 66, distance: 260.2
copy div "Structure A first loss platform is essentially a collection of managed accounts…"
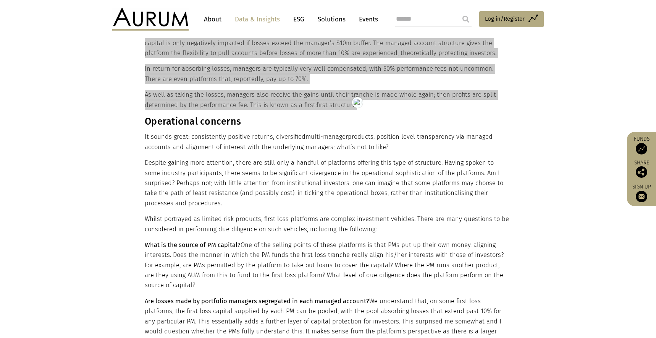
scroll to position [390, 0]
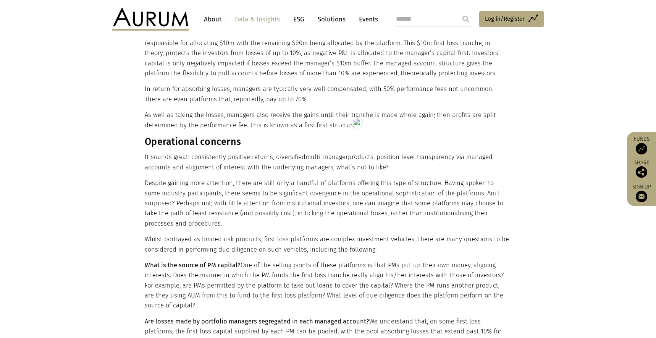
click at [196, 136] on h3 "Operational concerns" at bounding box center [327, 141] width 365 height 11
copy div "Operational concerns"
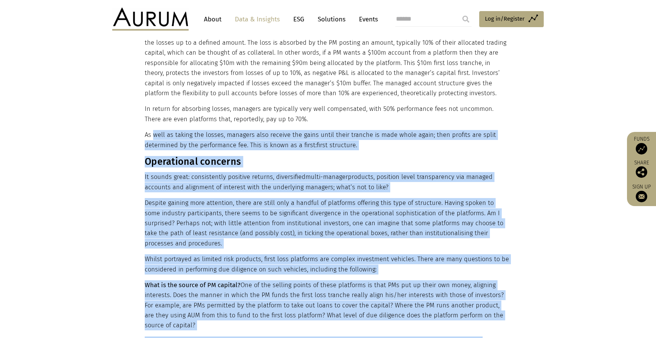
scroll to position [370, 0]
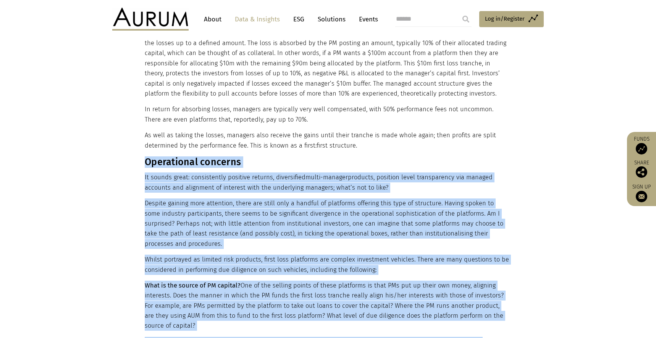
drag, startPoint x: 432, startPoint y: 209, endPoint x: 146, endPoint y: 154, distance: 291.3
copy div "Operational concerns It sounds great: consistently positive returns, diversifie…"
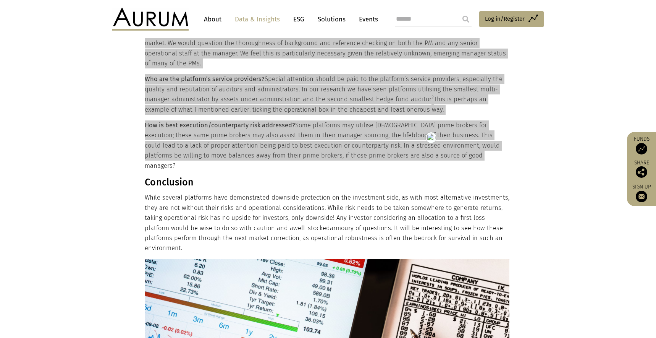
scroll to position [1193, 0]
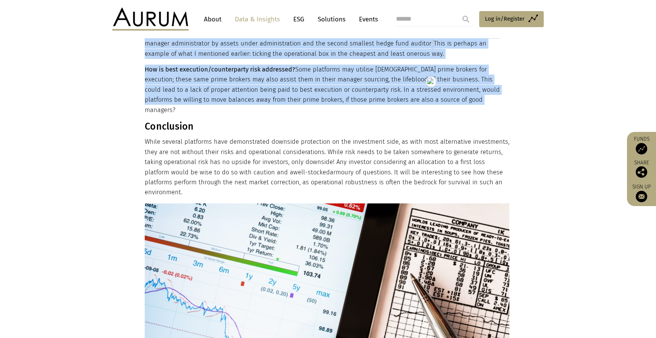
click at [165, 121] on h3 "Conclusion" at bounding box center [327, 126] width 365 height 11
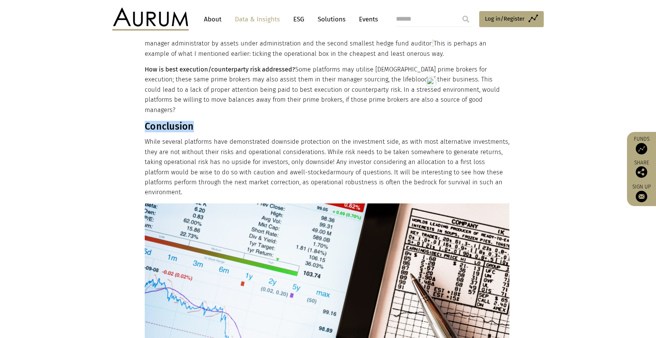
click at [165, 121] on h3 "Conclusion" at bounding box center [327, 126] width 365 height 11
copy div "Conclusion"
click at [502, 152] on p "While several platforms have demonstrated downside protection on the investment…" at bounding box center [327, 167] width 365 height 60
drag, startPoint x: 505, startPoint y: 154, endPoint x: 147, endPoint y: 101, distance: 362.5
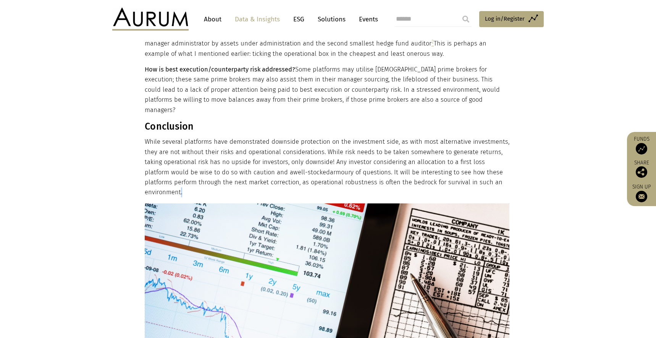
copy div "Conclusion While several platforms have demonstrated downside protection on the…"
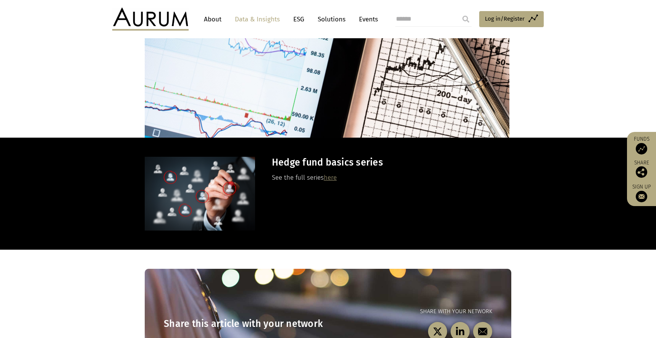
scroll to position [1499, 0]
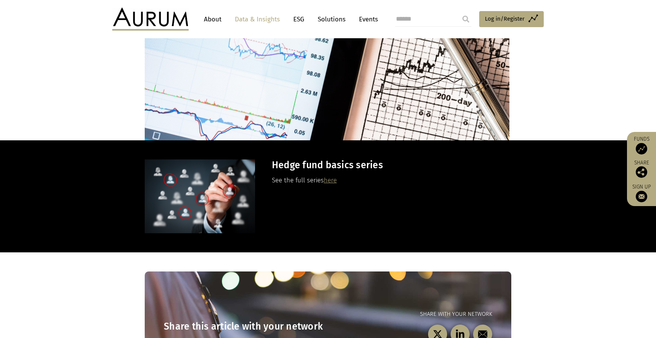
drag, startPoint x: 372, startPoint y: 141, endPoint x: 346, endPoint y: 142, distance: 25.6
click at [372, 175] on p "See the full series here" at bounding box center [391, 180] width 238 height 10
click at [332, 176] on link "here" at bounding box center [330, 179] width 13 height 7
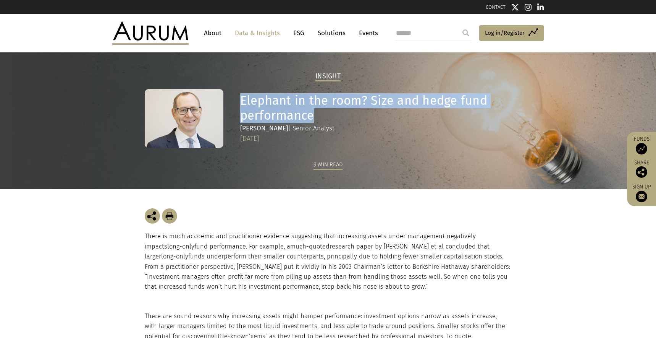
drag, startPoint x: 315, startPoint y: 116, endPoint x: 240, endPoint y: 98, distance: 76.7
click at [240, 98] on h1 "Elephant in the room? Size and hedge fund performance" at bounding box center [374, 108] width 269 height 30
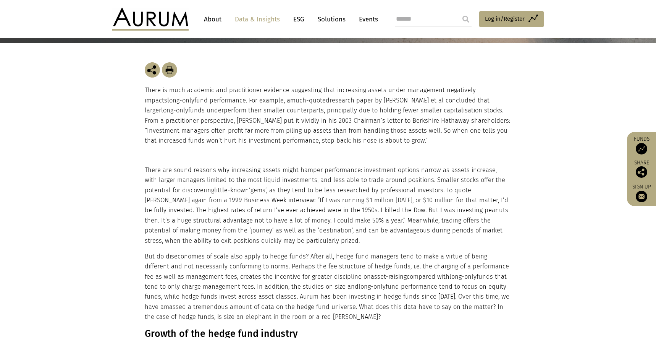
scroll to position [147, 0]
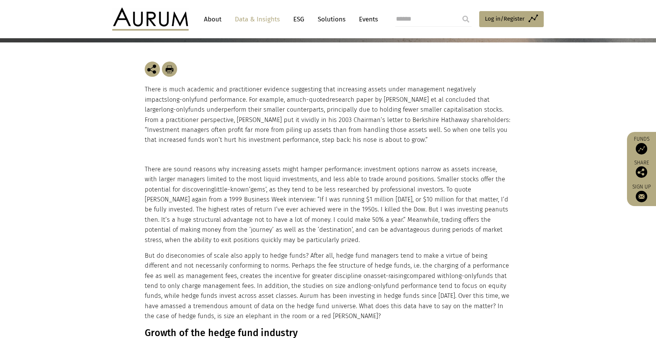
drag, startPoint x: 144, startPoint y: 87, endPoint x: 350, endPoint y: 144, distance: 213.0
click at [350, 144] on div "There is much academic and practitioner evidence suggesting that increasing ass…" at bounding box center [328, 102] width 382 height 121
copy p "There is much academic and practitioner evidence suggesting that increasing ass…"
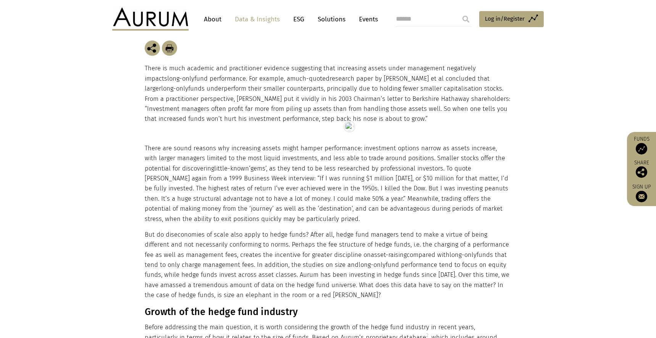
scroll to position [199, 0]
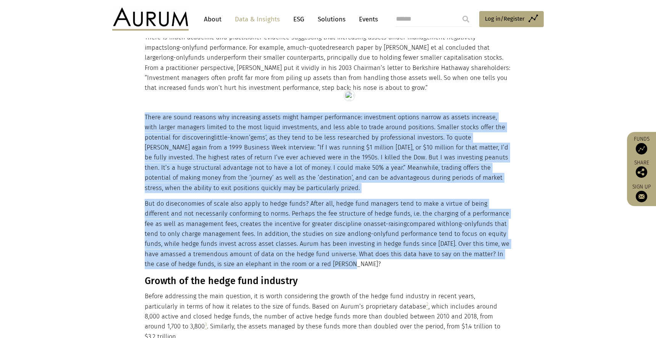
drag, startPoint x: 146, startPoint y: 116, endPoint x: 301, endPoint y: 261, distance: 212.7
copy div "There are sound reasons why increasing assets might hamper performance: investm…"
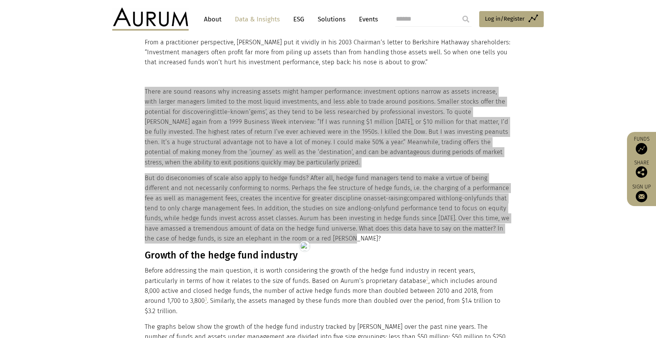
scroll to position [291, 0]
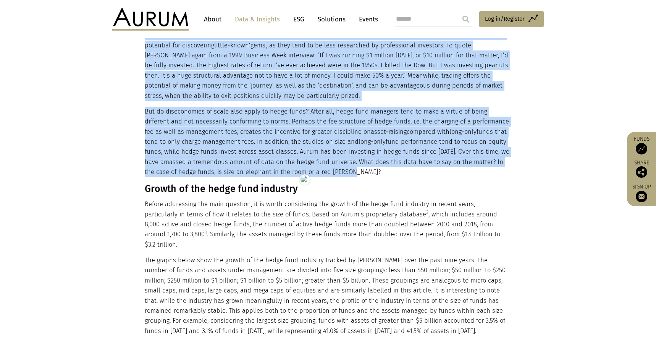
click at [210, 183] on h3 "Growth of the hedge fund industry" at bounding box center [327, 188] width 365 height 11
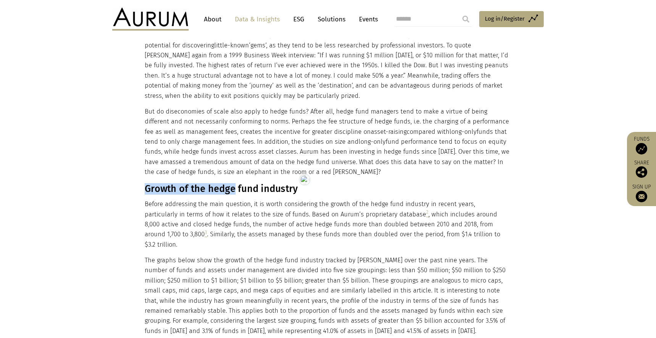
click at [210, 183] on h3 "Growth of the hedge fund industry" at bounding box center [327, 188] width 365 height 11
copy div "Growth of the hedge fund industry"
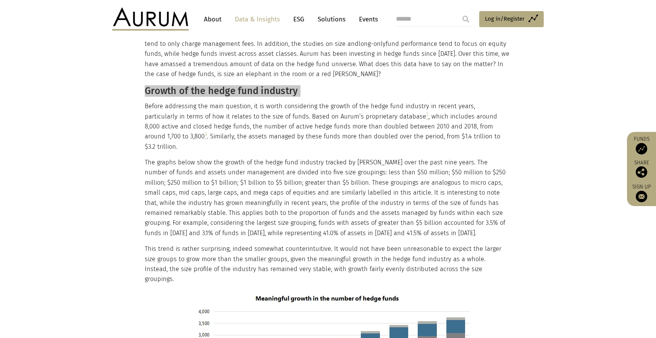
scroll to position [386, 0]
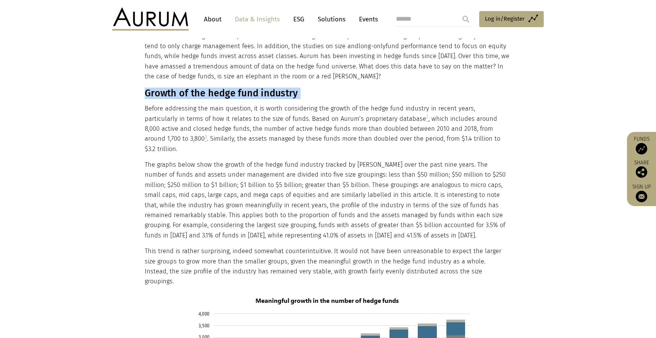
click at [147, 92] on h3 "Growth of the hedge fund industry" at bounding box center [327, 92] width 365 height 11
drag, startPoint x: 144, startPoint y: 92, endPoint x: 393, endPoint y: 216, distance: 278.3
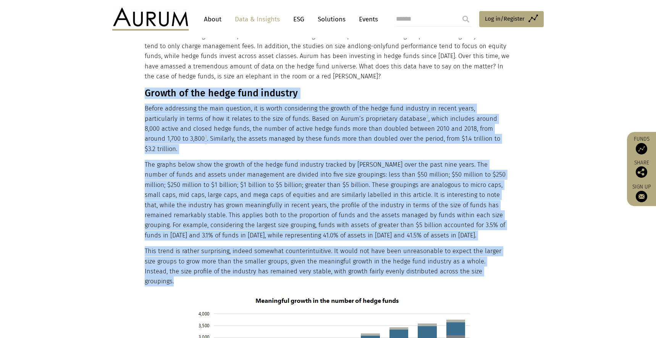
drag, startPoint x: 480, startPoint y: 259, endPoint x: 146, endPoint y: 94, distance: 372.8
copy div "Growth of the hedge fund industry Before addressing the main question, it is wo…"
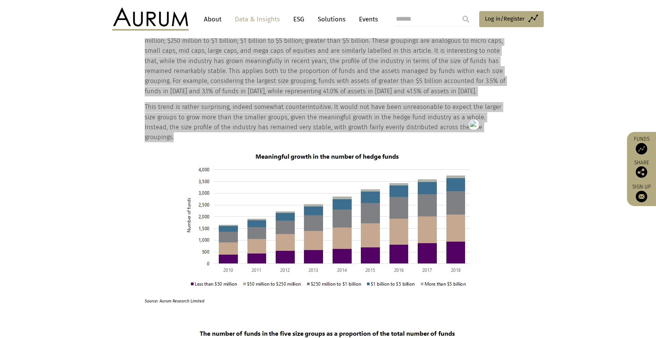
scroll to position [532, 0]
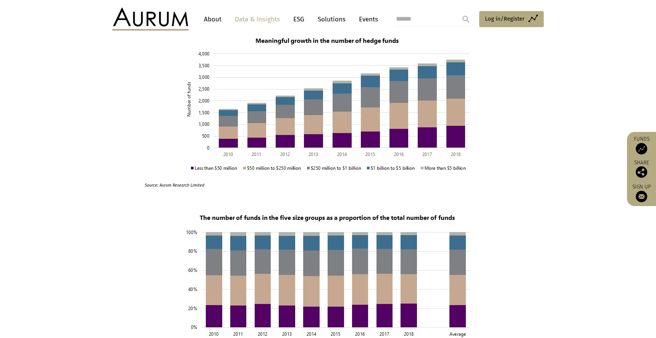
scroll to position [646, 0]
click at [179, 183] on span "Source: Aurum Research Limited" at bounding box center [175, 185] width 60 height 5
copy div "Source: Aurum Research Limited"
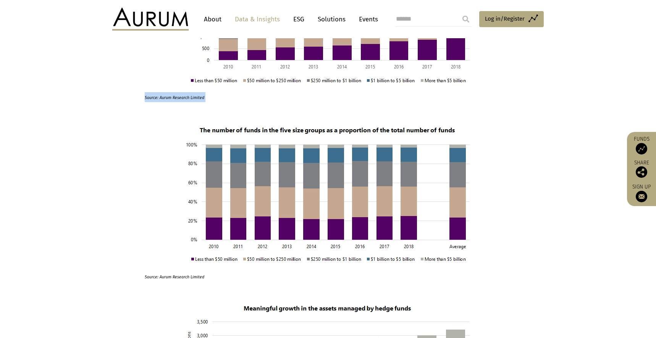
scroll to position [746, 0]
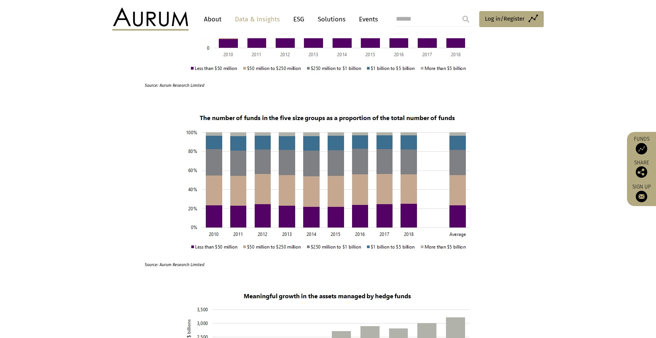
click at [183, 262] on strong "Source: Aurum Research Limited" at bounding box center [175, 264] width 60 height 5
copy div "Source: Aurum Research Limited"
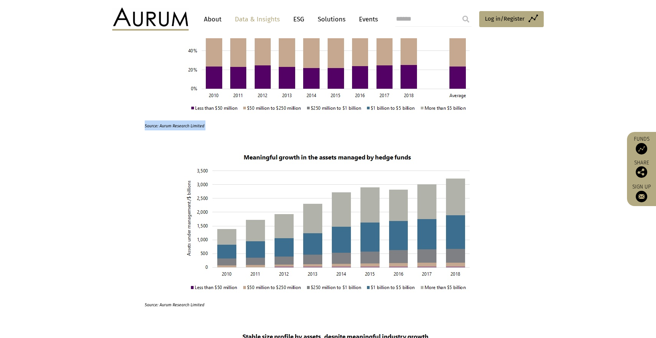
scroll to position [901, 0]
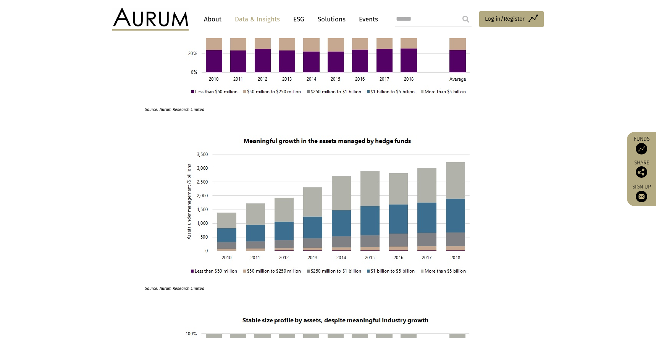
click at [178, 284] on strong "Source: Aurum Research Limited" at bounding box center [175, 287] width 60 height 7
copy div "Source: Aurum Research Limited"
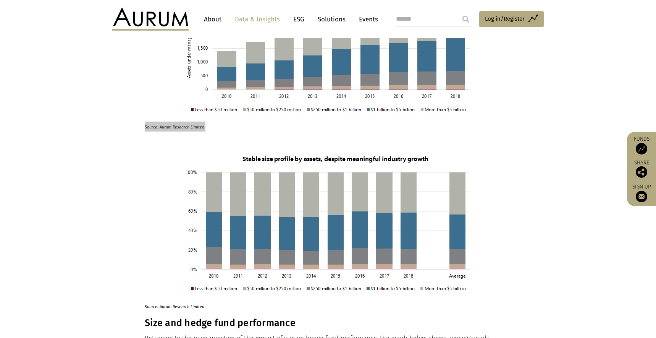
scroll to position [1076, 0]
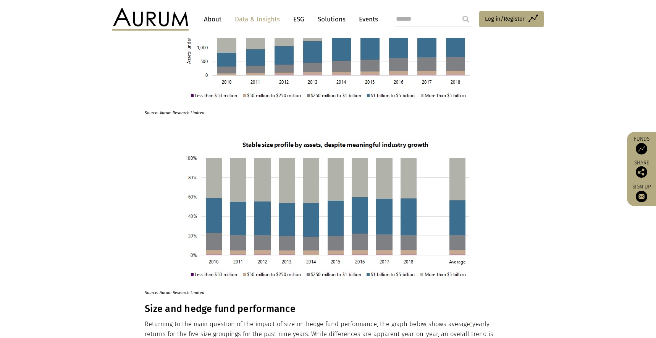
click at [185, 290] on strong "Source: Aurum Research Limited" at bounding box center [175, 292] width 60 height 5
copy div "Source: Aurum Research Limited"
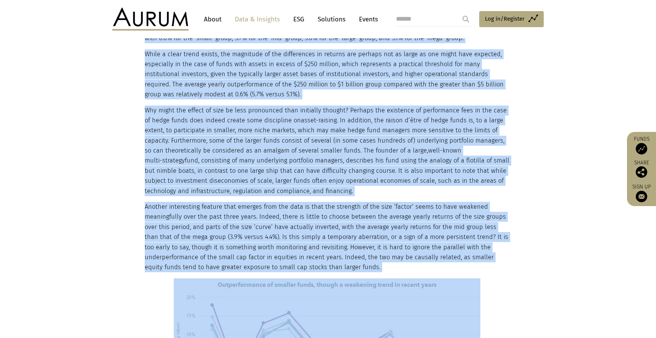
scroll to position [1412, 0]
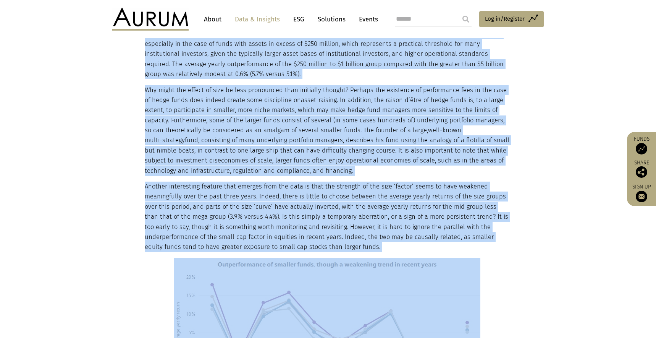
drag, startPoint x: 146, startPoint y: 150, endPoint x: 366, endPoint y: 217, distance: 229.3
click at [366, 217] on div "There are sound reasons why increasing assets might hamper performance: investm…" at bounding box center [327, 342] width 365 height 2887
copy div "Size and hedge fund performance Returning to the main question of the impact of…"
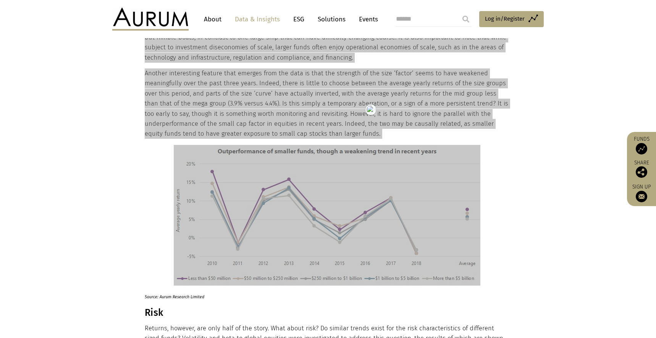
scroll to position [1509, 0]
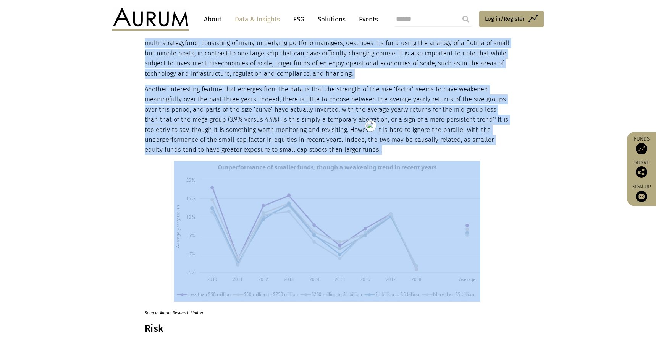
click at [176, 310] on span "Source: Aurum Research Limited" at bounding box center [175, 312] width 60 height 5
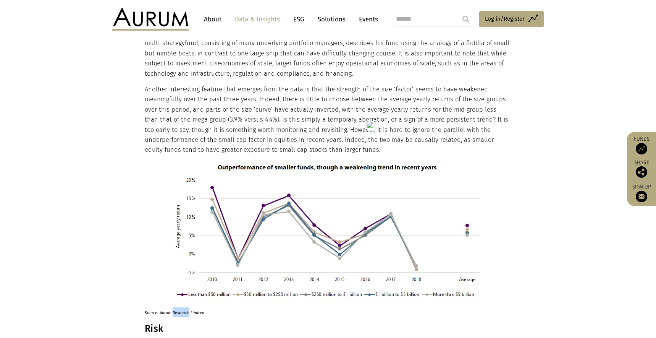
click at [176, 310] on span "Source: Aurum Research Limited" at bounding box center [175, 312] width 60 height 5
copy div "Source: Aurum Research Limited"
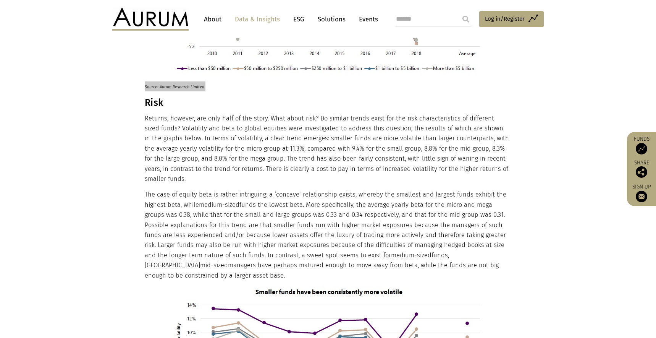
scroll to position [1749, 0]
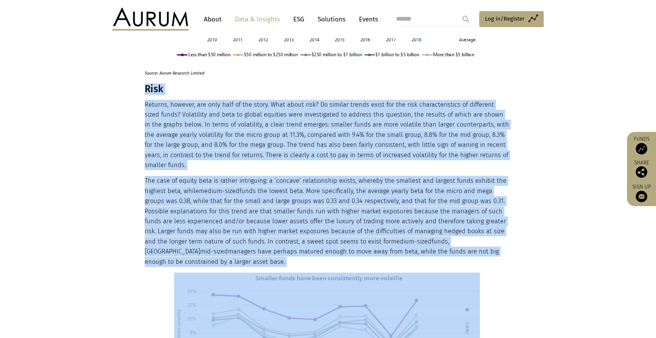
drag, startPoint x: 146, startPoint y: 68, endPoint x: 503, endPoint y: 234, distance: 392.9
click at [503, 234] on div "There are sound reasons why increasing assets might hamper performance: investm…" at bounding box center [327, 5] width 365 height 2887
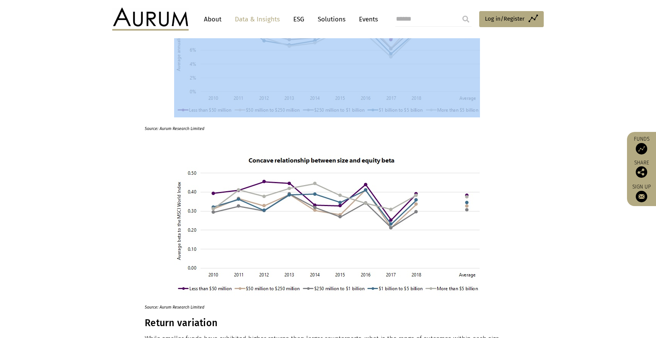
scroll to position [2054, 0]
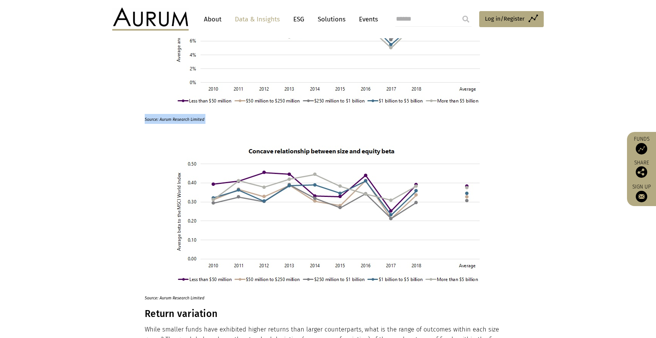
click at [176, 117] on span "Source: Aurum Research Limited" at bounding box center [175, 119] width 60 height 5
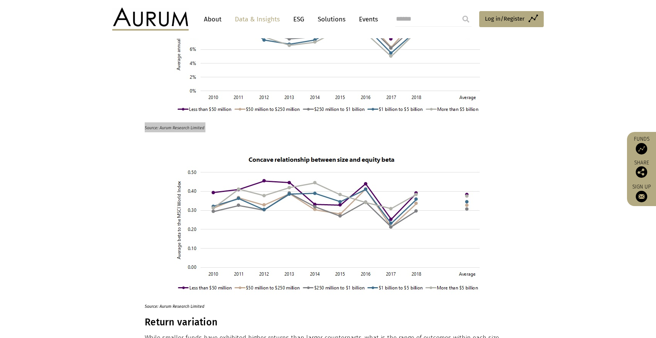
scroll to position [2042, 0]
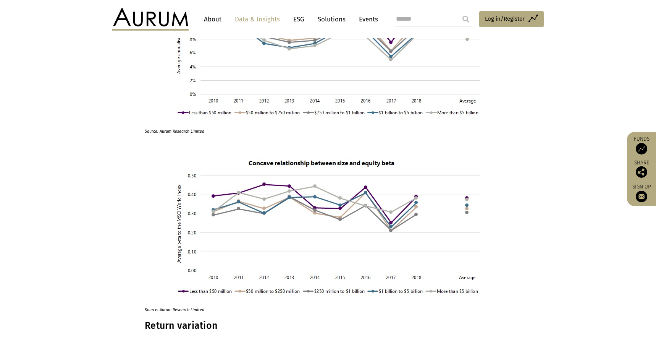
click at [181, 307] on strong "Source: Aurum Research Limited" at bounding box center [175, 309] width 60 height 5
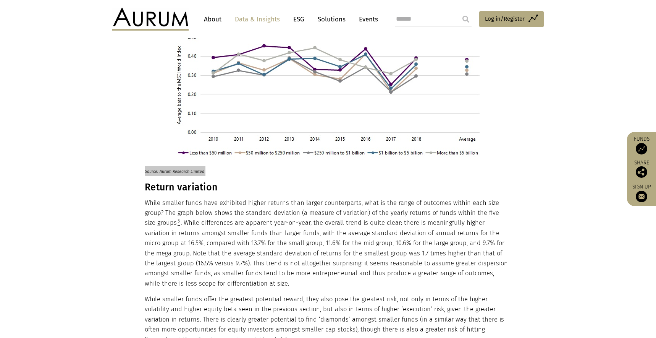
scroll to position [2250, 0]
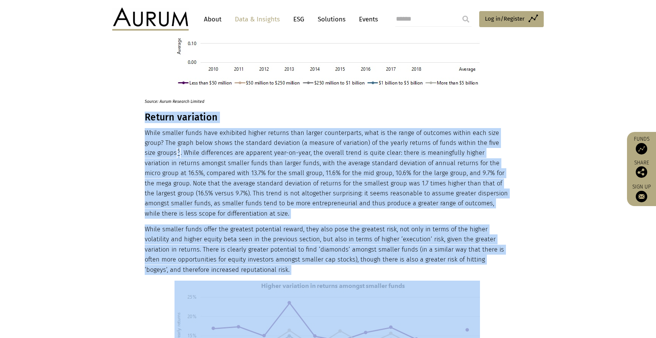
drag, startPoint x: 145, startPoint y: 85, endPoint x: 247, endPoint y: 220, distance: 169.5
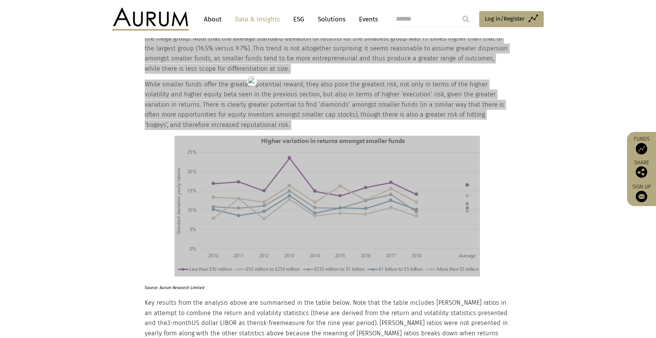
scroll to position [2398, 0]
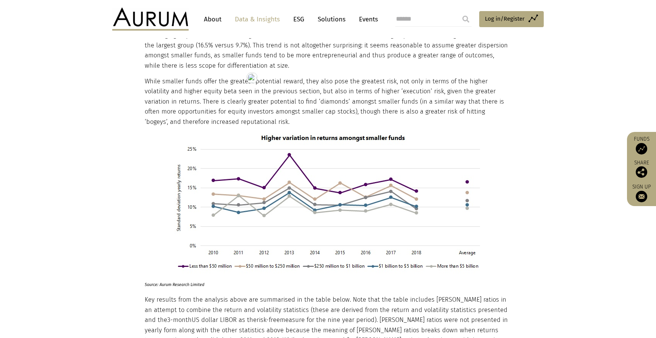
click at [162, 279] on p "Source: Aurum Research Limited" at bounding box center [327, 284] width 365 height 10
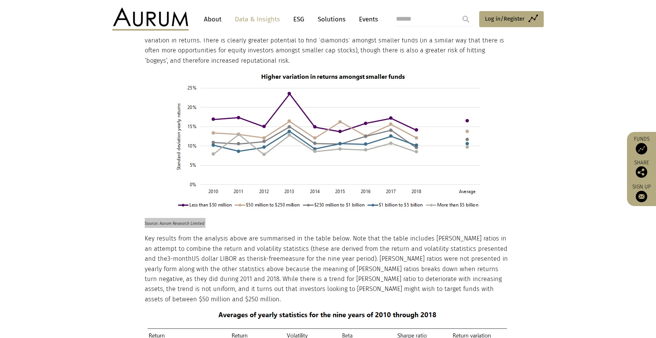
scroll to position [2564, 0]
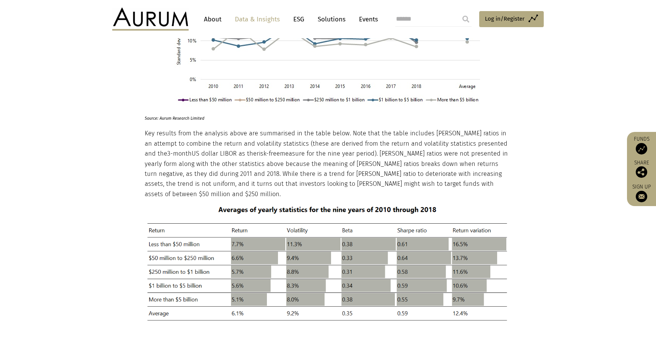
drag, startPoint x: 144, startPoint y: 102, endPoint x: 170, endPoint y: 160, distance: 63.1
click at [170, 160] on p "Key results from the analysis above are summarised in the table below. Note tha…" at bounding box center [327, 163] width 365 height 71
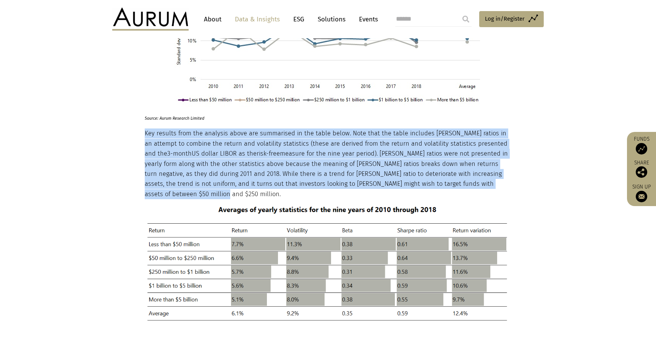
drag, startPoint x: 168, startPoint y: 163, endPoint x: 146, endPoint y: 106, distance: 61.9
click at [146, 128] on p "Key results from the analysis above are summarised in the table below. Note tha…" at bounding box center [327, 163] width 365 height 71
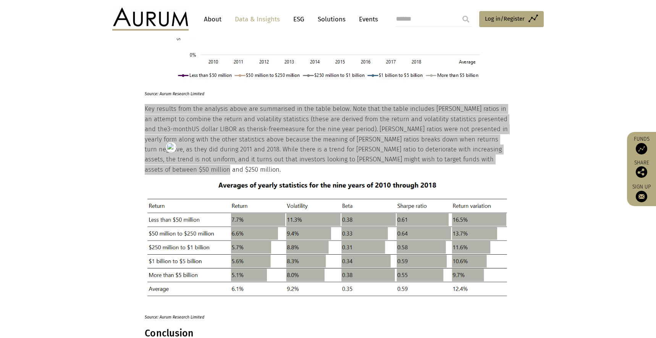
scroll to position [2662, 0]
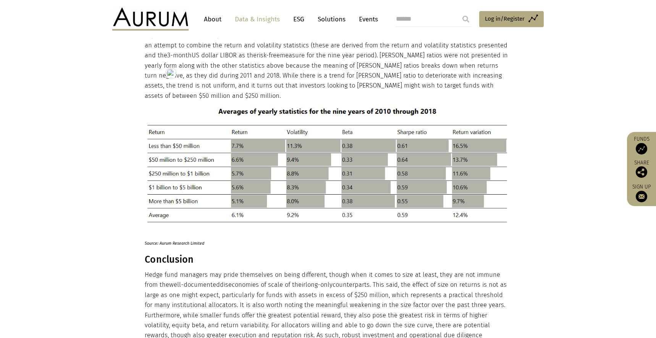
click at [159, 241] on span "Source: Aurum Research Limited" at bounding box center [175, 243] width 60 height 5
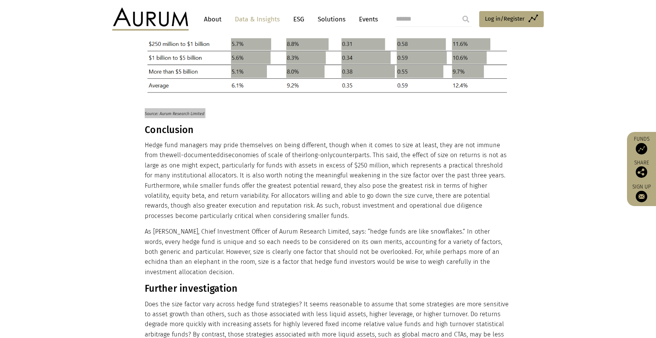
scroll to position [2797, 0]
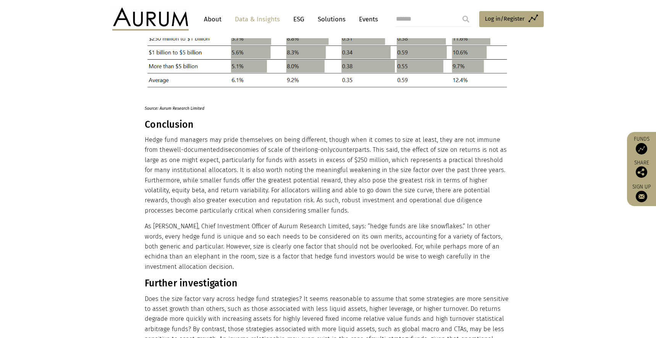
click at [165, 119] on h3 "Conclusion" at bounding box center [327, 124] width 365 height 11
click at [204, 240] on p "As Adam Sweidan, Chief Investment Officer of Aurum Research Limited, says: “hed…" at bounding box center [327, 246] width 365 height 50
click at [203, 232] on p "As Adam Sweidan, Chief Investment Officer of Aurum Research Limited, says: “hed…" at bounding box center [327, 246] width 365 height 50
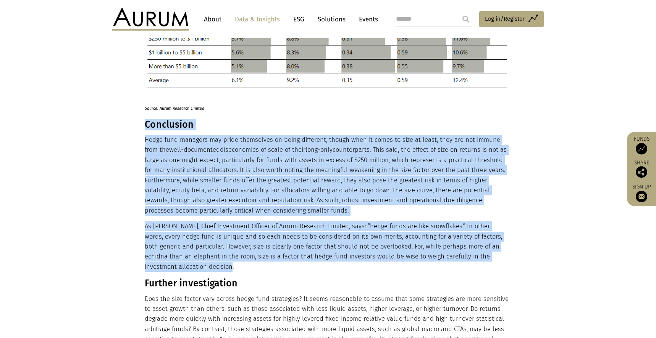
drag, startPoint x: 202, startPoint y: 238, endPoint x: 146, endPoint y: 93, distance: 155.1
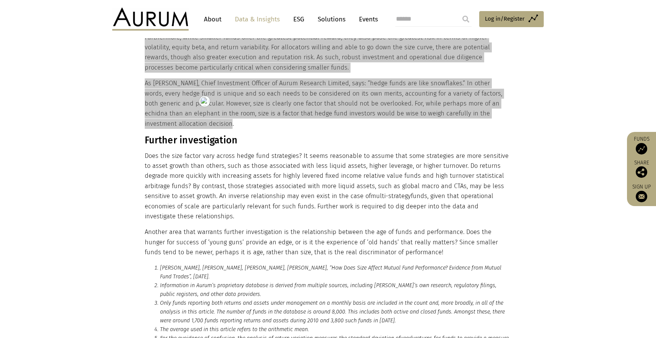
scroll to position [2940, 0]
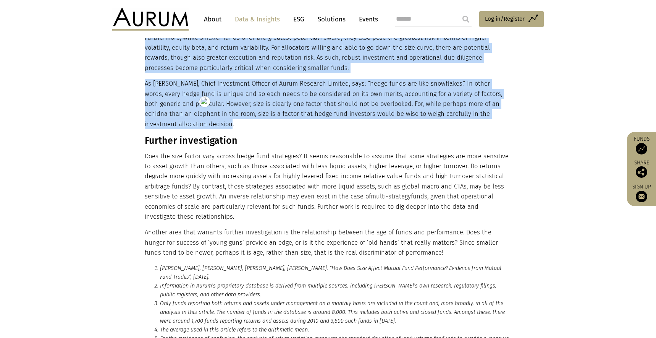
click at [160, 135] on h3 "Further investigation" at bounding box center [327, 140] width 365 height 11
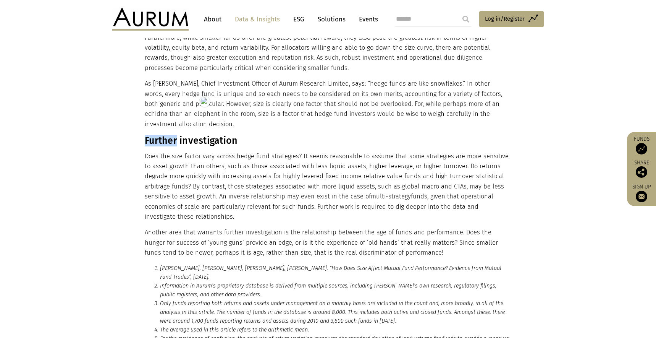
click at [160, 135] on h3 "Further investigation" at bounding box center [327, 140] width 365 height 11
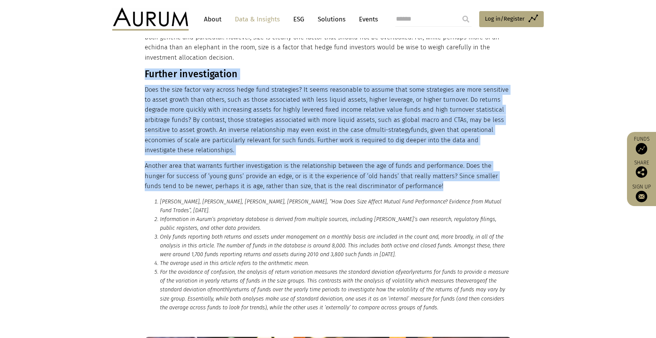
drag, startPoint x: 401, startPoint y: 156, endPoint x: 146, endPoint y: 49, distance: 277.5
click at [146, 49] on div "Hedge fund managers may pride themselves on being different, though when it com…" at bounding box center [327, 58] width 365 height 265
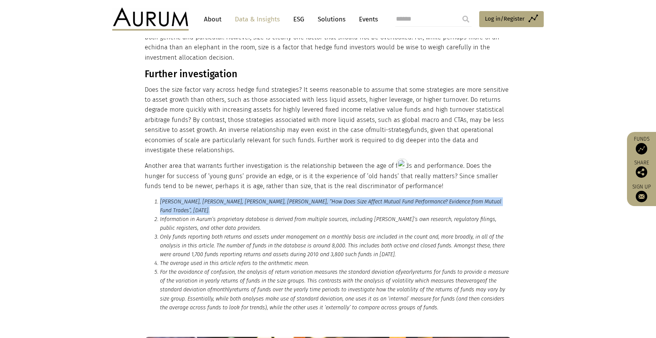
drag, startPoint x: 203, startPoint y: 178, endPoint x: 160, endPoint y: 170, distance: 43.8
click at [160, 197] on li "Jeffrey A. Busse, Tarun Chordia, Lei Jiang, Yuehua Tang, “How Does Size Affect …" at bounding box center [335, 206] width 351 height 18
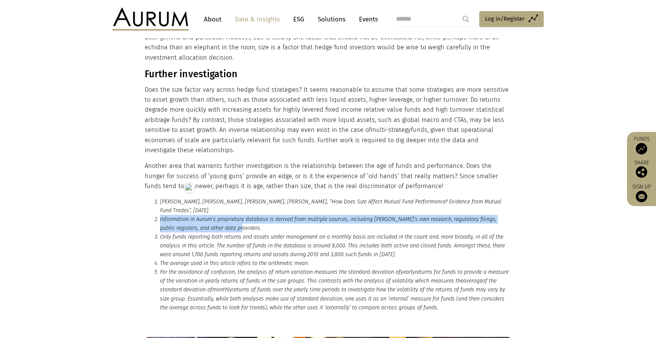
drag, startPoint x: 251, startPoint y: 196, endPoint x: 140, endPoint y: 190, distance: 111.7
click at [161, 215] on li "Information in Aurum’s proprietary database is derived from multiple sources, i…" at bounding box center [335, 224] width 351 height 18
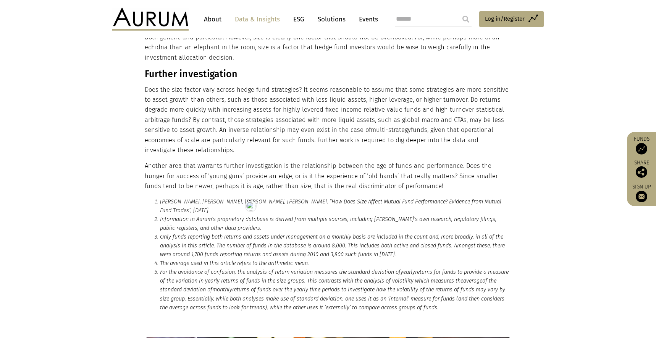
click at [409, 232] on li "Only funds reporting both returns and assets under management on a monthly basi…" at bounding box center [335, 245] width 351 height 26
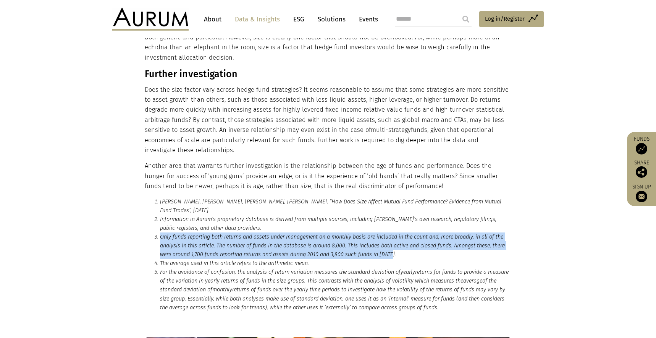
drag, startPoint x: 371, startPoint y: 220, endPoint x: 159, endPoint y: 204, distance: 213.0
click at [160, 232] on li "Only funds reporting both returns and assets under management on a monthly basi…" at bounding box center [335, 245] width 351 height 26
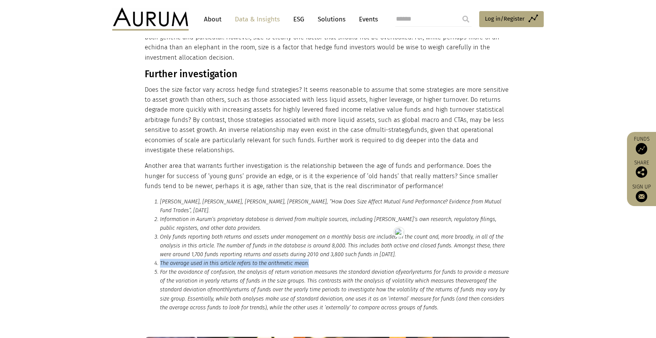
drag, startPoint x: 319, startPoint y: 231, endPoint x: 157, endPoint y: 234, distance: 161.6
click at [160, 259] on li "The average used in this article refers to the arithmetic mean." at bounding box center [335, 263] width 351 height 9
drag, startPoint x: 499, startPoint y: 277, endPoint x: 160, endPoint y: 245, distance: 340.4
click at [160, 267] on li "For the avoidance of confusion, the analysis of return variation measures the s…" at bounding box center [335, 289] width 351 height 44
click at [302, 128] on div "Hedge fund managers may pride themselves on being different, though when it com…" at bounding box center [327, 58] width 365 height 265
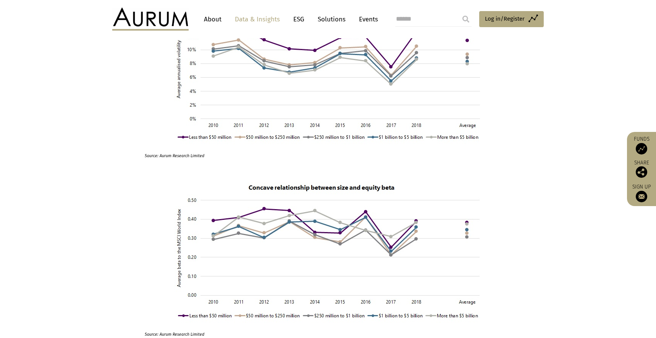
scroll to position [2030, 0]
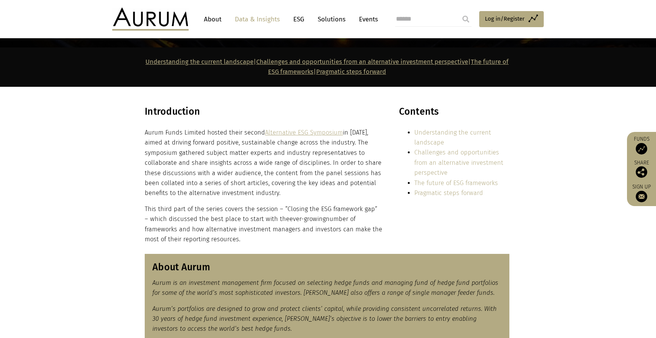
scroll to position [108, 0]
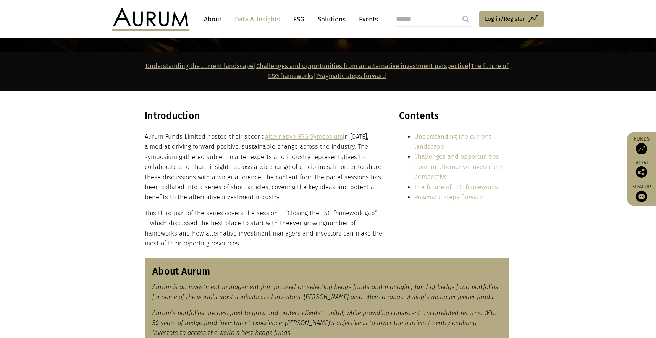
drag, startPoint x: 248, startPoint y: 245, endPoint x: 144, endPoint y: 138, distance: 149.1
click at [144, 138] on div "Introduction Aurum Funds Limited hosted their second Alternative ESG Symposium …" at bounding box center [328, 179] width 382 height 139
copy div "Introduction Aurum Funds Limited hosted their second Alternative ESG Symposium …"
click at [145, 139] on p "Aurum Funds Limited hosted their second Alternative ESG Symposium in [DATE], ai…" at bounding box center [264, 167] width 238 height 71
drag, startPoint x: 145, startPoint y: 137, endPoint x: 244, endPoint y: 240, distance: 143.2
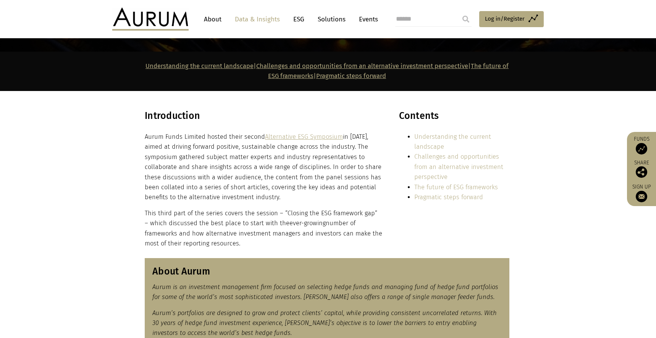
click at [244, 240] on div "Introduction Aurum Funds Limited hosted their second Alternative ESG Symposium …" at bounding box center [264, 179] width 238 height 139
copy div "Aurum Funds Limited hosted their second Alternative ESG Symposium in [DATE], ai…"
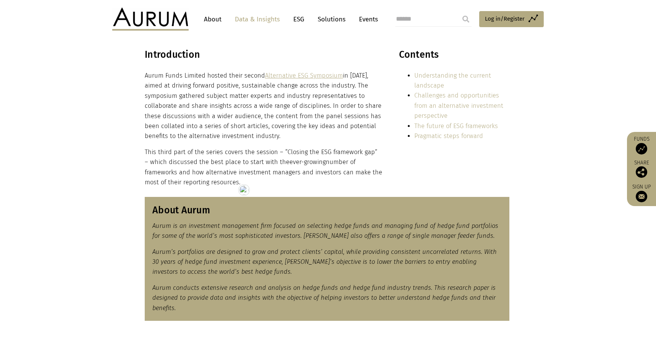
scroll to position [175, 0]
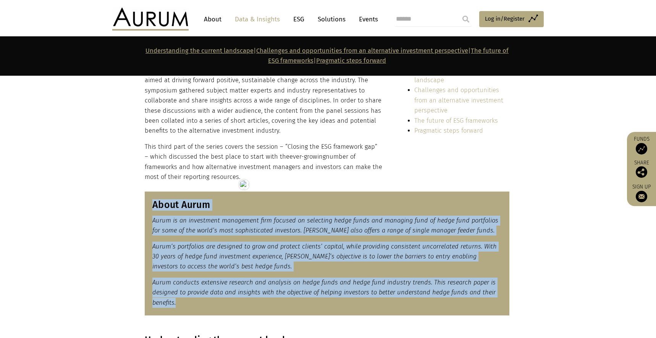
drag, startPoint x: 183, startPoint y: 306, endPoint x: 153, endPoint y: 205, distance: 105.5
click at [153, 205] on div "About Aurum Aurum is an investment management firm focused on selecting hedge f…" at bounding box center [327, 253] width 365 height 124
copy div "About Aurum Aurum is an investment management firm focused on selecting hedge f…"
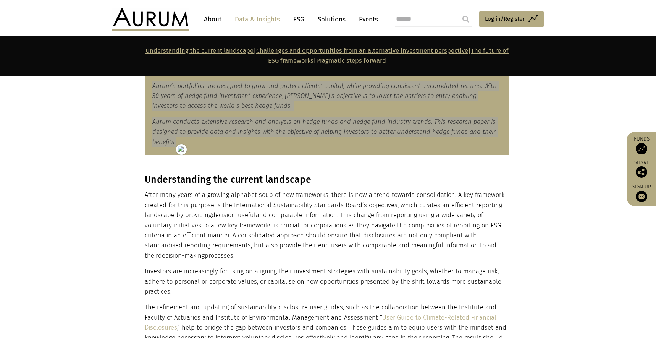
scroll to position [337, 0]
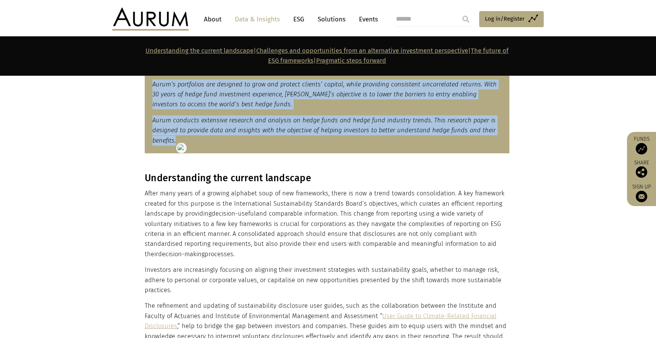
click at [170, 175] on h3 "Understanding the current landscape" at bounding box center [327, 177] width 365 height 11
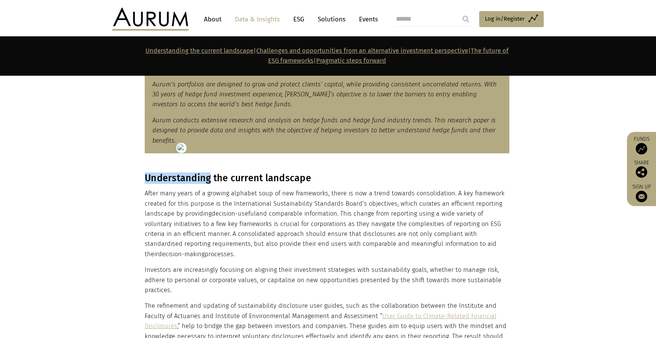
click at [170, 175] on h3 "Understanding the current landscape" at bounding box center [327, 177] width 365 height 11
drag, startPoint x: 170, startPoint y: 175, endPoint x: 176, endPoint y: 175, distance: 5.4
click at [170, 175] on h3 "Understanding the current landscape" at bounding box center [327, 177] width 365 height 11
copy div "Understanding the current landscape"
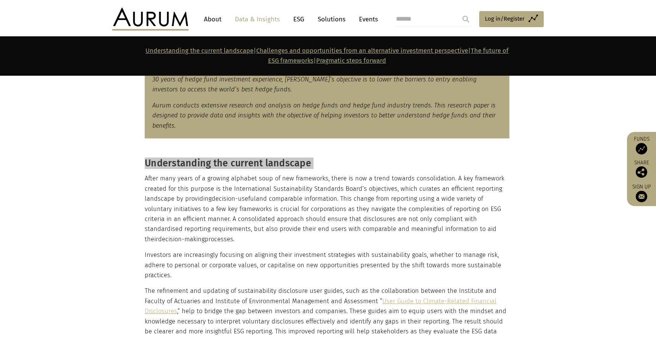
scroll to position [425, 0]
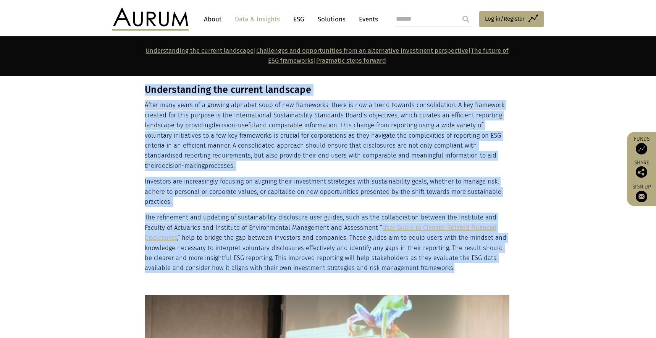
drag, startPoint x: 421, startPoint y: 269, endPoint x: 146, endPoint y: 88, distance: 329.8
click at [146, 88] on div "Understanding the current landscape After many years of a growing alphabet soup…" at bounding box center [327, 316] width 365 height 464
copy div "Loremipsumdol sit ametcon adipiscin Elits doei tempo in u laboree dolorema aliq…"
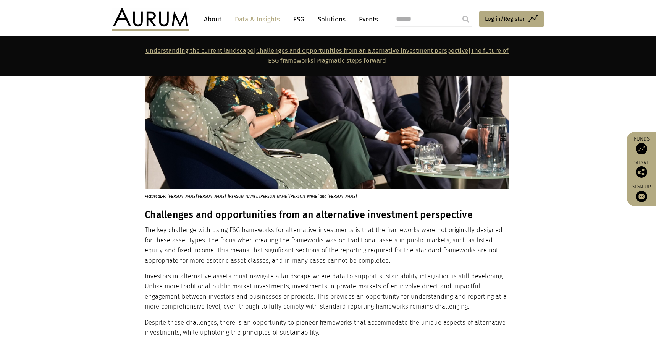
scroll to position [784, 0]
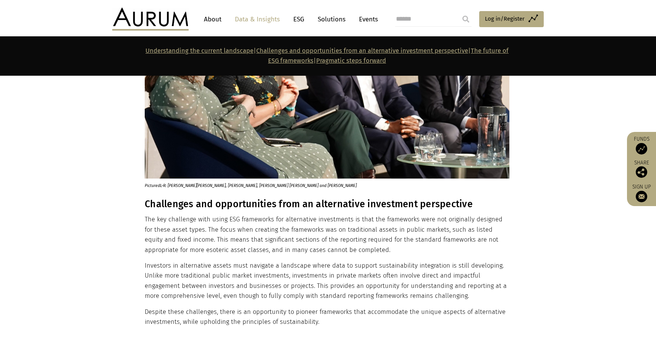
click at [196, 202] on h3 "Challenges and opportunities from an alternative investment perspective" at bounding box center [327, 203] width 365 height 11
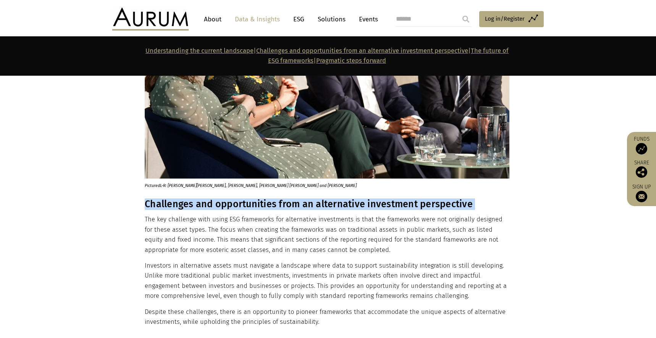
click at [196, 202] on h3 "Challenges and opportunities from an alternative investment perspective" at bounding box center [327, 203] width 365 height 11
copy div "Challenges and opportunities from an alternative investment perspective"
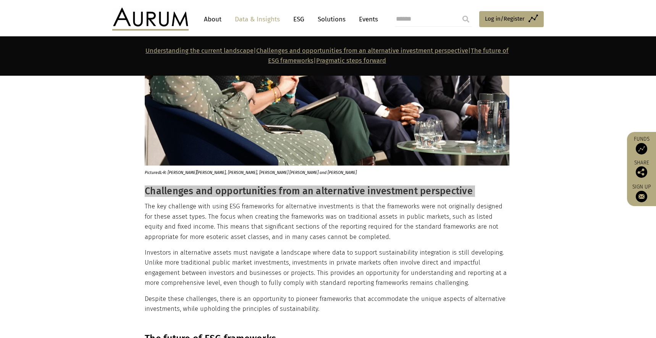
scroll to position [798, 0]
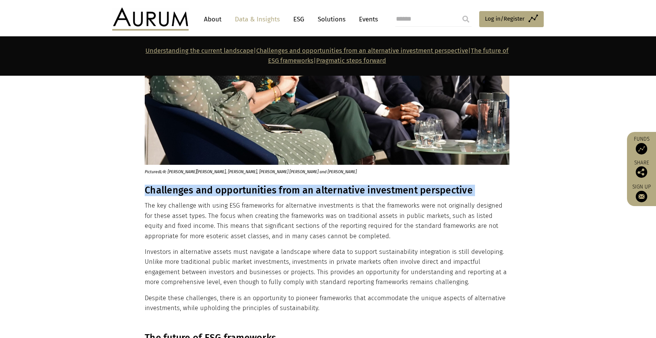
click at [150, 191] on h3 "Challenges and opportunities from an alternative investment perspective" at bounding box center [327, 190] width 365 height 11
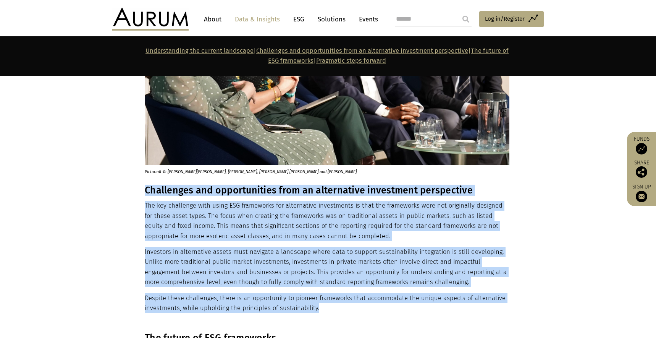
drag, startPoint x: 145, startPoint y: 189, endPoint x: 343, endPoint y: 308, distance: 231.1
click at [343, 308] on div "Challenges and opportunities from an alternative investment perspective The key…" at bounding box center [327, 249] width 365 height 128
copy div "Challenges and opportunities from an alternative investment perspective The key…"
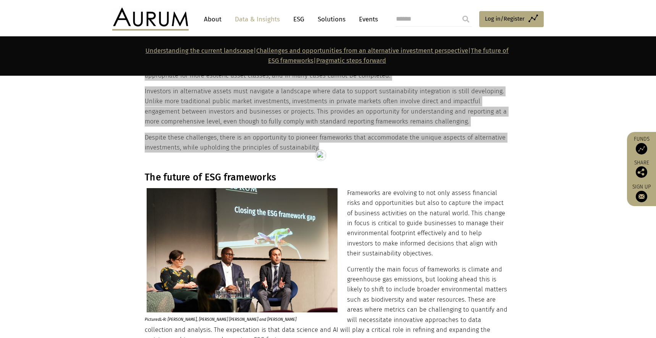
scroll to position [960, 0]
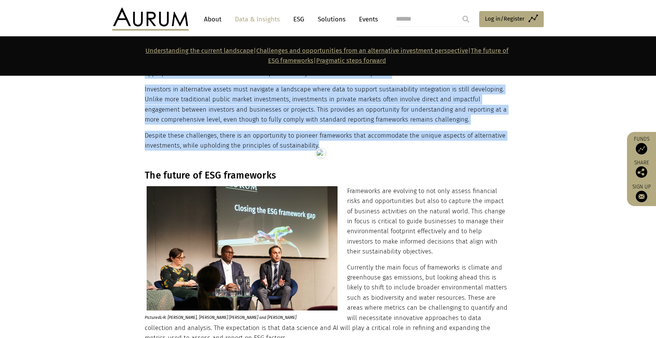
click at [186, 173] on h3 "The future of ESG frameworks" at bounding box center [327, 175] width 365 height 11
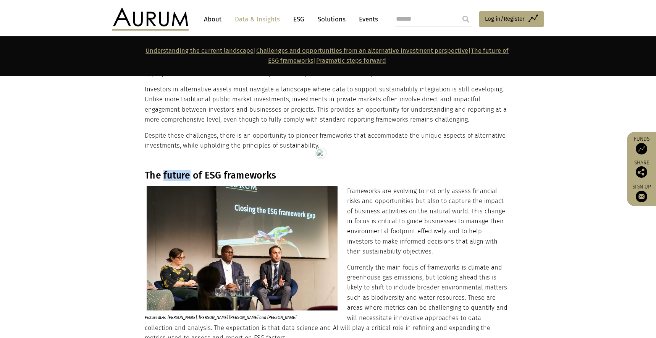
click at [186, 173] on h3 "The future of ESG frameworks" at bounding box center [327, 175] width 365 height 11
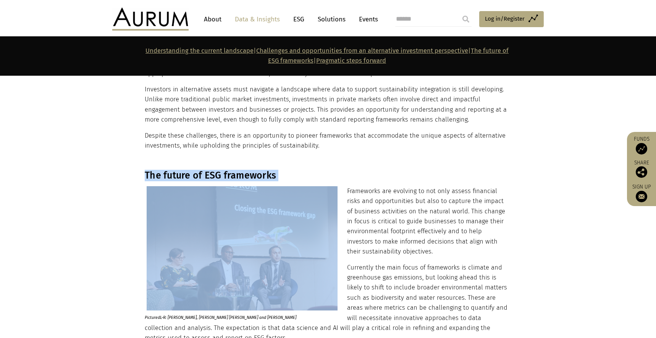
click at [186, 173] on h3 "The future of ESG frameworks" at bounding box center [327, 175] width 365 height 11
copy div "The future of ESG frameworks"
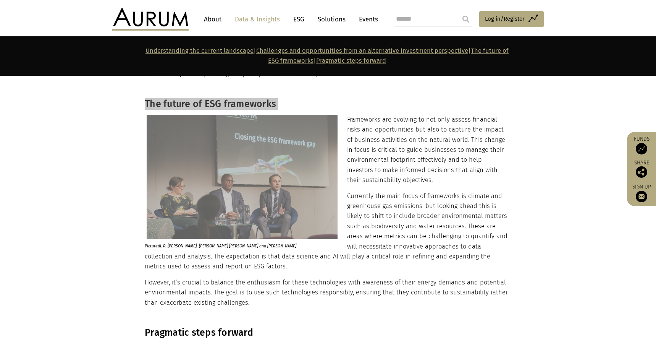
scroll to position [1031, 0]
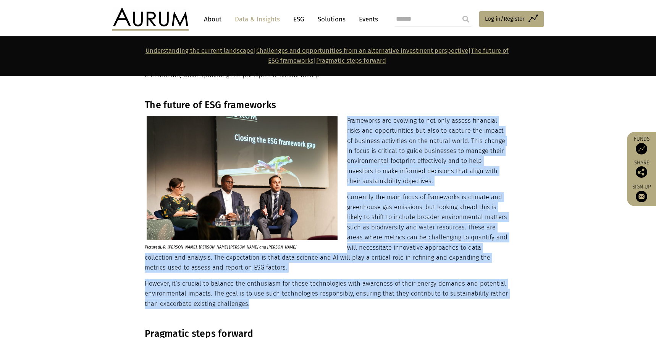
drag, startPoint x: 347, startPoint y: 120, endPoint x: 335, endPoint y: 301, distance: 181.8
click at [335, 301] on div "The future of ESG frameworks Pictured L-R : [PERSON_NAME], [PERSON_NAME] [PERSO…" at bounding box center [327, 203] width 365 height 209
copy div "Loremipsum dol sitametc ad eli sedd eiusmo temporinc utlab etd magnaaliquaen ad…"
click at [233, 102] on h3 "The future of ESG frameworks" at bounding box center [327, 104] width 365 height 11
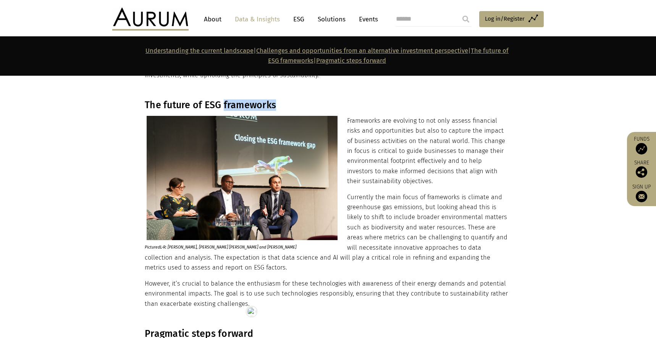
click at [233, 102] on h3 "The future of ESG frameworks" at bounding box center [327, 104] width 365 height 11
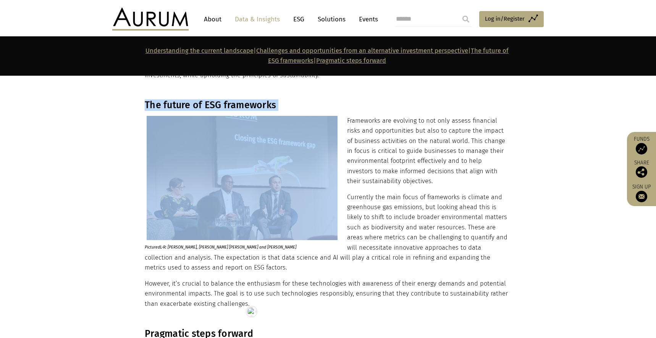
click at [233, 102] on h3 "The future of ESG frameworks" at bounding box center [327, 104] width 365 height 11
copy div "The future of ESG frameworks"
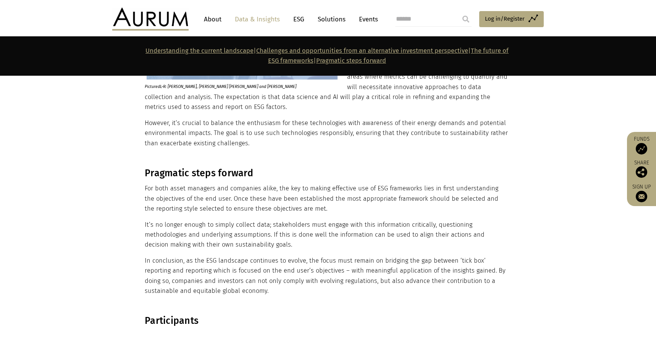
scroll to position [1194, 0]
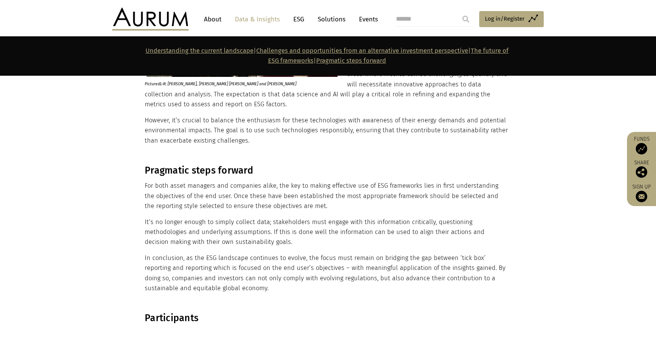
click at [148, 173] on h3 "Pragmatic steps forward" at bounding box center [327, 170] width 365 height 11
click at [158, 170] on h3 "Pragmatic steps forward" at bounding box center [327, 170] width 365 height 11
drag, startPoint x: 158, startPoint y: 170, endPoint x: 145, endPoint y: 162, distance: 14.5
click at [158, 169] on h3 "Pragmatic steps forward" at bounding box center [327, 170] width 365 height 11
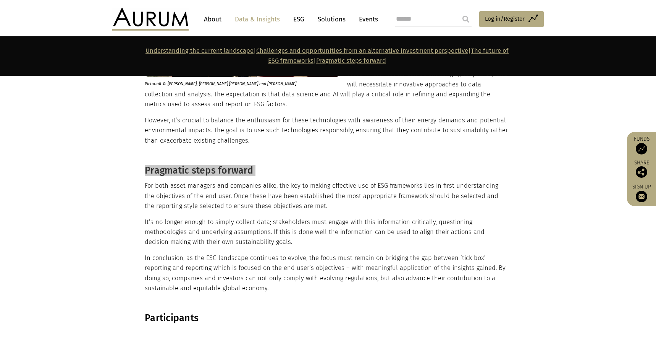
scroll to position [1263, 0]
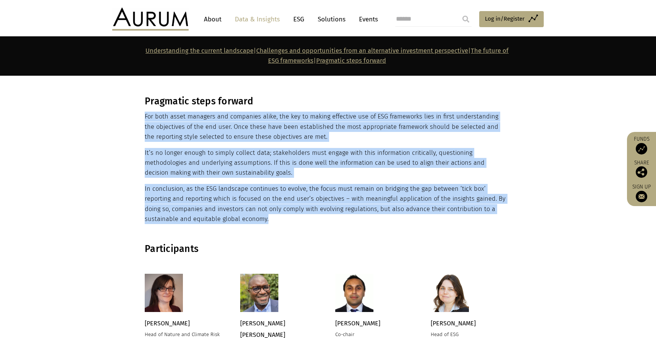
drag, startPoint x: 224, startPoint y: 221, endPoint x: 146, endPoint y: 118, distance: 129.1
click at [146, 118] on div "Pragmatic steps forward For both asset managers and companies alike, the key to…" at bounding box center [327, 159] width 365 height 128
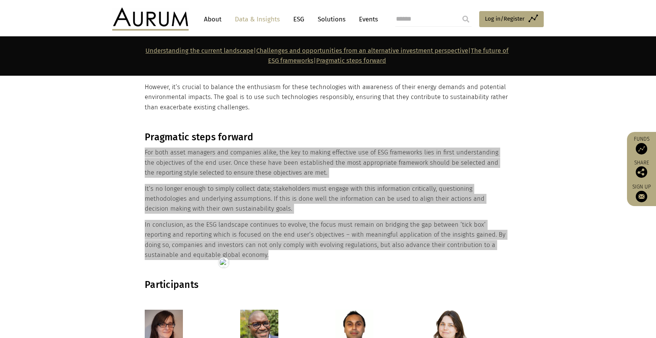
scroll to position [1215, 0]
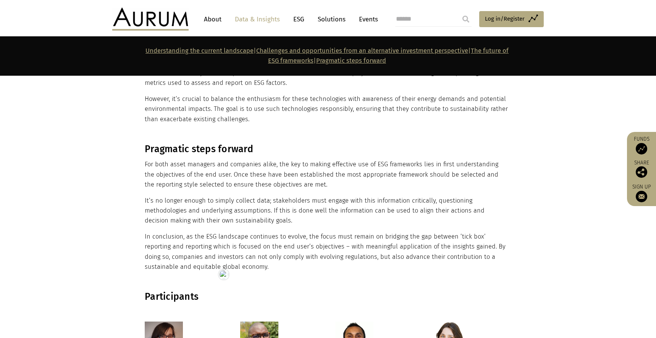
click at [207, 147] on h3 "Pragmatic steps forward" at bounding box center [327, 148] width 365 height 11
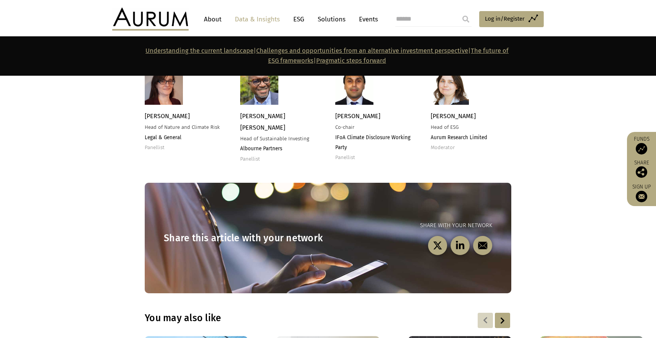
scroll to position [1466, 0]
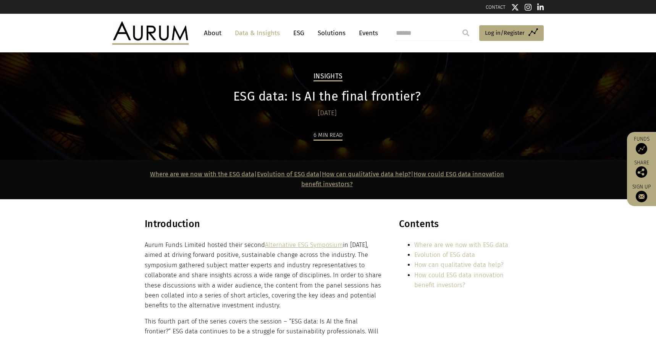
click at [188, 222] on h3 "Introduction" at bounding box center [264, 226] width 238 height 17
copy div "Introduction"
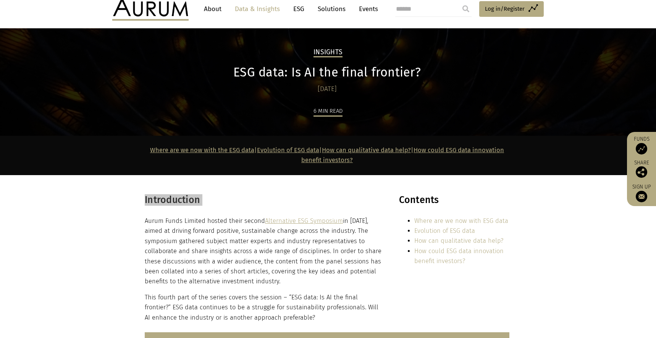
scroll to position [138, 0]
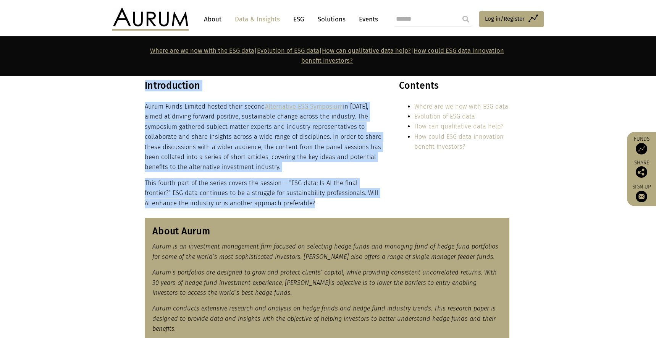
drag, startPoint x: 298, startPoint y: 203, endPoint x: 142, endPoint y: 96, distance: 189.2
click at [142, 96] on div "Introduction Aurum Funds Limited hosted their second Alternative ESG Symposium …" at bounding box center [328, 144] width 382 height 128
copy div "Introduction Aurum Funds Limited hosted their second Alternative ESG Symposium …"
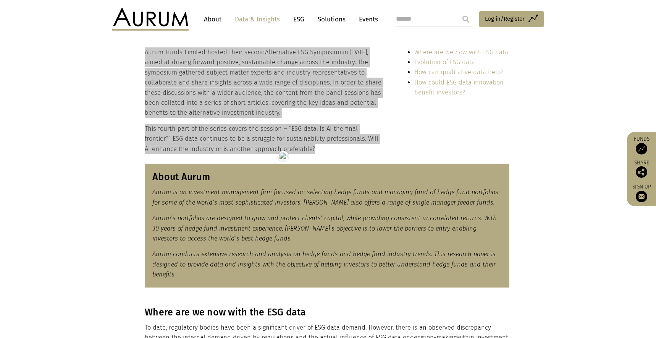
scroll to position [197, 0]
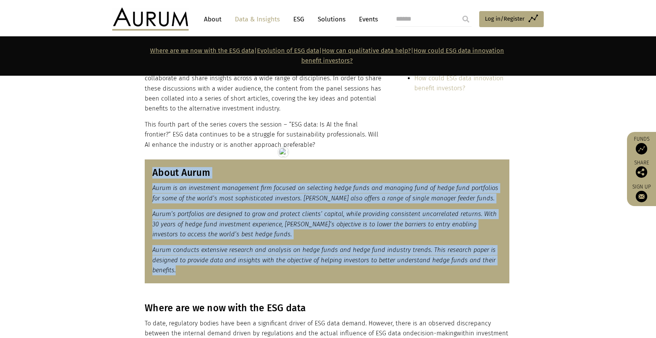
drag, startPoint x: 193, startPoint y: 274, endPoint x: 148, endPoint y: 176, distance: 107.2
click at [148, 176] on div "About Aurum Aurum is an investment management firm focused on selecting hedge f…" at bounding box center [327, 221] width 365 height 124
copy div "About Aurum Aurum is an investment management firm focused on selecting hedge f…"
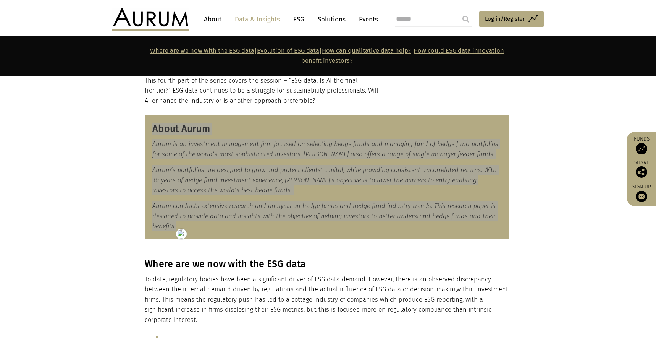
scroll to position [346, 0]
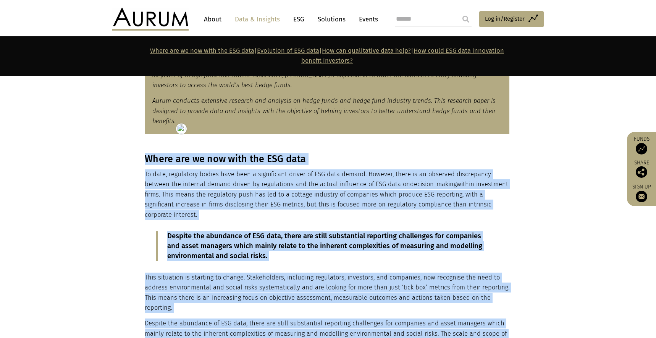
drag, startPoint x: 145, startPoint y: 157, endPoint x: 512, endPoint y: 206, distance: 370.3
click at [512, 206] on div "Where are we now with the ESG data To date, regulatory bodies have been a signi…" at bounding box center [328, 256] width 382 height 206
copy div "Lorem ips do sit amet con ADI elit Se doei, temporinci utlabo etdo magn a enima…"
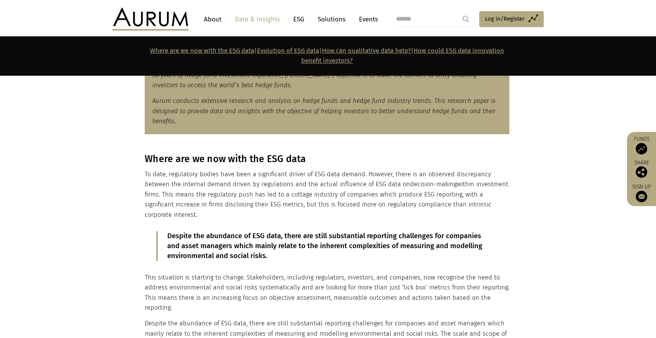
click at [518, 204] on div "Where are we now with the ESG data To date, regulatory bodies have been a signi…" at bounding box center [328, 256] width 382 height 206
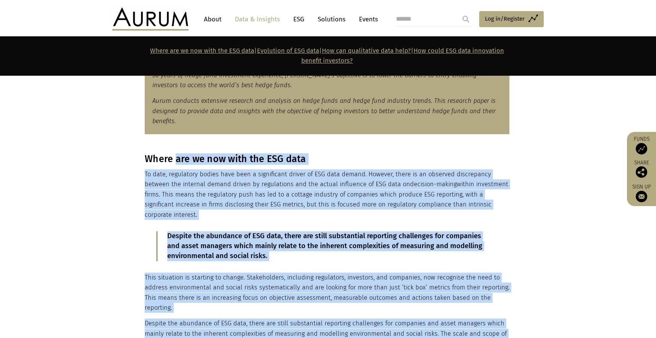
drag, startPoint x: 512, startPoint y: 205, endPoint x: 176, endPoint y: 159, distance: 338.9
click at [176, 158] on div "Where are we now with the ESG data To date, regulatory bodies have been a signi…" at bounding box center [328, 256] width 382 height 206
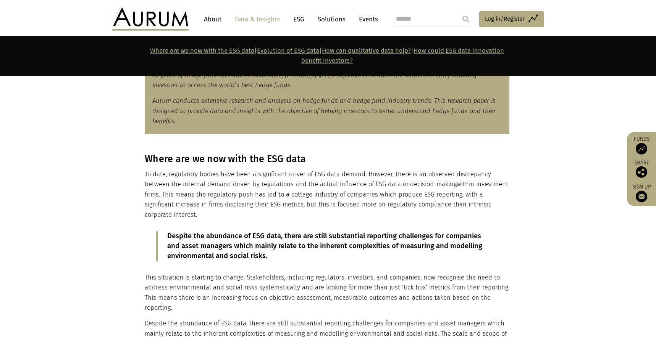
drag, startPoint x: 162, startPoint y: 161, endPoint x: 152, endPoint y: 159, distance: 10.0
click at [161, 160] on h3 "Where are we now with the ESG data" at bounding box center [327, 158] width 365 height 11
drag, startPoint x: 144, startPoint y: 157, endPoint x: 508, endPoint y: 206, distance: 367.6
click at [508, 206] on div "Where are we now with the ESG data To date, regulatory bodies have been a signi…" at bounding box center [328, 256] width 382 height 206
copy div "Where are we now with the ESG data To date, regulatory bodies have been a signi…"
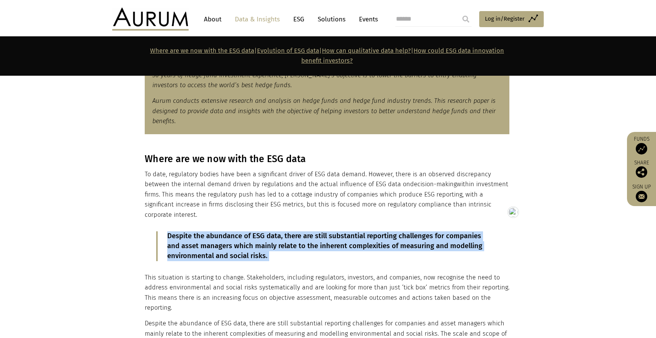
drag, startPoint x: 281, startPoint y: 252, endPoint x: 169, endPoint y: 230, distance: 114.1
click at [169, 230] on div "Where are we now with the ESG data To date, regulatory bodies have been a signi…" at bounding box center [327, 256] width 365 height 206
copy div "Despite the abundance of ESG data, there are still substantial reporting challe…"
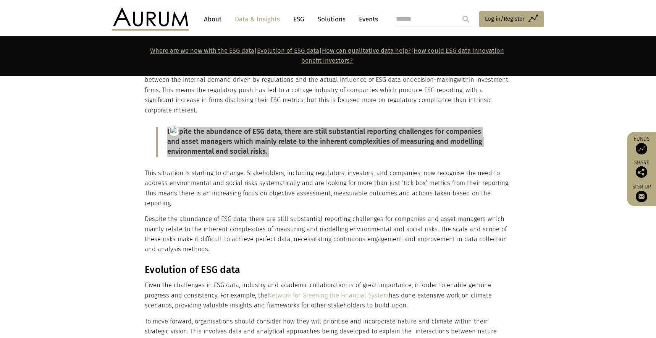
scroll to position [481, 0]
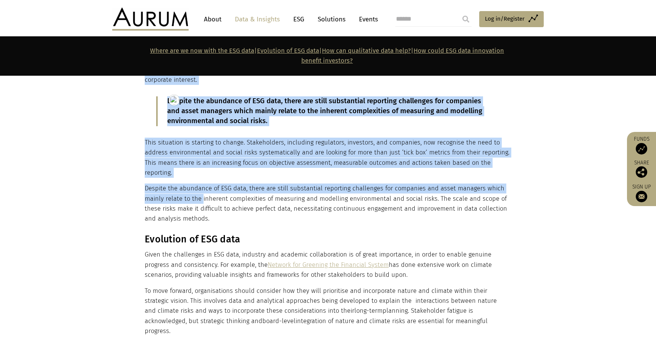
drag, startPoint x: 144, startPoint y: 131, endPoint x: 220, endPoint y: 200, distance: 102.5
click at [202, 193] on div "Where are we now with the ESG data To date, regulatory bodies have been a signi…" at bounding box center [328, 121] width 382 height 206
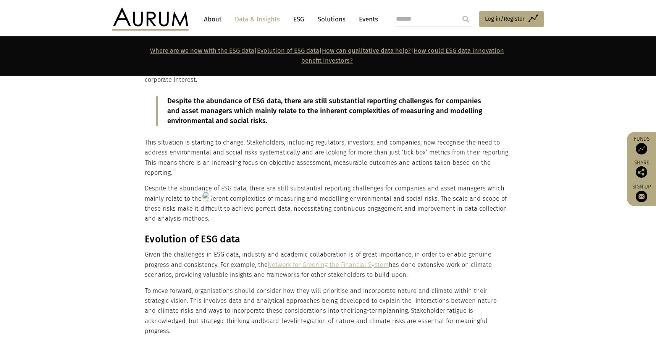
click at [220, 208] on p "Despite the abundance of ESG data, there are still substantial reporting challe…" at bounding box center [327, 203] width 365 height 40
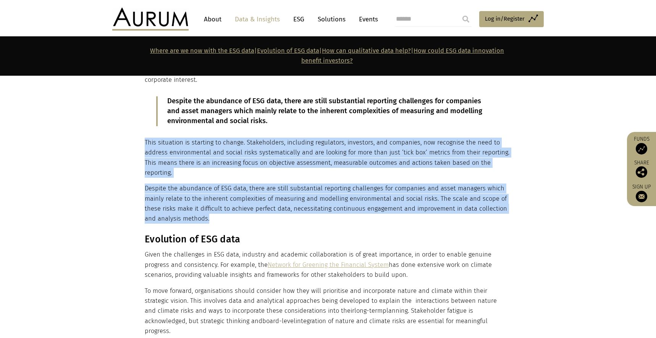
drag, startPoint x: 200, startPoint y: 202, endPoint x: 146, endPoint y: 132, distance: 88.6
click at [146, 132] on div "Where are we now with the ESG data To date, regulatory bodies have been a signi…" at bounding box center [327, 121] width 365 height 206
copy div "This situation is starting to change. Stakeholders, including regulators, inves…"
click at [163, 233] on h3 "Evolution of ESG data" at bounding box center [327, 238] width 365 height 11
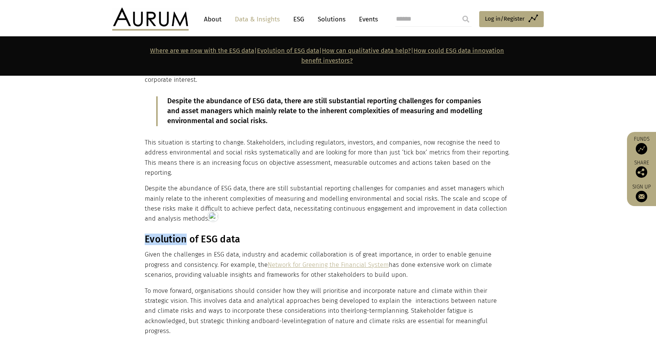
click at [163, 233] on h3 "Evolution of ESG data" at bounding box center [327, 238] width 365 height 11
copy div "Evolution of ESG data"
drag, startPoint x: 152, startPoint y: 238, endPoint x: 150, endPoint y: 235, distance: 4.4
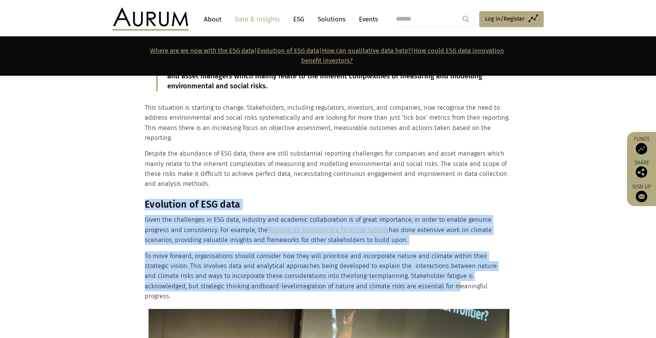
scroll to position [517, 0]
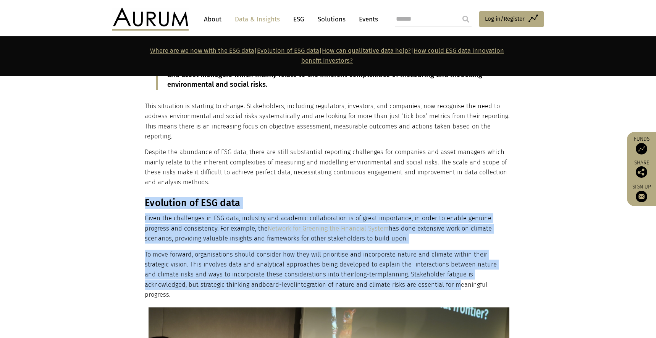
drag, startPoint x: 144, startPoint y: 226, endPoint x: 473, endPoint y: 272, distance: 332.5
copy div "Evolution of ESG data Given the challenges in ESG data, industry and academic c…"
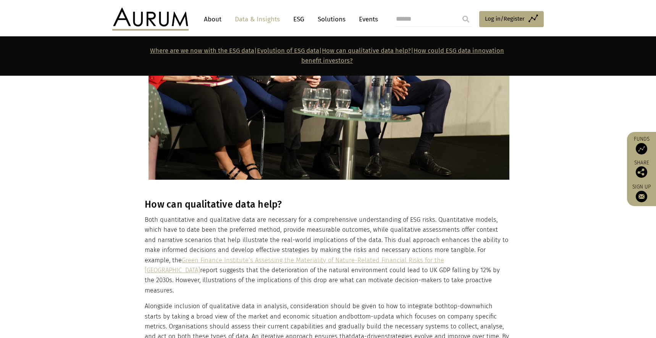
scroll to position [886, 0]
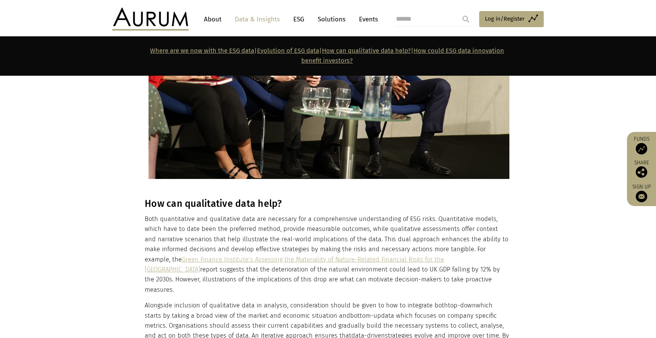
click at [212, 198] on h3 "How can qualitative data help?" at bounding box center [327, 203] width 365 height 11
copy div "How can qualitative data help?"
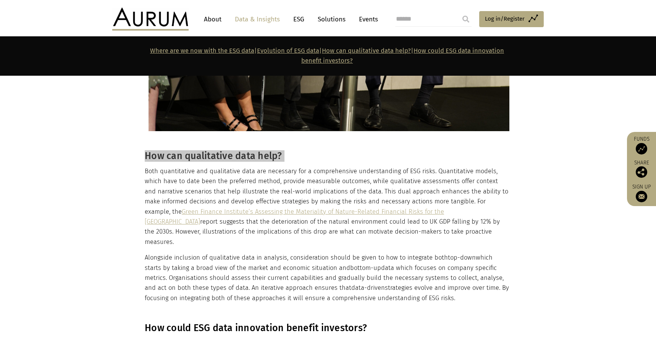
scroll to position [934, 0]
click at [422, 267] on p "Alongside inclusion of qualitative data in analysis, consideration should be gi…" at bounding box center [327, 277] width 365 height 50
drag, startPoint x: 422, startPoint y: 268, endPoint x: 147, endPoint y: 138, distance: 305.2
click at [147, 150] on div "How can qualitative data help? Both quantitative and qualitative data are neces…" at bounding box center [327, 226] width 365 height 153
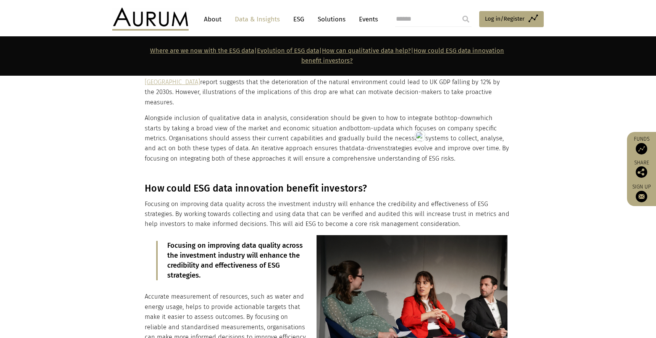
scroll to position [1078, 0]
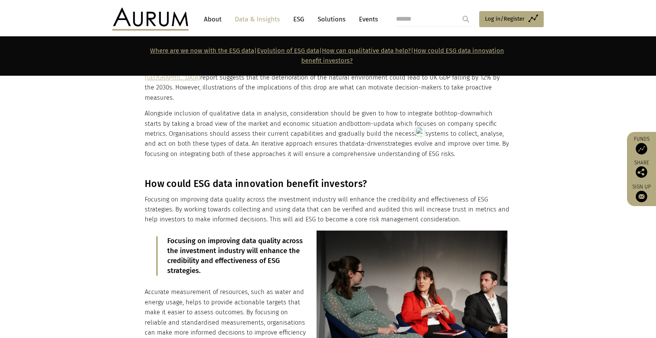
click at [223, 178] on h3 "How could ESG data innovation benefit investors?" at bounding box center [327, 183] width 365 height 11
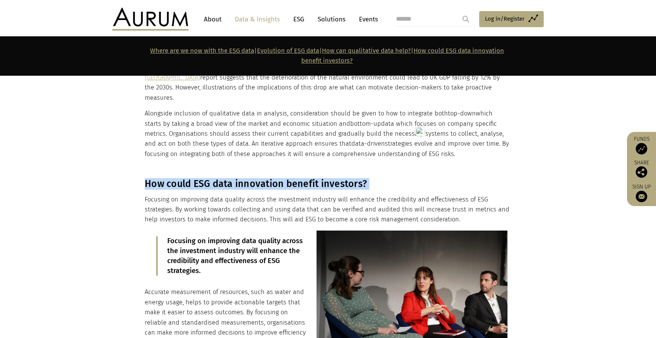
click at [223, 178] on h3 "How could ESG data innovation benefit investors?" at bounding box center [327, 183] width 365 height 11
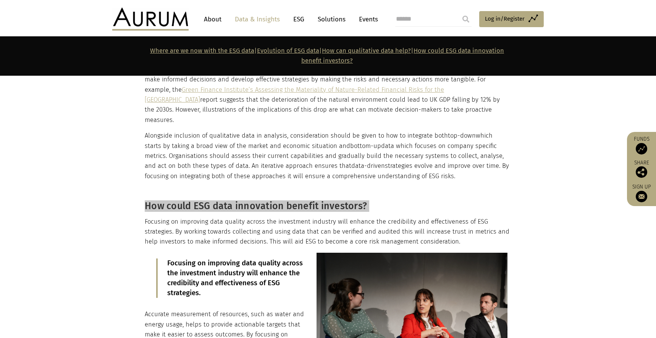
scroll to position [1056, 0]
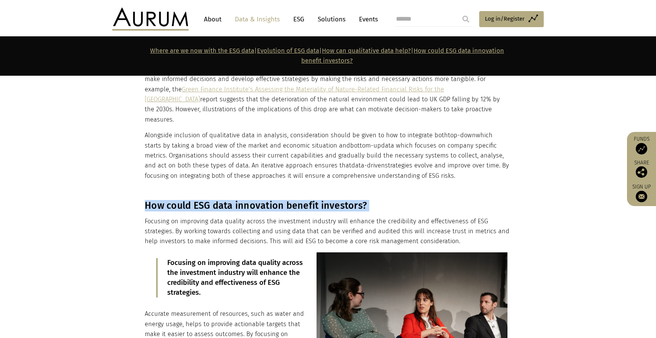
click at [146, 200] on h3 "How could ESG data innovation benefit investors?" at bounding box center [327, 205] width 365 height 11
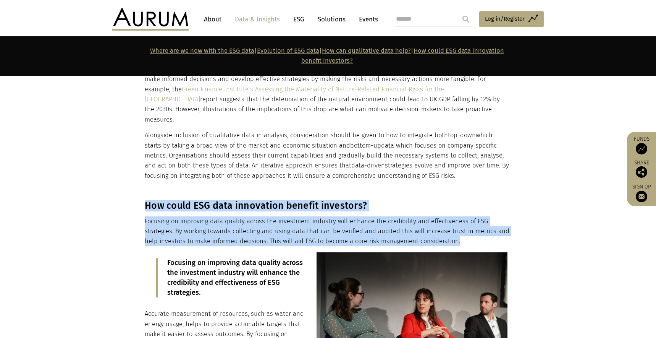
drag, startPoint x: 144, startPoint y: 174, endPoint x: 450, endPoint y: 207, distance: 307.8
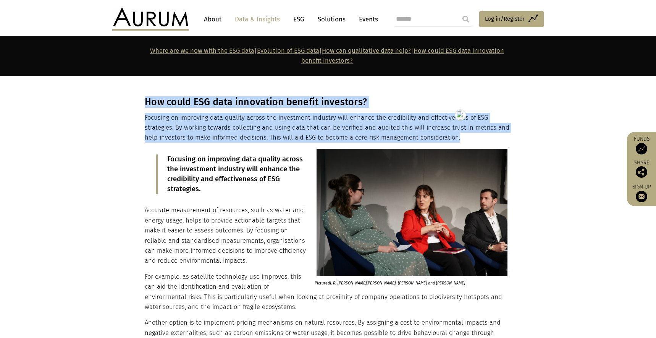
scroll to position [1179, 0]
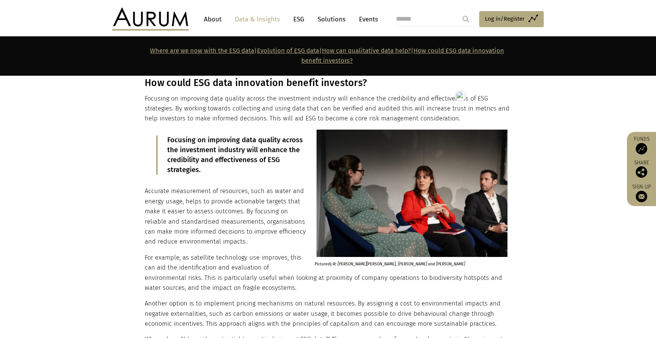
click at [210, 144] on p "Focusing on improving data quality across the investment industry will enhance …" at bounding box center [327, 155] width 321 height 40
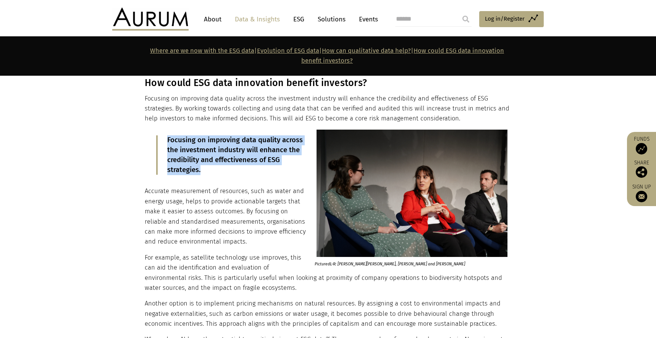
drag, startPoint x: 208, startPoint y: 140, endPoint x: 168, endPoint y: 110, distance: 50.1
click at [168, 135] on p "Focusing on improving data quality across the investment industry will enhance …" at bounding box center [327, 155] width 321 height 40
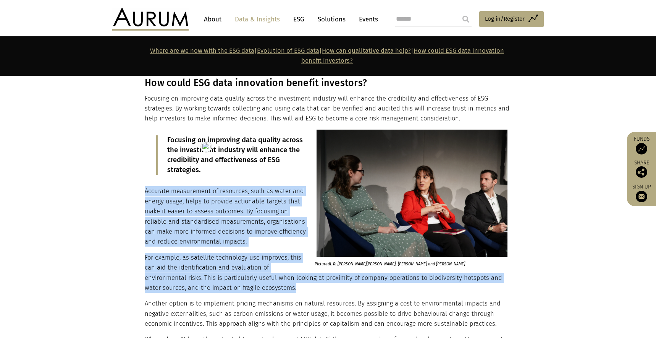
drag, startPoint x: 145, startPoint y: 162, endPoint x: 301, endPoint y: 257, distance: 182.9
click at [301, 257] on div "How could ESG data innovation benefit investors? Focusing on improving data qua…" at bounding box center [327, 335] width 365 height 516
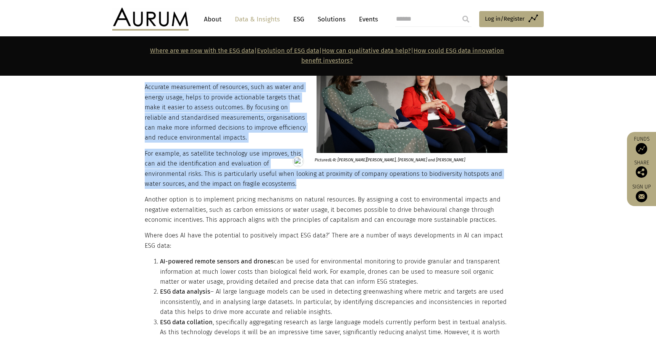
scroll to position [1307, 0]
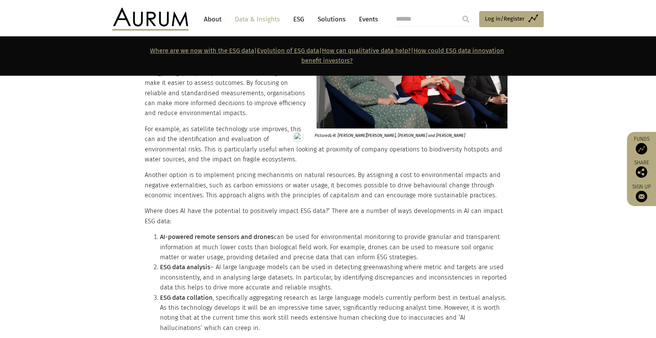
click at [150, 170] on p "Another option is to implement pricing mechanisms on natural resources. By assi…" at bounding box center [327, 185] width 365 height 30
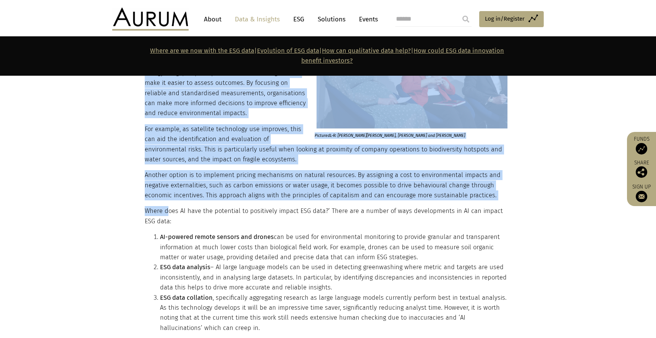
drag, startPoint x: 144, startPoint y: 145, endPoint x: 168, endPoint y: 181, distance: 42.9
click at [168, 181] on div "How could ESG data innovation benefit investors? Focusing on improving data qua…" at bounding box center [328, 207] width 382 height 516
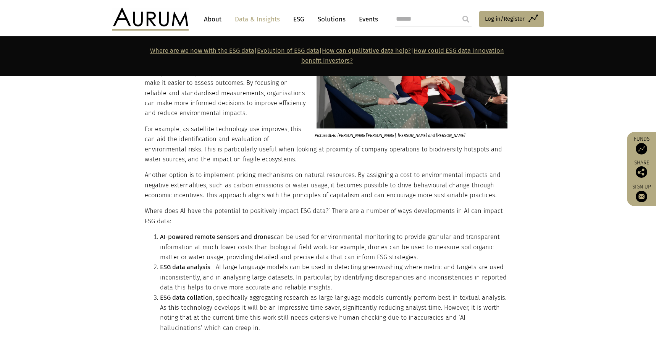
click at [0, 0] on div "Detect AI with Copyleaks" at bounding box center [0, 0] width 0 height 0
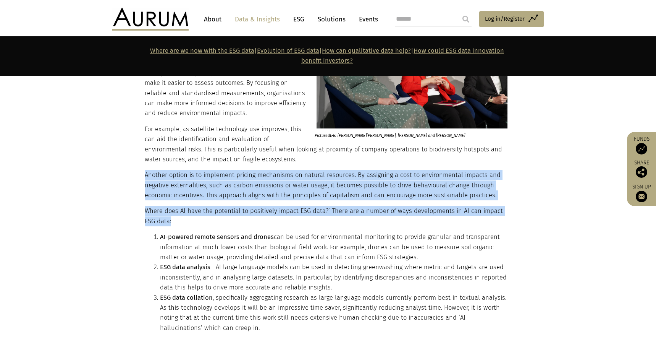
drag, startPoint x: 145, startPoint y: 145, endPoint x: 169, endPoint y: 189, distance: 49.9
click at [169, 189] on div "How could ESG data innovation benefit investors? Focusing on improving data qua…" at bounding box center [327, 207] width 365 height 516
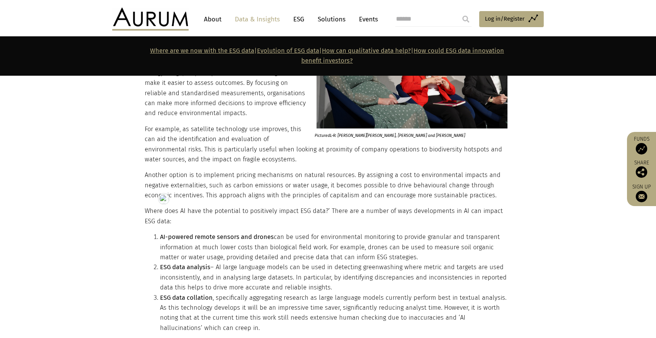
drag, startPoint x: 218, startPoint y: 295, endPoint x: 210, endPoint y: 291, distance: 9.4
click at [212, 293] on li "ESG data collation , specifically aggregating research as large language models…" at bounding box center [335, 313] width 350 height 40
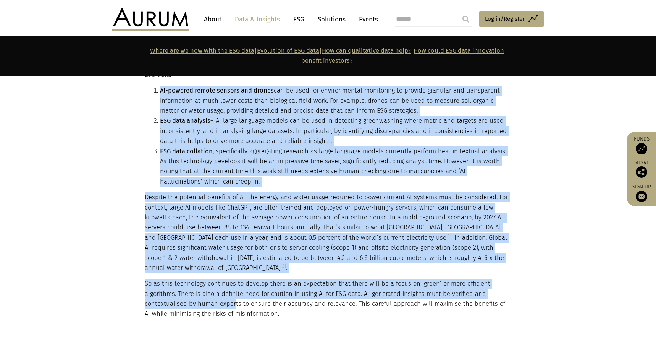
scroll to position [1466, 0]
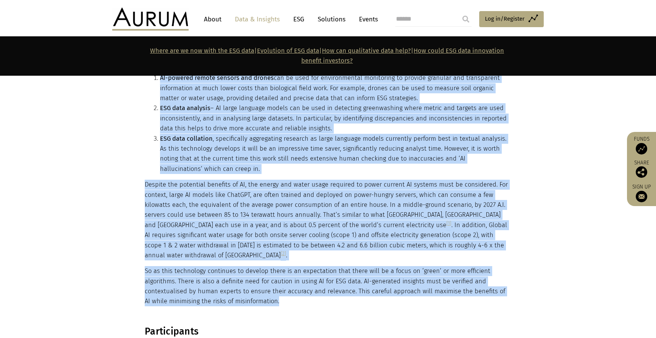
drag, startPoint x: 160, startPoint y: 207, endPoint x: 274, endPoint y: 270, distance: 130.5
click at [274, 270] on div "How could ESG data innovation benefit investors? Focusing on improving data qua…" at bounding box center [327, 48] width 365 height 516
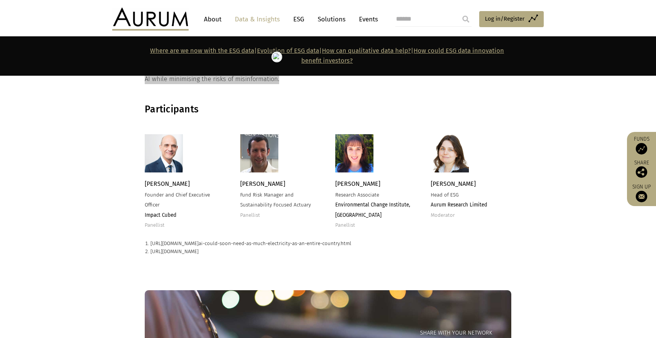
scroll to position [1697, 0]
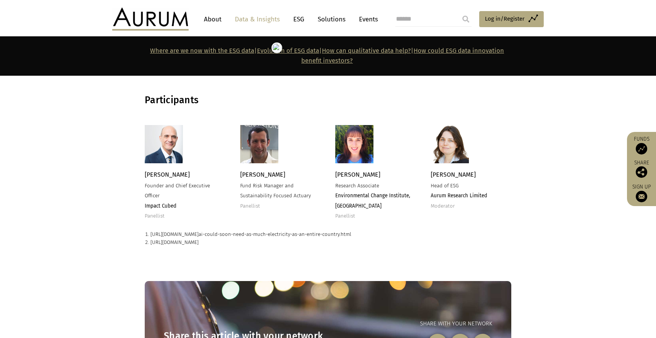
click at [223, 230] on p "[URL][DOMAIN_NAME] ai-could-soon-need-as-much-electricity-as-an-entire-country …" at bounding box center [331, 234] width 361 height 8
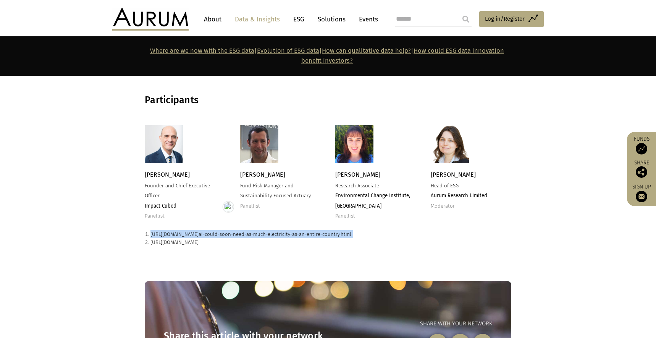
click at [198, 238] on p "[URL][DOMAIN_NAME]" at bounding box center [331, 242] width 361 height 8
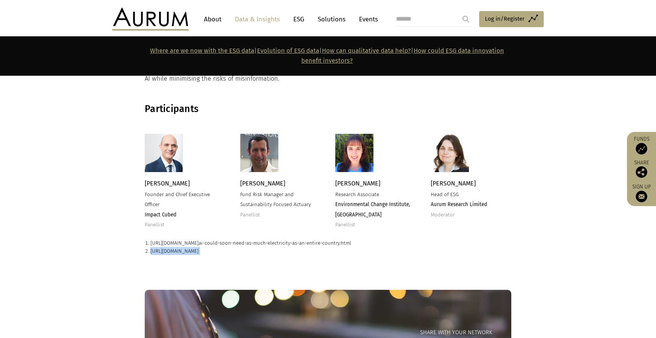
scroll to position [1638, 0]
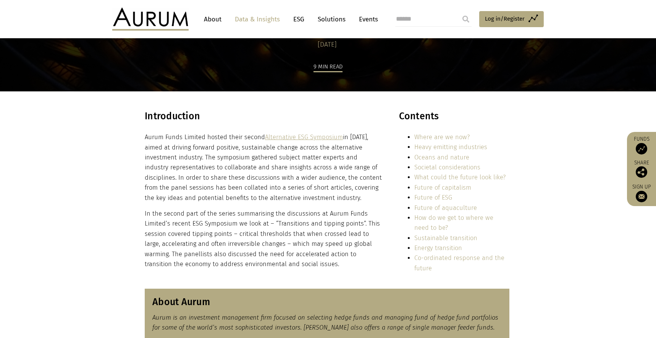
scroll to position [125, 0]
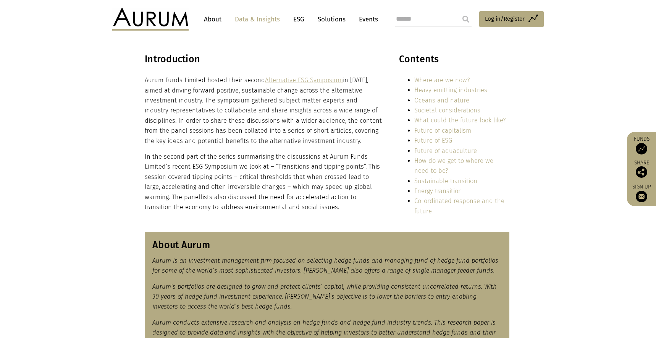
click at [295, 213] on div "Introduction Aurum Funds Limited hosted their second Alternative ESG Symposium …" at bounding box center [328, 137] width 382 height 168
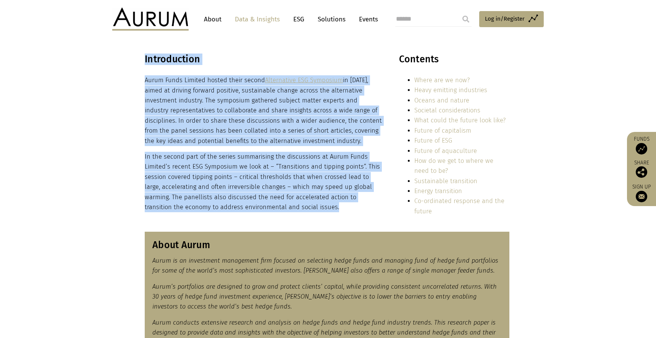
drag, startPoint x: 303, startPoint y: 206, endPoint x: 137, endPoint y: 65, distance: 217.4
click at [137, 65] on div "Introduction Aurum Funds Limited hosted their second Alternative ESG Symposium …" at bounding box center [328, 137] width 382 height 168
copy div "Loremipsumdo Sitam Conse Adipisc elitse doeiu tempor Incididuntu LAB Etdolorem …"
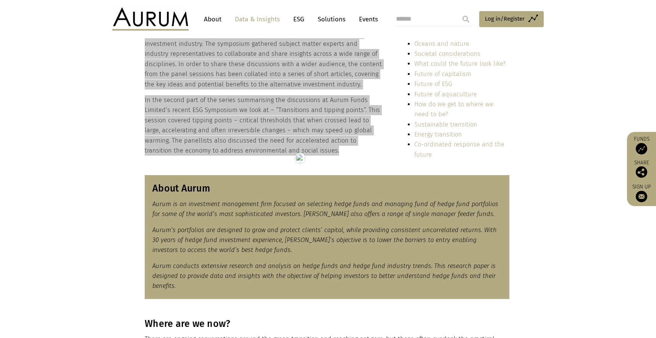
scroll to position [186, 0]
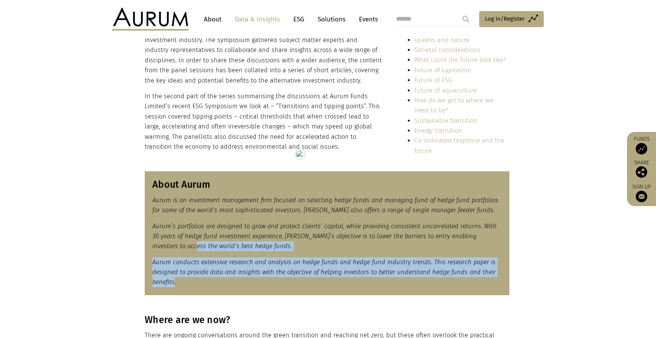
drag, startPoint x: 175, startPoint y: 282, endPoint x: 165, endPoint y: 244, distance: 39.1
click at [165, 244] on div "About Aurum Aurum is an investment management firm focused on selecting hedge f…" at bounding box center [327, 233] width 365 height 124
click at [197, 272] on em "Aurum conducts extensive research and analysis on hedge funds and hedge fund in…" at bounding box center [323, 272] width 343 height 28
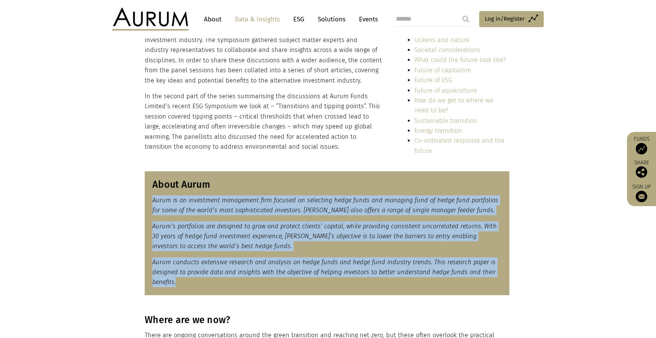
drag, startPoint x: 182, startPoint y: 276, endPoint x: 146, endPoint y: 190, distance: 92.8
click at [146, 190] on div "About Aurum Aurum is an investment management firm focused on selecting hedge f…" at bounding box center [327, 233] width 365 height 124
copy div "Aurum is an investment management firm focused on selecting hedge funds and man…"
click at [217, 255] on div "About Aurum Aurum is an investment management firm focused on selecting hedge f…" at bounding box center [327, 233] width 365 height 124
drag, startPoint x: 187, startPoint y: 283, endPoint x: 151, endPoint y: 187, distance: 102.9
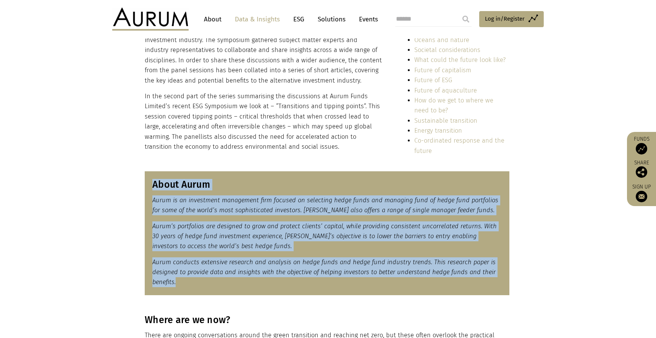
click at [151, 187] on div "About Aurum Aurum is an investment management firm focused on selecting hedge f…" at bounding box center [327, 233] width 365 height 124
copy div "About Aurum Aurum is an investment management firm focused on selecting hedge f…"
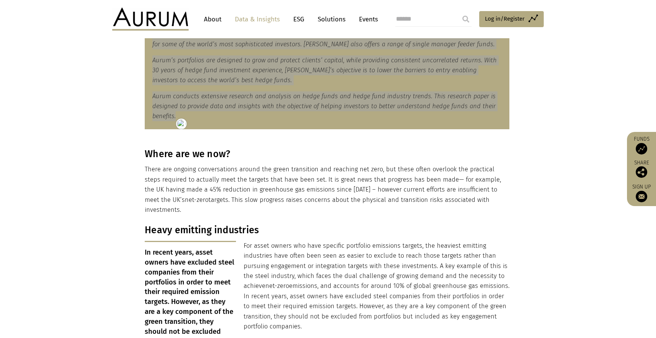
scroll to position [354, 0]
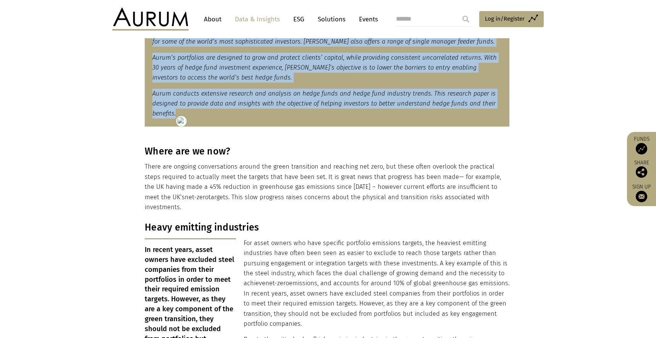
drag, startPoint x: 489, startPoint y: 198, endPoint x: 102, endPoint y: 151, distance: 389.1
click at [142, 148] on div "Where are we now? There are ongoing conversations around the green transition a…" at bounding box center [328, 179] width 382 height 66
copy div "Where are we now? There are ongoing conversations around the green transition a…"
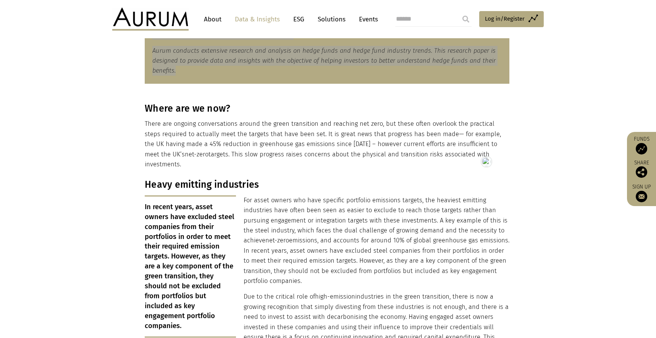
scroll to position [409, 0]
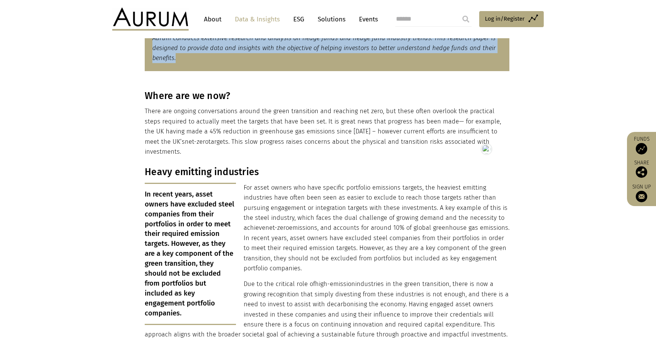
click at [201, 166] on h3 "Heavy emitting industries" at bounding box center [327, 171] width 365 height 11
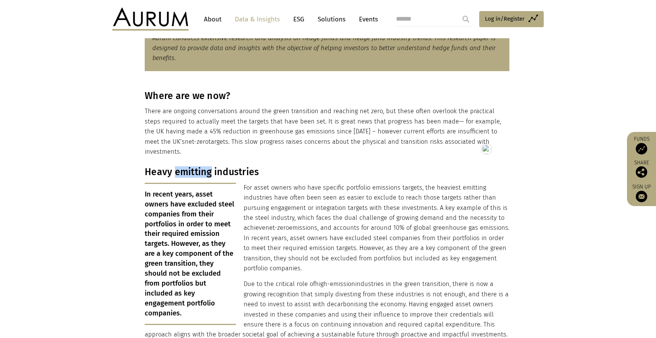
click at [201, 166] on h3 "Heavy emitting industries" at bounding box center [327, 171] width 365 height 11
copy div "Heavy emitting industries"
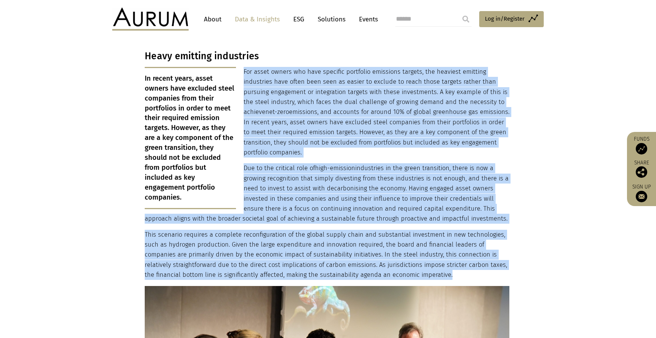
scroll to position [536, 0]
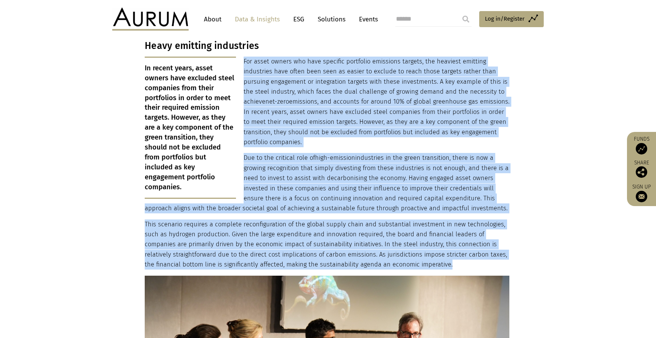
drag, startPoint x: 243, startPoint y: 176, endPoint x: 437, endPoint y: 252, distance: 208.2
click at [437, 252] on div "Heavy emitting industries In recent years, asset owners have excluded steel com…" at bounding box center [327, 269] width 365 height 458
copy div "For asset owners who have specific portfolio emissions targets, the heaviest em…"
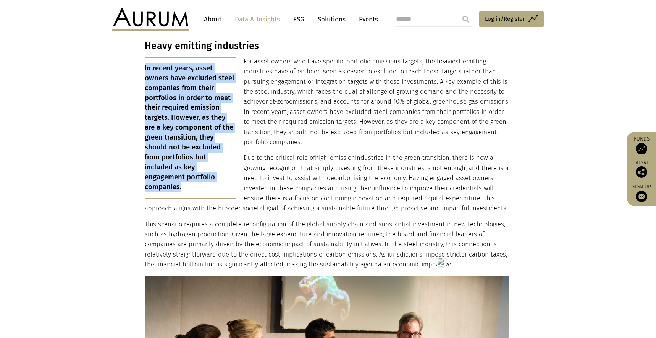
drag, startPoint x: 213, startPoint y: 167, endPoint x: 146, endPoint y: 62, distance: 125.6
click at [146, 62] on p "In recent years, asset owners have excluded steel companies from their portfoli…" at bounding box center [190, 128] width 91 height 142
copy p "In recent years, asset owners have excluded steel companies from their portfoli…"
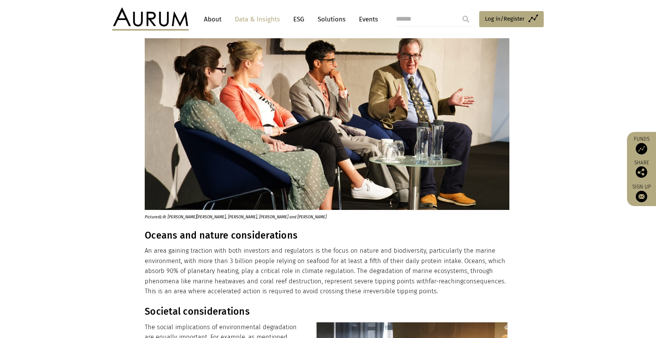
scroll to position [864, 0]
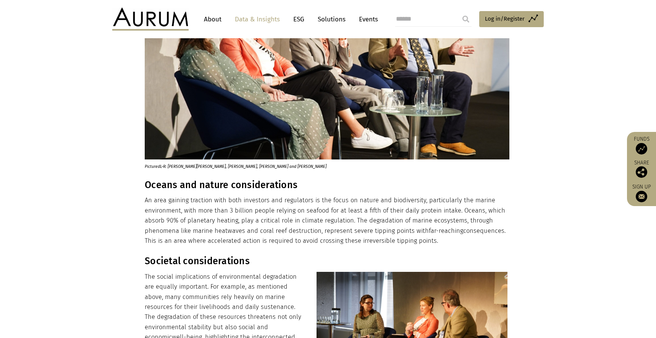
click at [153, 170] on section "Oceans and nature considerations An area gaining traction with both investors a…" at bounding box center [328, 208] width 656 height 76
click at [150, 179] on h3 "Oceans and nature considerations" at bounding box center [327, 184] width 365 height 11
copy div "Oceans and nature considerations"
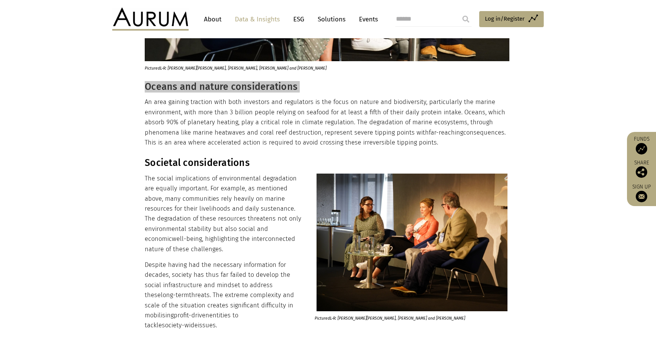
scroll to position [961, 0]
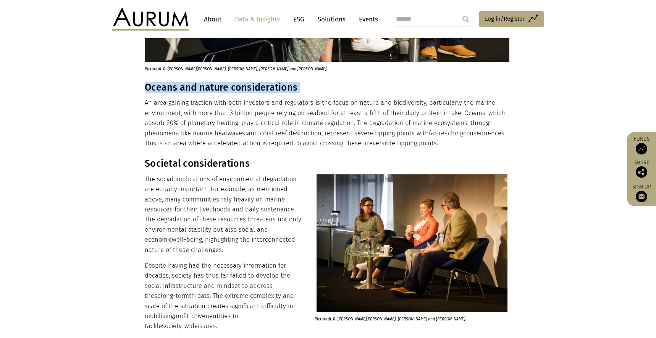
drag, startPoint x: 388, startPoint y: 118, endPoint x: 134, endPoint y: 71, distance: 257.9
click at [134, 72] on section "Oceans and nature considerations An area gaining traction with both investors a…" at bounding box center [328, 110] width 656 height 76
copy div "Oceans and nature considerations An area gaining traction with both investors a…"
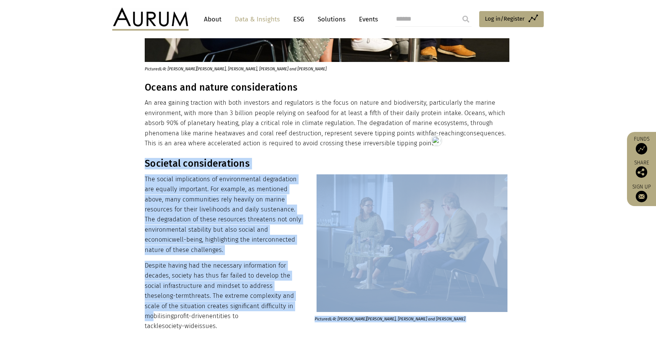
drag, startPoint x: 144, startPoint y: 152, endPoint x: 280, endPoint y: 298, distance: 199.5
click at [262, 292] on div "Societal considerations Pictured L-R : [PERSON_NAME] , [PERSON_NAME] and [PERSO…" at bounding box center [327, 244] width 365 height 173
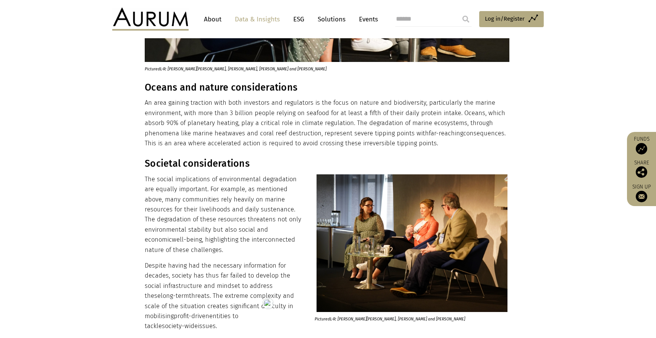
click at [280, 298] on p "Despite having had the necessary information for decades, society has thus far …" at bounding box center [327, 296] width 365 height 71
drag, startPoint x: 285, startPoint y: 304, endPoint x: 144, endPoint y: 165, distance: 197.7
click at [144, 165] on div "Societal considerations Pictured L-R : [PERSON_NAME] , [PERSON_NAME] and [PERSO…" at bounding box center [328, 244] width 382 height 173
copy div "Societal considerations Pictured L-R : [PERSON_NAME] , [PERSON_NAME] and [PERSO…"
click at [166, 176] on p "The social implications of environmental degradation are equally important. For…" at bounding box center [327, 214] width 365 height 81
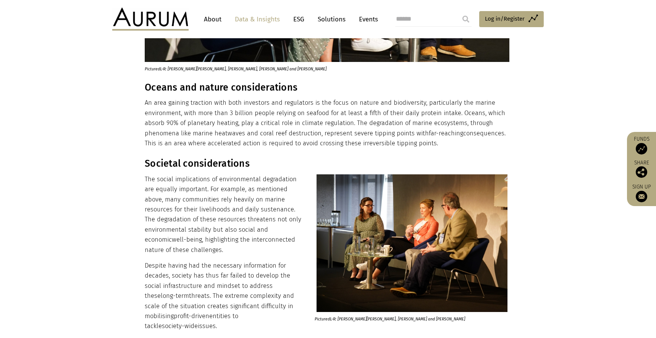
click at [156, 158] on h3 "Societal considerations" at bounding box center [327, 163] width 365 height 11
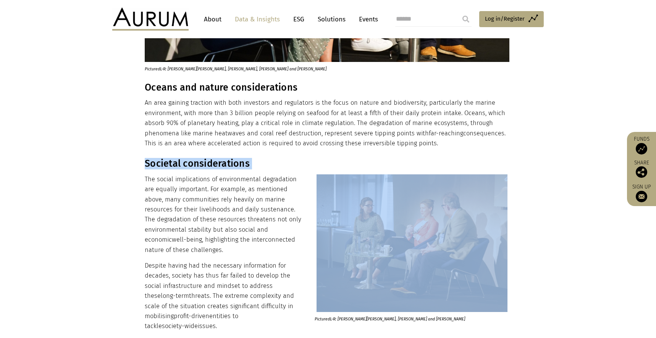
drag, startPoint x: 156, startPoint y: 154, endPoint x: 141, endPoint y: 152, distance: 14.6
click at [156, 158] on h3 "Societal considerations" at bounding box center [327, 163] width 365 height 11
drag, startPoint x: 145, startPoint y: 169, endPoint x: 209, endPoint y: 299, distance: 144.4
click at [286, 309] on div "Societal considerations Pictured L-R : Emily Forsyth-Davies , Marian D’Auria an…" at bounding box center [327, 244] width 365 height 173
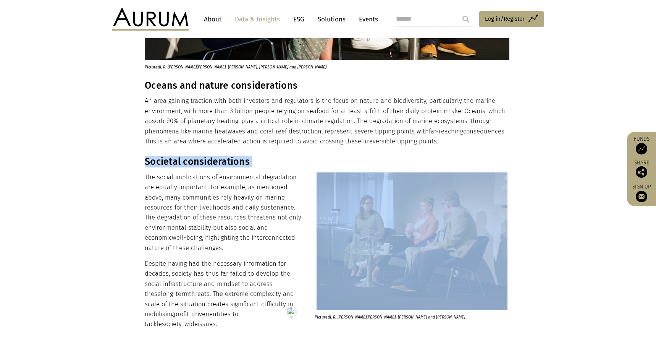
scroll to position [1099, 0]
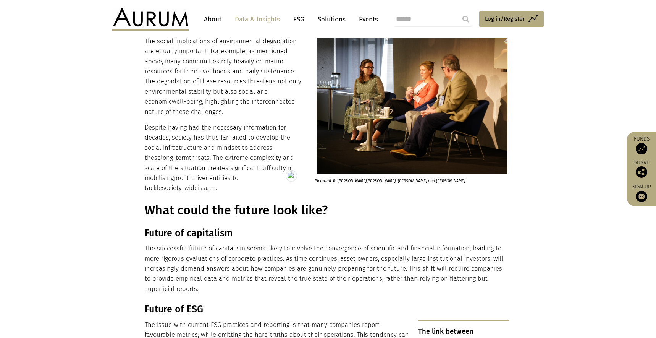
click at [214, 203] on h1 "What could the future look like?" at bounding box center [327, 210] width 365 height 15
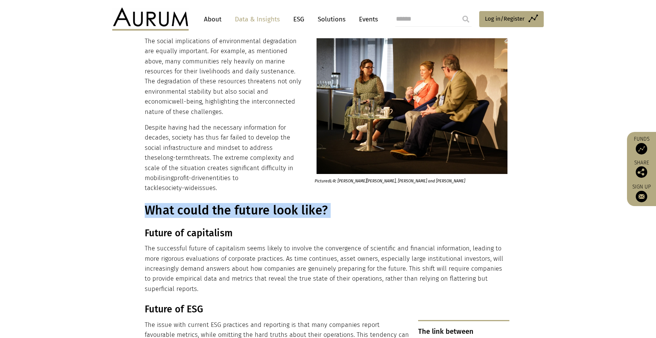
click at [214, 203] on h1 "What could the future look like?" at bounding box center [327, 210] width 365 height 15
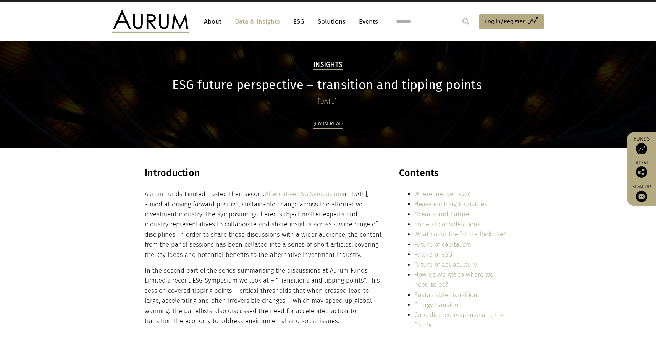
scroll to position [13, 0]
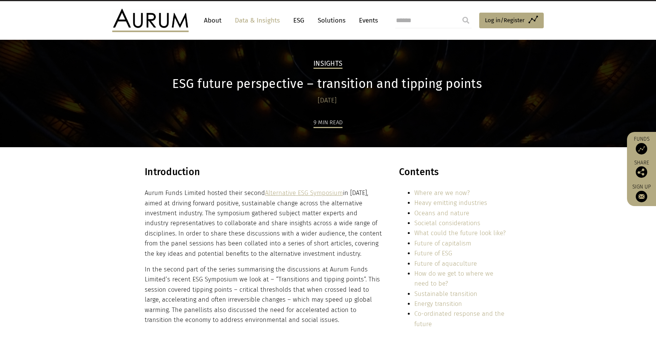
click at [449, 233] on link "What could the future look like?" at bounding box center [459, 232] width 91 height 7
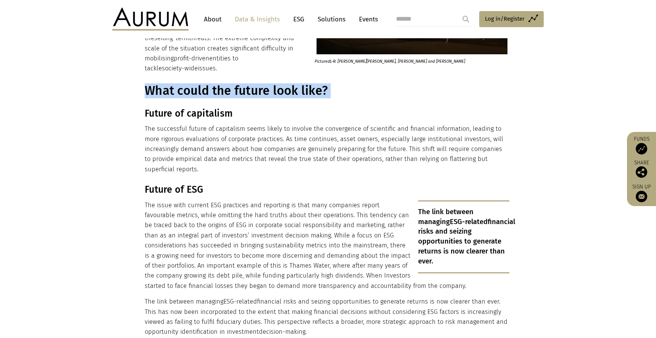
scroll to position [1235, 0]
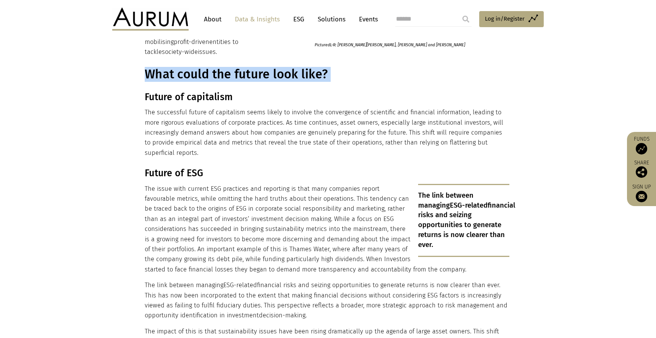
click at [175, 91] on h3 "Future of capitalism" at bounding box center [327, 96] width 365 height 11
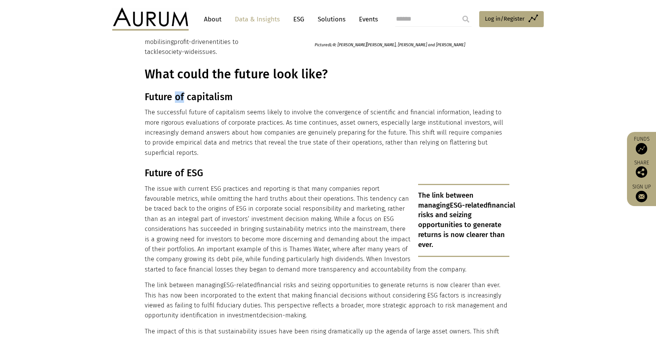
click at [175, 91] on h3 "Future of capitalism" at bounding box center [327, 96] width 365 height 11
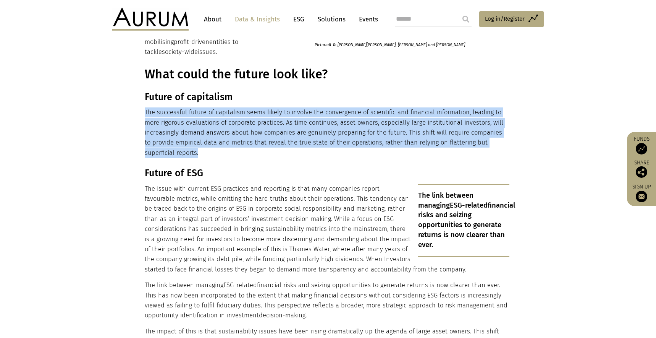
drag, startPoint x: 167, startPoint y: 133, endPoint x: 146, endPoint y: 97, distance: 41.1
click at [146, 107] on p "The successful future of capitalism seems likely to involve the convergence of …" at bounding box center [327, 132] width 365 height 50
click at [165, 167] on h3 "Future of ESG" at bounding box center [327, 172] width 365 height 11
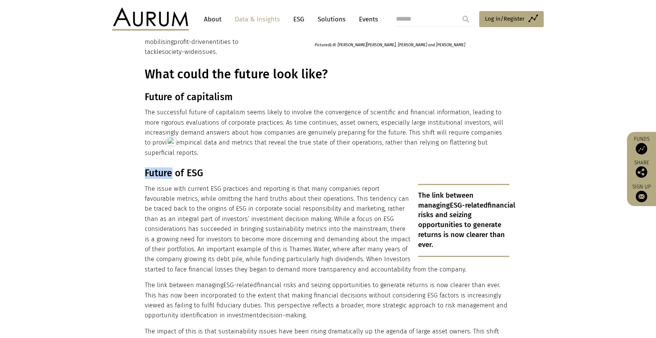
click at [165, 167] on h3 "Future of ESG" at bounding box center [327, 172] width 365 height 11
click at [181, 184] on p "The issue with current ESG practices and reporting is that many companies repor…" at bounding box center [327, 229] width 365 height 91
click at [152, 203] on p "The issue with current ESG practices and reporting is that many companies repor…" at bounding box center [327, 229] width 365 height 91
click at [156, 167] on h3 "Future of ESG" at bounding box center [327, 172] width 365 height 11
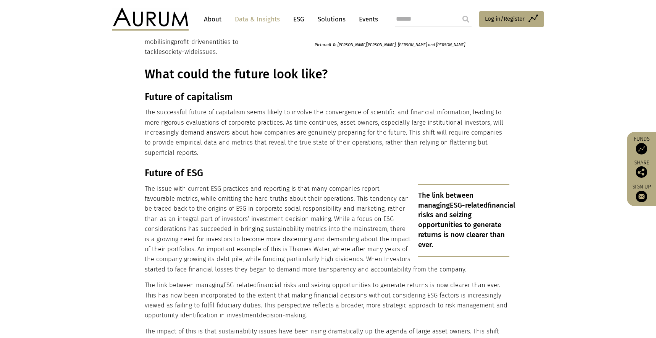
click at [157, 167] on h3 "Future of ESG" at bounding box center [327, 172] width 365 height 11
drag, startPoint x: 164, startPoint y: 173, endPoint x: 150, endPoint y: 172, distance: 13.8
click at [163, 184] on p "The issue with current ESG practices and reporting is that many companies repor…" at bounding box center [327, 229] width 365 height 91
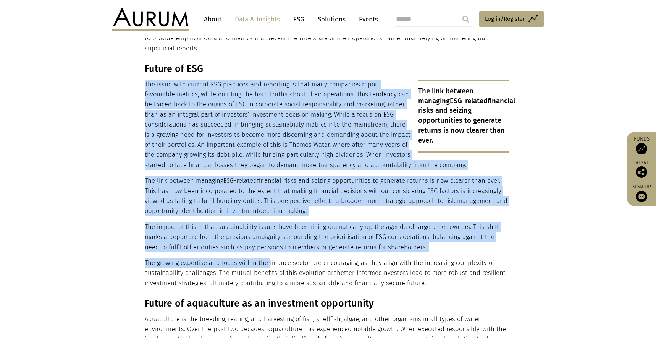
scroll to position [1342, 0]
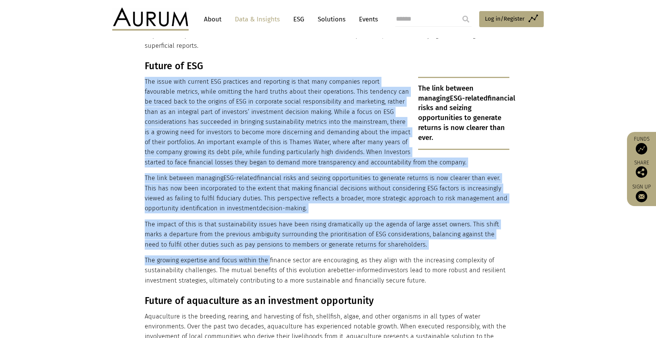
drag, startPoint x: 145, startPoint y: 170, endPoint x: 449, endPoint y: 261, distance: 317.4
click at [449, 261] on div "Future of ESG The link between managing ESG-related financial risks and seizing…" at bounding box center [327, 172] width 365 height 225
click at [433, 87] on p "The link between managing ESG-related financial risks and seizing opportunities…" at bounding box center [463, 113] width 91 height 73
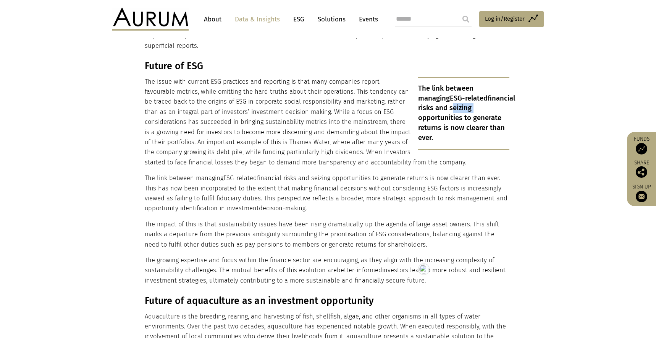
click at [433, 87] on p "The link between managing ESG-related financial risks and seizing opportunities…" at bounding box center [463, 113] width 91 height 73
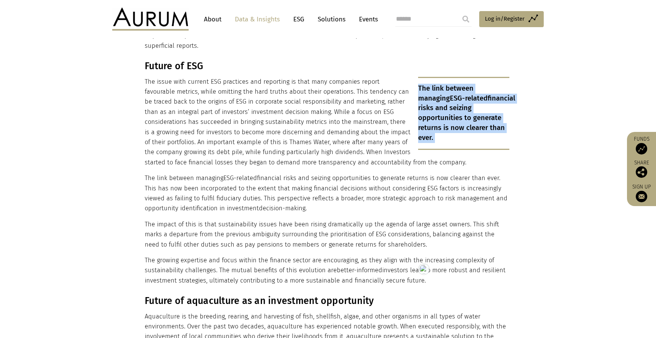
click at [433, 87] on html "CONTACT About Data & Insights ESG Solutions Events Access Funds Log in/Register…" at bounding box center [328, 120] width 656 height 2925
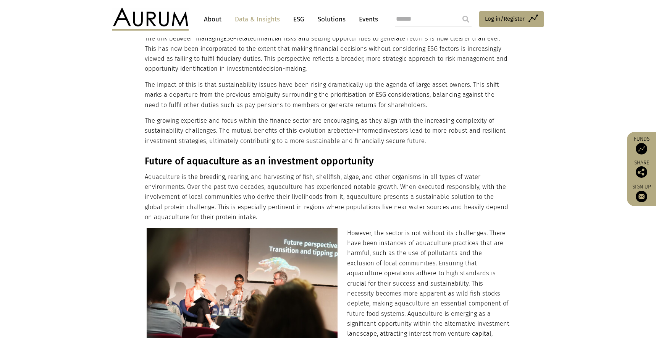
scroll to position [1483, 0]
click at [234, 155] on h3 "Future of aquaculture as an investment opportunity" at bounding box center [327, 160] width 365 height 11
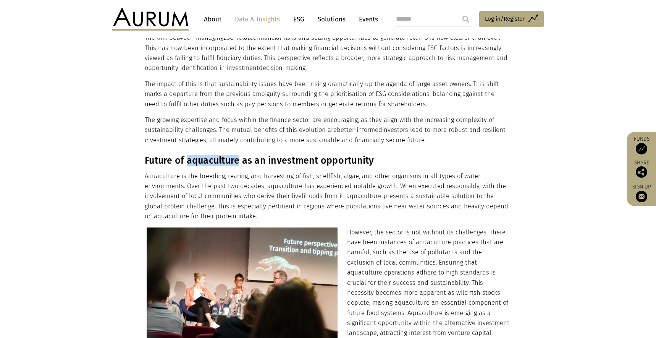
click at [234, 155] on h3 "Future of aquaculture as an investment opportunity" at bounding box center [327, 160] width 365 height 11
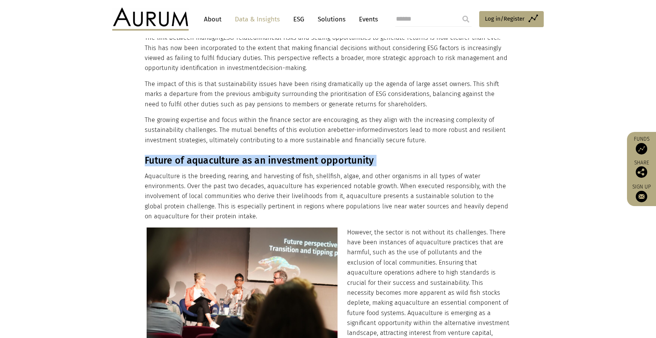
click at [234, 155] on h3 "Future of aquaculture as an investment opportunity" at bounding box center [327, 160] width 365 height 11
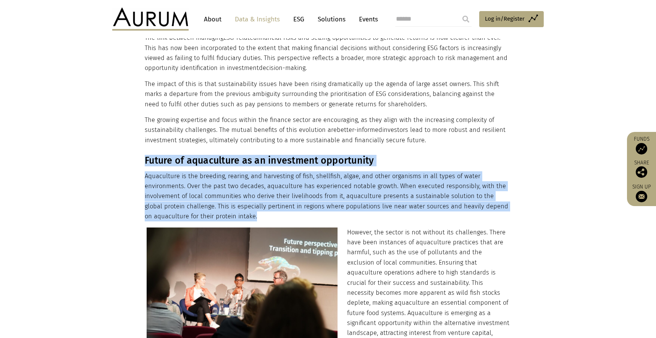
drag, startPoint x: 262, startPoint y: 195, endPoint x: 141, endPoint y: 136, distance: 135.3
click at [141, 155] on div "Future of aquaculture as an investment opportunity Aquaculture is the breeding,…" at bounding box center [328, 260] width 382 height 210
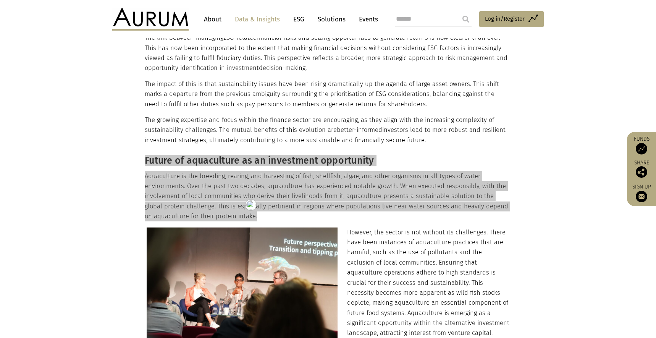
scroll to position [1550, 0]
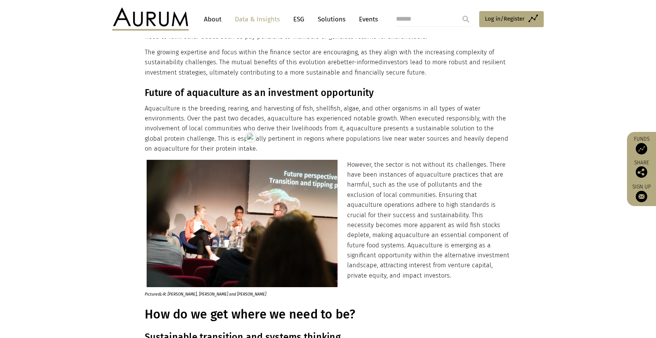
click at [412, 239] on p "However, the sector is not without its challenges. There have been instances of…" at bounding box center [327, 220] width 365 height 121
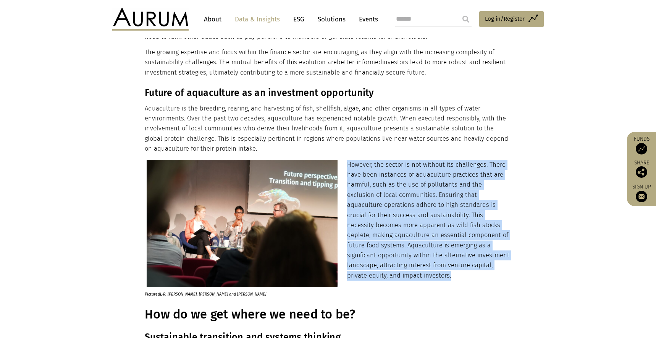
drag, startPoint x: 375, startPoint y: 256, endPoint x: 345, endPoint y: 143, distance: 116.2
click at [345, 160] on p "However, the sector is not without its challenges. There have been instances of…" at bounding box center [327, 220] width 365 height 121
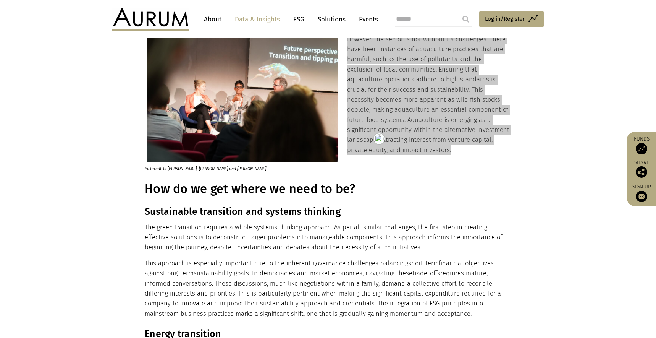
scroll to position [1675, 0]
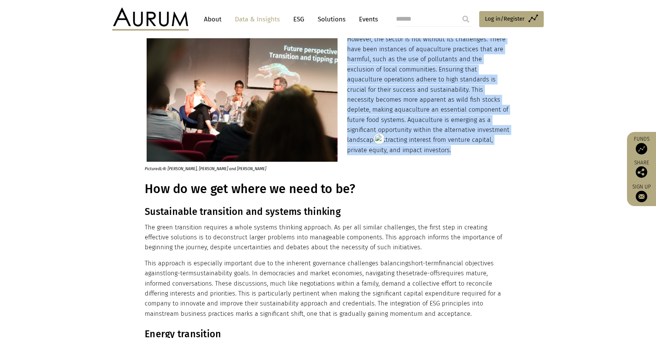
click at [236, 181] on h1 "How do we get where we need to be?" at bounding box center [327, 188] width 365 height 15
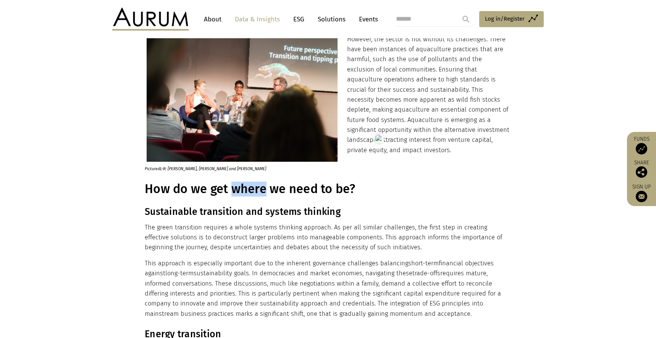
click at [236, 181] on h1 "How do we get where we need to be?" at bounding box center [327, 188] width 365 height 15
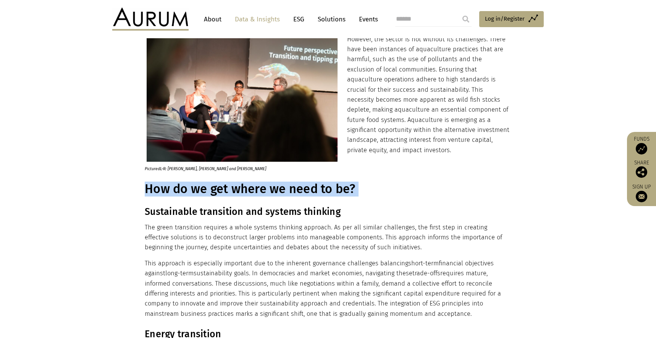
click at [236, 181] on h1 "How do we get where we need to be?" at bounding box center [327, 188] width 365 height 15
click at [203, 206] on h3 "Sustainable transition and systems thinking" at bounding box center [327, 211] width 365 height 11
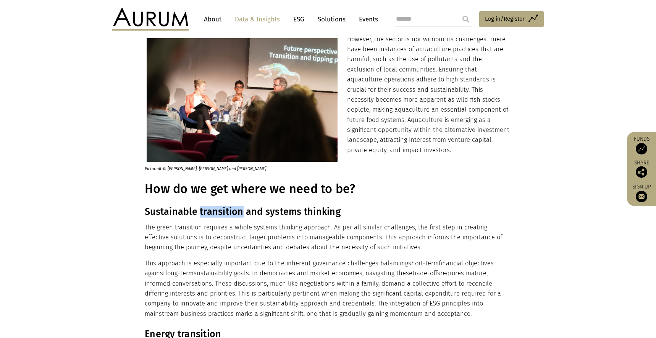
click at [203, 206] on h3 "Sustainable transition and systems thinking" at bounding box center [327, 211] width 365 height 11
click at [188, 181] on h1 "How do we get where we need to be?" at bounding box center [327, 188] width 365 height 15
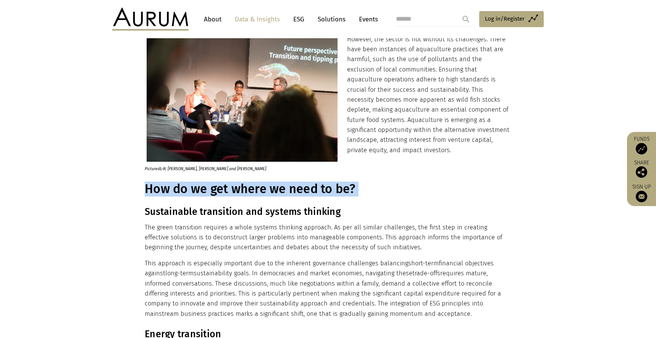
click at [188, 181] on h1 "How do we get where we need to be?" at bounding box center [327, 188] width 365 height 15
drag, startPoint x: 469, startPoint y: 294, endPoint x: 146, endPoint y: 210, distance: 334.4
click at [146, 210] on div "Sustainable transition and systems thinking The green transition requires a who…" at bounding box center [327, 262] width 365 height 113
click at [299, 206] on h3 "Sustainable transition and systems thinking" at bounding box center [327, 211] width 365 height 11
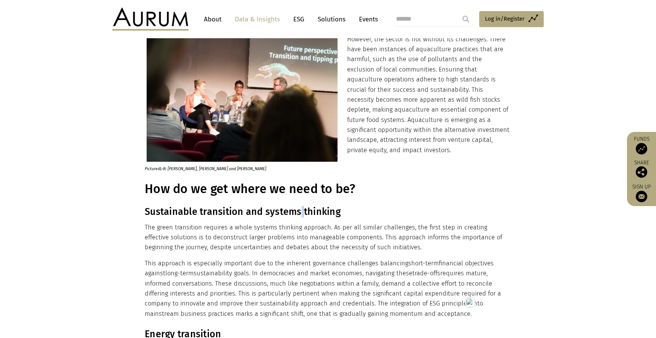
click at [299, 206] on h3 "Sustainable transition and systems thinking" at bounding box center [327, 211] width 365 height 11
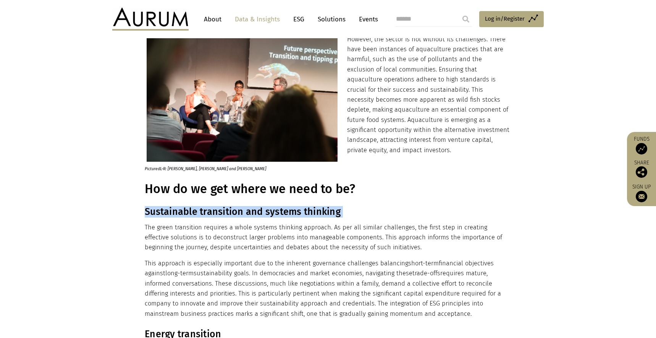
click at [299, 206] on h3 "Sustainable transition and systems thinking" at bounding box center [327, 211] width 365 height 11
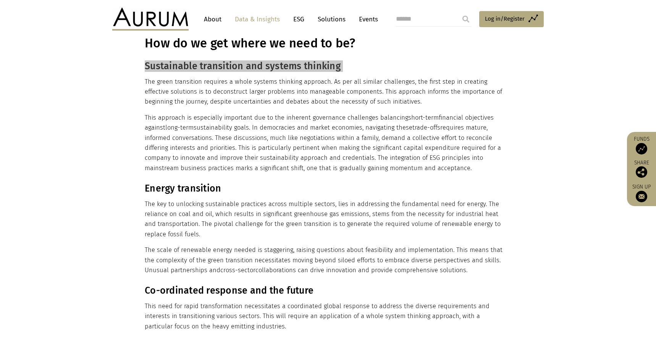
scroll to position [1834, 0]
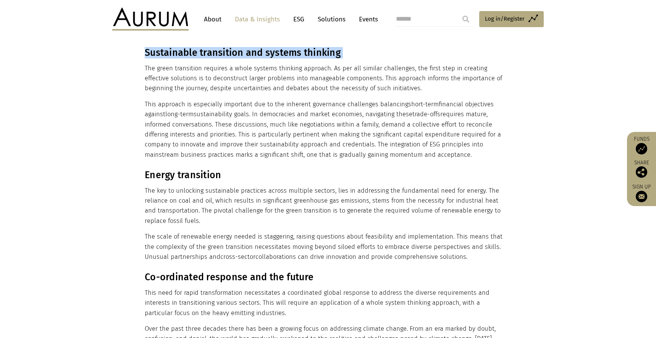
click at [178, 169] on h3 "Energy transition" at bounding box center [327, 174] width 365 height 11
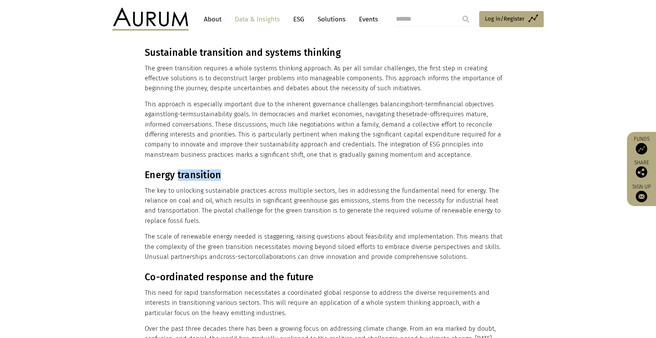
click at [178, 169] on h3 "Energy transition" at bounding box center [327, 174] width 365 height 11
drag, startPoint x: 458, startPoint y: 239, endPoint x: 142, endPoint y: 162, distance: 324.5
click at [142, 169] on div "Energy transition The key to unlocking sustainable practices across multiple se…" at bounding box center [328, 215] width 382 height 92
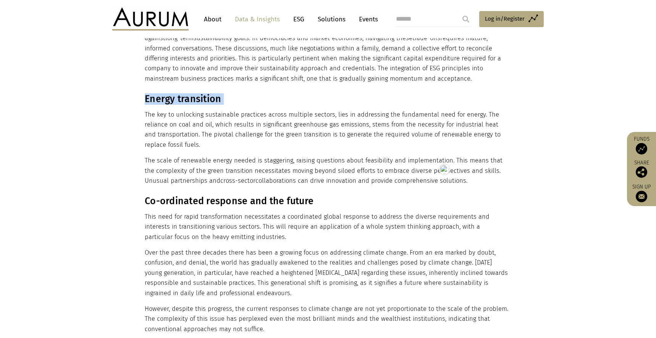
click at [233, 195] on h3 "Co-ordinated response and the future" at bounding box center [327, 200] width 365 height 11
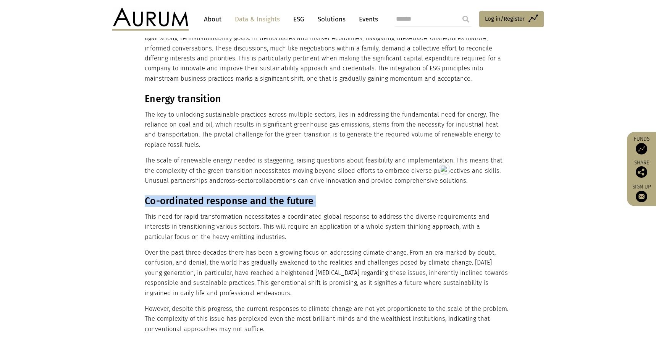
click at [233, 195] on h3 "Co-ordinated response and the future" at bounding box center [327, 200] width 365 height 11
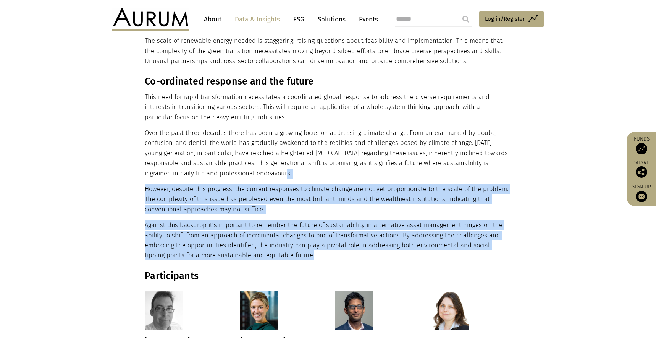
scroll to position [1984, 0]
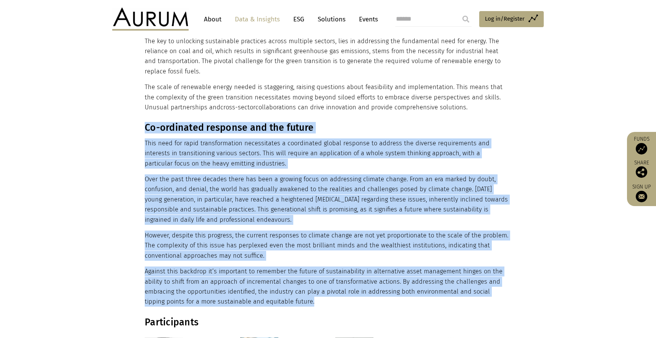
drag, startPoint x: 300, startPoint y: 217, endPoint x: 143, endPoint y: 109, distance: 190.9
click at [143, 122] on div "Co-ordinated response and the future This need for rapid transformation necessi…" at bounding box center [328, 214] width 382 height 185
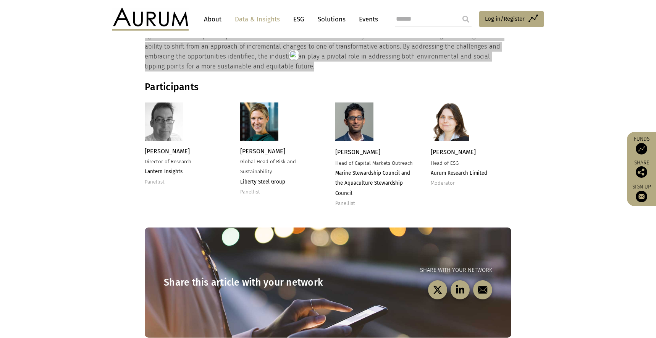
scroll to position [2225, 0]
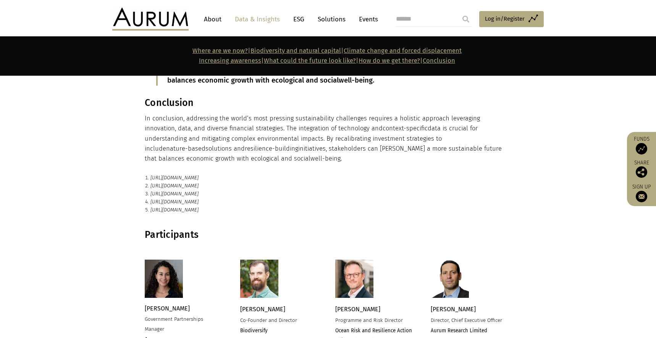
scroll to position [1322, 0]
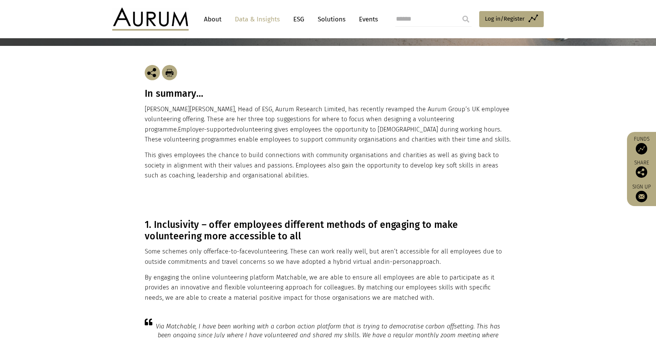
scroll to position [144, 0]
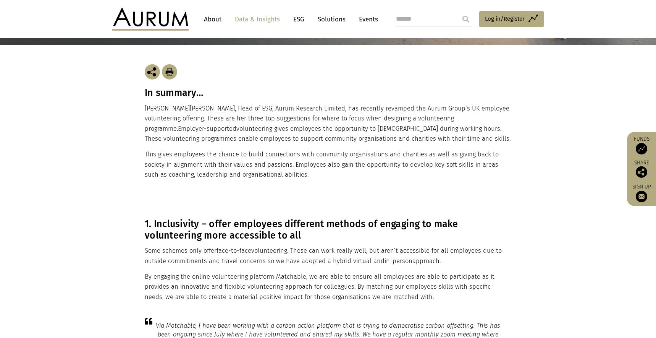
click at [165, 95] on h3 "In summary…" at bounding box center [328, 92] width 367 height 11
copy div "In summary…"
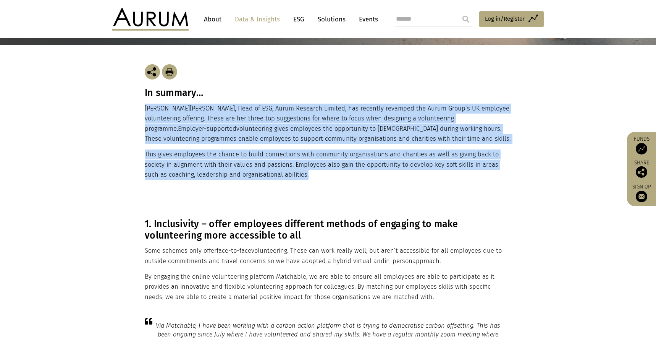
drag, startPoint x: 304, startPoint y: 177, endPoint x: 140, endPoint y: 107, distance: 178.5
click at [140, 107] on div "In summary… Emily Forsyth-Davies , Head of ESG, Aurum Research Limited, has rec…" at bounding box center [328, 122] width 382 height 154
copy div "Emily Forsyth-Davies , Head of ESG, Aurum Research Limited, has recently revamp…"
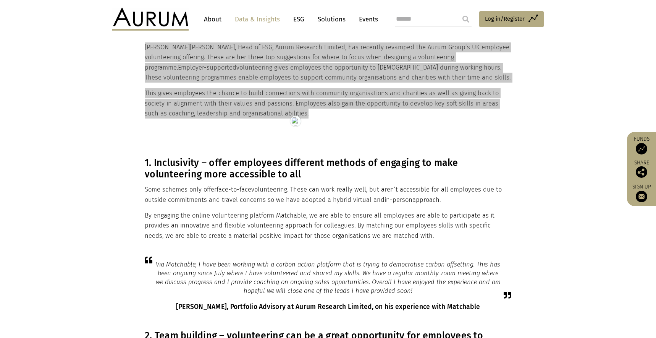
scroll to position [206, 0]
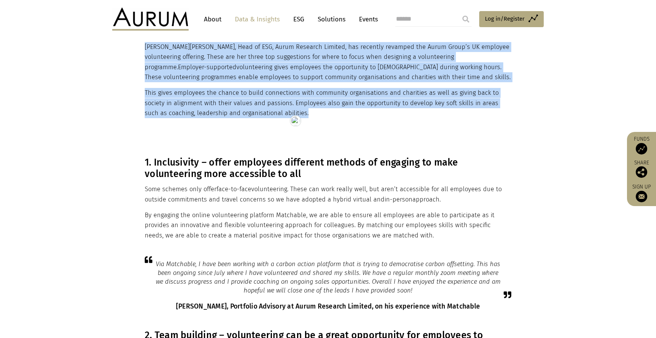
click at [229, 165] on h3 "1. Inclusivity – offer employees different methods of engaging to make voluntee…" at bounding box center [327, 168] width 365 height 23
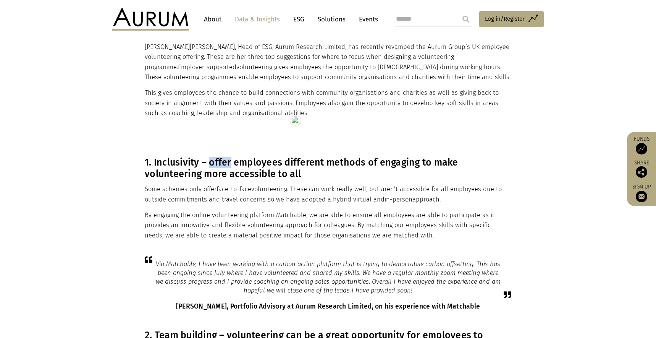
click at [229, 165] on h3 "1. Inclusivity – offer employees different methods of engaging to make voluntee…" at bounding box center [327, 168] width 365 height 23
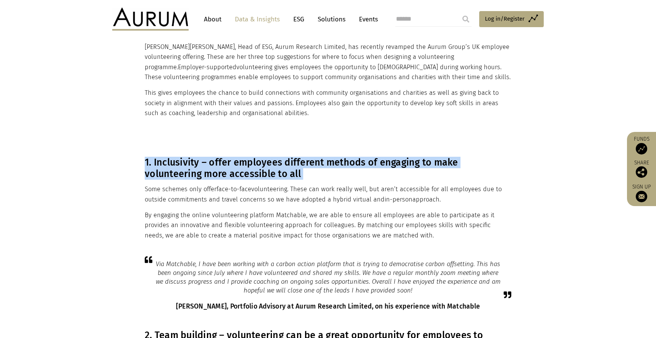
copy div "1. Inclusivity – offer employees different methods of engaging to make voluntee…"
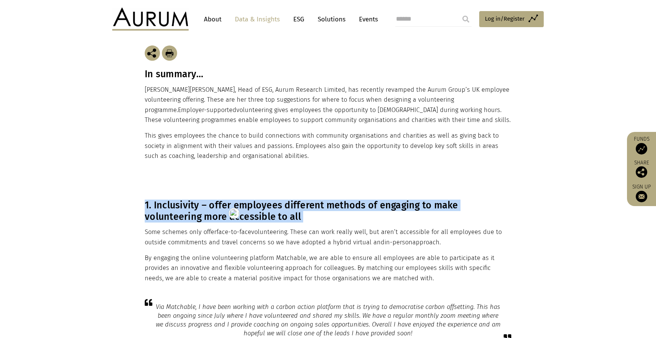
scroll to position [211, 0]
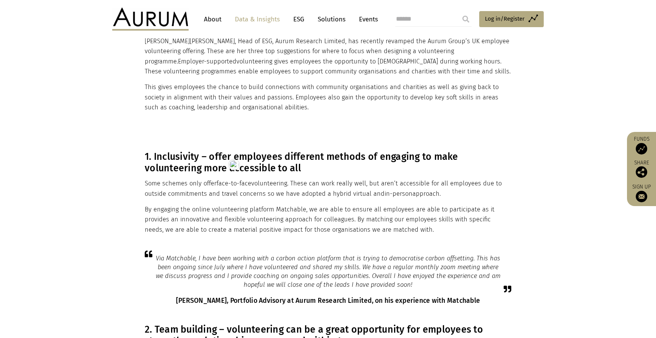
click at [137, 151] on div "1. Inclusivity – offer employees different methods of engaging to make voluntee…" at bounding box center [328, 193] width 382 height 84
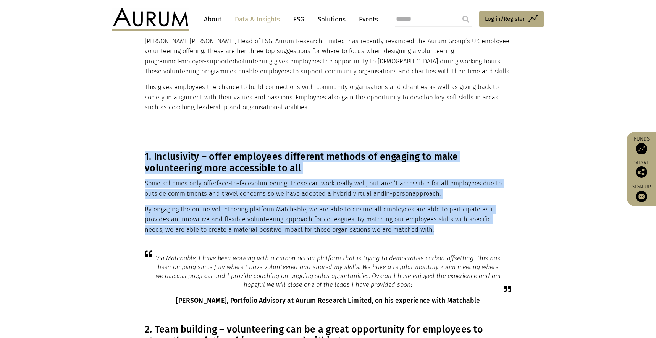
drag, startPoint x: 148, startPoint y: 157, endPoint x: 421, endPoint y: 227, distance: 281.5
click at [421, 227] on div "1. Inclusivity – offer employees different methods of engaging to make voluntee…" at bounding box center [328, 193] width 382 height 84
copy div "1. Inclusivity – offer employees different methods of engaging to make voluntee…"
drag, startPoint x: 159, startPoint y: 256, endPoint x: 422, endPoint y: 281, distance: 264.4
click at [422, 281] on blockquote "Via Matchable, I have been working with a carbon action platform that is trying…" at bounding box center [328, 271] width 367 height 35
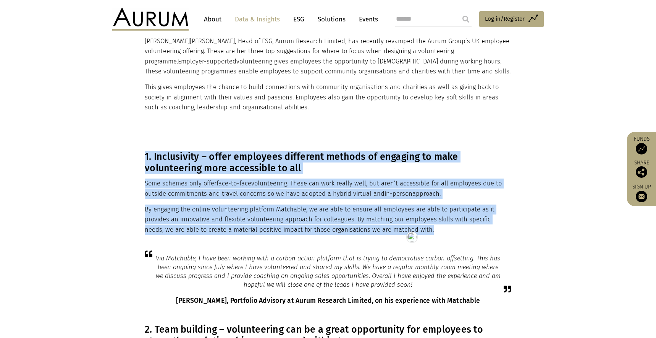
copy blockquote "Via Matchable, I have been working with a carbon action platform that is trying…"
click at [216, 303] on h6 "Tom Margerison, Portfolio Advisory at Aurum Research Limited, on his experience…" at bounding box center [328, 300] width 367 height 8
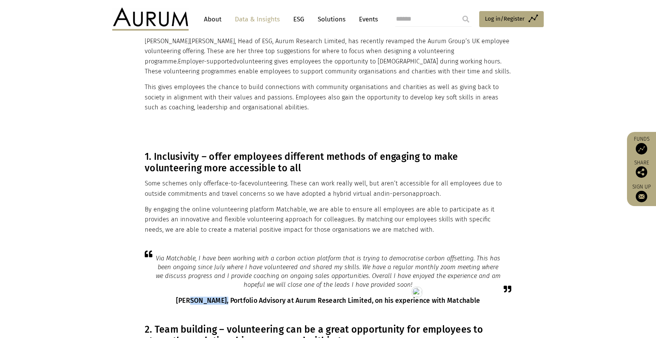
click at [216, 303] on h6 "Tom Margerison, Portfolio Advisory at Aurum Research Limited, on his experience…" at bounding box center [328, 300] width 367 height 8
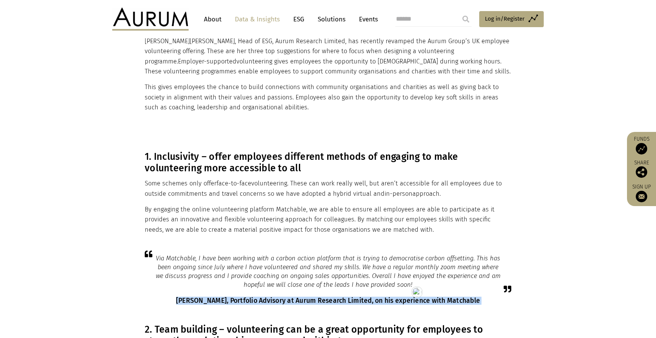
copy main "Tom Margerison, Portfolio Advisory at Aurum Research Limited, on his experience…"
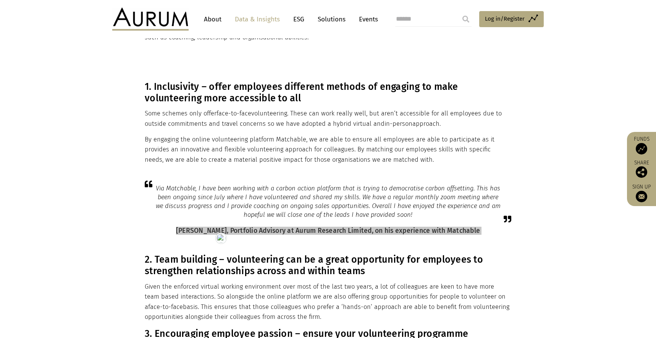
scroll to position [432, 0]
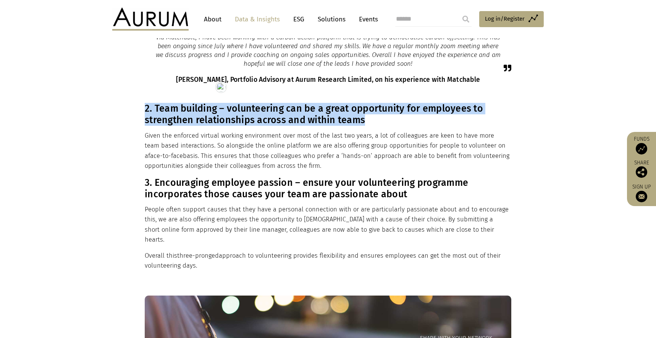
drag, startPoint x: 366, startPoint y: 123, endPoint x: 141, endPoint y: 110, distance: 225.0
click at [141, 110] on div "2. Team building – volunteering can be a great opportunity for employees to str…" at bounding box center [328, 187] width 382 height 168
copy h3 "2. Team building – volunteering can be a great opportunity for employees to str…"
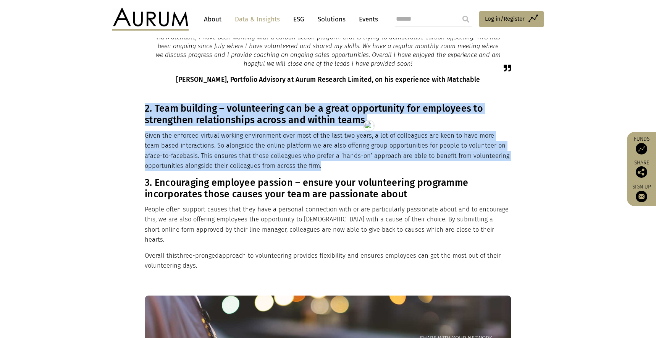
drag, startPoint x: 344, startPoint y: 163, endPoint x: 108, endPoint y: 121, distance: 239.3
click at [141, 110] on div "2. Team building – volunteering can be a great opportunity for employees to str…" at bounding box center [328, 187] width 382 height 168
copy div "2. Team building – volunteering can be a great opportunity for employees to str…"
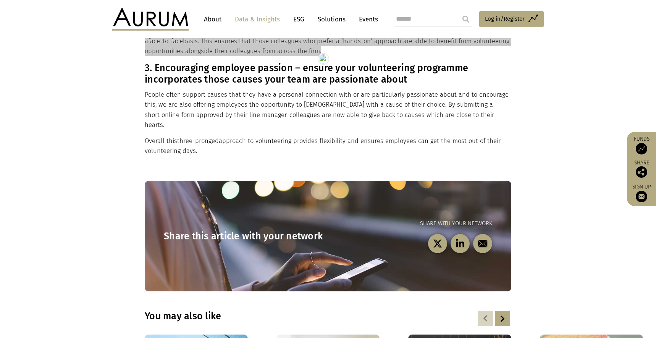
scroll to position [536, 0]
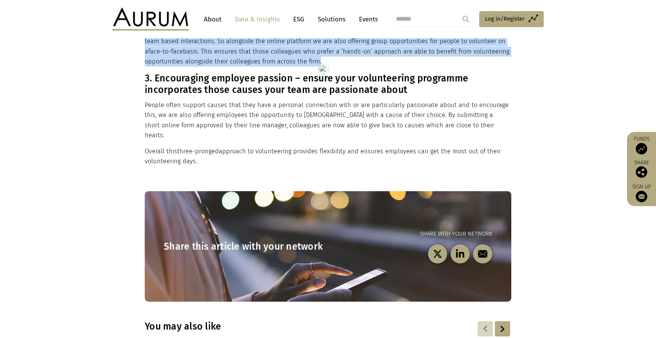
drag, startPoint x: 199, startPoint y: 154, endPoint x: 146, endPoint y: 80, distance: 90.9
click at [146, 80] on div "2. Team building – volunteering can be a great opportunity for employees to str…" at bounding box center [327, 82] width 365 height 168
copy div "3. Encouraging employee passion – ensure your volunteering programme incorporat…"
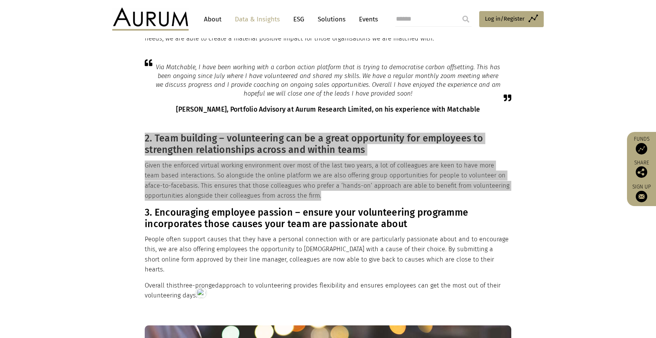
scroll to position [386, 0]
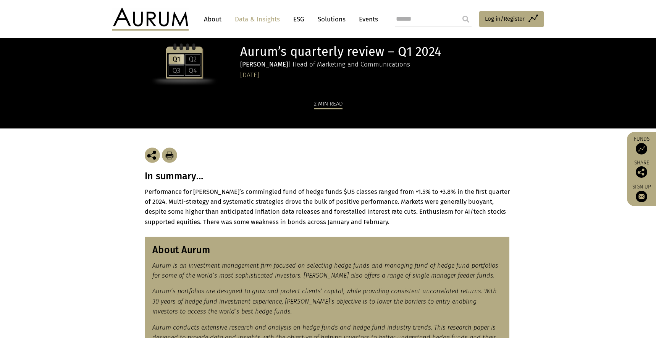
scroll to position [59, 0]
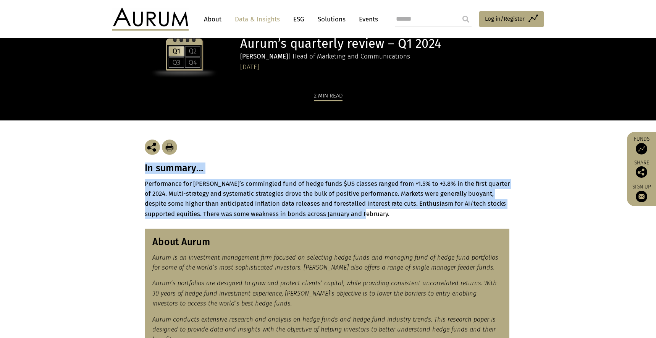
drag, startPoint x: 360, startPoint y: 215, endPoint x: 146, endPoint y: 169, distance: 218.9
click at [146, 169] on div "In summary… Performance for Aurum’s commingled fund of hedge funds $US classes …" at bounding box center [328, 169] width 367 height 99
copy div "In summary… Performance for Aurum’s commingled fund of hedge funds $US classes …"
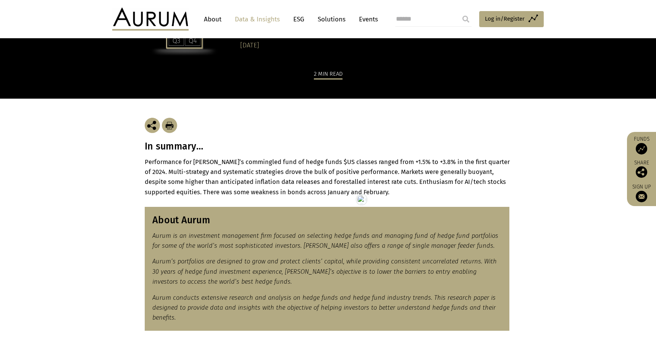
scroll to position [42, 0]
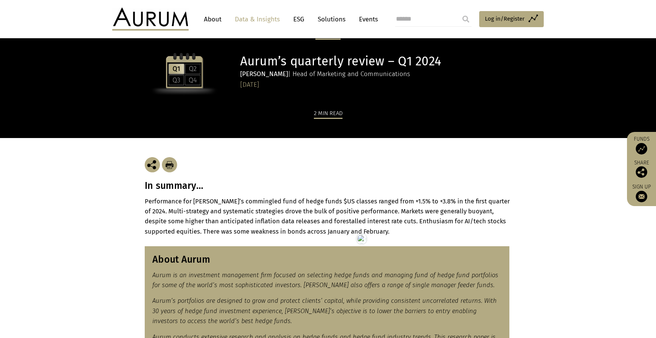
drag, startPoint x: 387, startPoint y: 215, endPoint x: 382, endPoint y: 222, distance: 8.3
click at [387, 215] on strong "Performance for Aurum’s commingled fund of hedge funds $US classes ranged from …" at bounding box center [327, 215] width 365 height 37
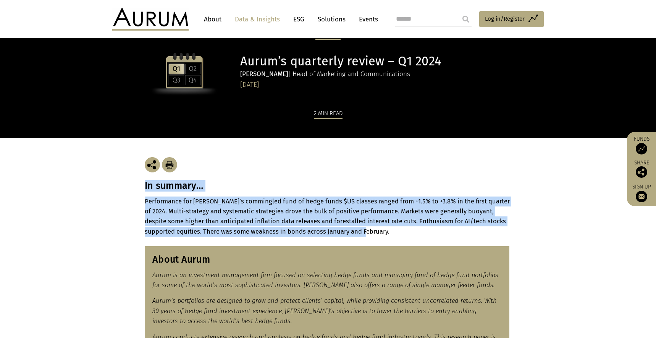
drag, startPoint x: 375, startPoint y: 229, endPoint x: 141, endPoint y: 185, distance: 238.9
click at [141, 185] on div "In summary… Performance for Aurum’s commingled fund of hedge funds $US classes …" at bounding box center [328, 187] width 382 height 99
copy div "In summary… Performance for Aurum’s commingled fund of hedge funds $US classes …"
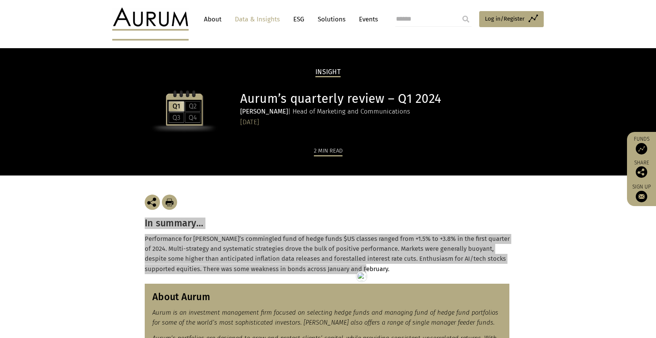
scroll to position [150, 0]
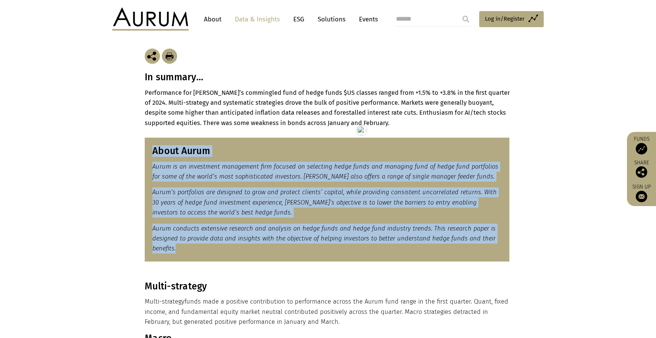
drag, startPoint x: 187, startPoint y: 246, endPoint x: 153, endPoint y: 154, distance: 98.6
click at [153, 154] on div "About Aurum Aurum is an investment management firm focused on selecting hedge f…" at bounding box center [327, 200] width 365 height 124
copy div "About Aurum Aurum is an investment management firm focused on selecting hedge f…"
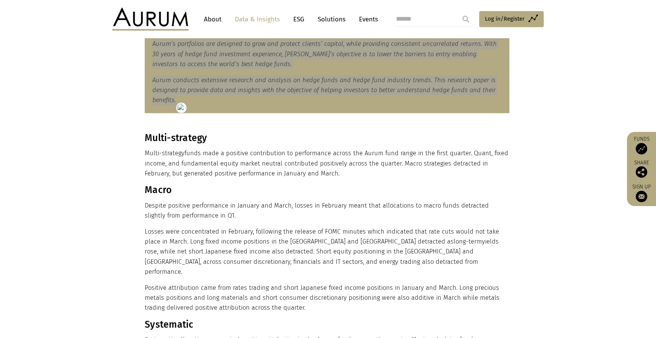
scroll to position [299, 0]
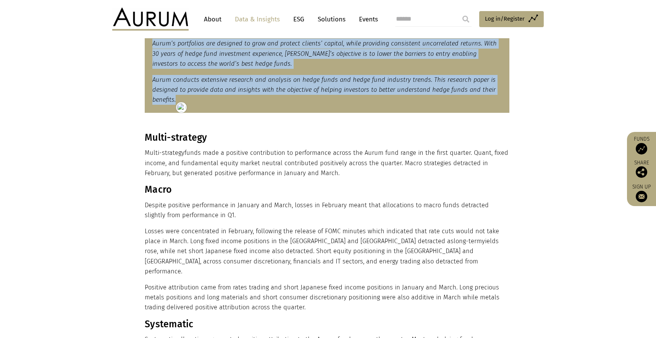
drag, startPoint x: 323, startPoint y: 174, endPoint x: 132, endPoint y: 141, distance: 193.9
click at [132, 141] on section "Multi-strategy Multi-strategy funds made a positive contribution to performance…" at bounding box center [328, 340] width 656 height 437
copy div "Multi-strategy Multi-strategy funds made a positive contribution to performance…"
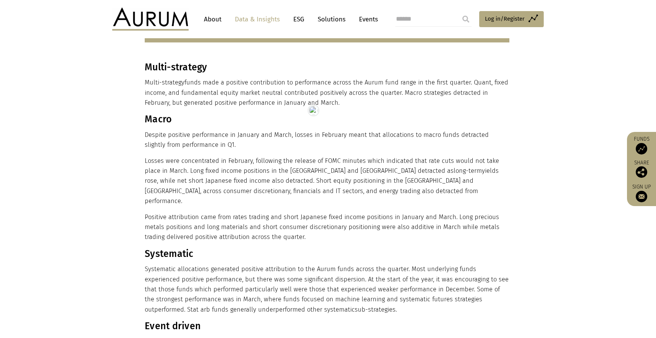
scroll to position [369, 0]
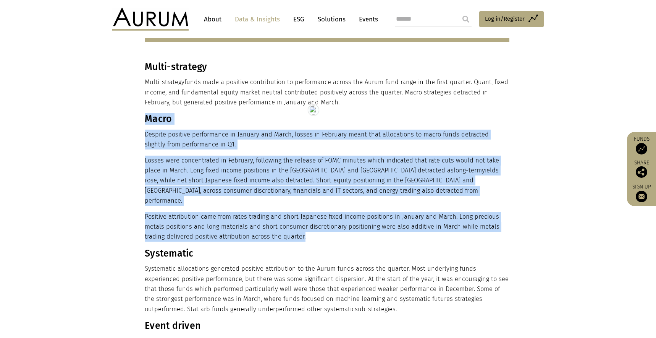
drag, startPoint x: 303, startPoint y: 227, endPoint x: 146, endPoint y: 120, distance: 189.9
click at [147, 120] on div "Multi-strategy Multi-strategy funds made a positive contribution to performance…" at bounding box center [327, 270] width 365 height 418
copy div "Macro Despite positive performance in January and March, losses in February mea…"
click at [159, 248] on h3 "Systematic" at bounding box center [327, 253] width 365 height 11
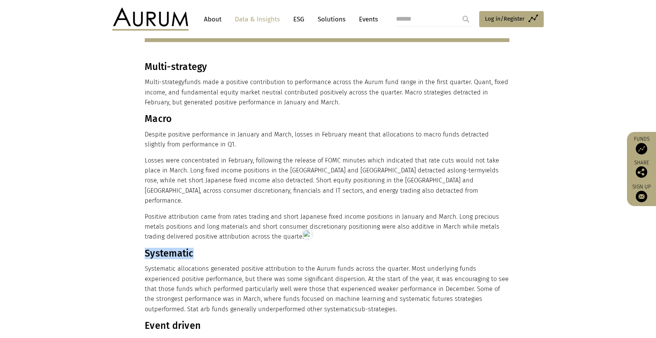
click at [159, 248] on h3 "Systematic" at bounding box center [327, 253] width 365 height 11
copy div "Systematic"
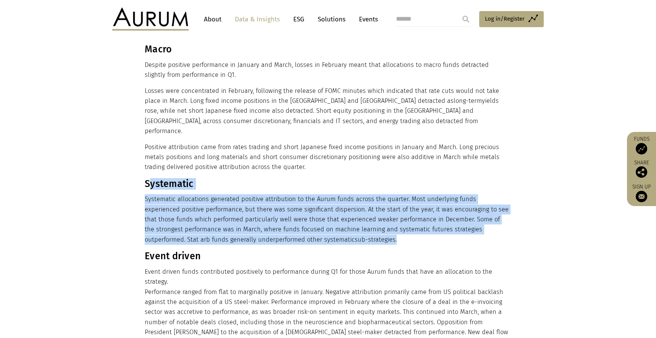
drag, startPoint x: 337, startPoint y: 225, endPoint x: 147, endPoint y: 175, distance: 196.4
click at [147, 175] on div "Multi-strategy Multi-strategy funds made a positive contribution to performance…" at bounding box center [327, 201] width 365 height 418
copy div "ystematic Systematic allocations generated positive attribution to the Aurum fu…"
copy div "Systematic Systematic allocations generated positive attribution to the Aurum f…"
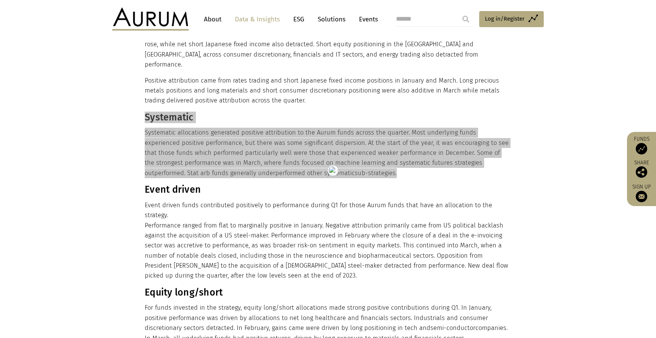
scroll to position [508, 0]
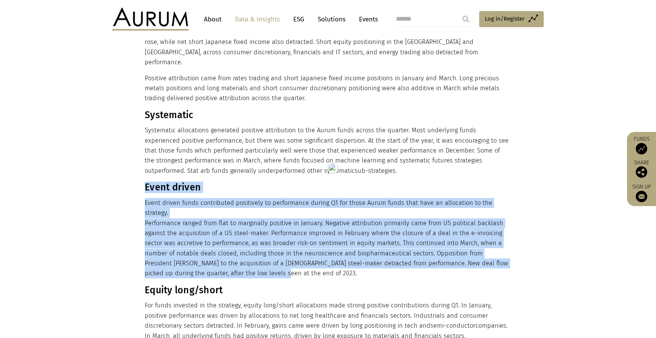
drag, startPoint x: 252, startPoint y: 255, endPoint x: 145, endPoint y: 175, distance: 133.6
click at [145, 175] on div "Multi-strategy Multi-strategy funds made a positive contribution to performance…" at bounding box center [327, 132] width 365 height 418
copy div "Event driven Event driven funds contributed positively to performance during Q1…"
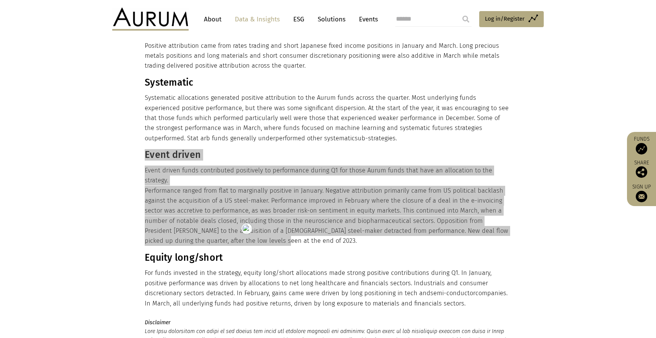
scroll to position [651, 0]
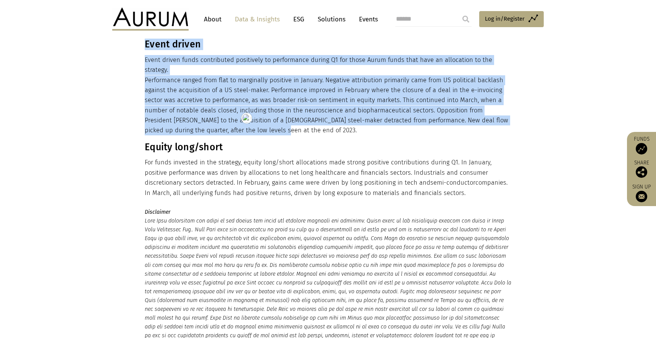
drag, startPoint x: 433, startPoint y: 170, endPoint x: 144, endPoint y: 125, distance: 292.6
copy div "Multi-strategy Multi-strategy funds made a positive contribution to performance…"
click at [168, 141] on h3 "Equity long/short" at bounding box center [327, 146] width 365 height 11
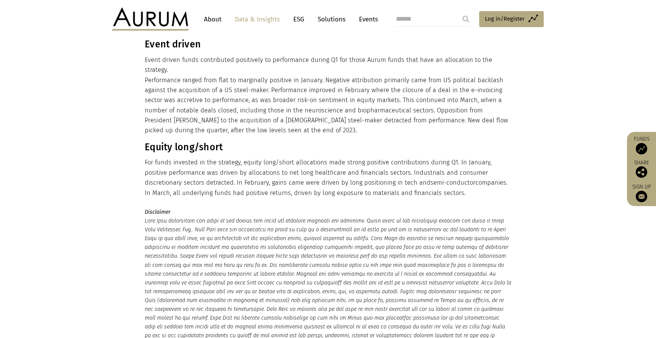
drag, startPoint x: 145, startPoint y: 126, endPoint x: 422, endPoint y: 172, distance: 281.4
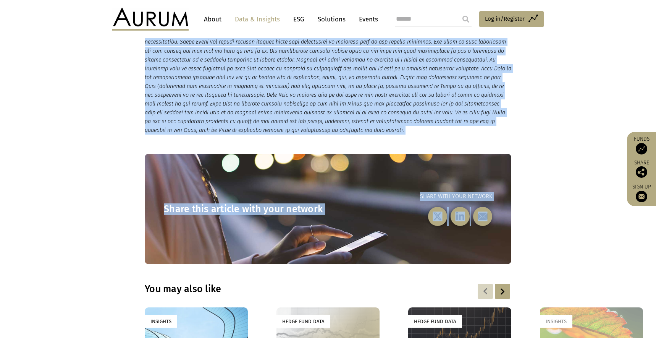
scroll to position [864, 0]
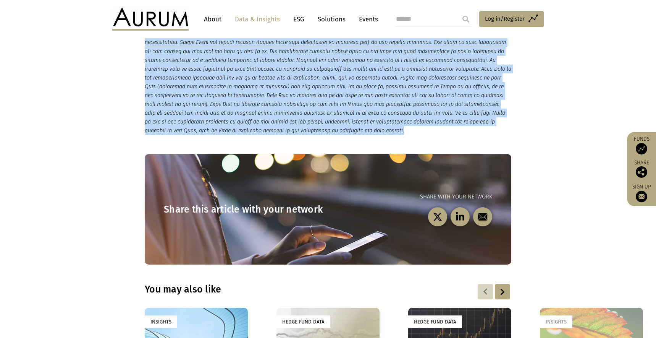
drag, startPoint x: 144, startPoint y: 189, endPoint x: 398, endPoint y: 110, distance: 265.3
click at [398, 110] on p "Disclaimer" at bounding box center [328, 64] width 367 height 141
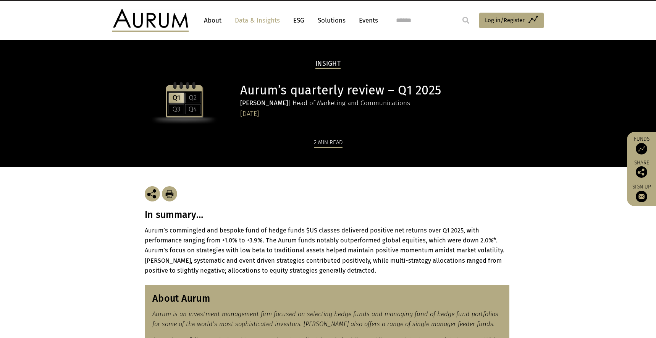
scroll to position [13, 0]
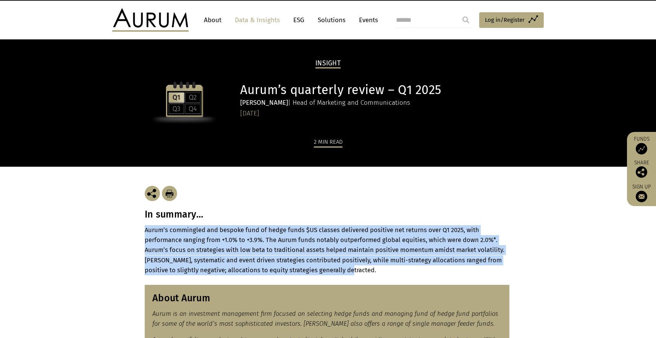
drag, startPoint x: 353, startPoint y: 269, endPoint x: 138, endPoint y: 227, distance: 219.6
click at [138, 227] on div "In summary… [PERSON_NAME]’s commingled and bespoke fund of hedge funds $US clas…" at bounding box center [328, 221] width 382 height 108
copy strong "Aurum’s commingled and bespoke fund of hedge funds $US classes delivered positi…"
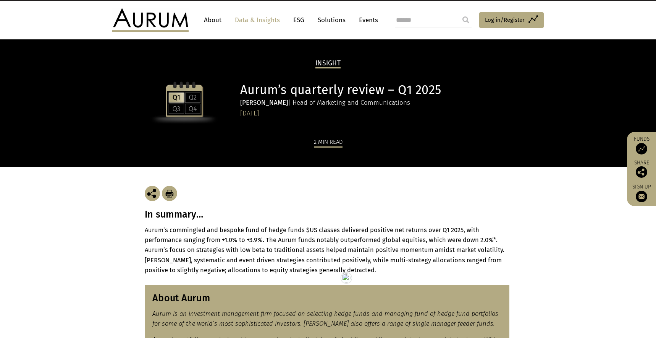
click at [172, 215] on h3 "In summary…" at bounding box center [328, 214] width 367 height 11
copy div "In summary…"
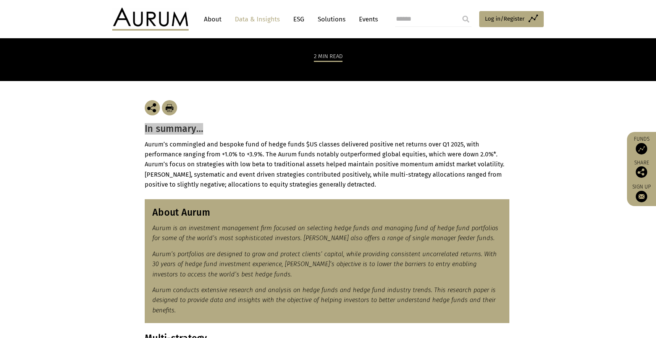
scroll to position [132, 0]
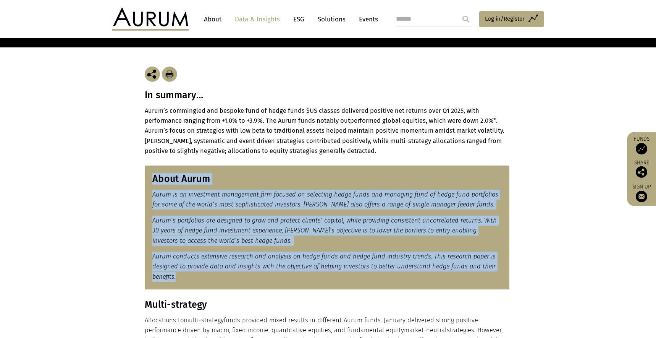
drag, startPoint x: 184, startPoint y: 279, endPoint x: 152, endPoint y: 181, distance: 103.3
click at [152, 181] on div "About Aurum Aurum is an investment management firm focused on selecting hedge f…" at bounding box center [327, 227] width 365 height 124
copy div "About Aurum Aurum is an investment management firm focused on selecting hedge f…"
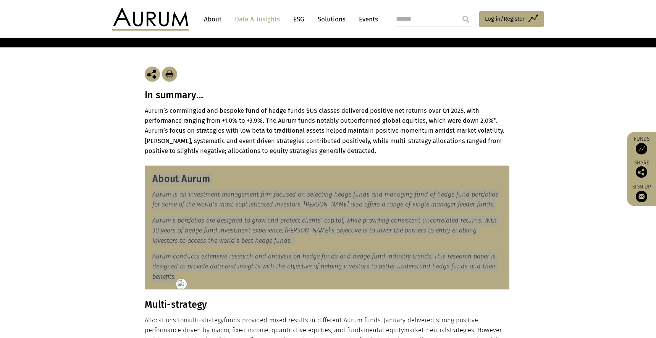
scroll to position [294, 0]
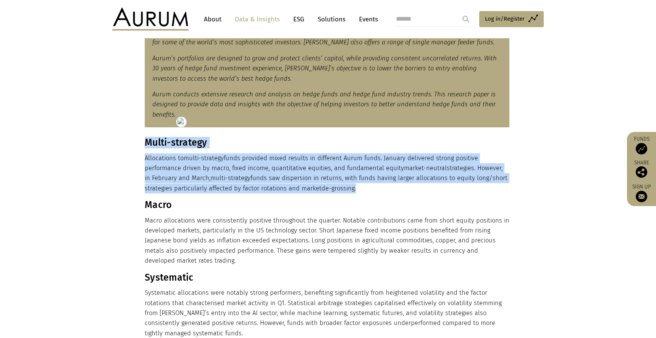
drag, startPoint x: 364, startPoint y: 187, endPoint x: 140, endPoint y: 138, distance: 229.7
click at [140, 138] on div "Multi-strategy Allocations to multi-strategy funds provided mixed results in di…" at bounding box center [328, 341] width 382 height 408
copy div "Multi-strategy Allocations to multi-strategy funds provided mixed results in di…"
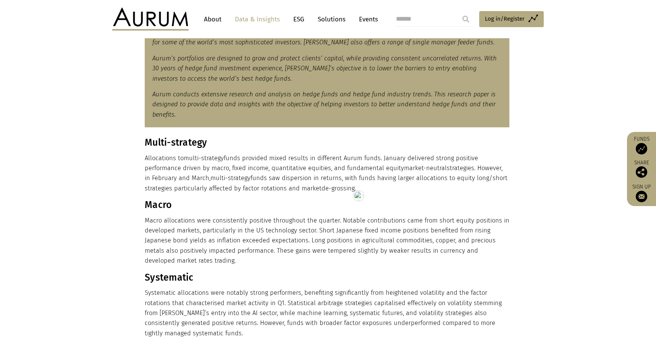
drag, startPoint x: 202, startPoint y: 259, endPoint x: 197, endPoint y: 261, distance: 4.5
click at [202, 259] on p "Macro allocations were consistently positive throughout the quarter. Notable co…" at bounding box center [327, 240] width 365 height 50
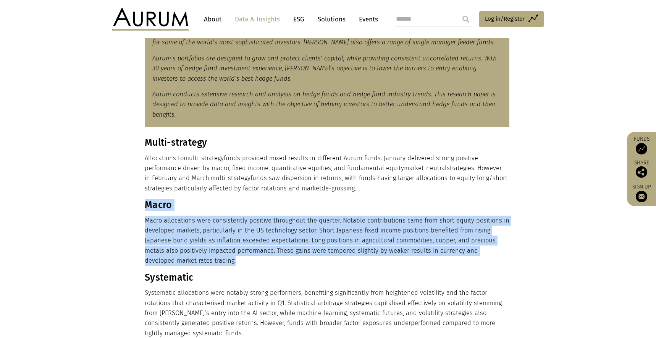
drag, startPoint x: 191, startPoint y: 261, endPoint x: 145, endPoint y: 208, distance: 70.4
click at [145, 208] on div "Multi-strategy Allocations to multi-strategy funds provided mixed results in di…" at bounding box center [327, 341] width 365 height 408
copy div "Macro Macro allocations were consistently positive throughout the quarter. Nota…"
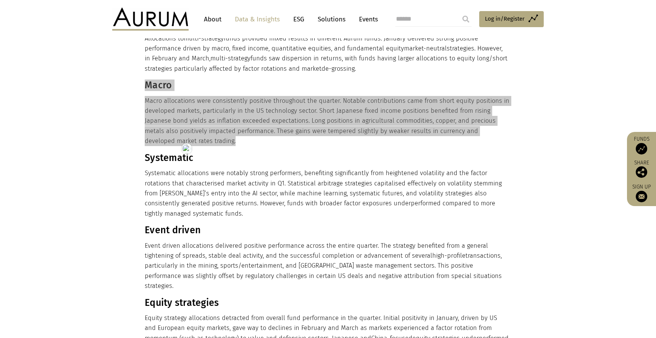
scroll to position [430, 0]
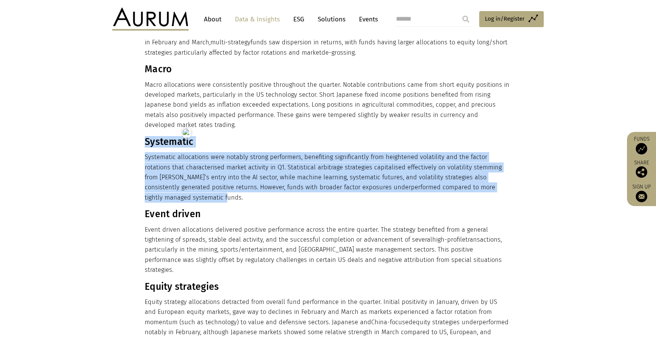
drag, startPoint x: 202, startPoint y: 199, endPoint x: 146, endPoint y: 141, distance: 80.5
click at [146, 141] on div "Multi-strategy Allocations to multi-strategy funds provided mixed results in di…" at bounding box center [327, 205] width 365 height 408
copy div "Systematic Systematic allocations were notably strong performers, benefiting si…"
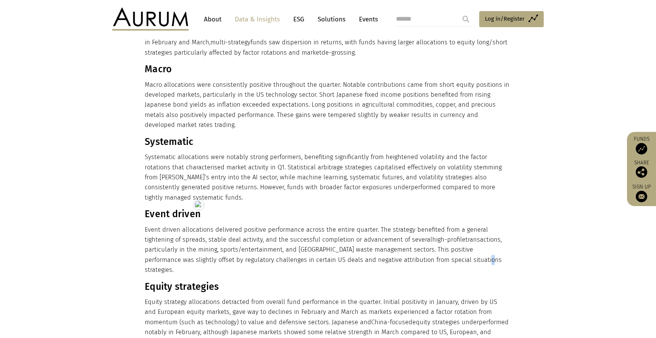
drag, startPoint x: 433, startPoint y: 257, endPoint x: 437, endPoint y: 261, distance: 5.9
click at [437, 261] on p "Event driven allocations delivered positive performance across the entire quart…" at bounding box center [327, 250] width 365 height 50
click at [440, 260] on p "Event driven allocations delivered positive performance across the entire quart…" at bounding box center [327, 250] width 365 height 50
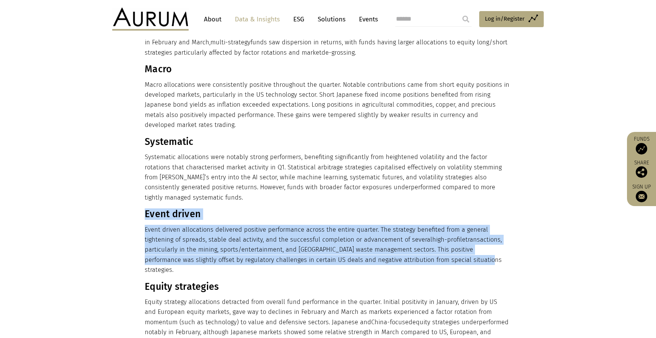
drag, startPoint x: 440, startPoint y: 259, endPoint x: 145, endPoint y: 215, distance: 297.7
click at [145, 215] on div "Multi-strategy Allocations to multi-strategy funds provided mixed results in di…" at bounding box center [327, 205] width 365 height 408
copy div "Event driven Event driven allocations delivered positive performance across the…"
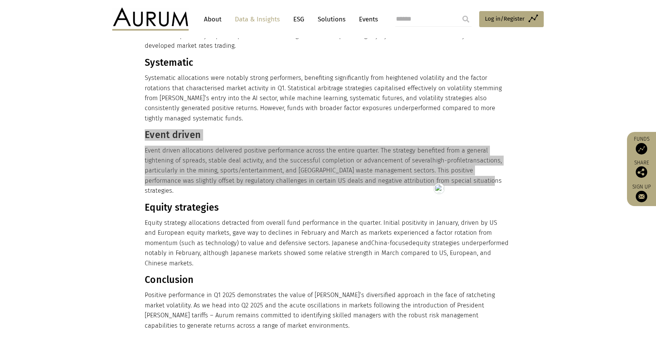
scroll to position [510, 0]
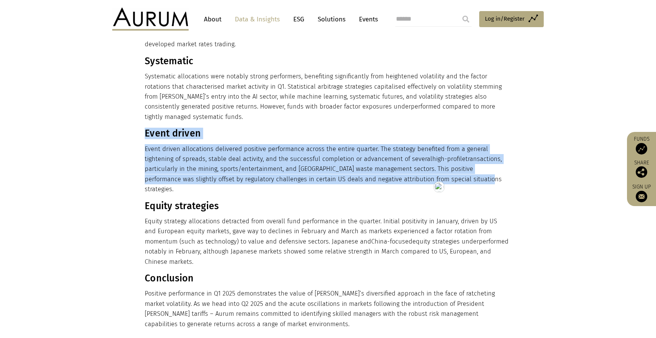
drag, startPoint x: 506, startPoint y: 241, endPoint x: 146, endPoint y: 199, distance: 363.0
click at [146, 199] on div "Multi-strategy Allocations to multi-strategy funds provided mixed results in di…" at bounding box center [327, 125] width 365 height 408
copy div "Equity strategies Equity strategy allocations detracted from overall fund perfo…"
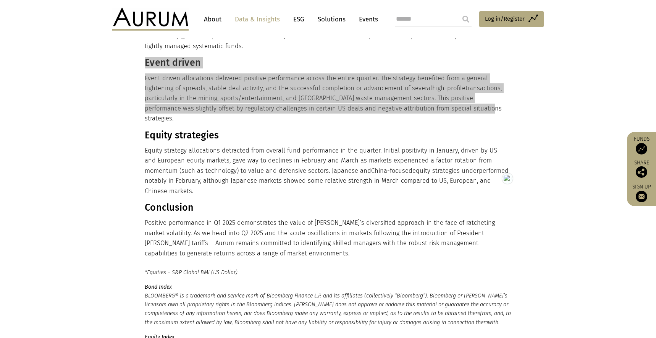
scroll to position [581, 0]
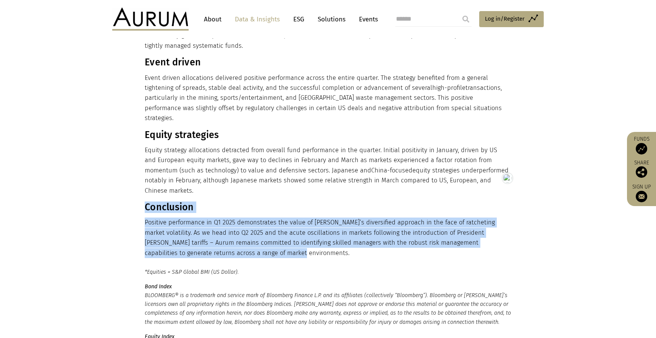
drag, startPoint x: 266, startPoint y: 234, endPoint x: 146, endPoint y: 189, distance: 127.5
click at [146, 189] on div "Multi-strategy Allocations to multi-strategy funds provided mixed results in di…" at bounding box center [327, 53] width 365 height 408
copy div "Conclusion Positive performance in Q1 2025 demonstrates the value of [PERSON_NA…"
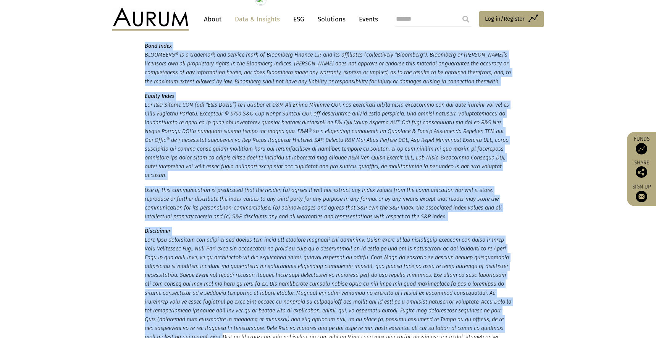
scroll to position [942, 0]
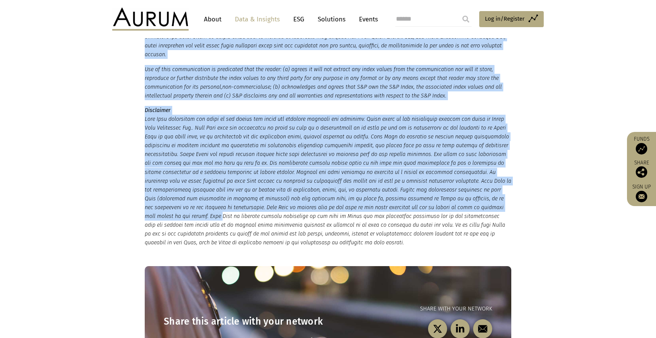
drag, startPoint x: 146, startPoint y: 250, endPoint x: 392, endPoint y: 214, distance: 248.7
click at [392, 214] on small "*Equities = S&P Global BMI (US Dollar). Bond Index BLOOMBERG® is a trademark an…" at bounding box center [328, 76] width 367 height 340
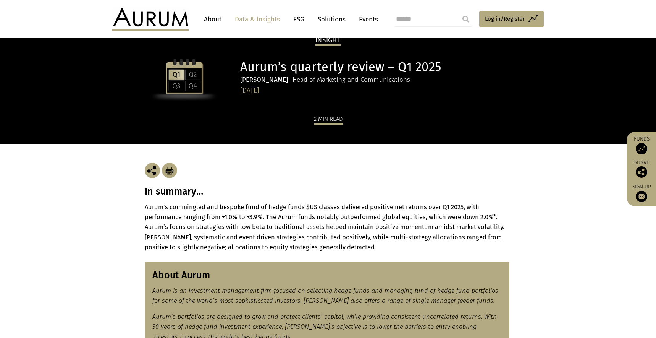
scroll to position [0, 0]
